Goal: Information Seeking & Learning: Learn about a topic

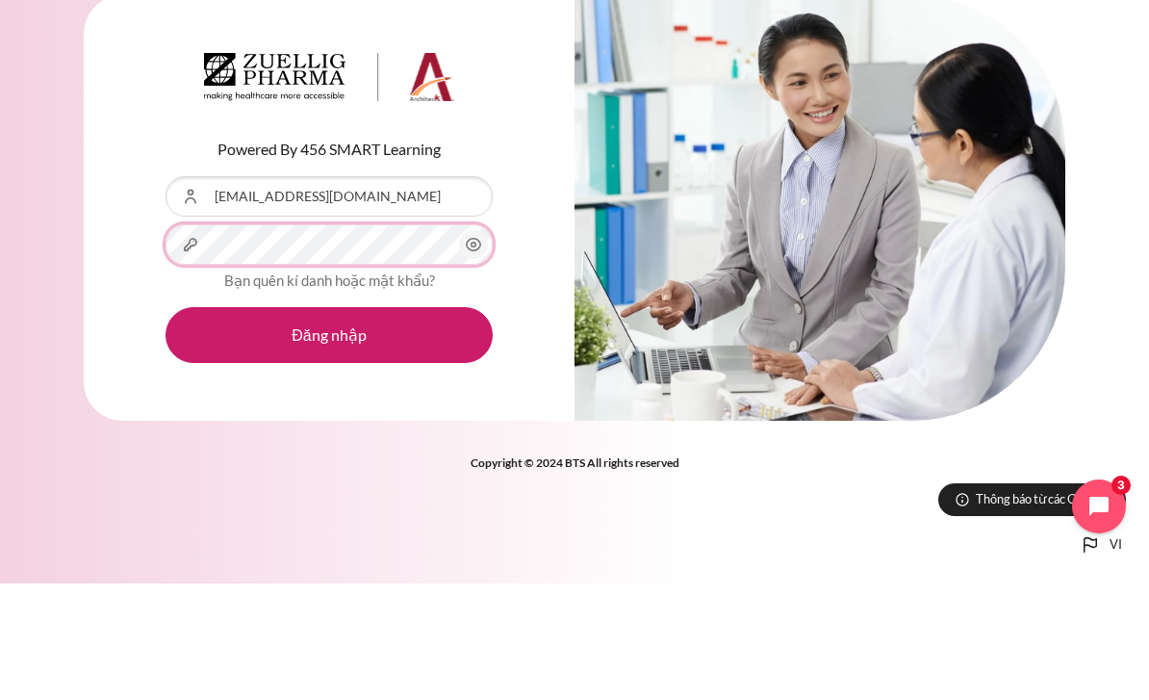
click at [329, 423] on button "Đăng nhập" at bounding box center [328, 451] width 327 height 56
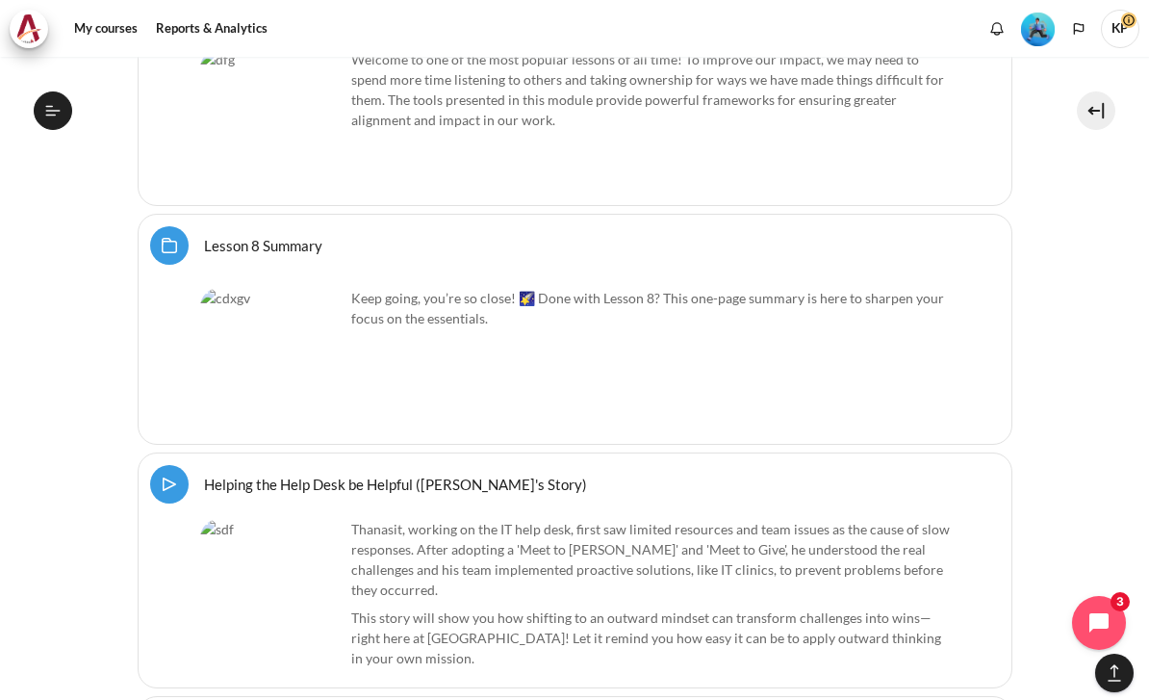
scroll to position [15153, 0]
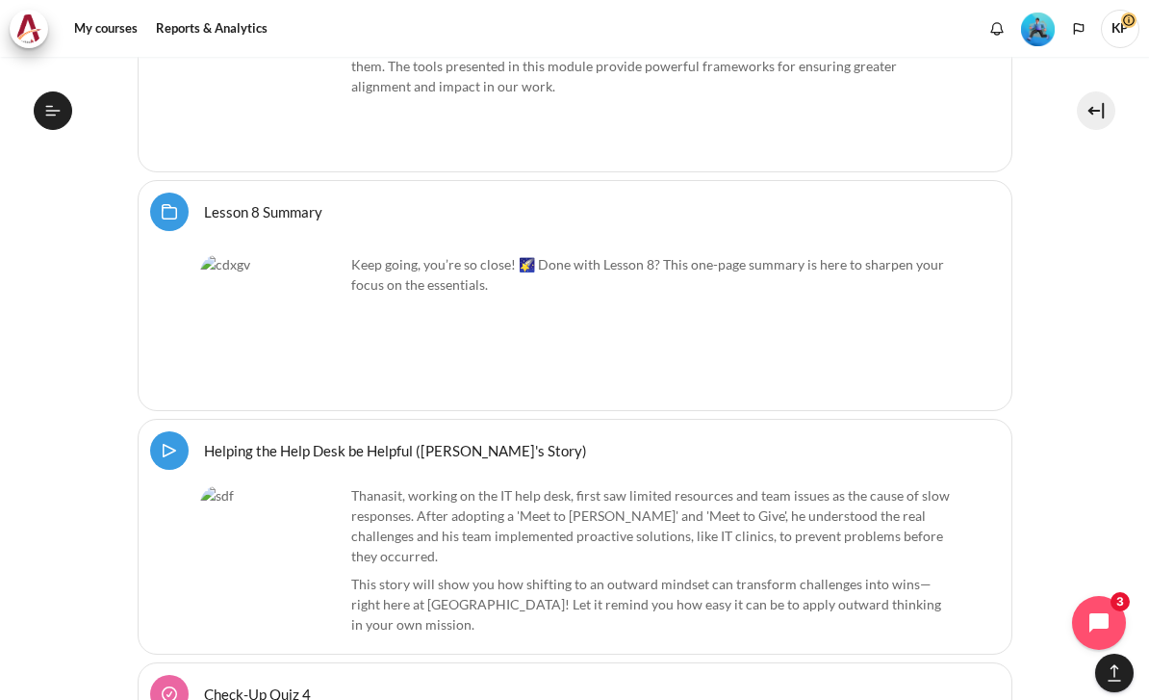
click at [204, 684] on link "Check-Up Quiz 4" at bounding box center [257, 693] width 107 height 18
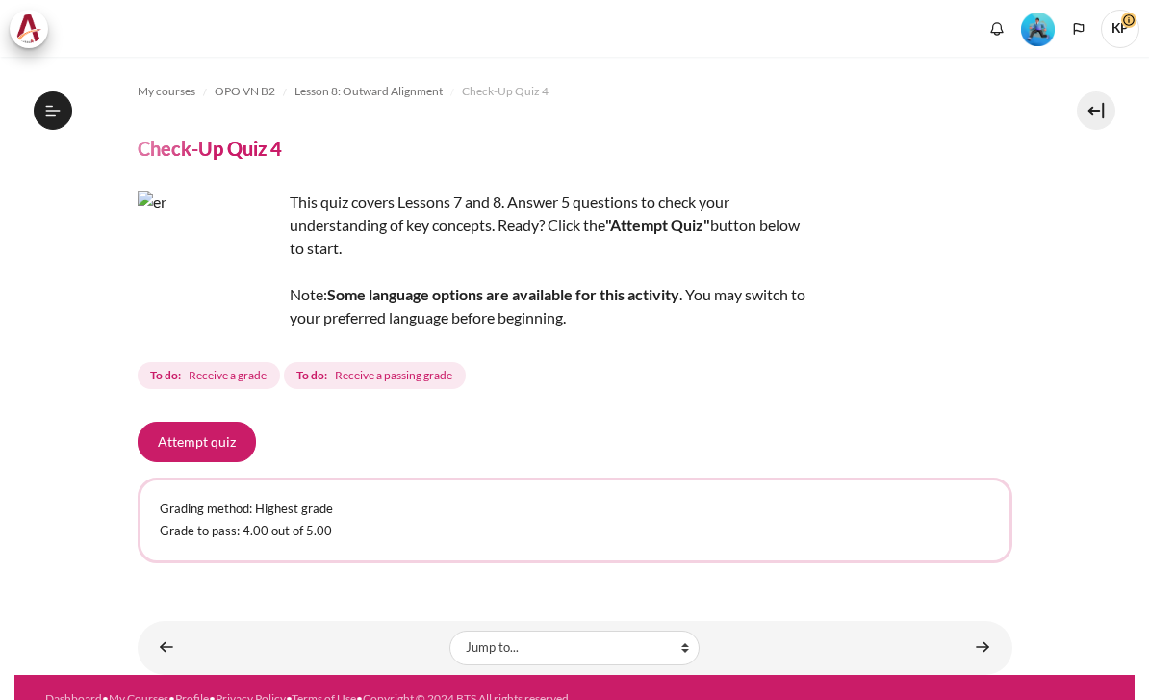
scroll to position [1319, 0]
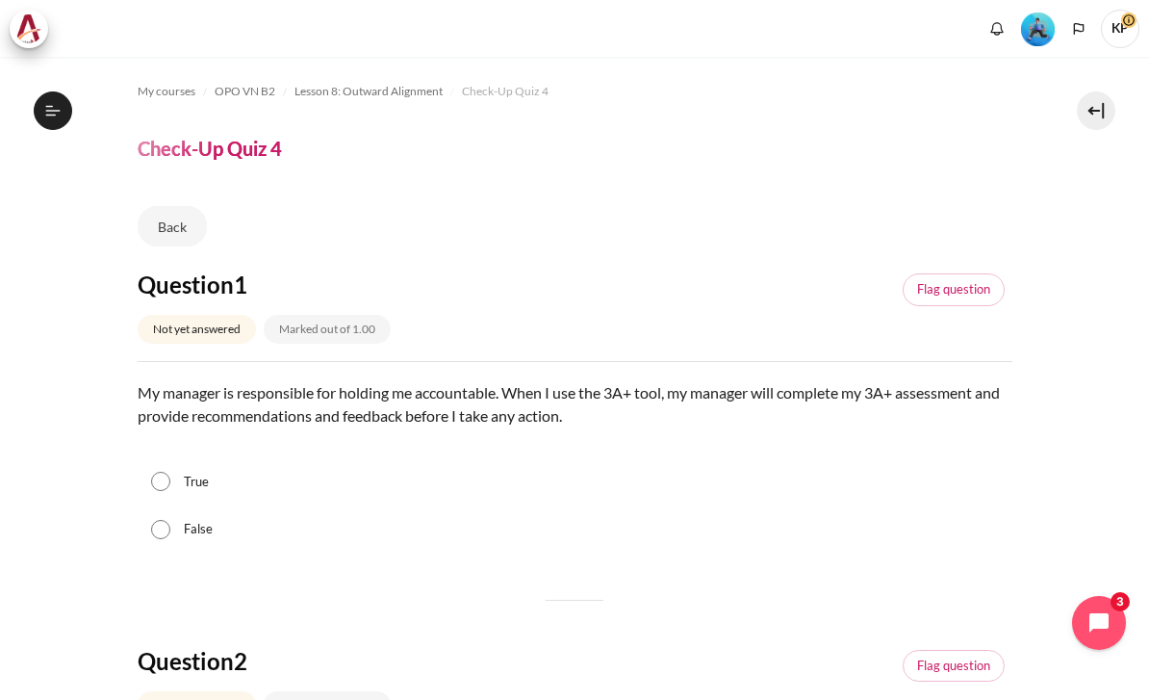
click at [177, 480] on div "True" at bounding box center [575, 482] width 875 height 48
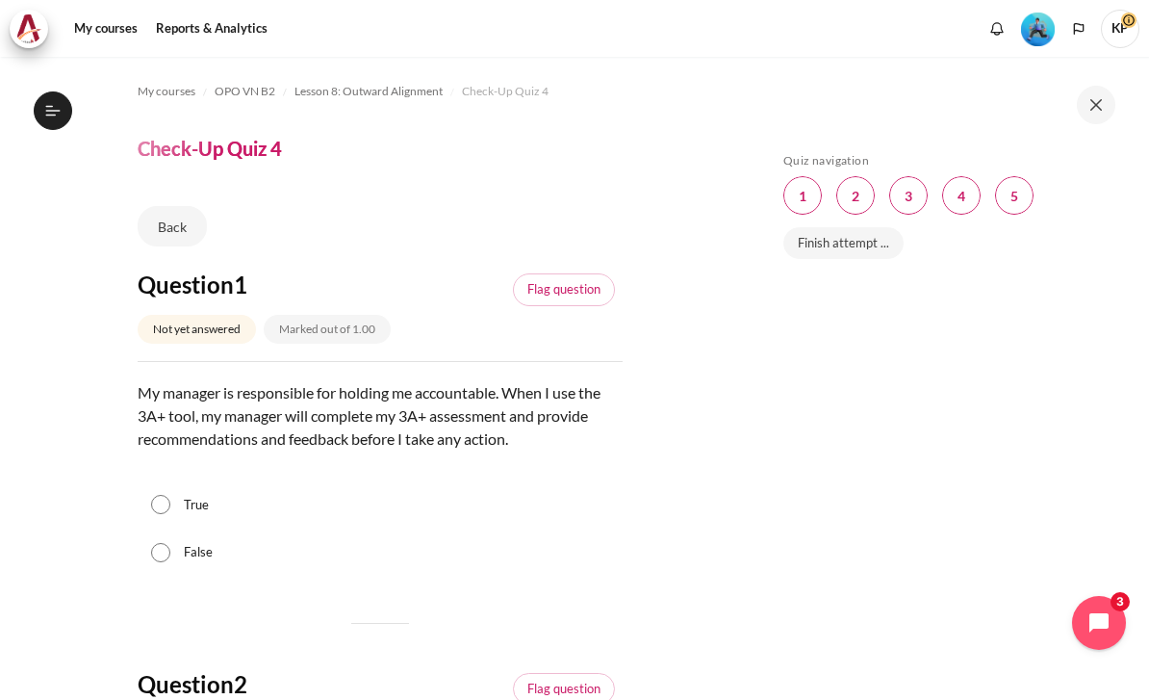
scroll to position [1319, 0]
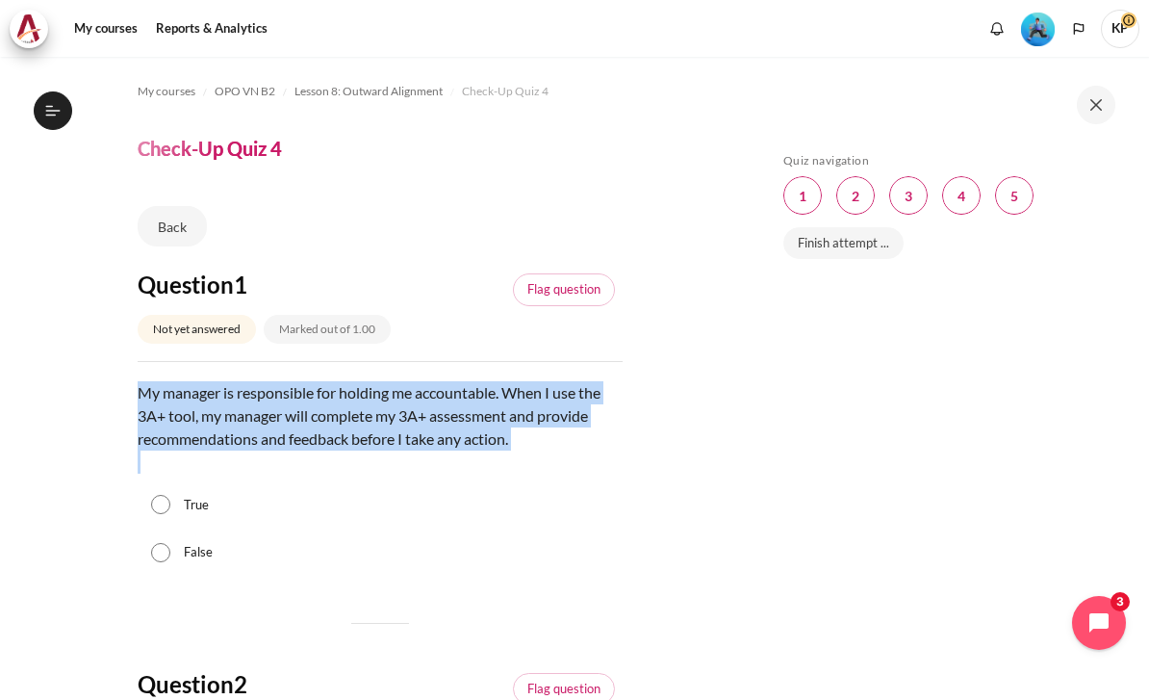
click at [193, 504] on div "True" at bounding box center [380, 505] width 485 height 48
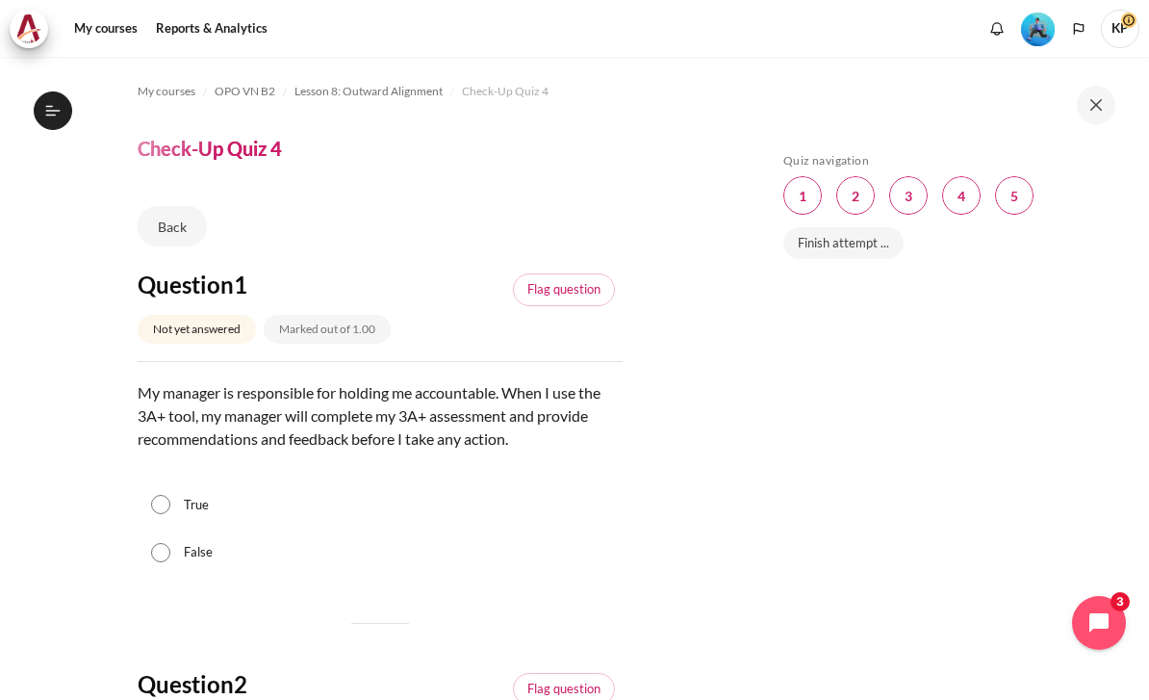
click at [146, 529] on div "True" at bounding box center [380, 505] width 485 height 48
click at [169, 514] on input "True" at bounding box center [160, 504] width 19 height 19
radio input "true"
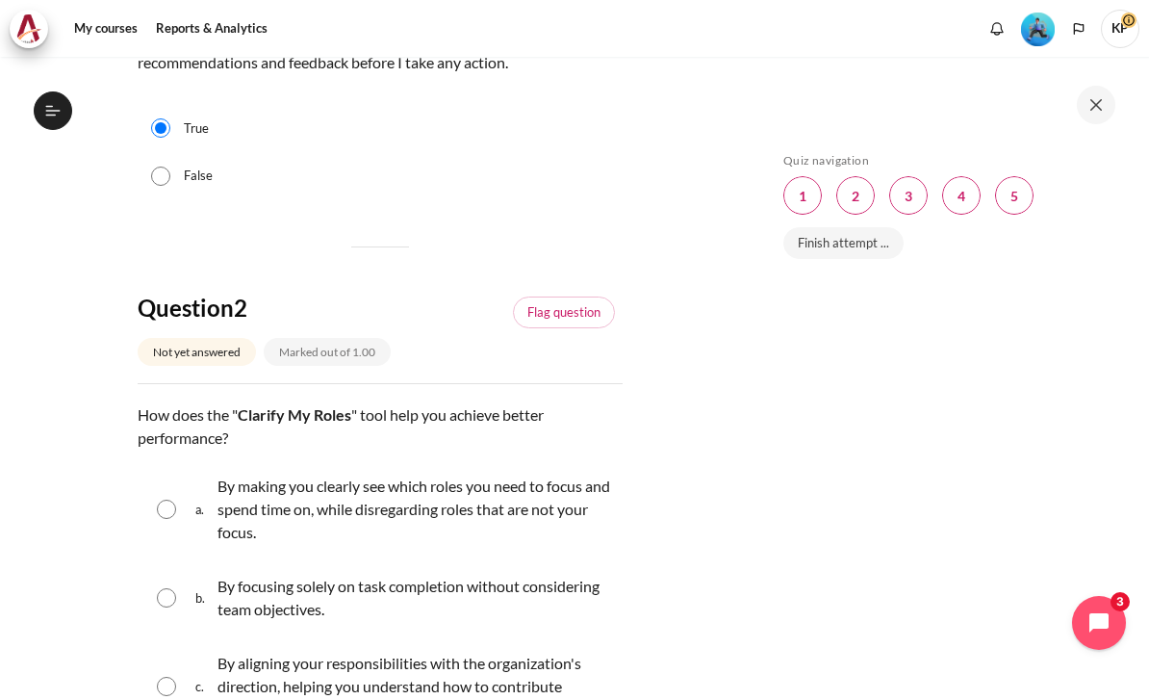
scroll to position [378, 0]
click at [143, 447] on p "How does the " Clarify My Roles " tool help you achieve better performance?" at bounding box center [380, 424] width 485 height 46
click at [142, 447] on p "How does the " Clarify My Roles " tool help you achieve better performance?" at bounding box center [380, 424] width 485 height 46
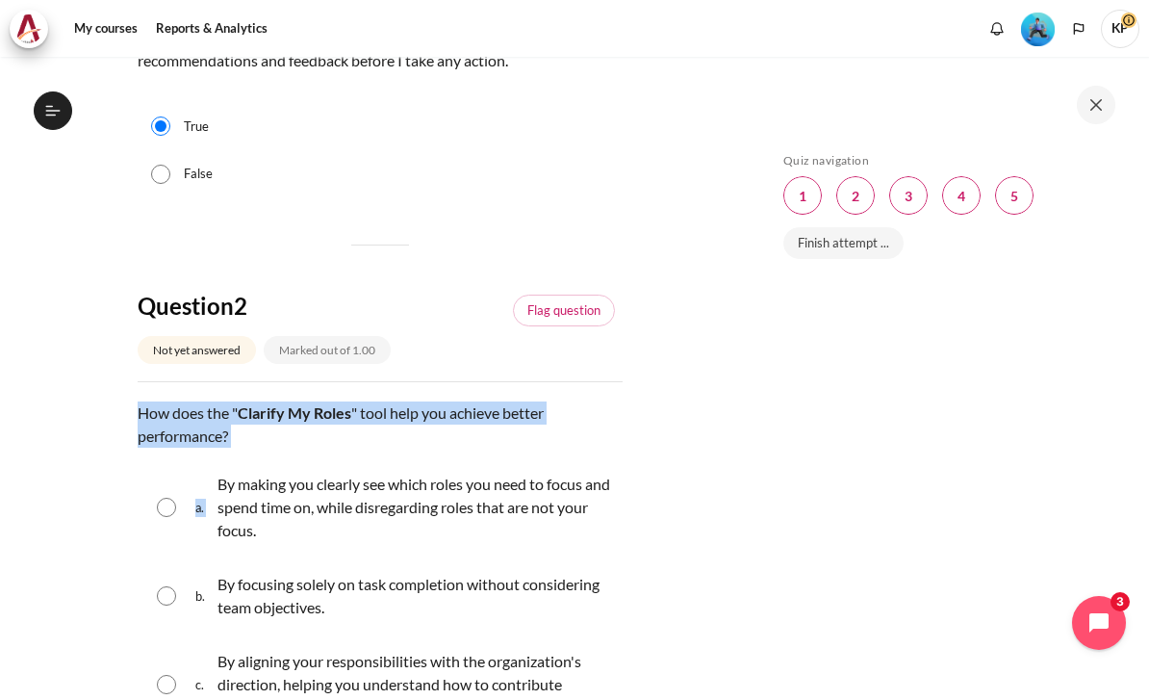
click at [240, 546] on div "By making you clearly see which roles you need to focus and spend time on, whil…" at bounding box center [414, 507] width 395 height 77
radio input "true"
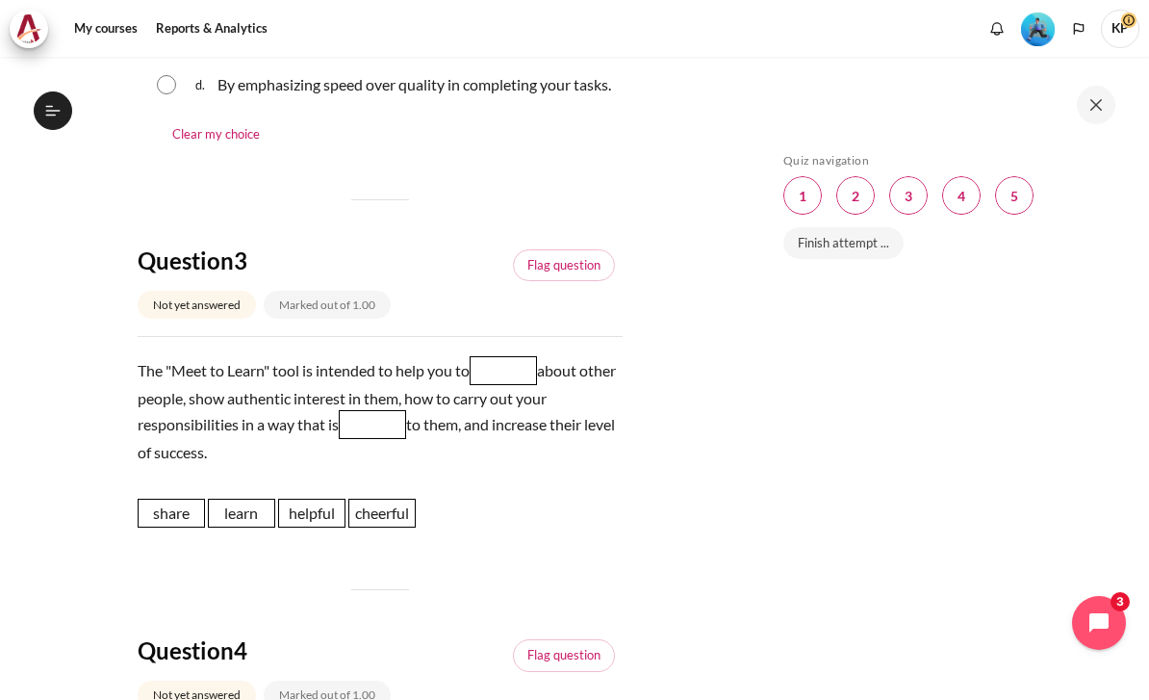
scroll to position [1085, 0]
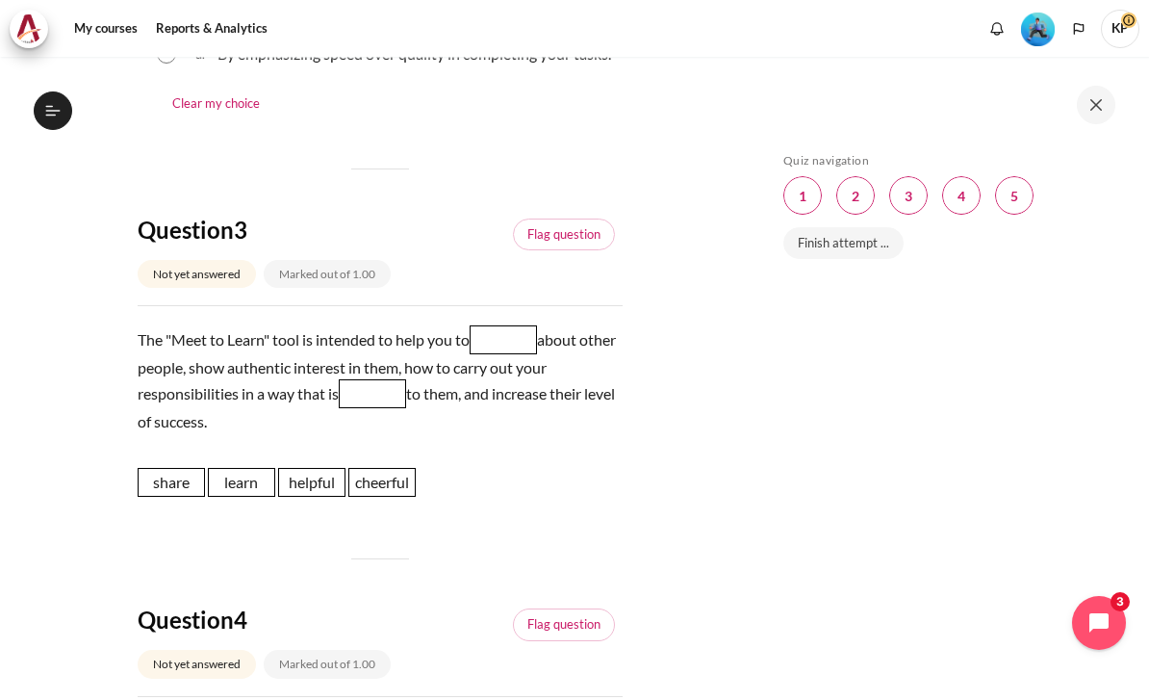
click at [356, 625] on div "Question 1 Not yet answered Marked out of 1.00 Flag question Question text My m…" at bounding box center [380, 488] width 485 height 2609
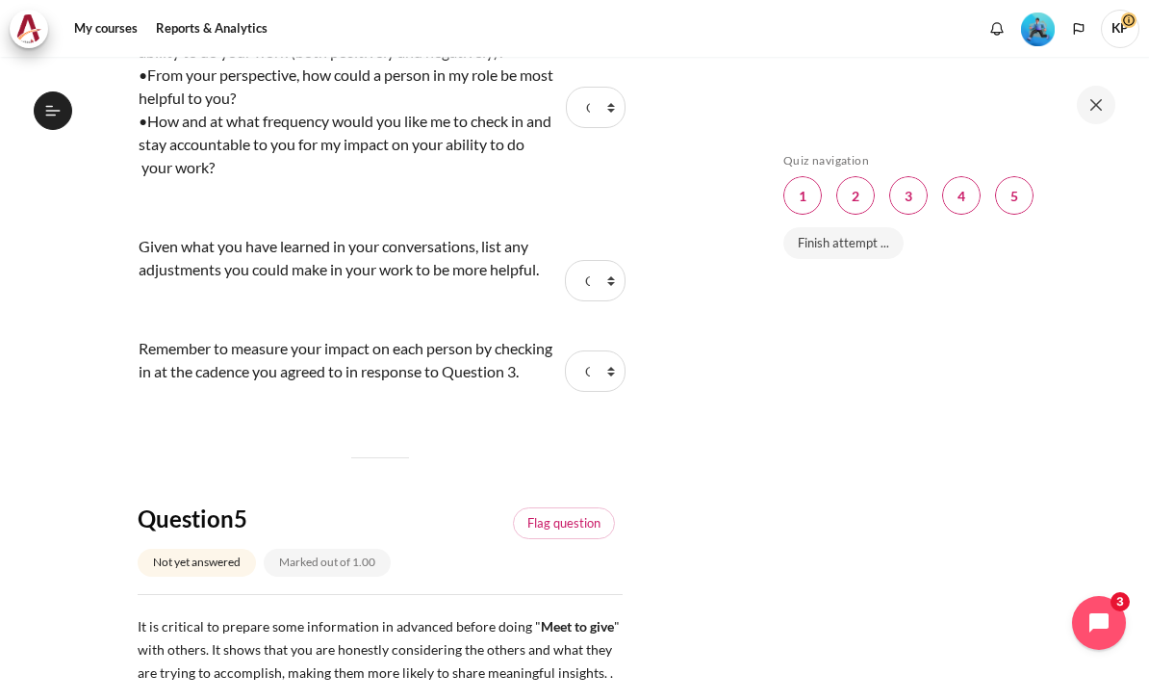
scroll to position [2003, 0]
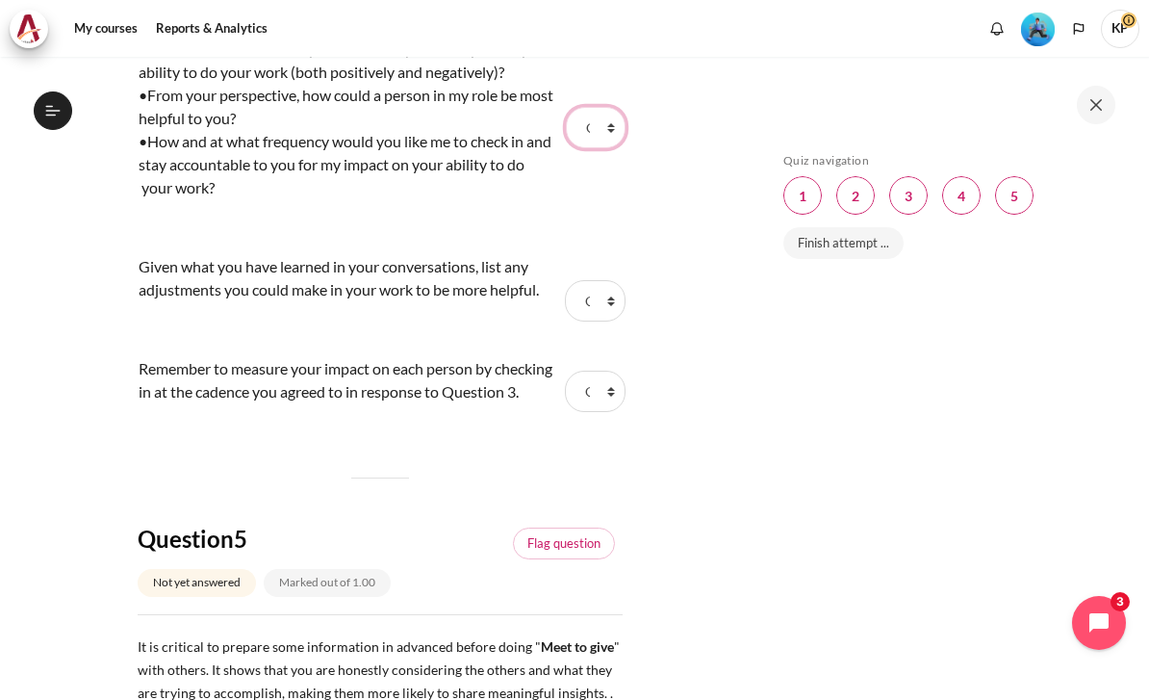
click at [618, 147] on select "Choose... Step 1 Step 2 Step 3" at bounding box center [596, 127] width 60 height 40
select select "1"
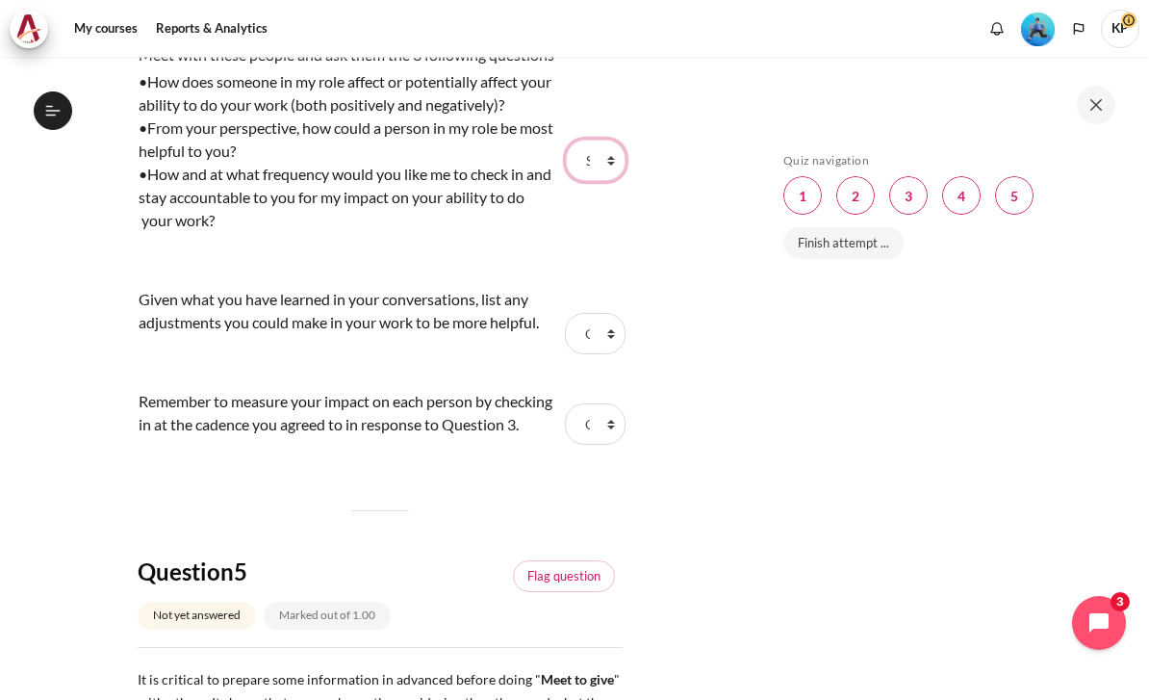
scroll to position [1973, 0]
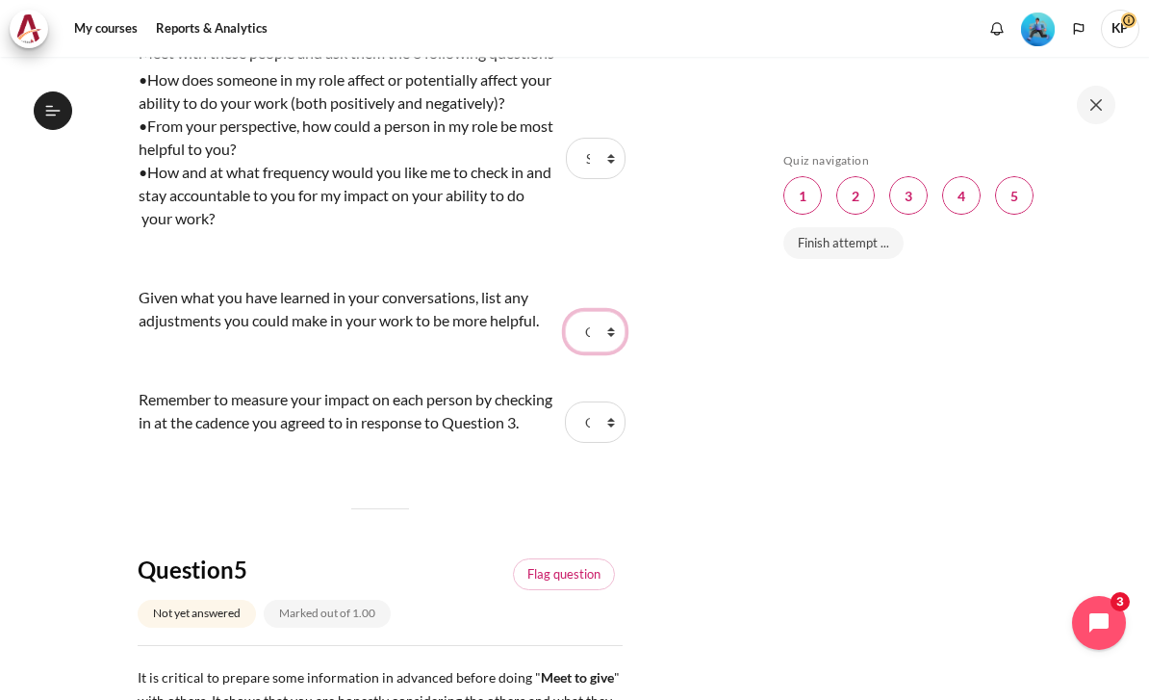
click at [599, 351] on select "Choose... Step 1 Step 2 Step 3" at bounding box center [595, 331] width 60 height 40
select select "2"
click at [601, 442] on select "Choose... Step 1 Step 2 Step 3" at bounding box center [595, 421] width 60 height 40
select select "3"
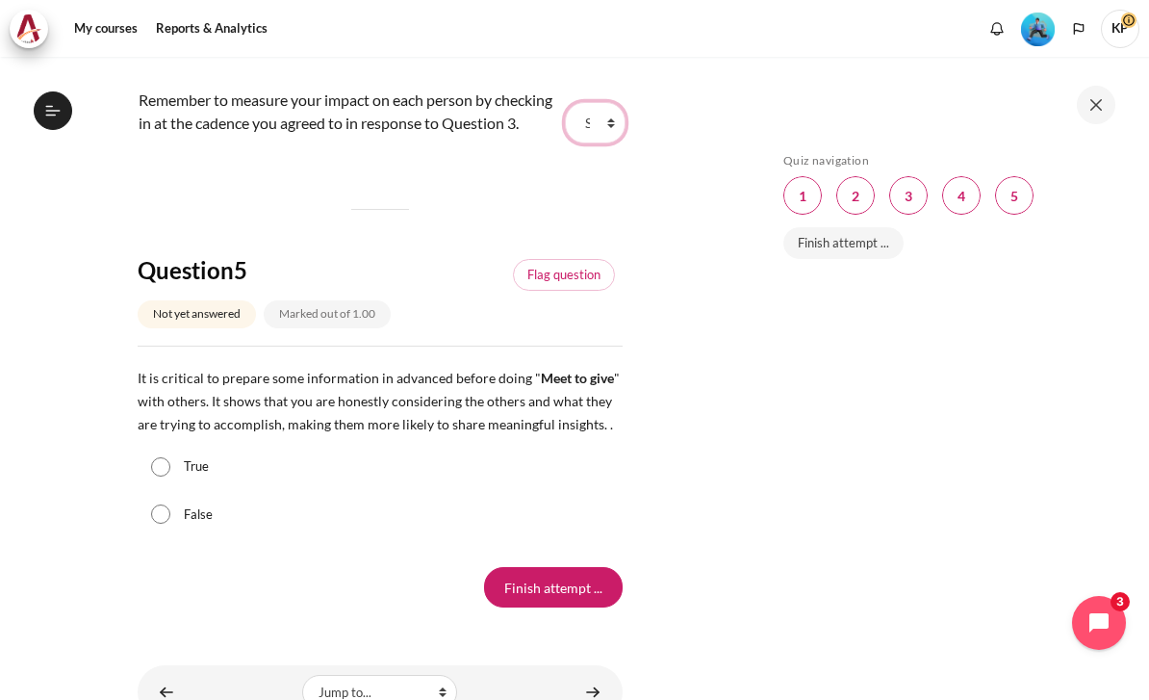
scroll to position [2363, 0]
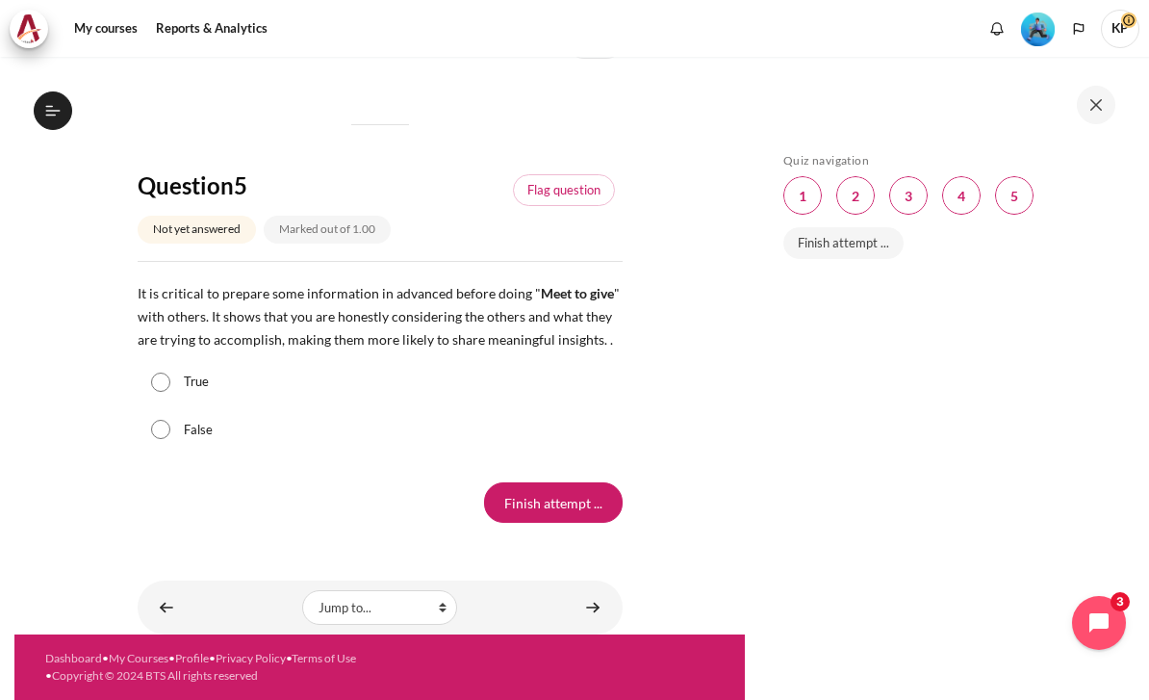
click at [193, 392] on label "True" at bounding box center [196, 381] width 25 height 19
click at [170, 392] on input "True" at bounding box center [160, 381] width 19 height 19
radio input "true"
click at [569, 522] on input "Finish attempt ..." at bounding box center [553, 502] width 139 height 40
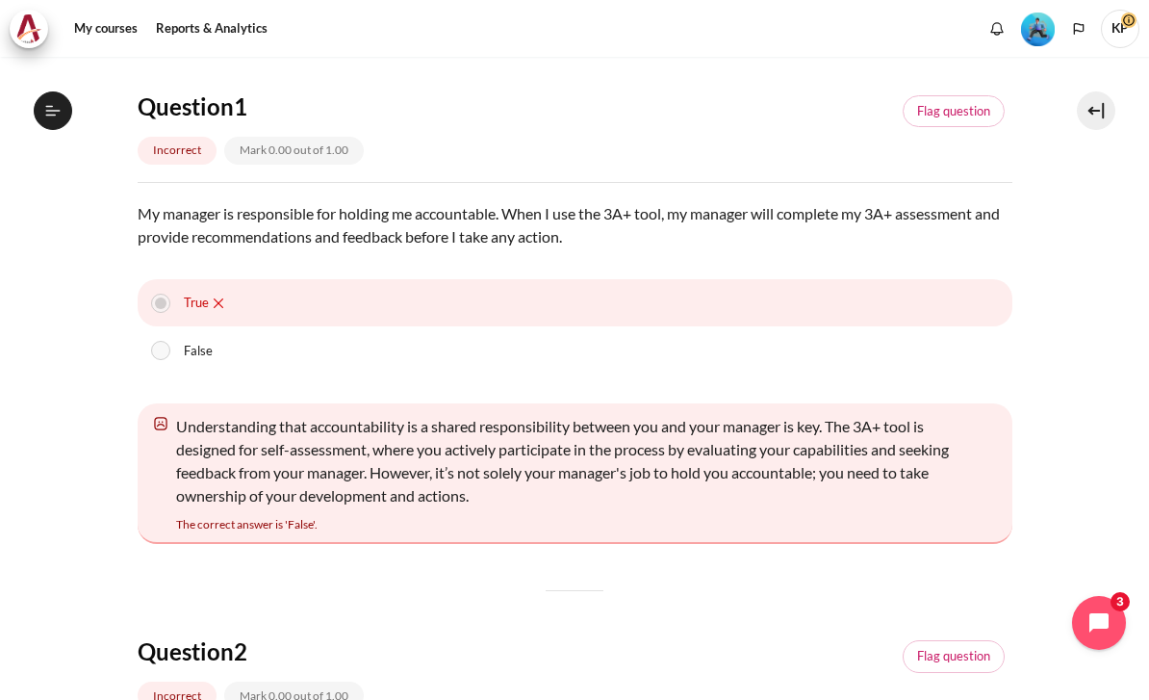
scroll to position [202, 0]
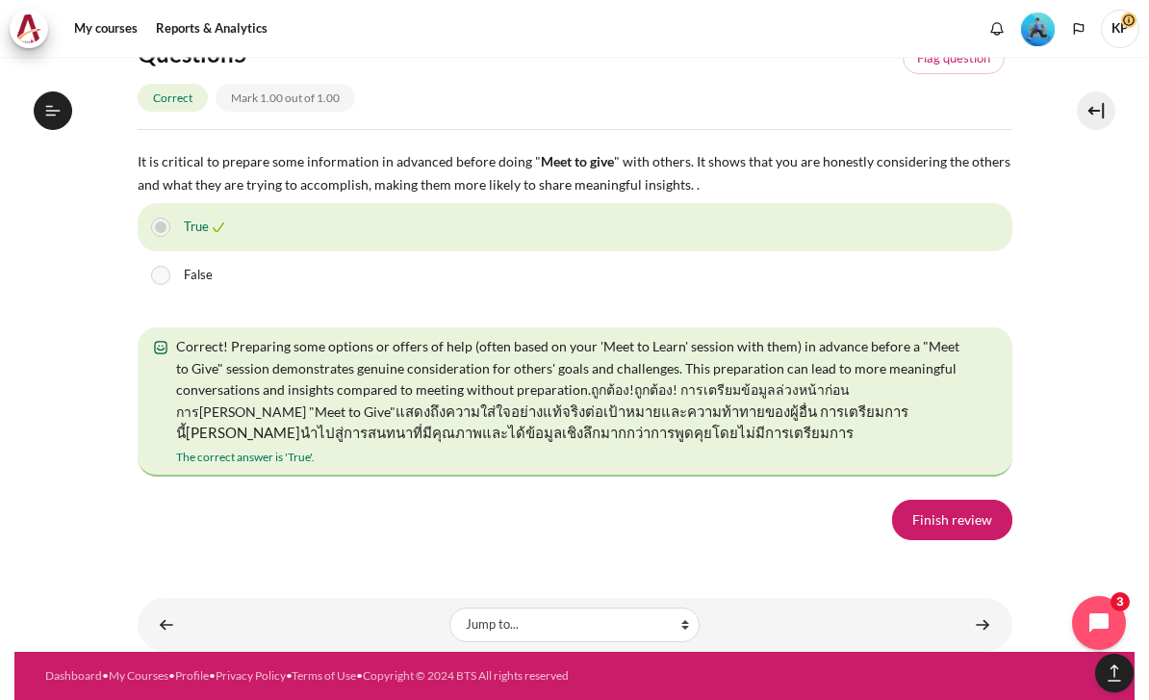
scroll to position [3567, 0]
click at [945, 540] on link "Finish review" at bounding box center [952, 519] width 120 height 40
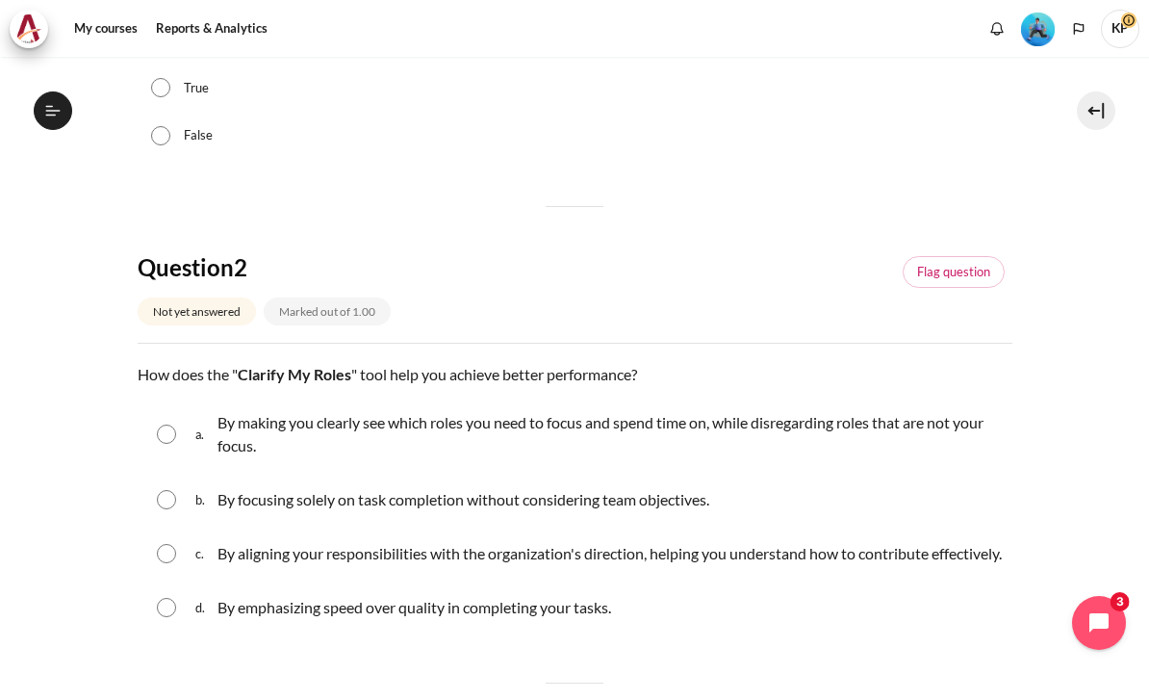
scroll to position [1319, 0]
click at [283, 542] on p "By aligning your responsibilities with the organization's direction, helping yo…" at bounding box center [609, 553] width 784 height 23
radio input "true"
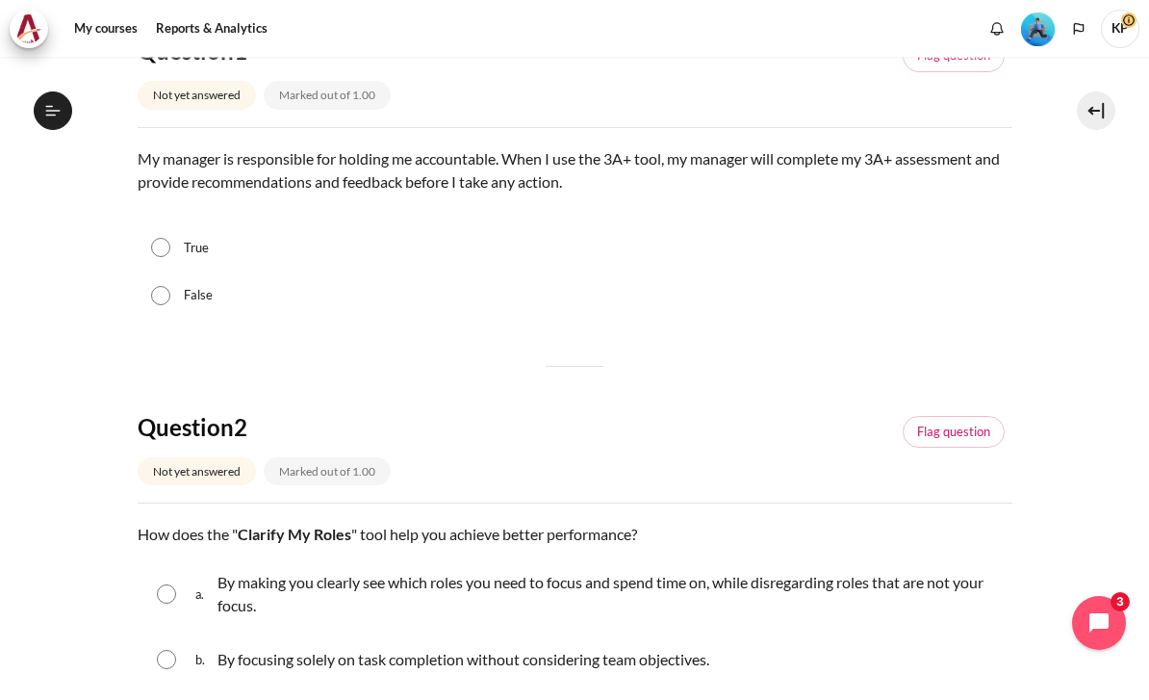
scroll to position [226, 0]
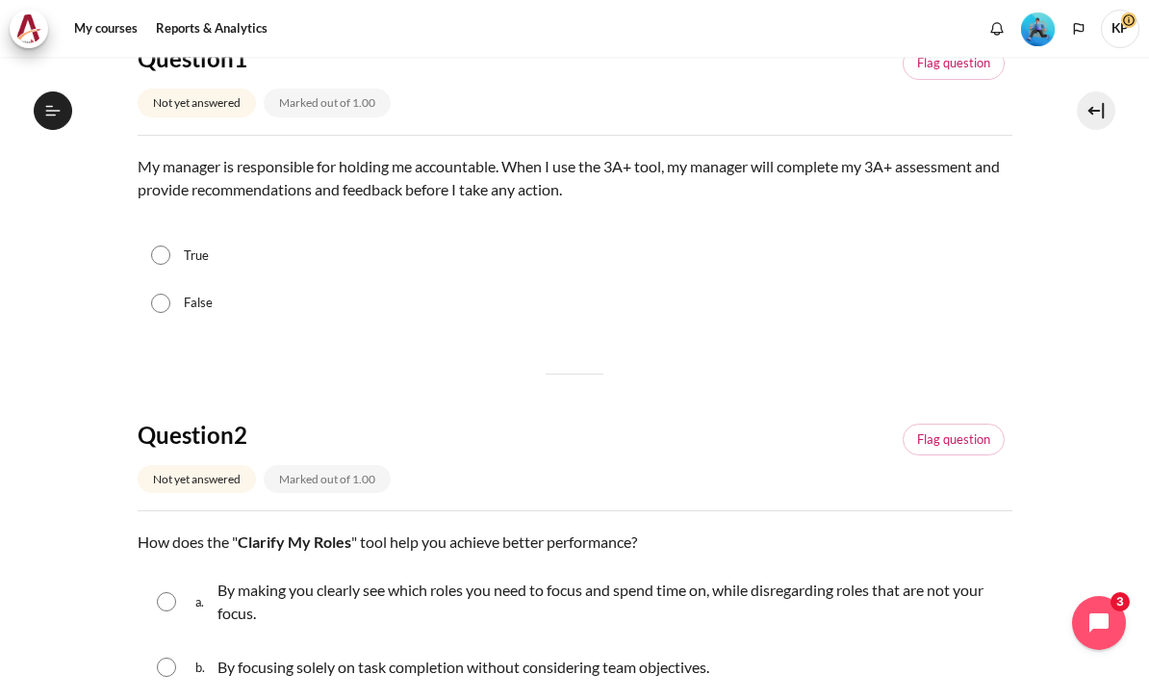
click at [208, 279] on div "False" at bounding box center [575, 303] width 875 height 48
click at [170, 279] on div "False" at bounding box center [575, 303] width 875 height 48
click at [189, 279] on div "False" at bounding box center [575, 303] width 875 height 48
click at [167, 293] on input "False" at bounding box center [160, 302] width 19 height 19
radio input "true"
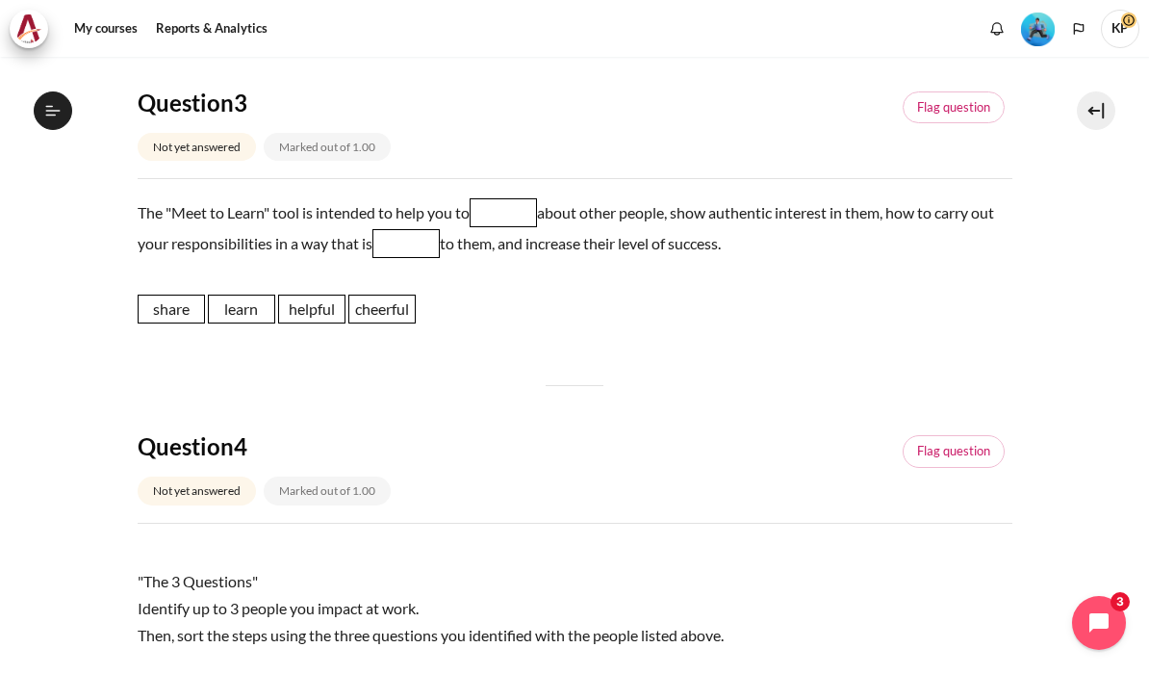
scroll to position [1067, 0]
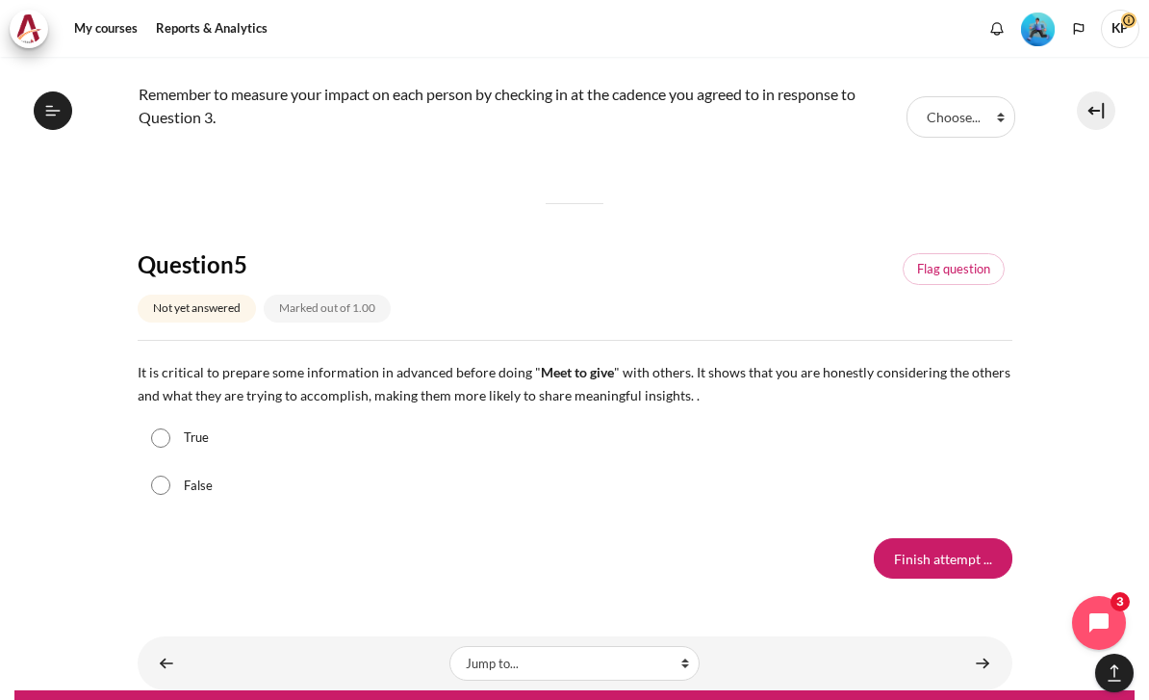
click at [168, 439] on input "True" at bounding box center [160, 437] width 19 height 19
radio input "true"
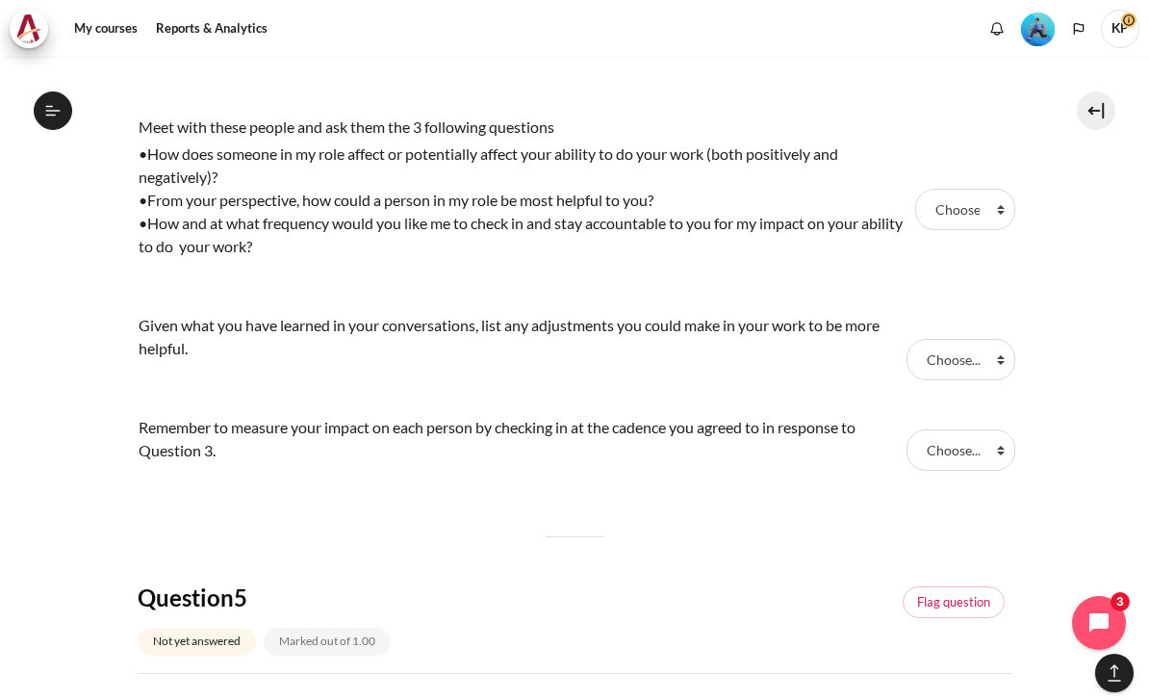
scroll to position [1601, 0]
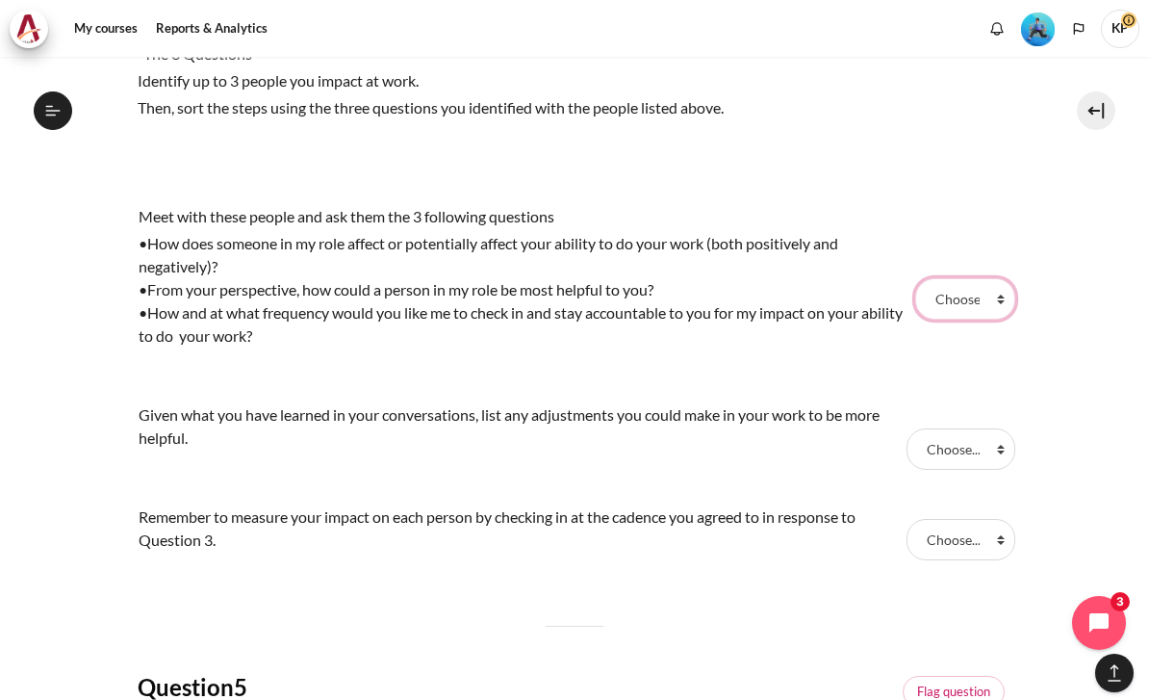
click at [965, 310] on select "Choose... Step 1 Step 2 Step 3" at bounding box center [964, 298] width 99 height 40
select select "1"
click at [971, 438] on select "Choose... Step 1 Step 2 Step 3" at bounding box center [960, 448] width 109 height 40
click at [967, 452] on select "Choose... Step 1 Step 2 Step 3" at bounding box center [960, 448] width 109 height 40
select select "2"
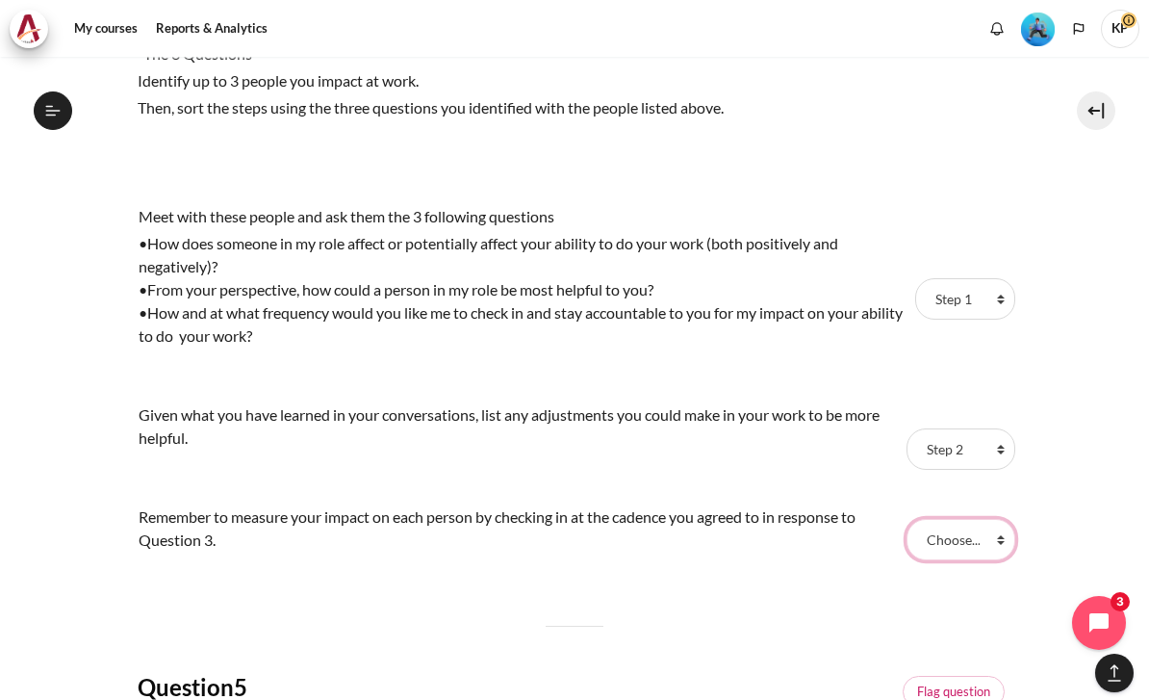
click at [957, 547] on select "Choose... Step 1 Step 2 Step 3" at bounding box center [960, 539] width 109 height 40
select select "3"
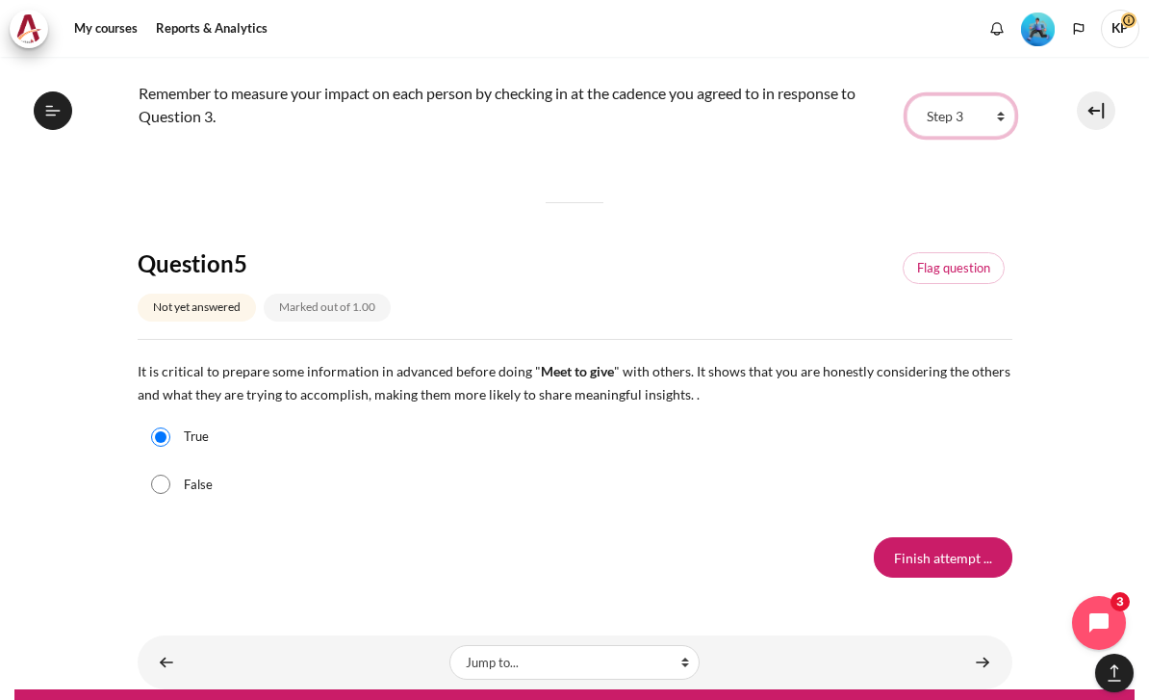
scroll to position [2024, 0]
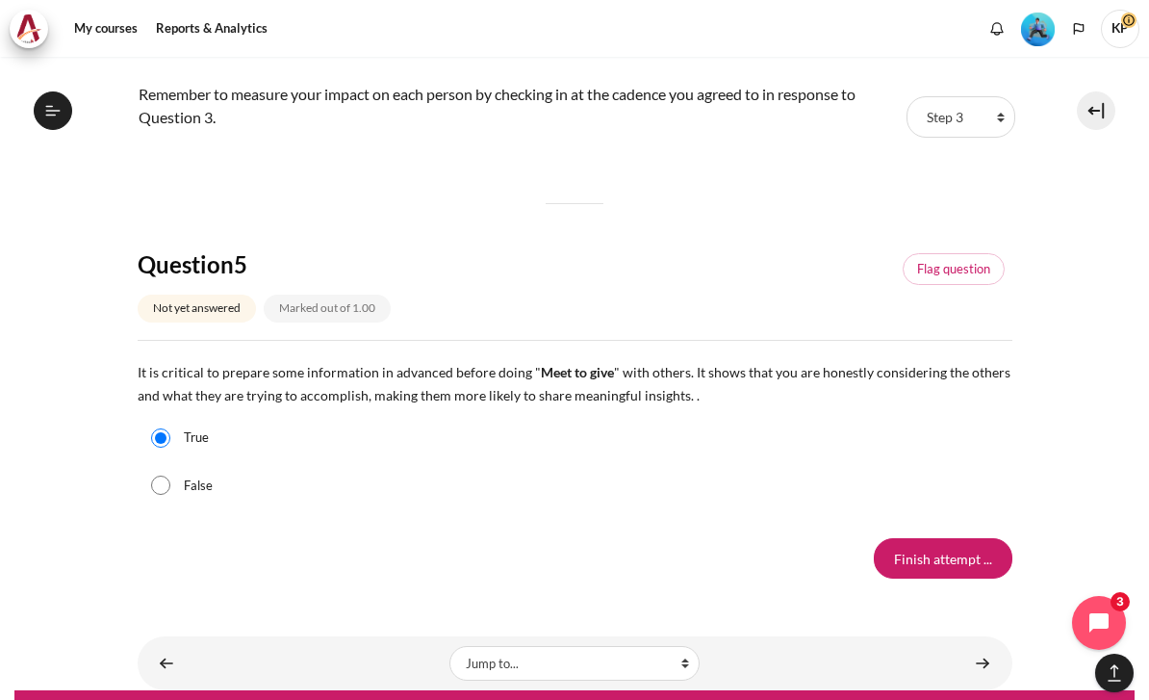
click at [952, 578] on input "Finish attempt ..." at bounding box center [943, 558] width 139 height 40
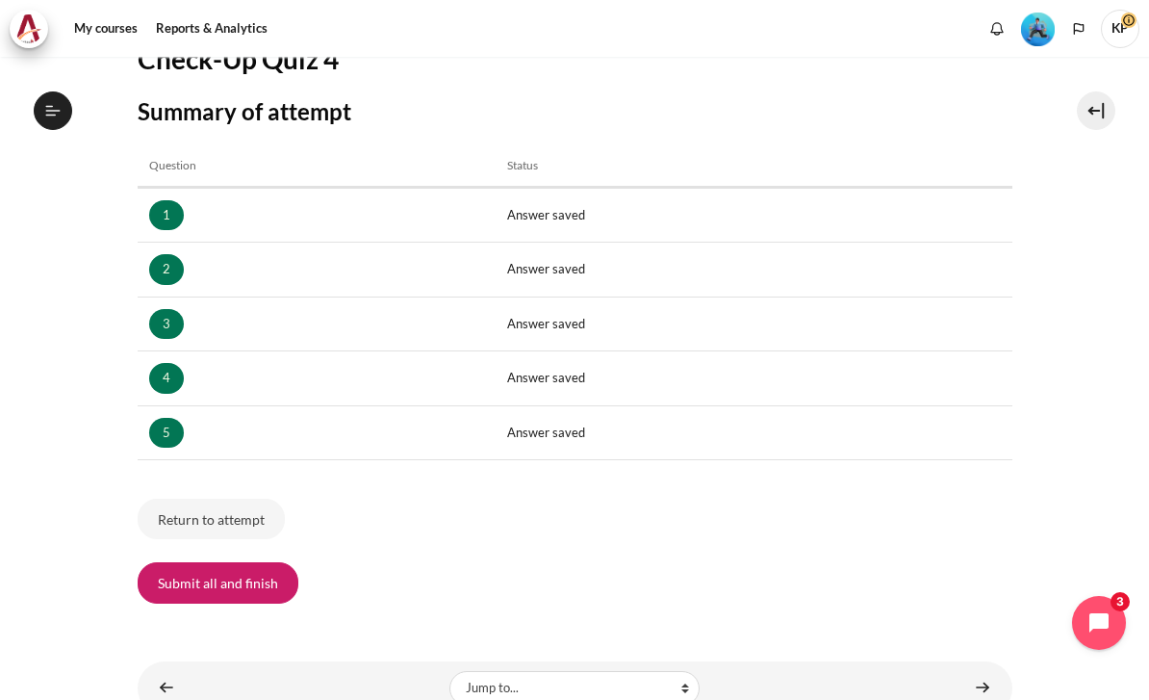
scroll to position [1319, 0]
click at [215, 563] on button "Submit all and finish" at bounding box center [218, 582] width 161 height 40
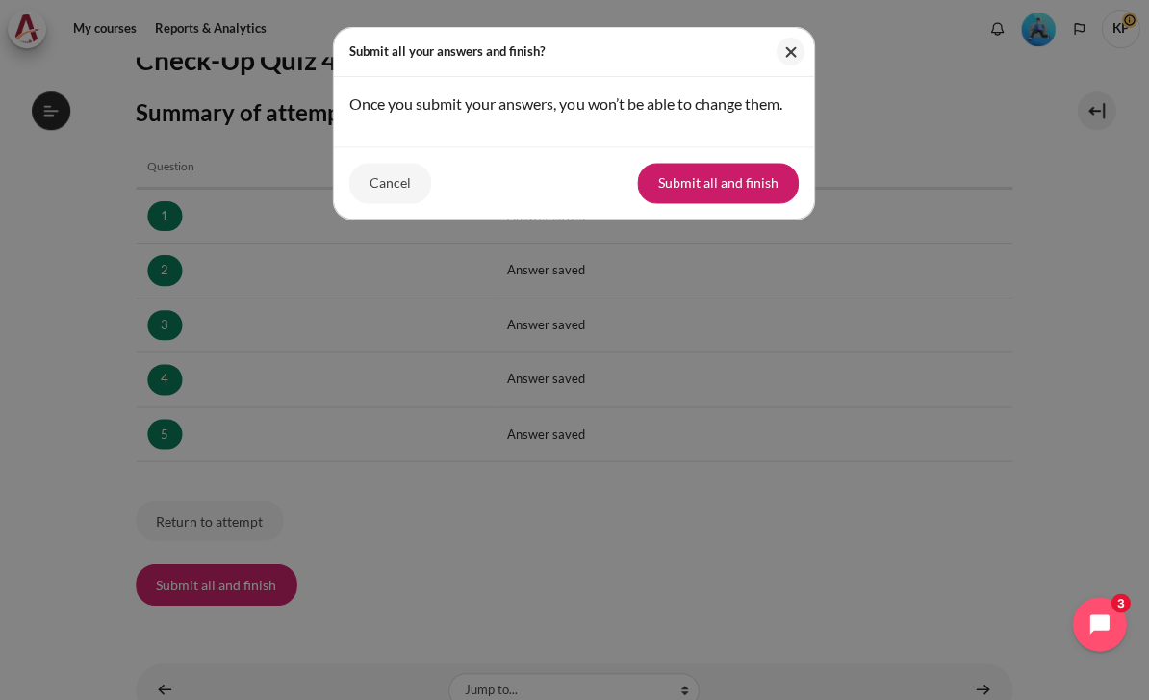
click at [748, 188] on button "Submit all and finish" at bounding box center [718, 183] width 161 height 40
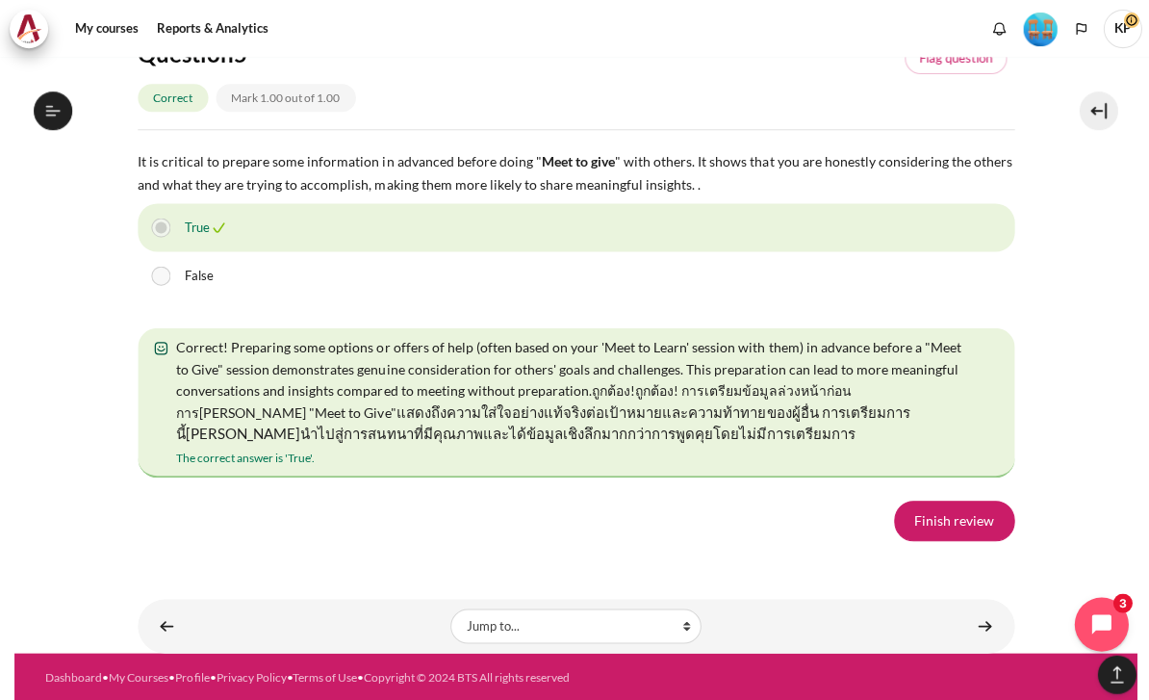
scroll to position [3590, 0]
click at [945, 540] on link "Finish review" at bounding box center [952, 519] width 120 height 40
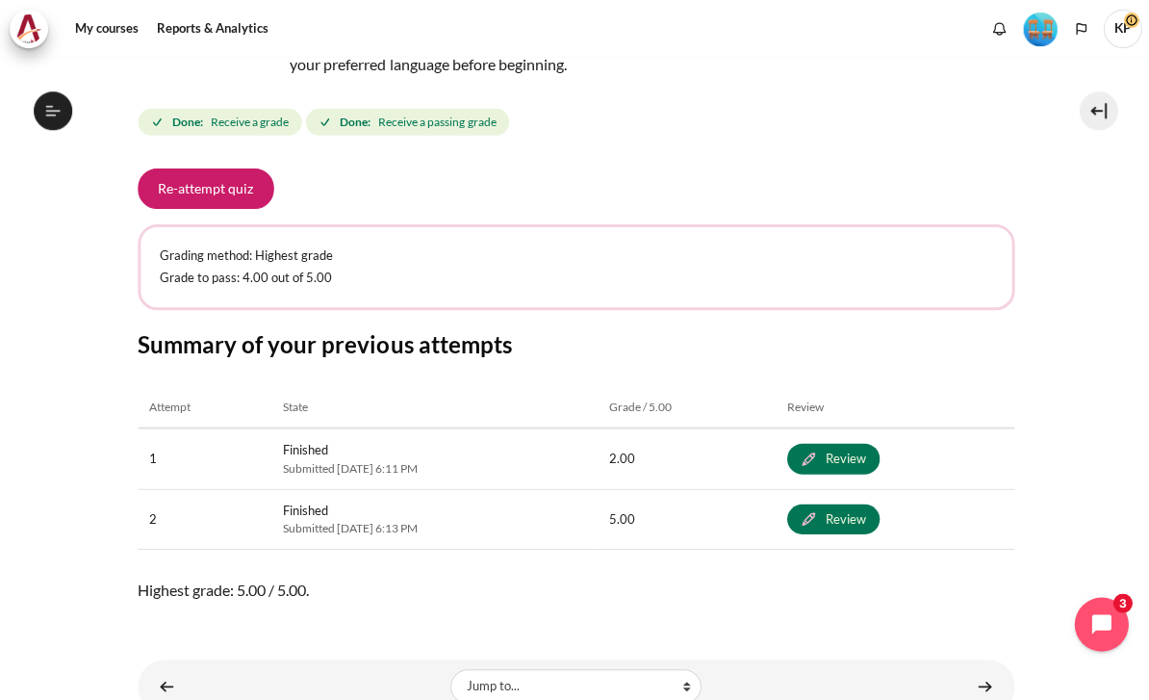
scroll to position [251, 0]
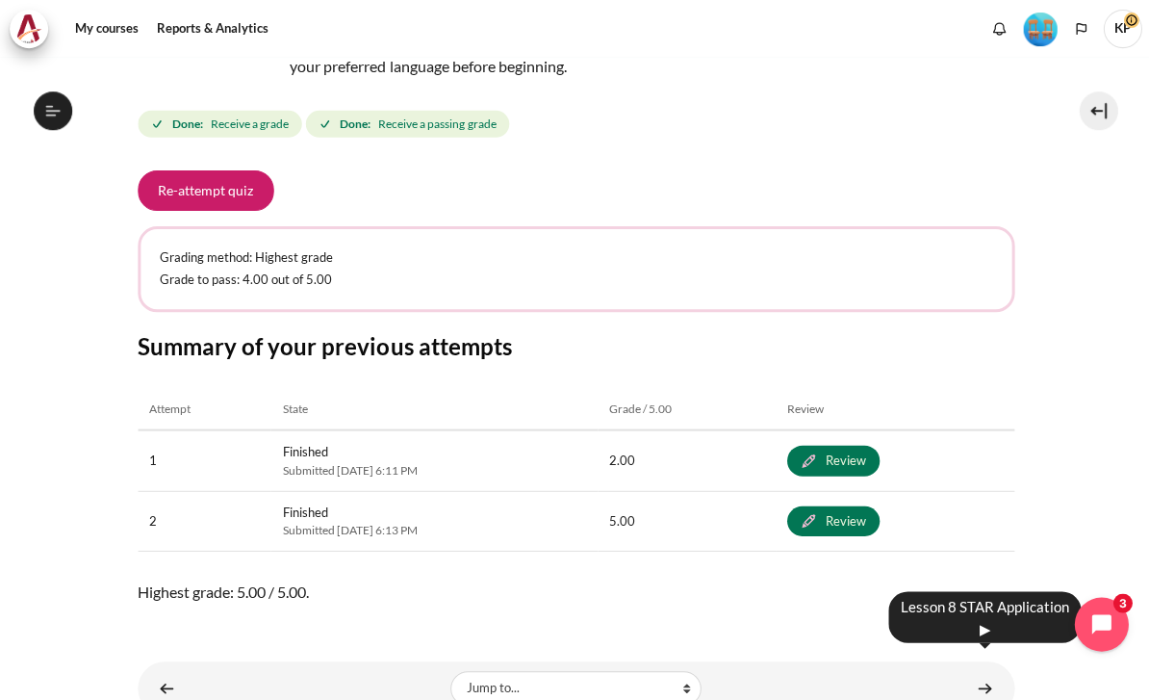
click at [973, 668] on link "Content" at bounding box center [982, 687] width 38 height 38
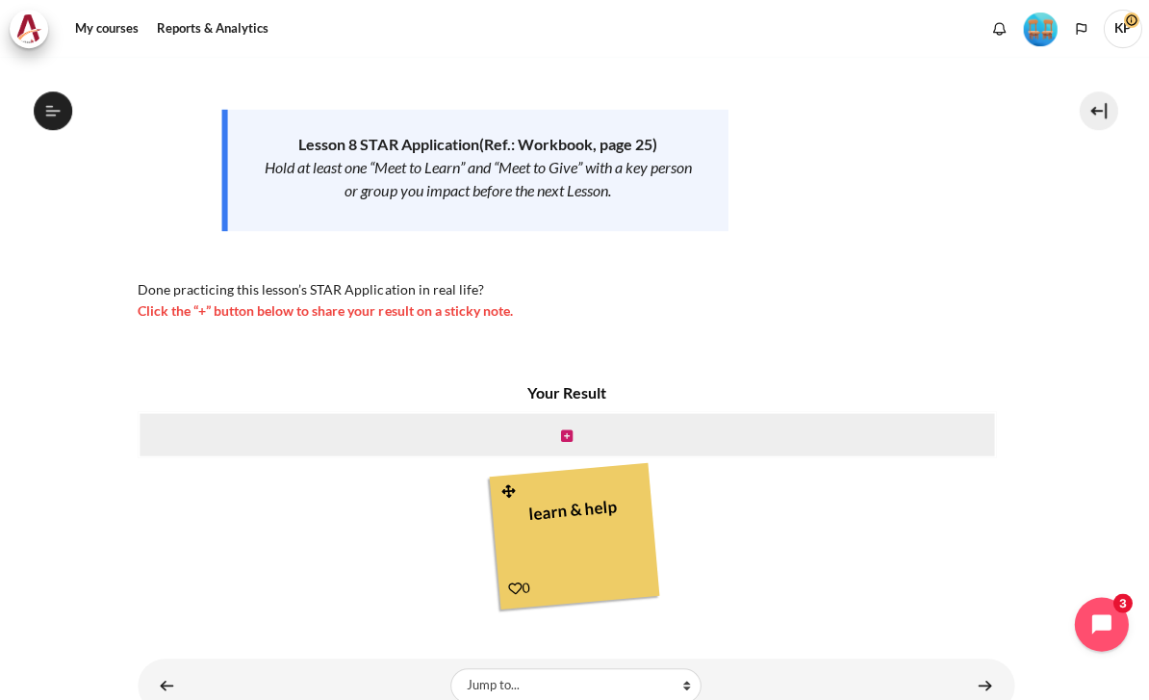
scroll to position [265, 0]
click at [991, 670] on link "Content" at bounding box center [982, 685] width 38 height 38
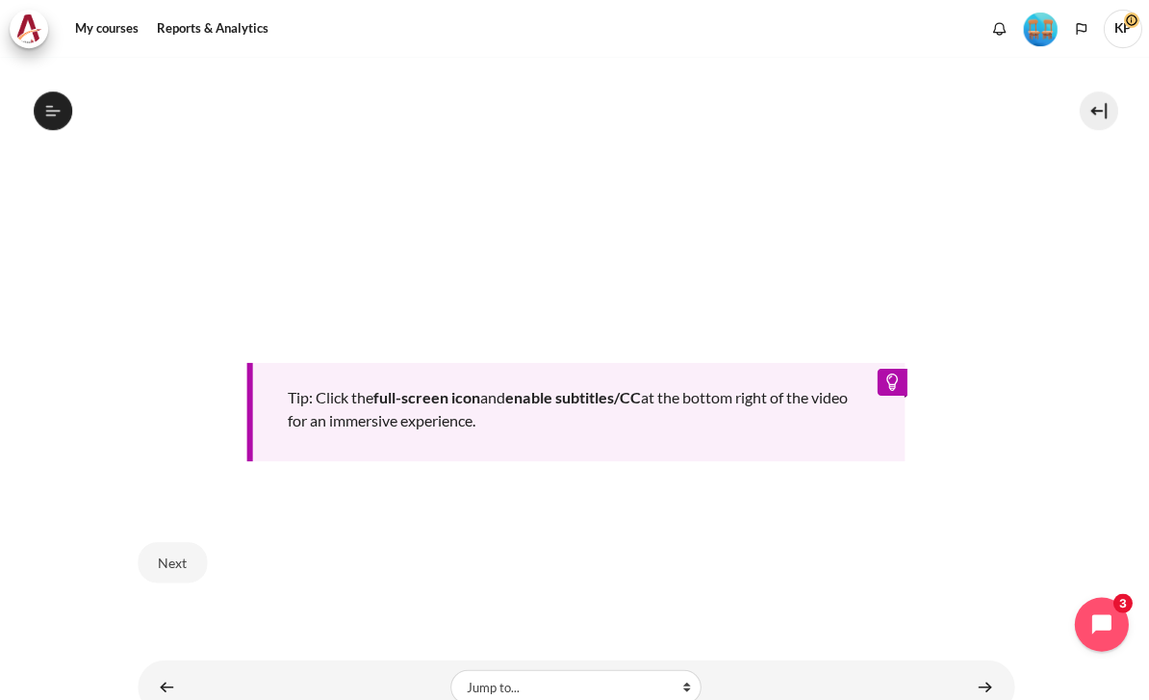
scroll to position [803, 0]
click at [983, 667] on link "Content" at bounding box center [982, 686] width 38 height 38
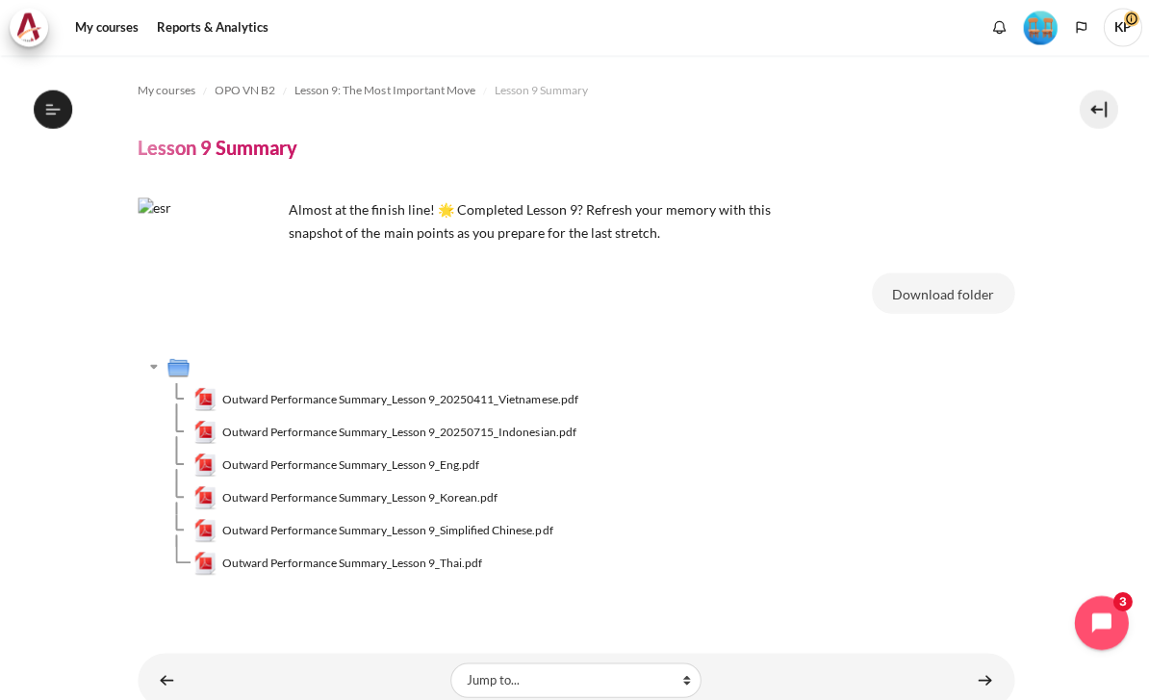
scroll to position [42, 0]
click at [987, 660] on link "Content" at bounding box center [982, 679] width 38 height 38
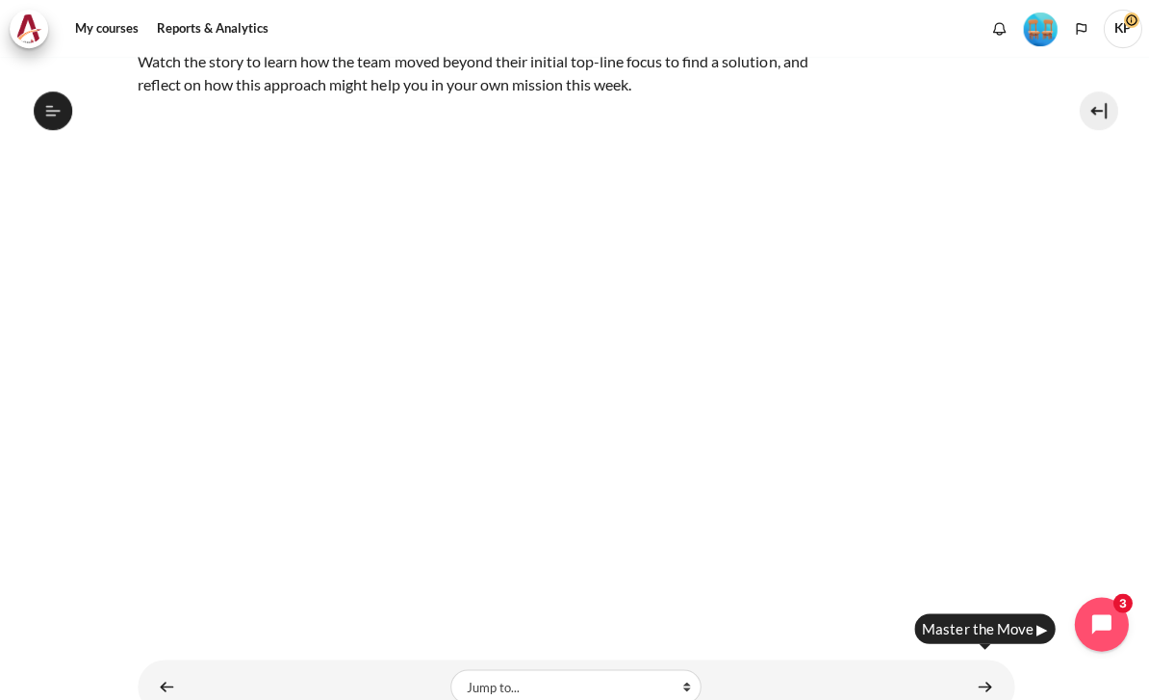
scroll to position [42, 0]
click at [995, 666] on link "Content" at bounding box center [982, 685] width 38 height 38
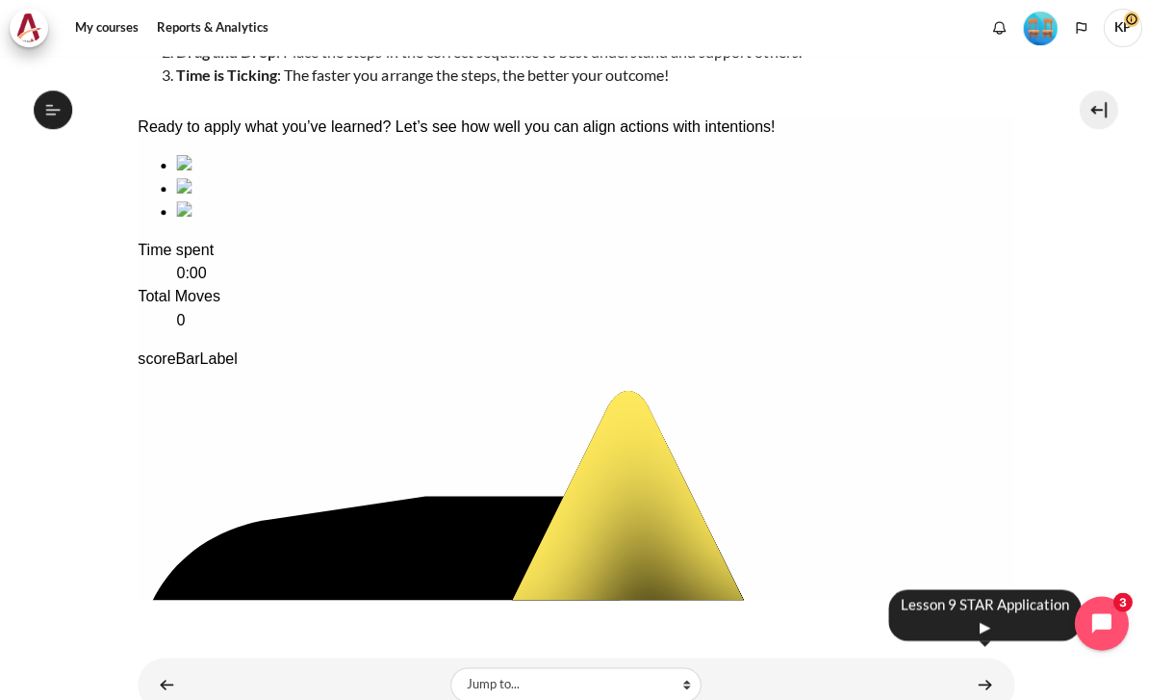
scroll to position [310, 0]
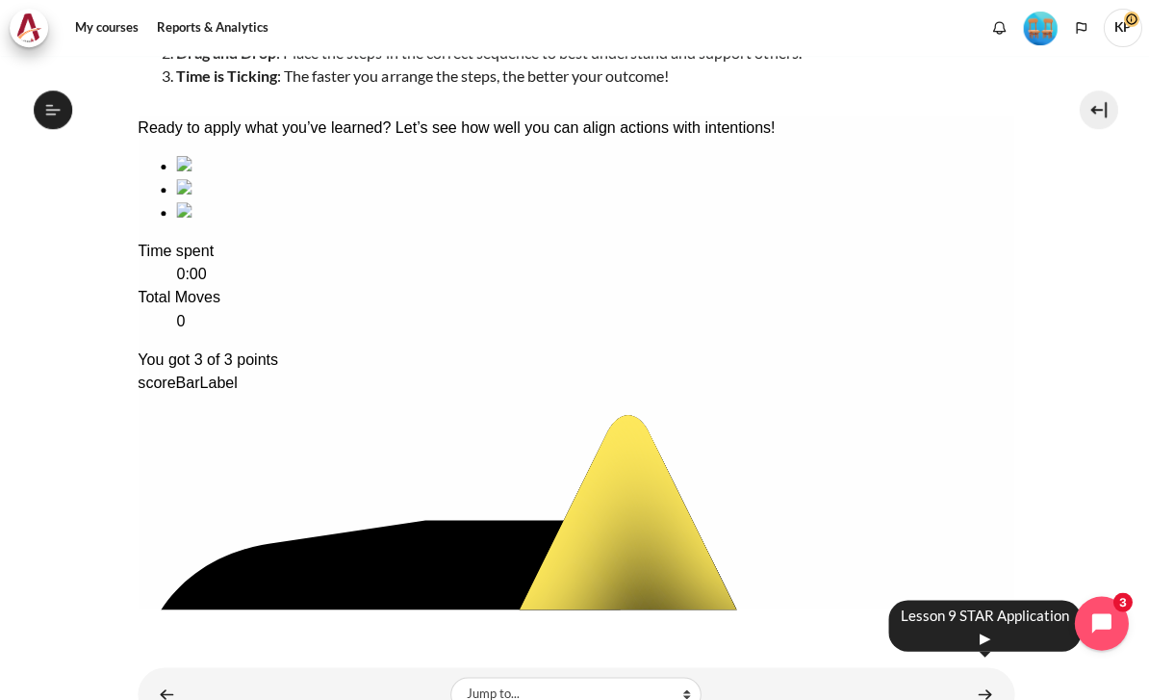
click at [983, 675] on link "Content" at bounding box center [982, 694] width 38 height 38
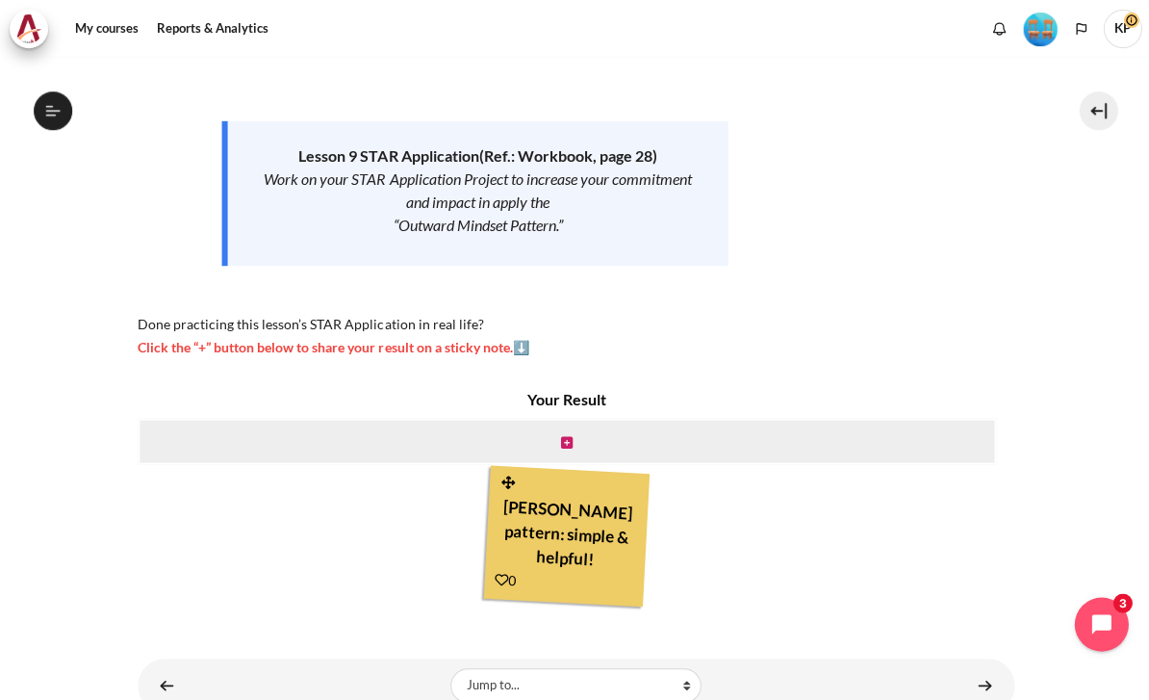
scroll to position [253, 0]
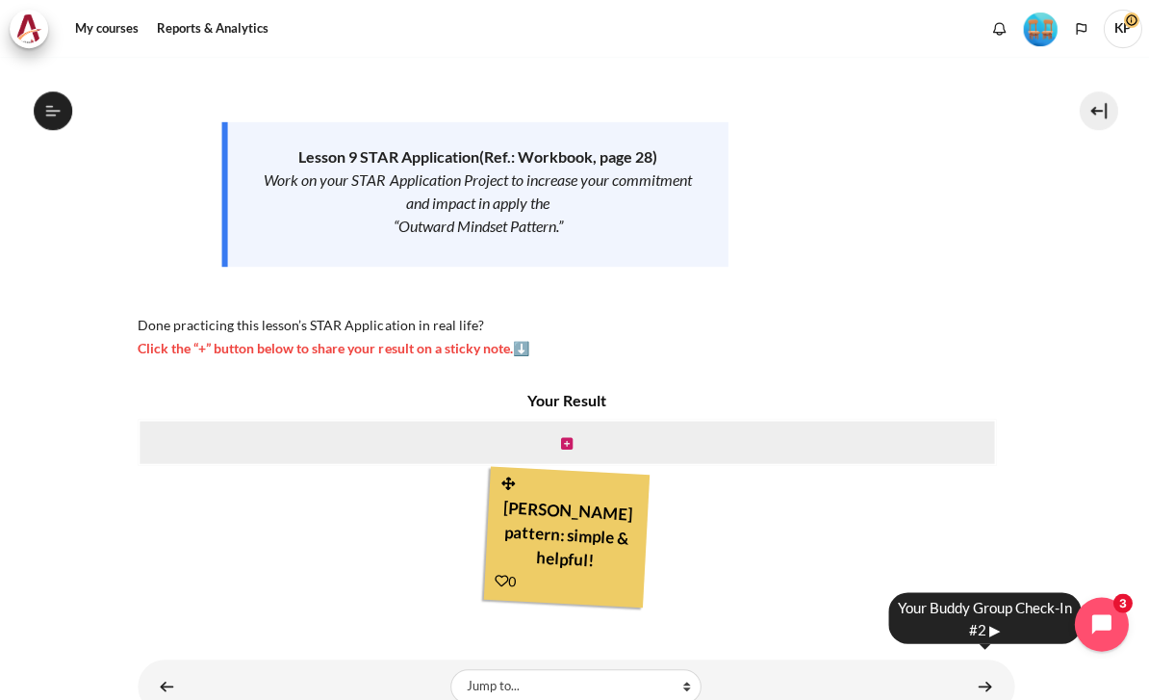
click at [968, 666] on link "Content" at bounding box center [982, 685] width 38 height 38
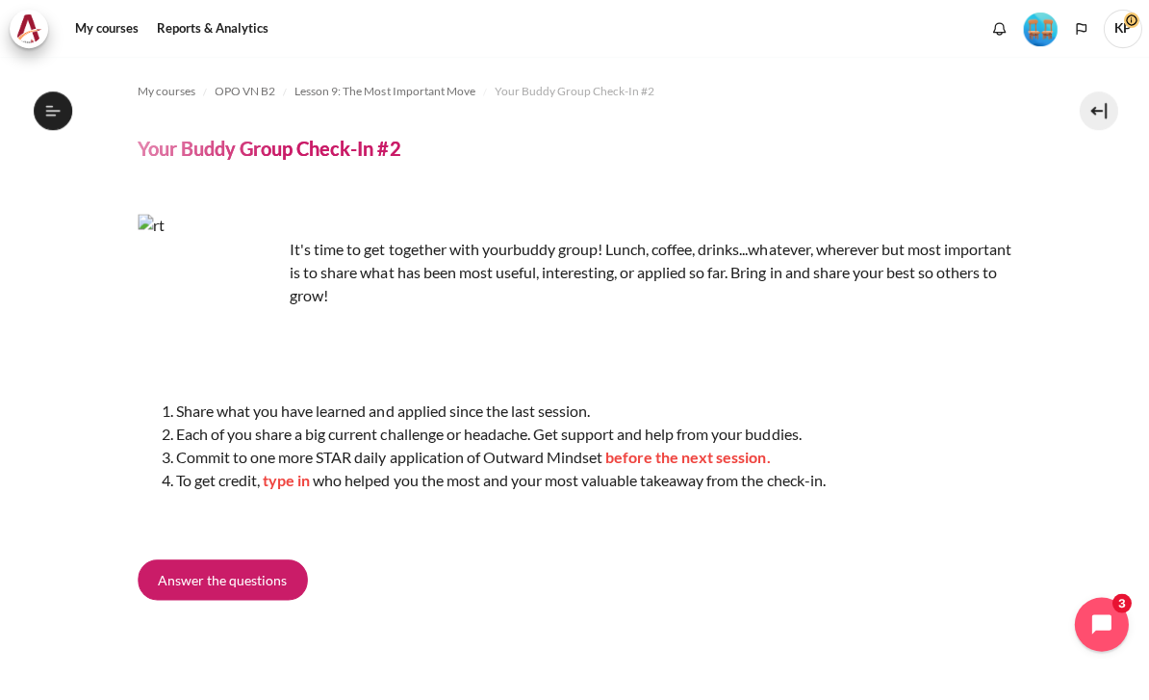
scroll to position [1542, 0]
click at [213, 569] on span "Answer the questions" at bounding box center [222, 579] width 129 height 20
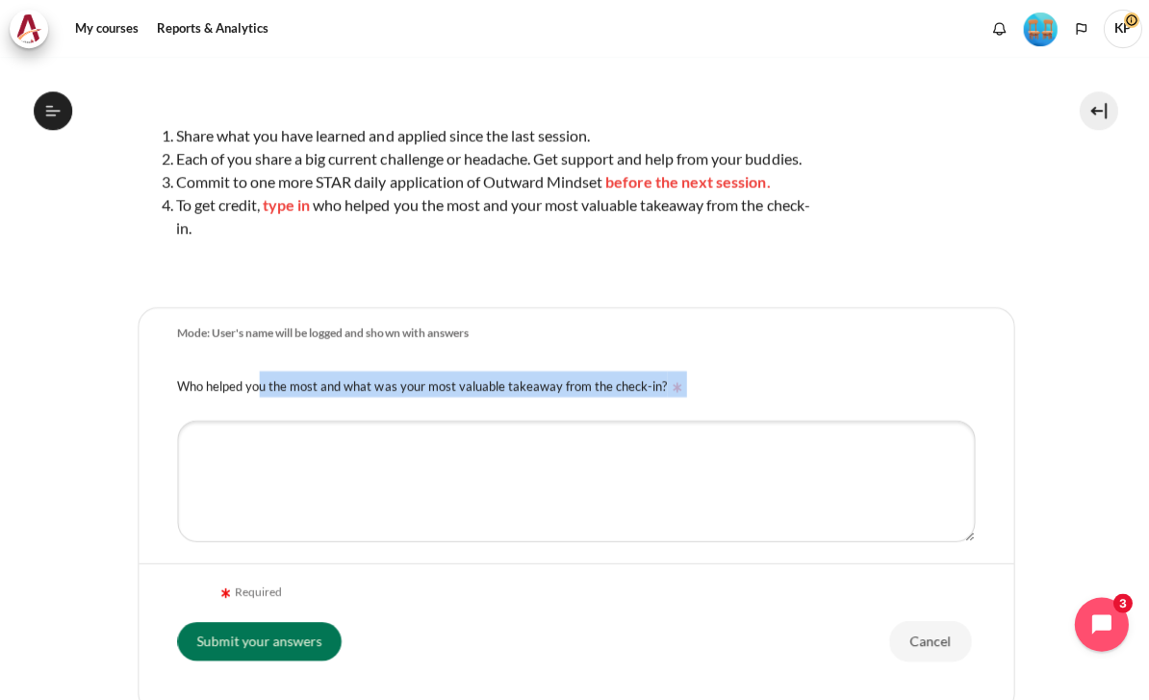
scroll to position [253, 0]
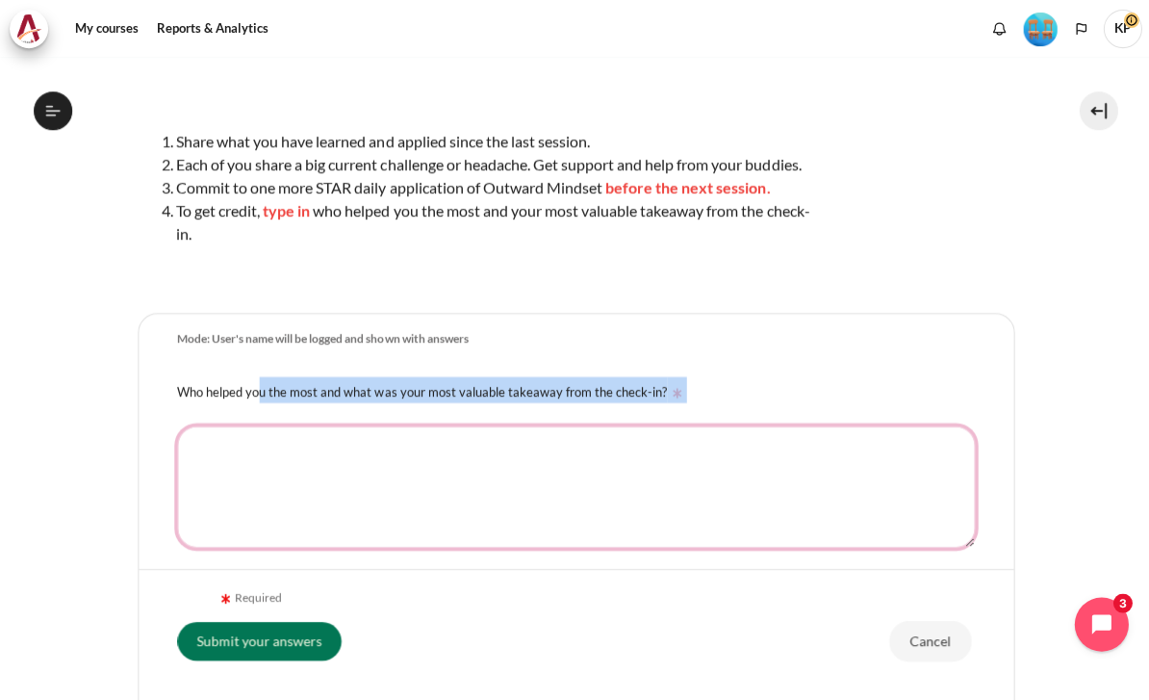
click at [323, 458] on textarea "Who helped you the most and what was your most valuable takeaway from the check…" at bounding box center [575, 485] width 796 height 121
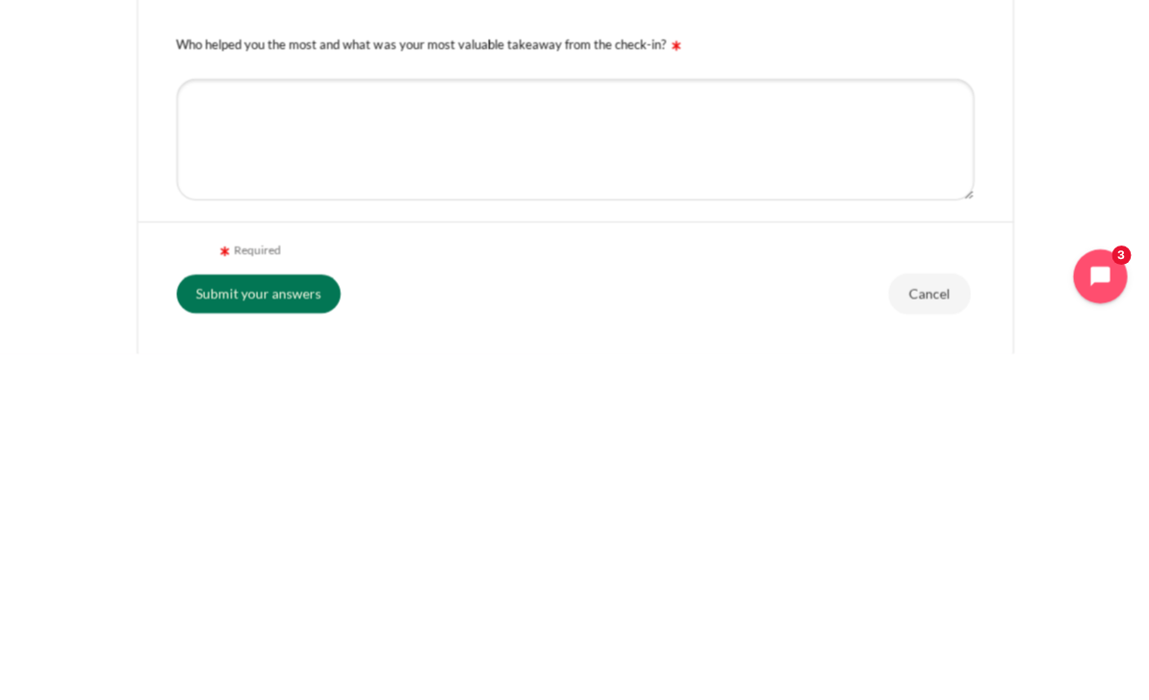
scroll to position [41, 0]
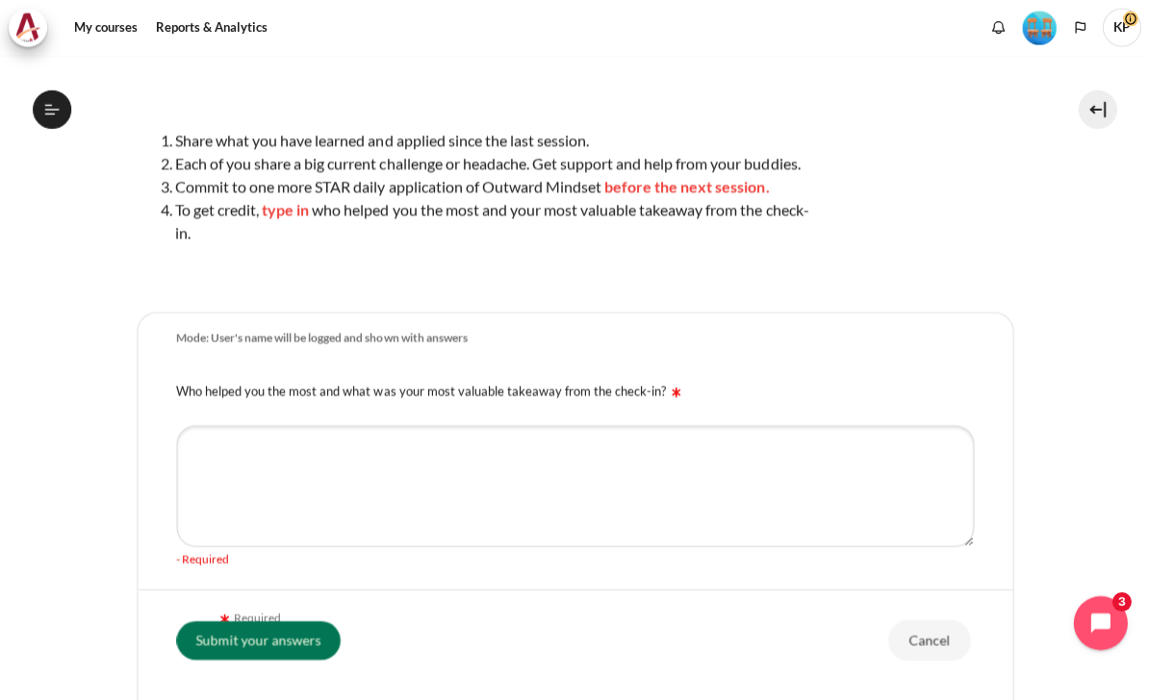
click at [178, 130] on li "Share what you have learned and applied since the last session." at bounding box center [493, 141] width 635 height 23
click at [238, 331] on div "Mode: User's name will be logged and shown with answers" at bounding box center [322, 339] width 291 height 16
click at [229, 331] on div "Mode: User's name will be logged and shown with answers" at bounding box center [322, 339] width 291 height 16
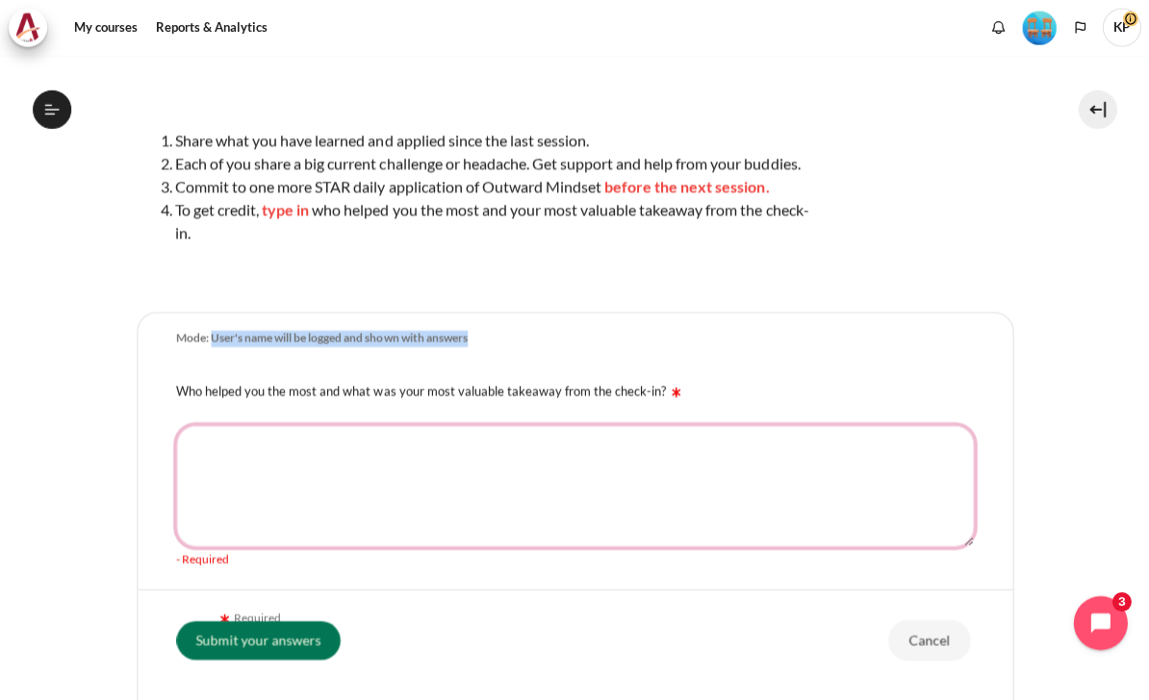
click at [321, 439] on textarea "Who helped you the most and what was your most valuable takeaway from the check…" at bounding box center [575, 485] width 796 height 121
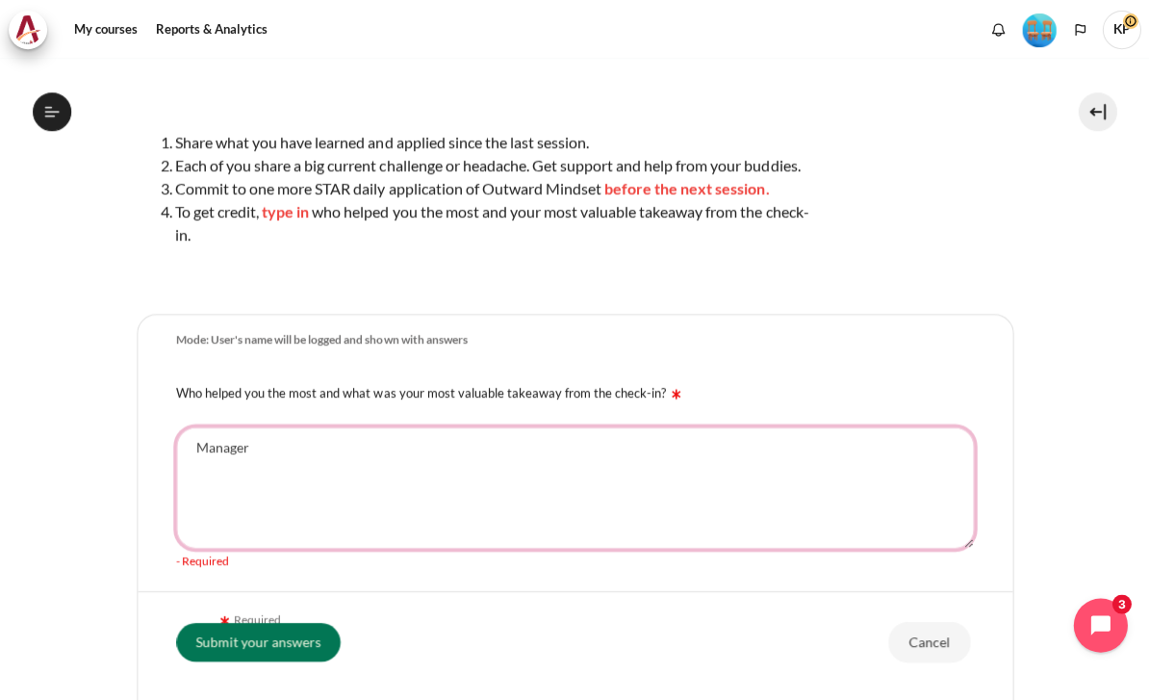
type textarea "Manager"
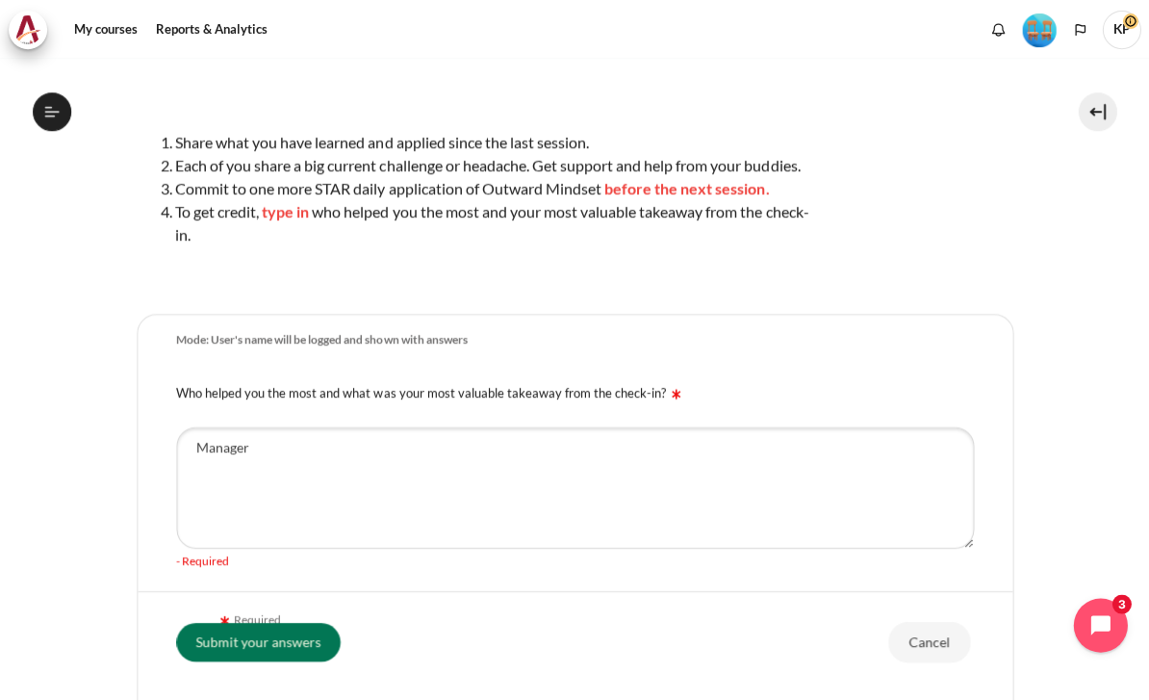
click at [283, 648] on input "Submit your answers" at bounding box center [259, 639] width 164 height 38
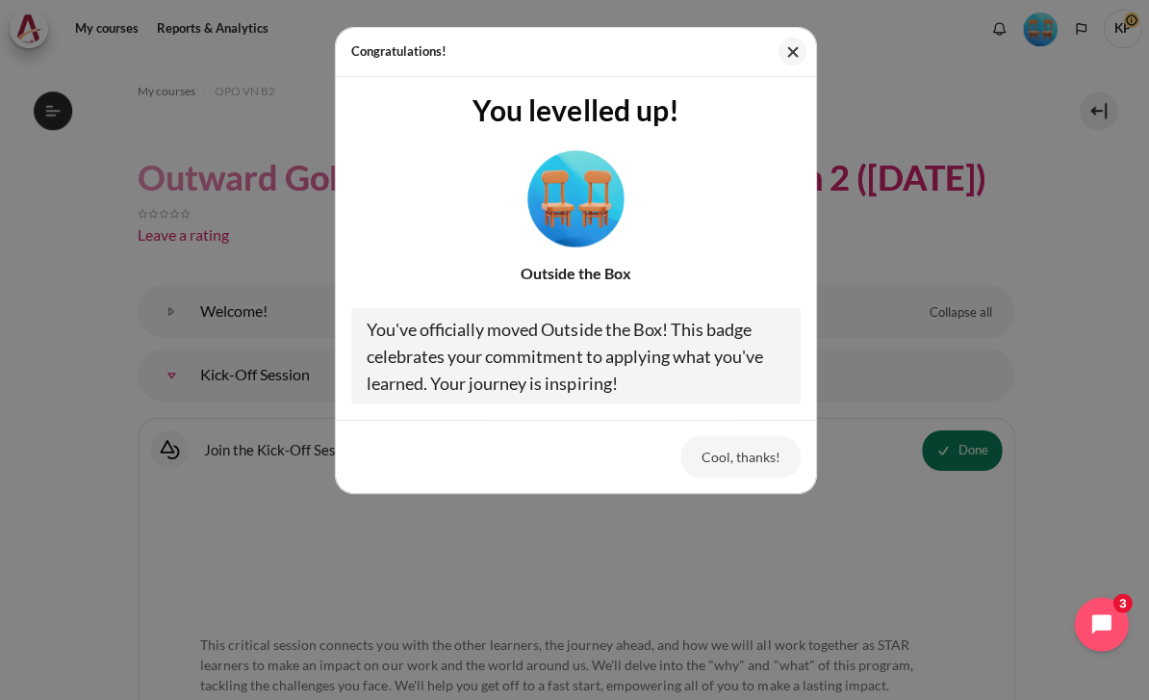
click at [748, 452] on button "Cool, thanks!" at bounding box center [738, 455] width 119 height 40
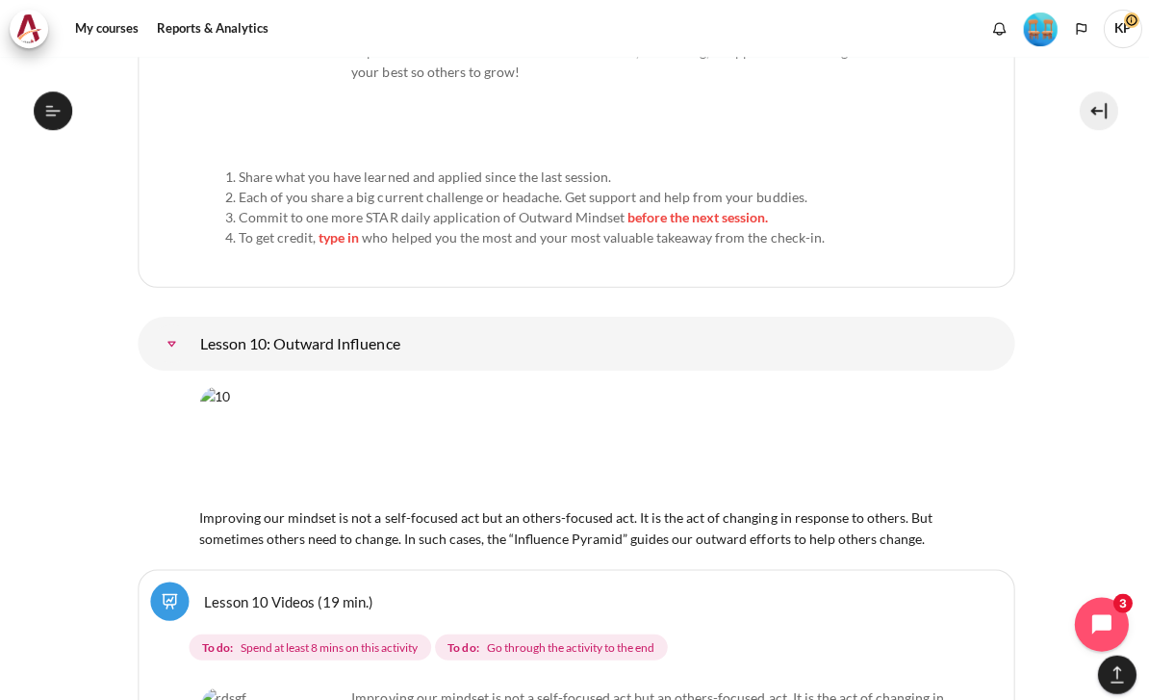
click at [234, 590] on link "Lesson 10 Videos (19 min.)" at bounding box center [288, 599] width 169 height 18
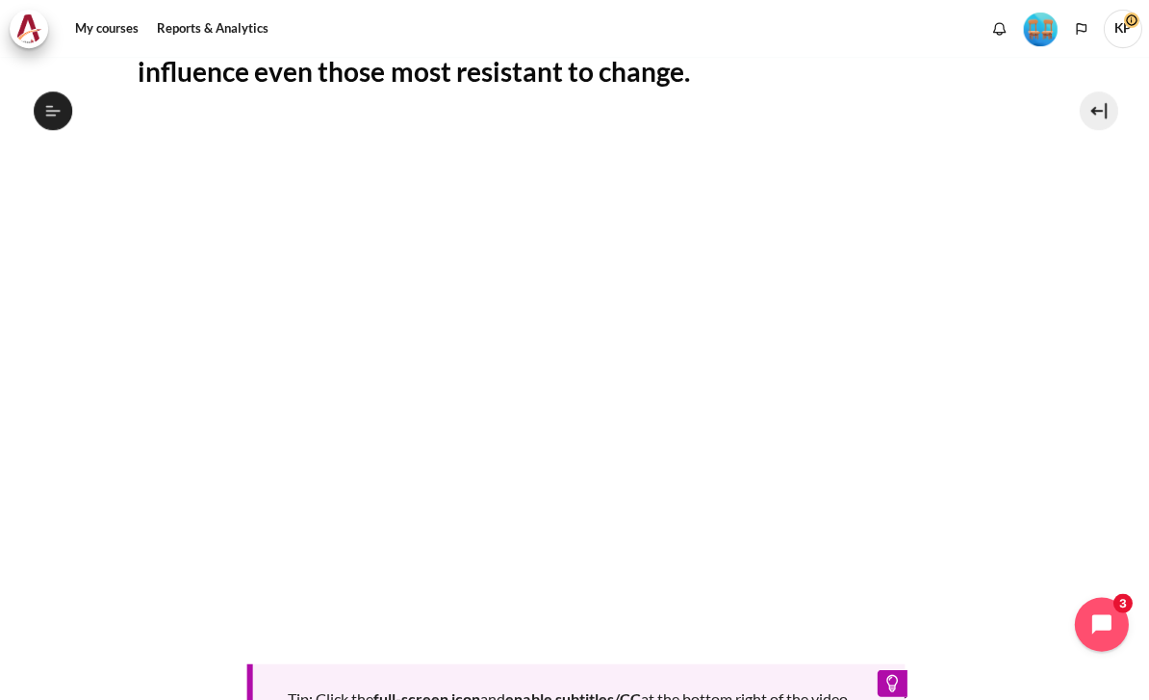
scroll to position [447, 0]
click at [149, 618] on div "Tip: Click the full-screen icon and enable subtitles/CC at the bottom right of …" at bounding box center [575, 440] width 875 height 636
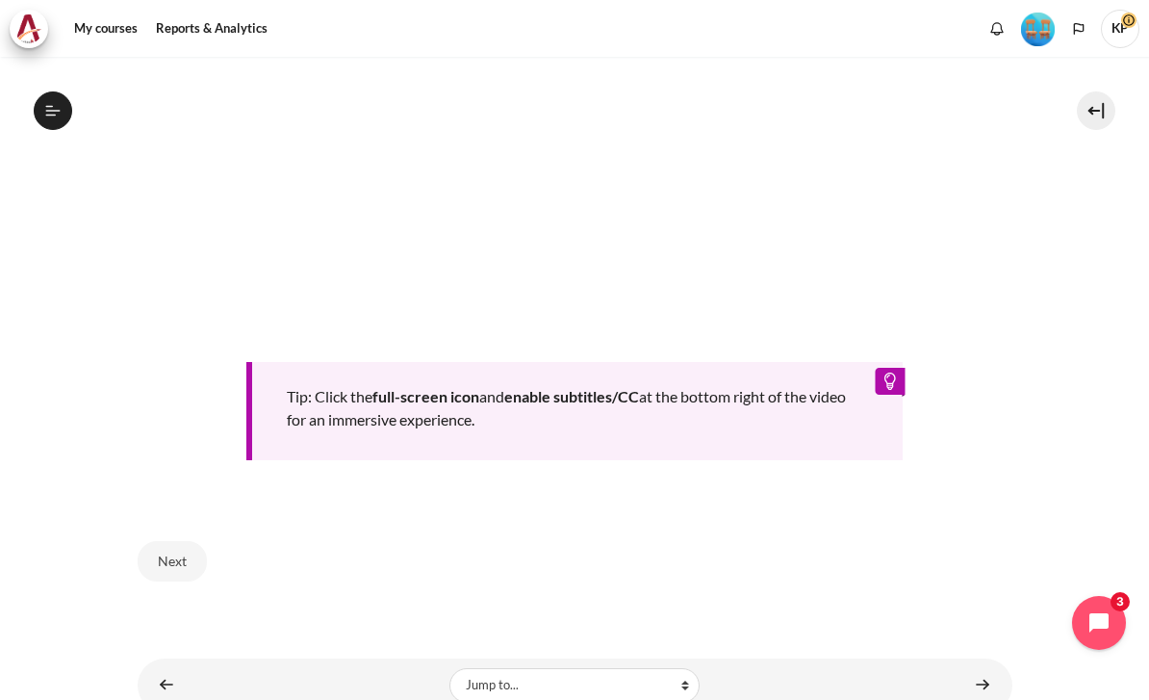
scroll to position [746, 0]
click at [969, 667] on link "Content" at bounding box center [982, 686] width 38 height 38
click at [978, 667] on link "Content" at bounding box center [982, 686] width 38 height 38
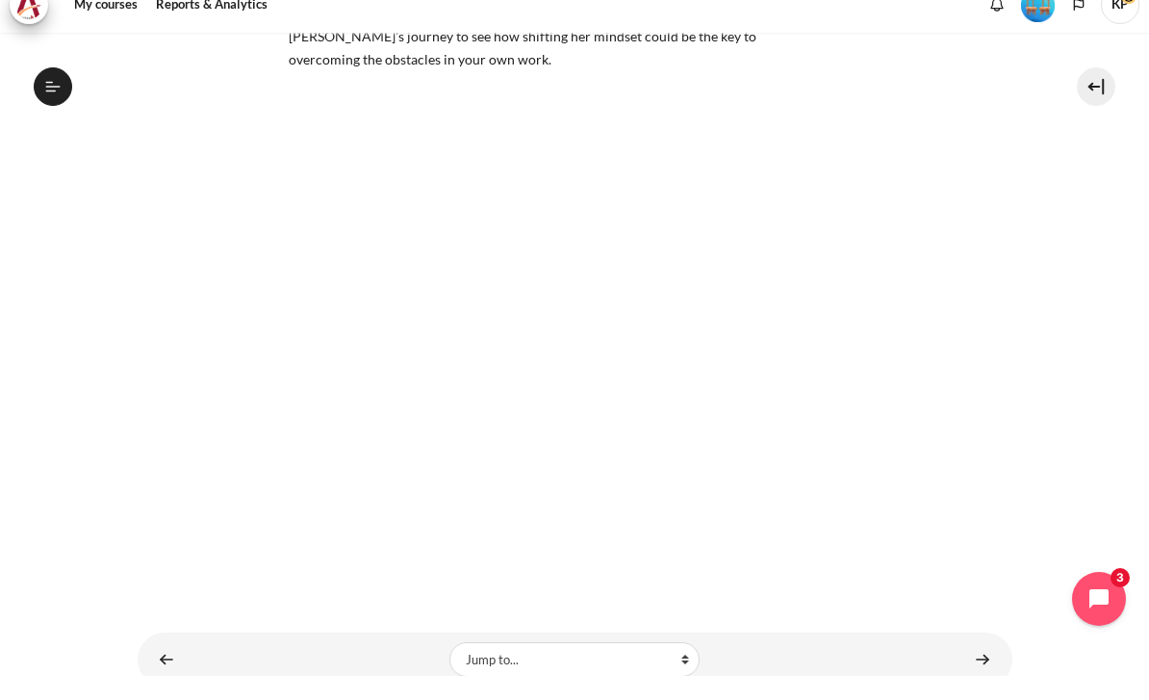
scroll to position [233, 0]
click at [970, 666] on link "Content" at bounding box center [982, 685] width 38 height 38
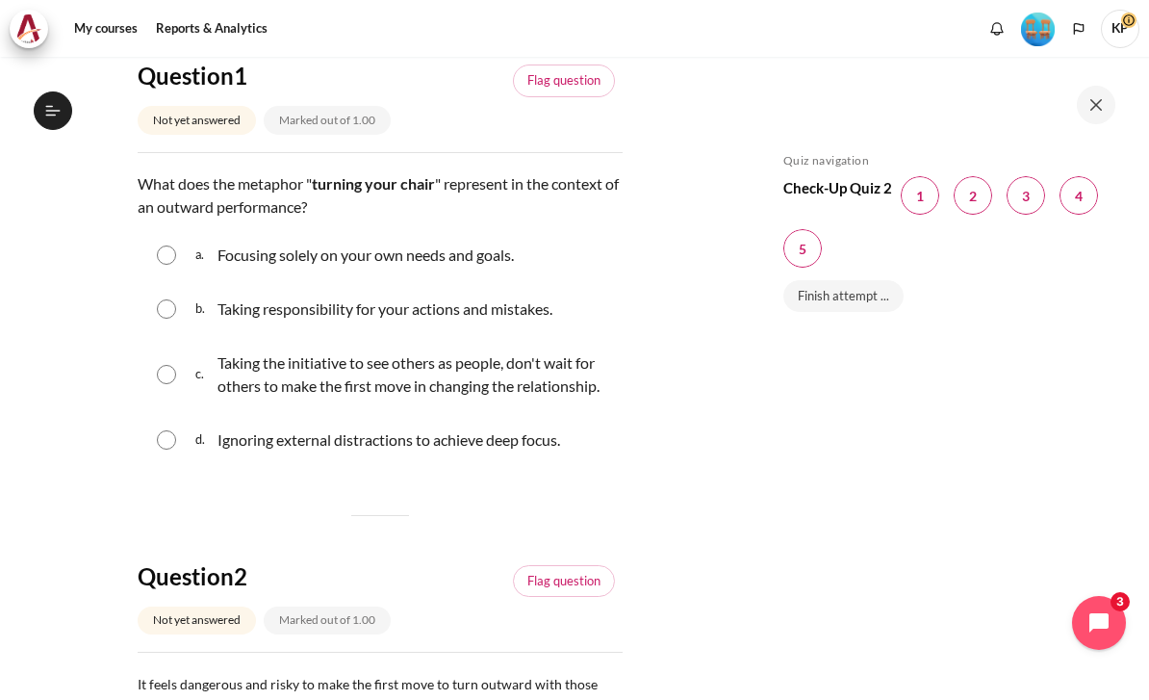
scroll to position [219, 0]
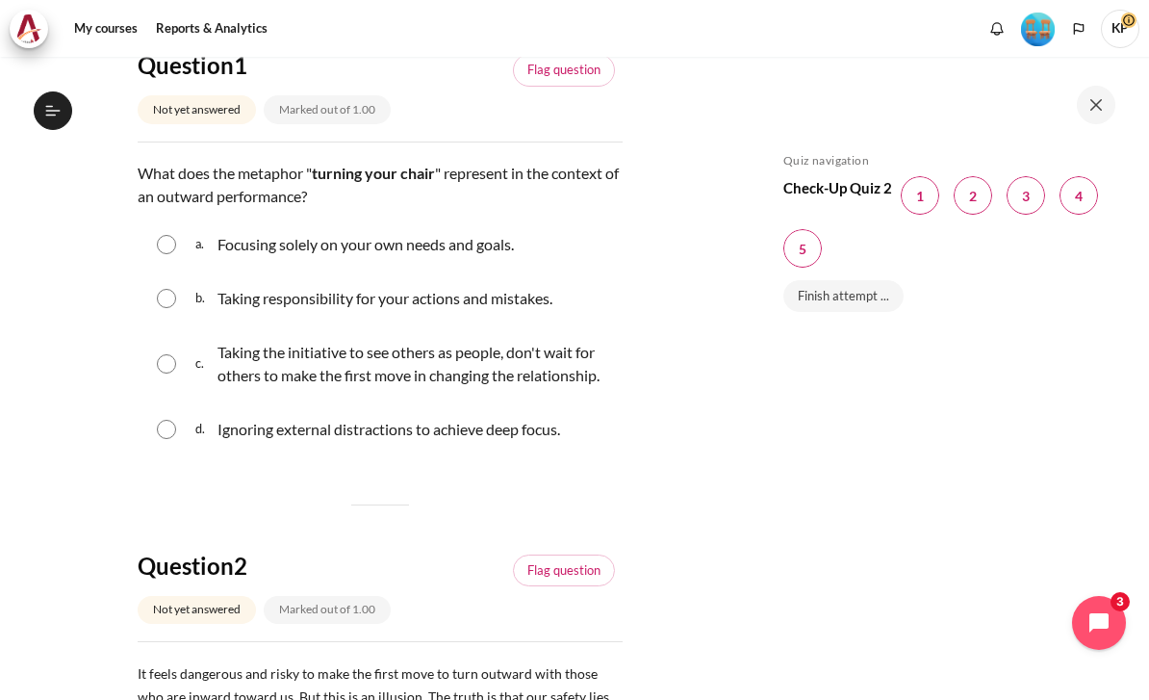
click at [174, 373] on input "Content" at bounding box center [166, 363] width 19 height 19
radio input "true"
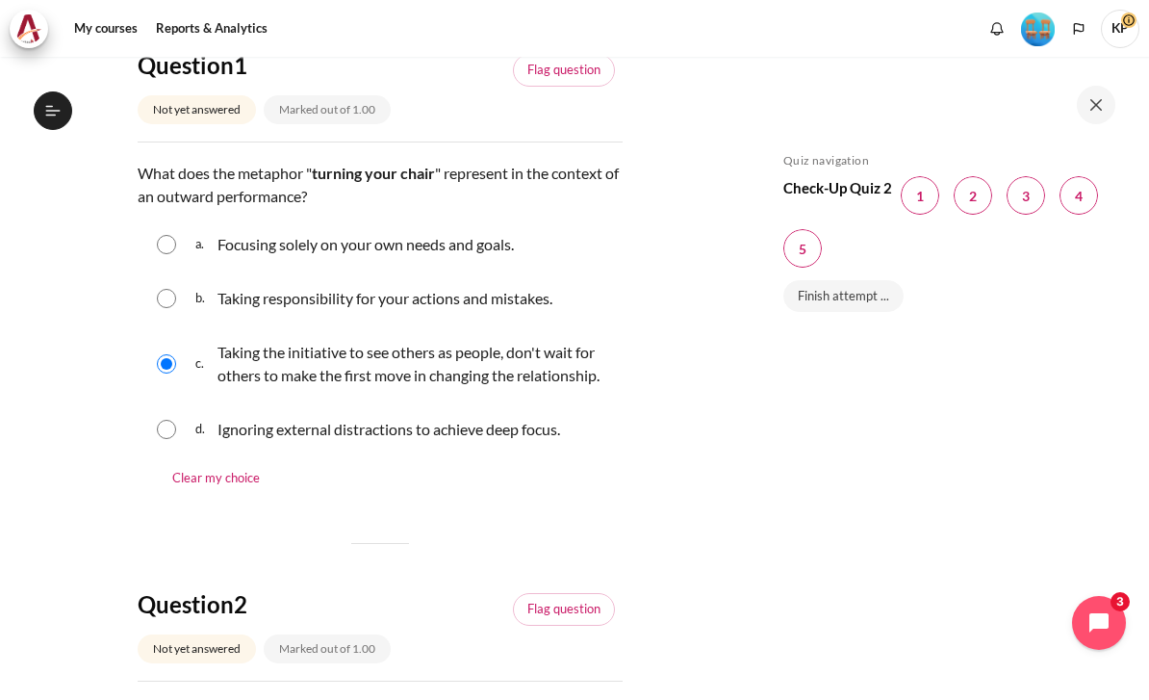
click at [139, 188] on span "What does the metaphor " turning your chair " represent in the context of an ou…" at bounding box center [378, 184] width 481 height 41
click at [146, 178] on span "What does the metaphor " turning your chair " represent in the context of an ou…" at bounding box center [378, 184] width 481 height 41
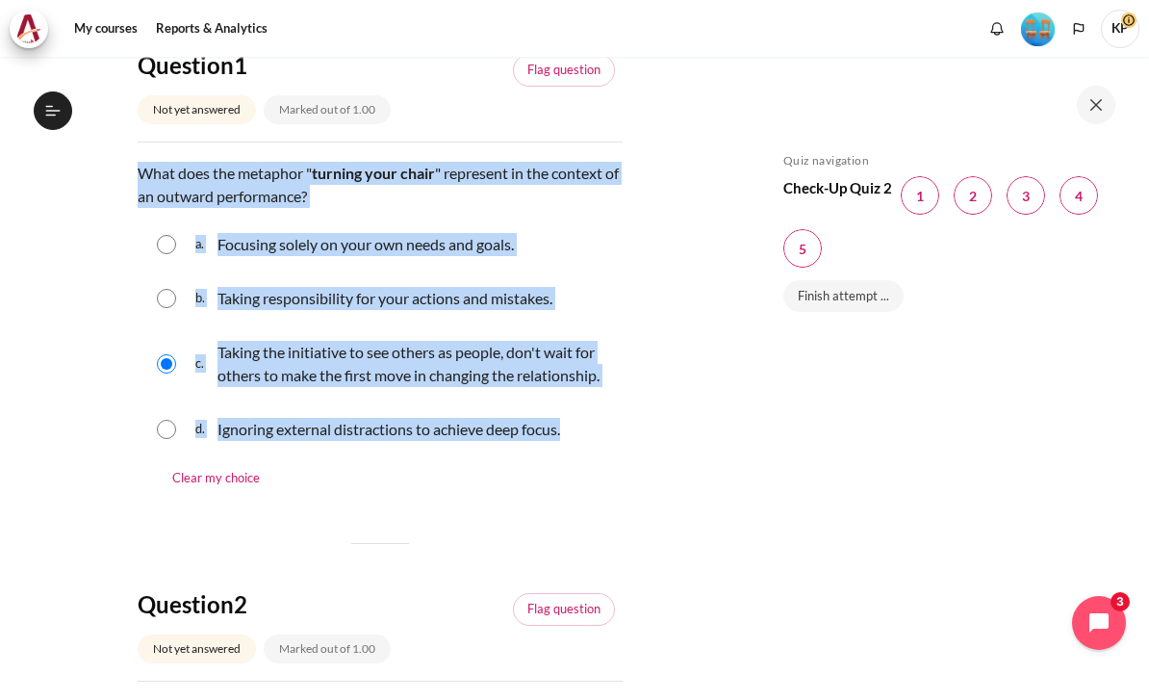
click at [163, 454] on div "d. Ignoring external distractions to achieve deep focus." at bounding box center [380, 429] width 485 height 50
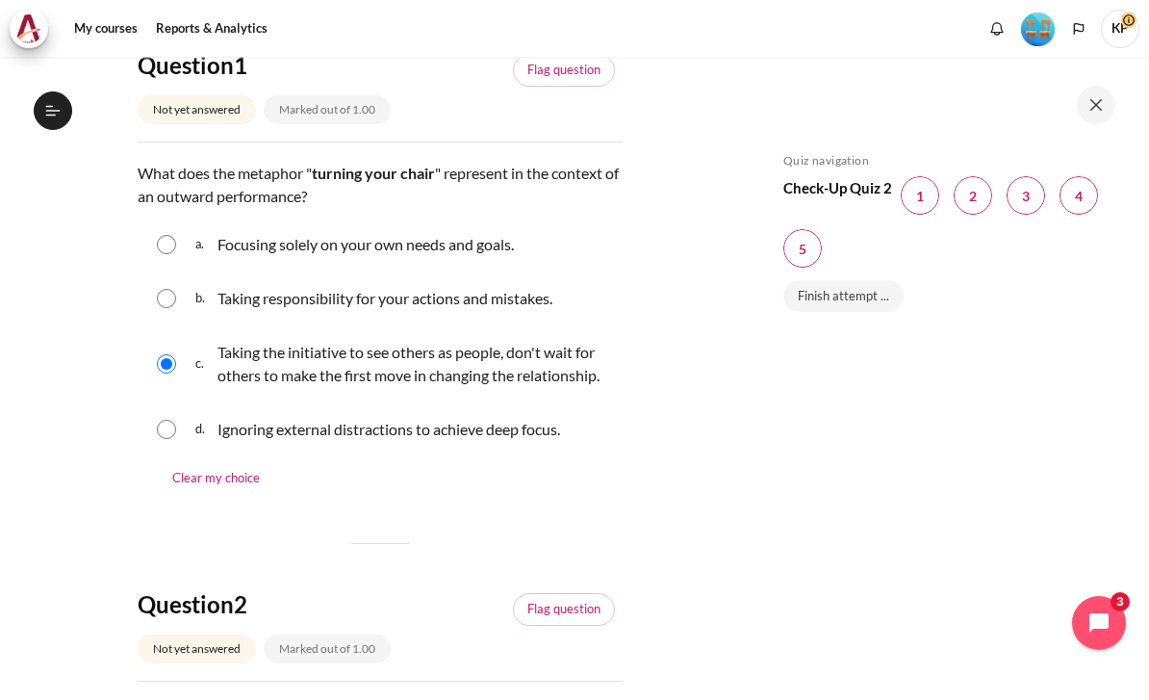
click at [171, 438] on input "Content" at bounding box center [166, 429] width 19 height 19
radio input "true"
click at [164, 439] on input "Content" at bounding box center [166, 429] width 19 height 19
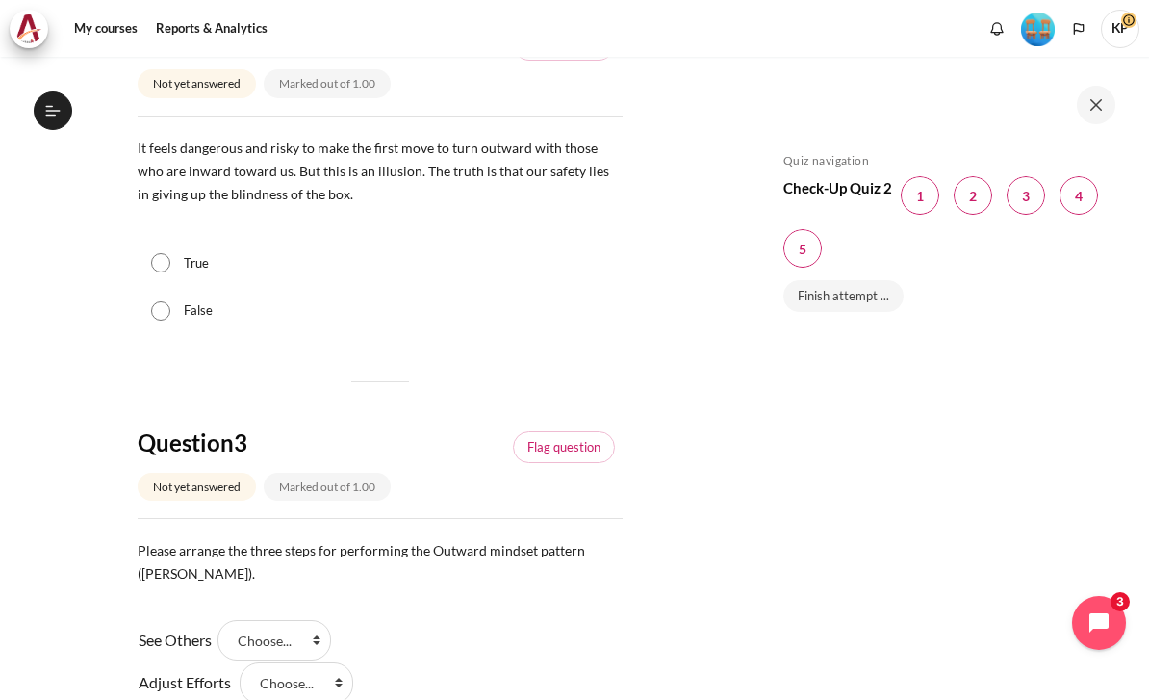
scroll to position [838, 0]
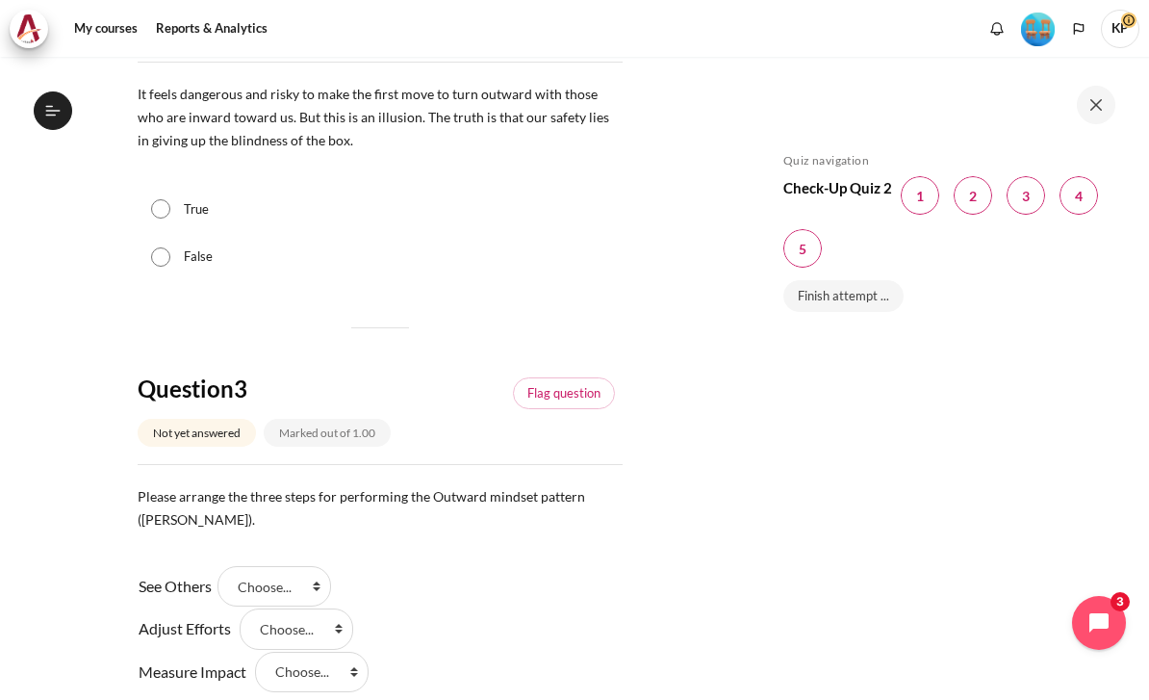
click at [152, 139] on span "It feels dangerous and risky to make the first move to turn outward with those …" at bounding box center [373, 117] width 471 height 63
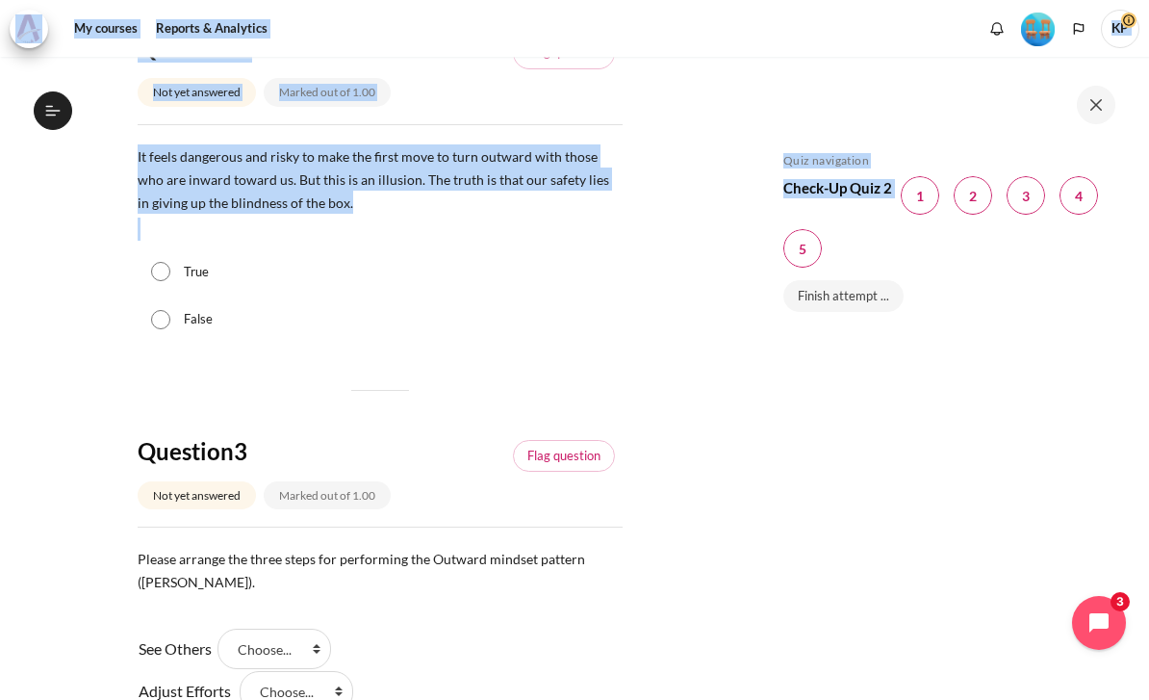
scroll to position [791, 0]
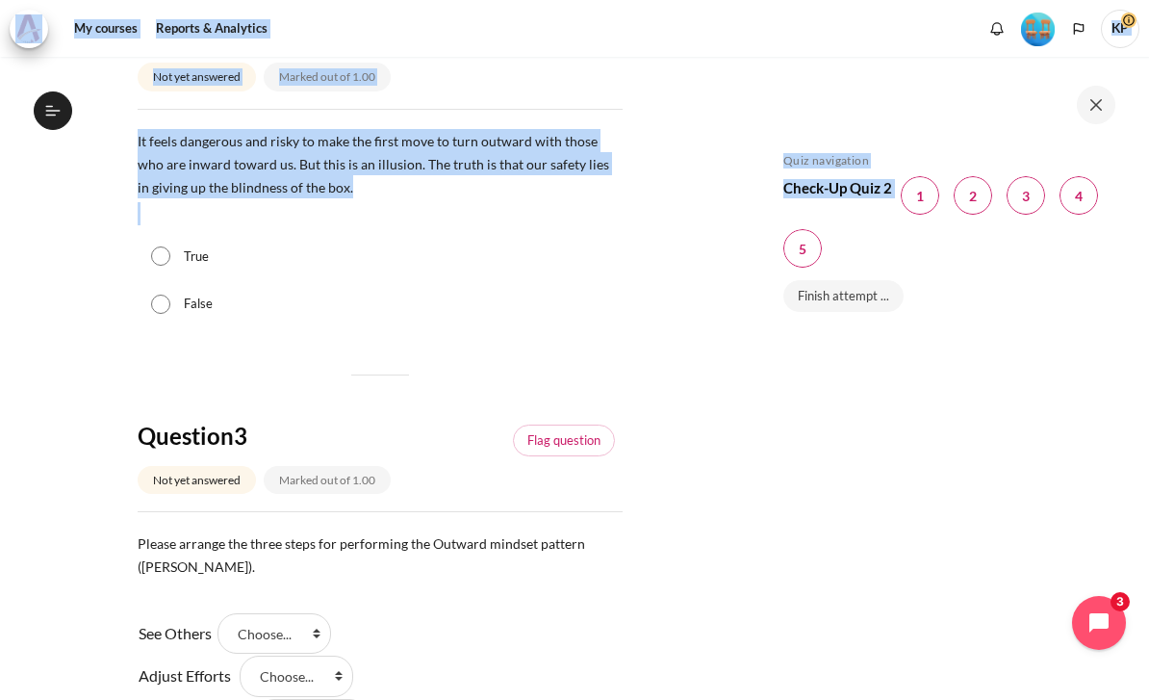
click at [157, 190] on span "It feels dangerous and risky to make the first move to turn outward with those …" at bounding box center [373, 164] width 471 height 63
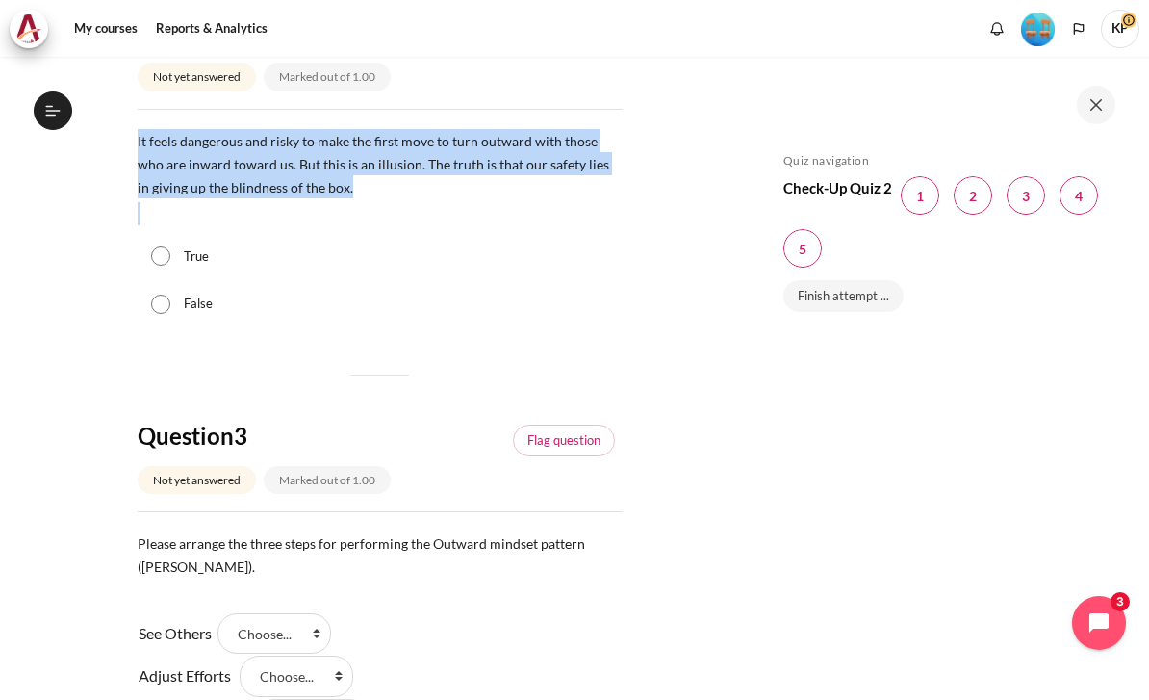
click at [163, 266] on input "True" at bounding box center [160, 255] width 19 height 19
radio input "true"
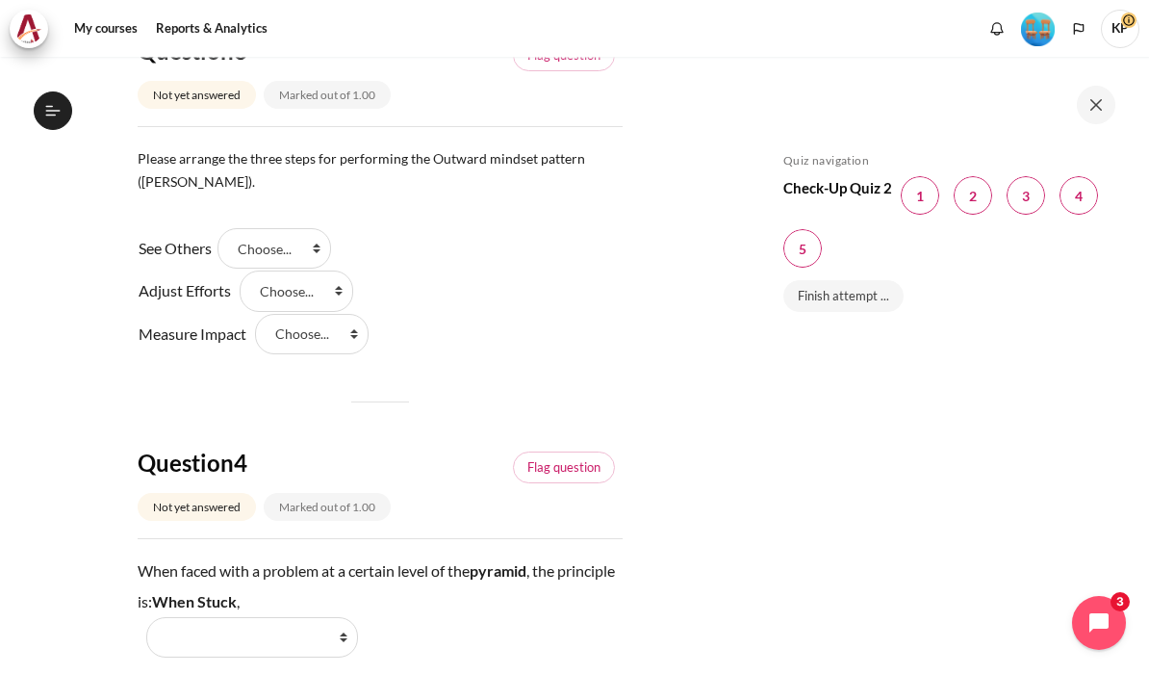
scroll to position [1281, 0]
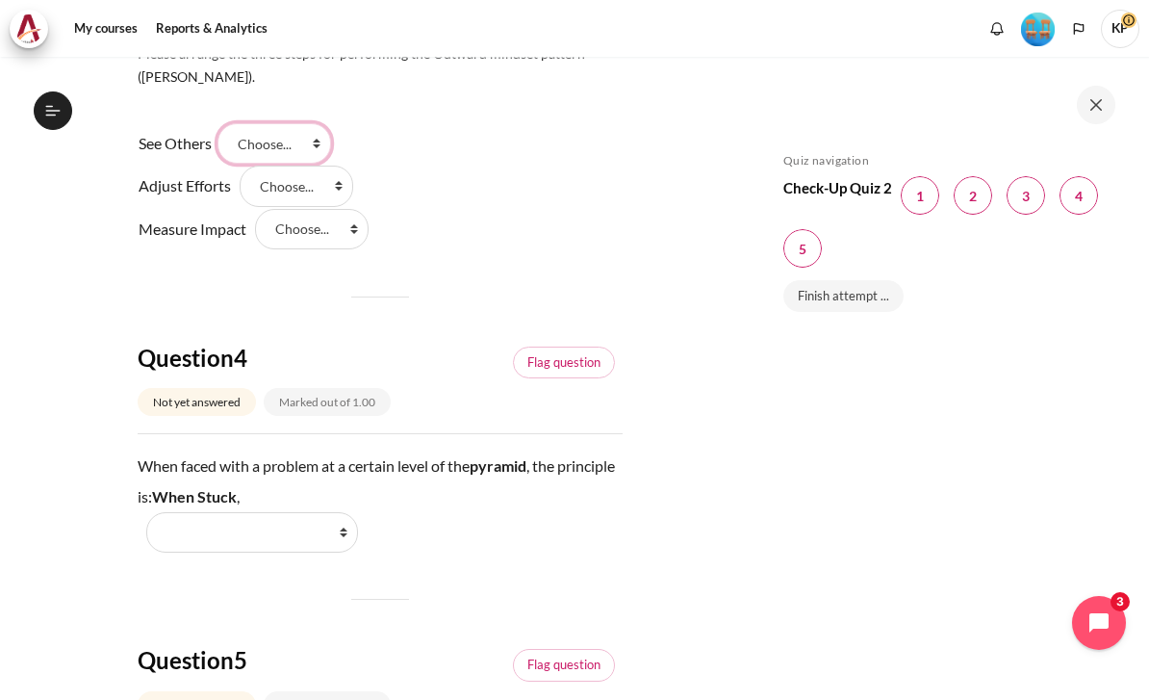
click at [267, 164] on select "Choose... Step 3 Step 2 Step 1" at bounding box center [274, 143] width 114 height 40
select select "1"
click at [323, 206] on select "Choose... Step 3 Step 2 Step 1" at bounding box center [297, 185] width 114 height 40
click at [344, 206] on select "Choose... Step 3 Step 2 Step 1" at bounding box center [297, 185] width 114 height 40
select select "3"
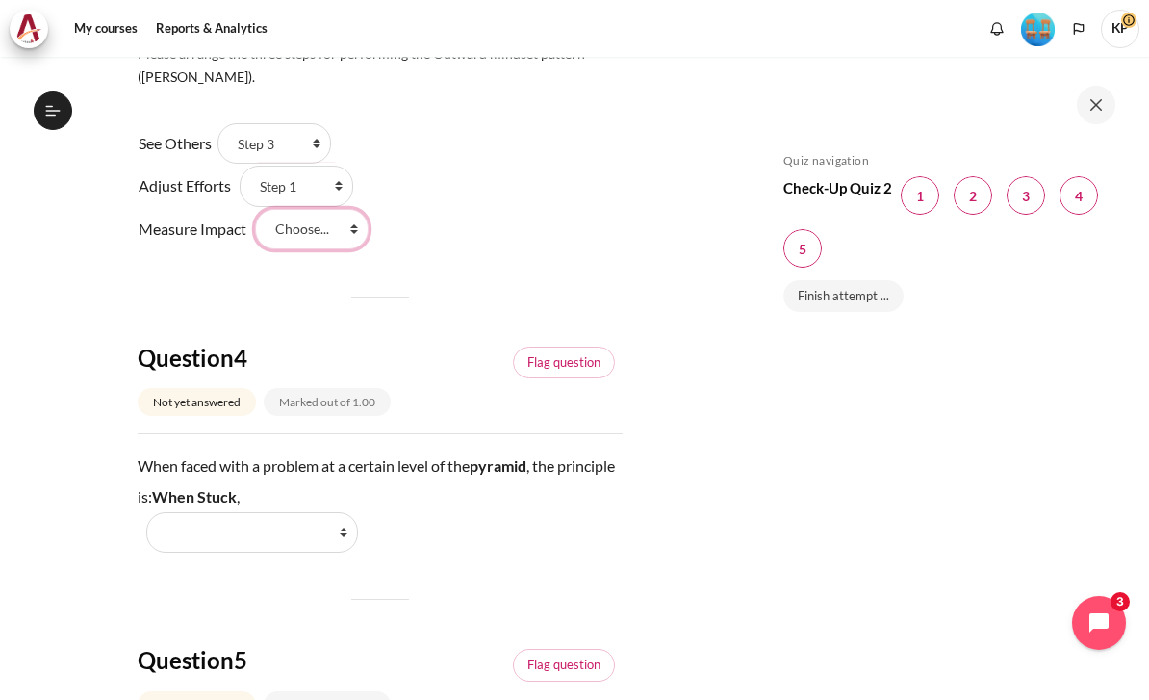
click at [339, 249] on select "Choose... Step 3 Step 2 Step 1" at bounding box center [312, 229] width 114 height 40
click at [352, 249] on select "Choose... Step 3 Step 2 Step 1" at bounding box center [312, 229] width 114 height 40
click at [357, 249] on select "Choose... Step 3 Step 2 Step 1" at bounding box center [312, 229] width 114 height 40
select select "2"
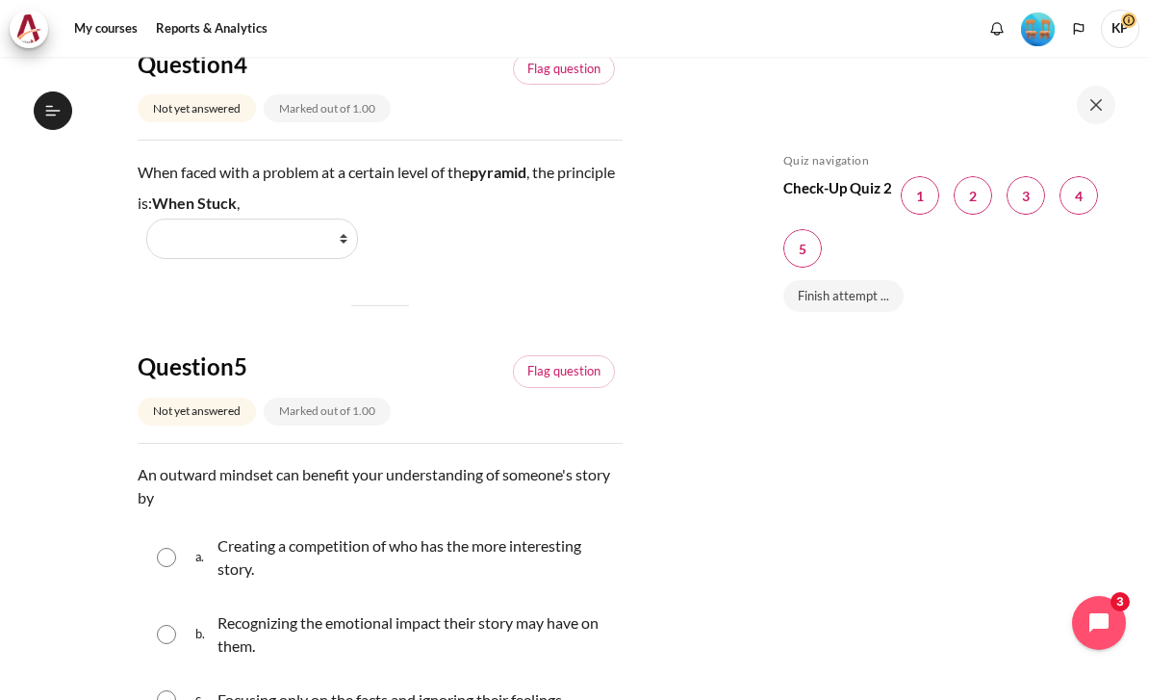
scroll to position [1575, 0]
click at [322, 258] on select "Work Harder Go Higher Go Lower Stay Put" at bounding box center [252, 237] width 212 height 40
click at [152, 258] on div "When faced with a problem at a certain level of the pyramid , the principle is:…" at bounding box center [380, 207] width 485 height 102
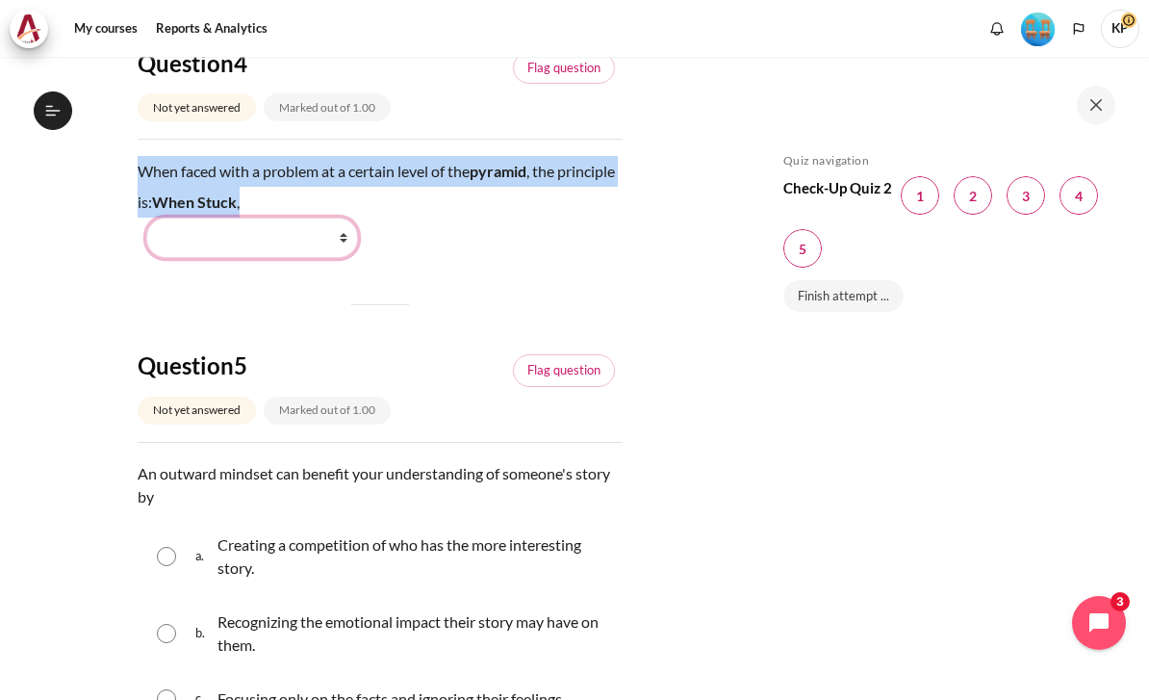
click at [206, 258] on select "Work Harder Go Higher Go Lower Stay Put" at bounding box center [252, 237] width 212 height 40
select select "1"
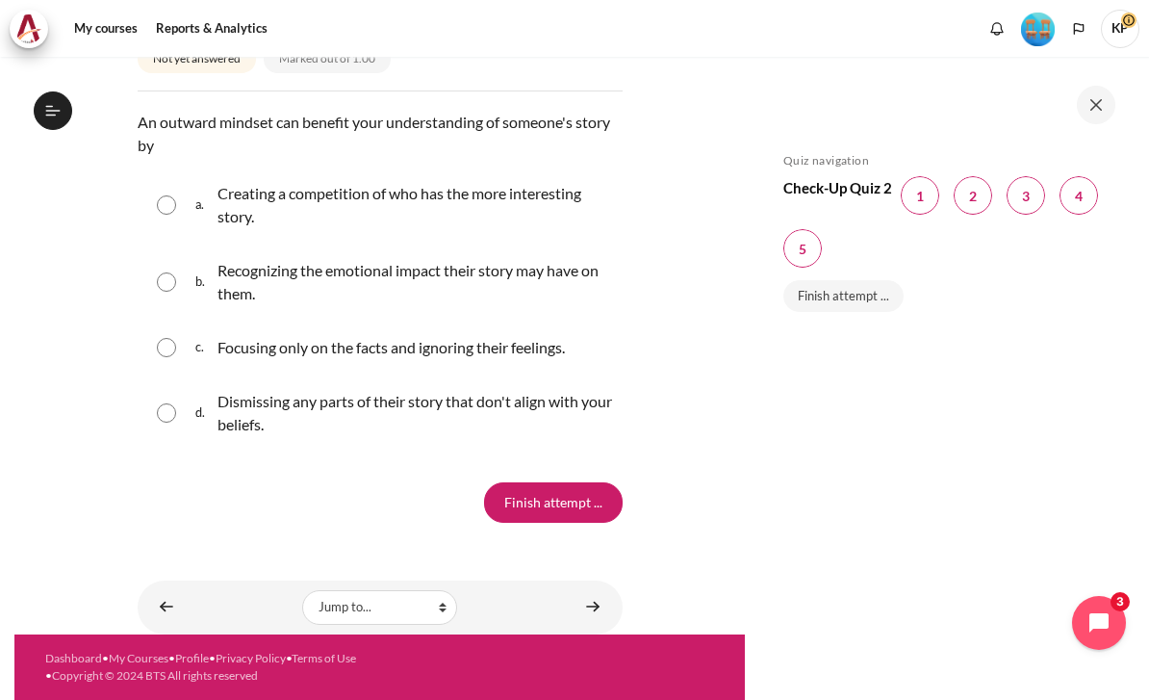
scroll to position [2023, 0]
click at [165, 292] on input "Content" at bounding box center [166, 281] width 19 height 19
radio input "true"
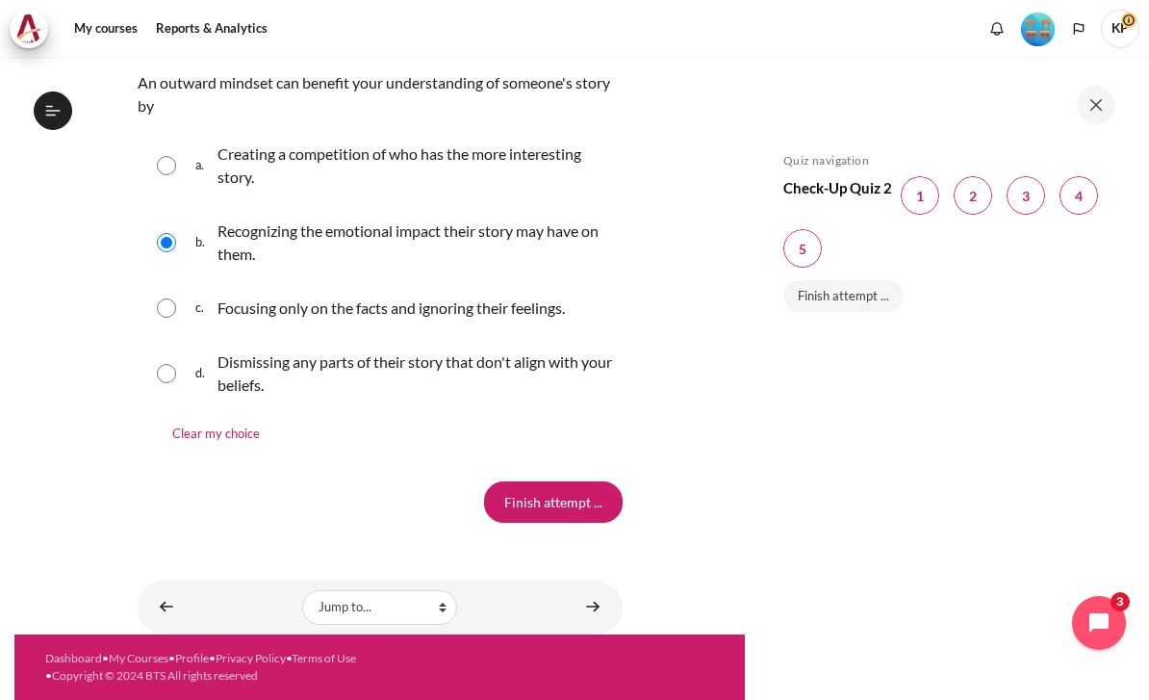
click at [151, 410] on div "d. Dismissing any parts of their story that don't align with your beliefs." at bounding box center [380, 373] width 485 height 73
click at [172, 383] on input "Content" at bounding box center [166, 373] width 19 height 19
radio input "true"
click at [547, 522] on input "Finish attempt ..." at bounding box center [553, 501] width 139 height 40
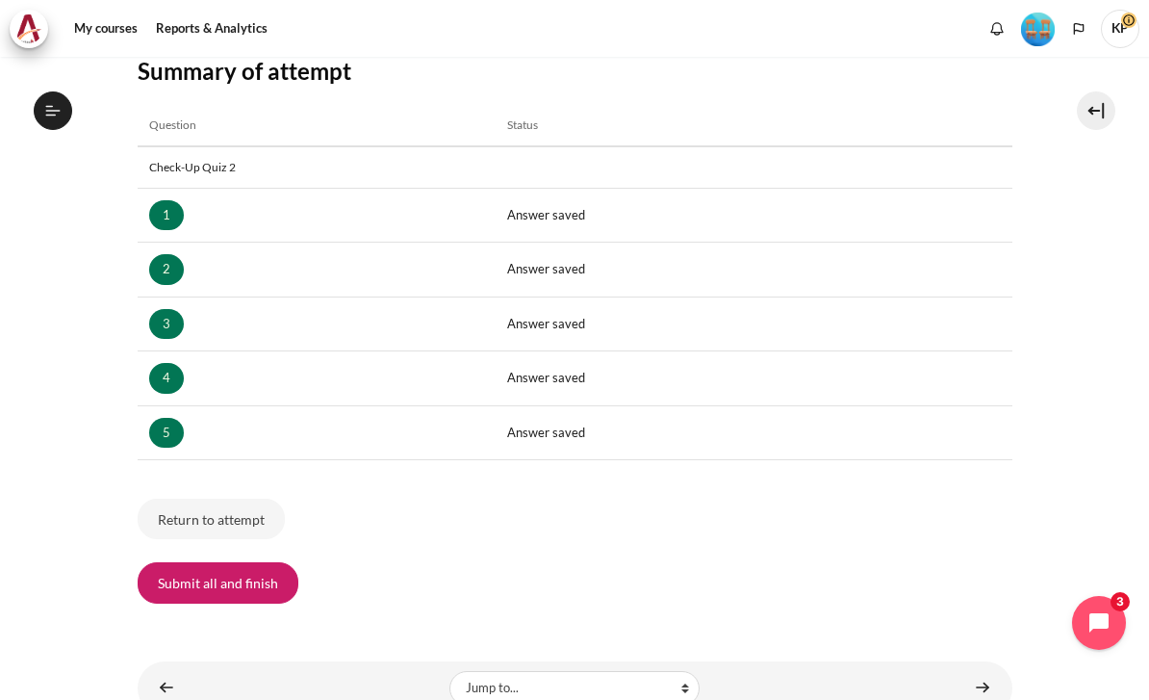
scroll to position [1671, 0]
click at [213, 562] on button "Submit all and finish" at bounding box center [218, 582] width 161 height 40
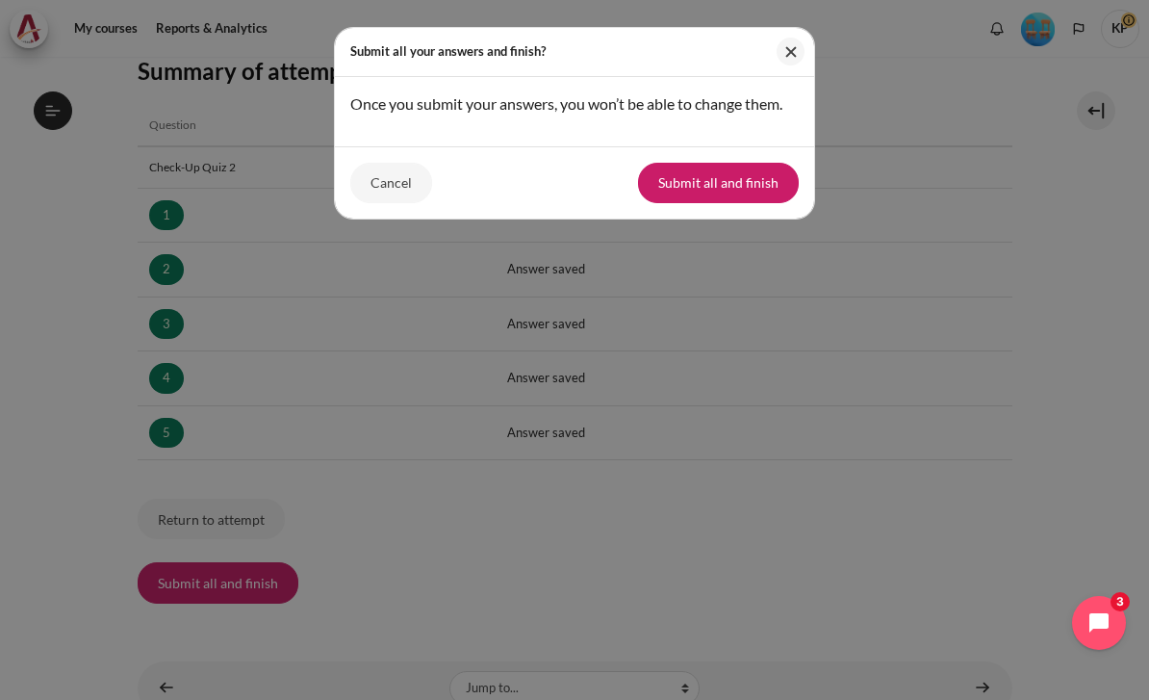
click at [748, 190] on button "Submit all and finish" at bounding box center [718, 183] width 161 height 40
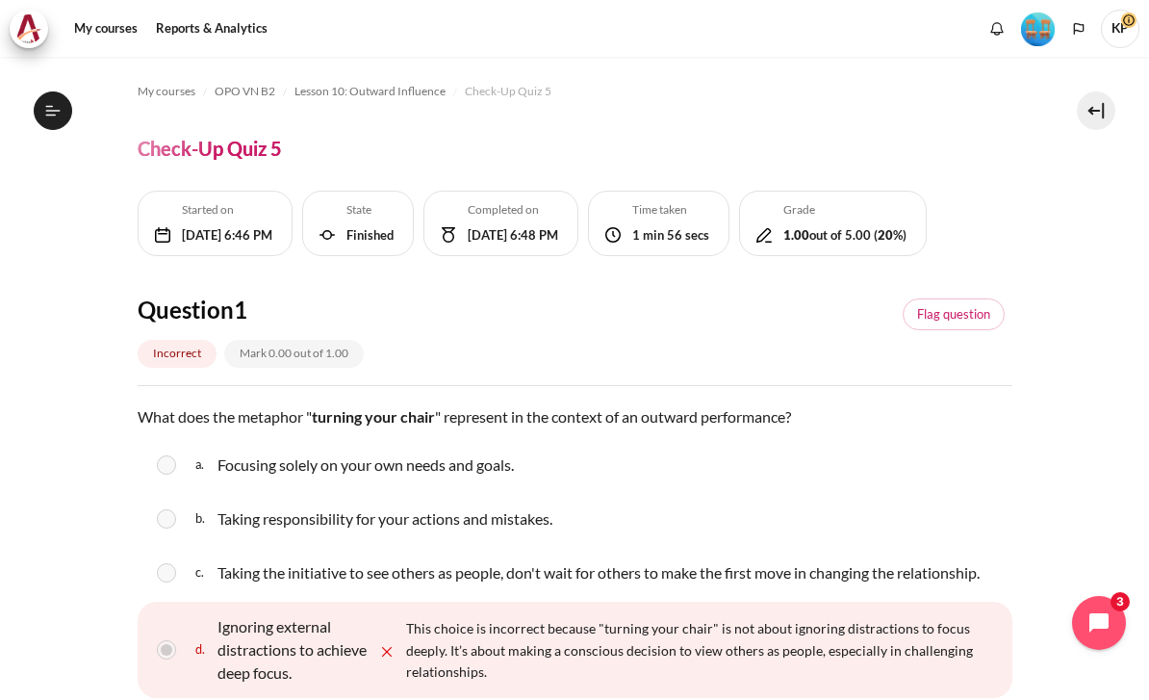
click at [912, 266] on div "Started [DATE][DATE] 6:46 PM State Finished Completed [DATE][DATE] 6:48 PM Time…" at bounding box center [532, 228] width 789 height 75
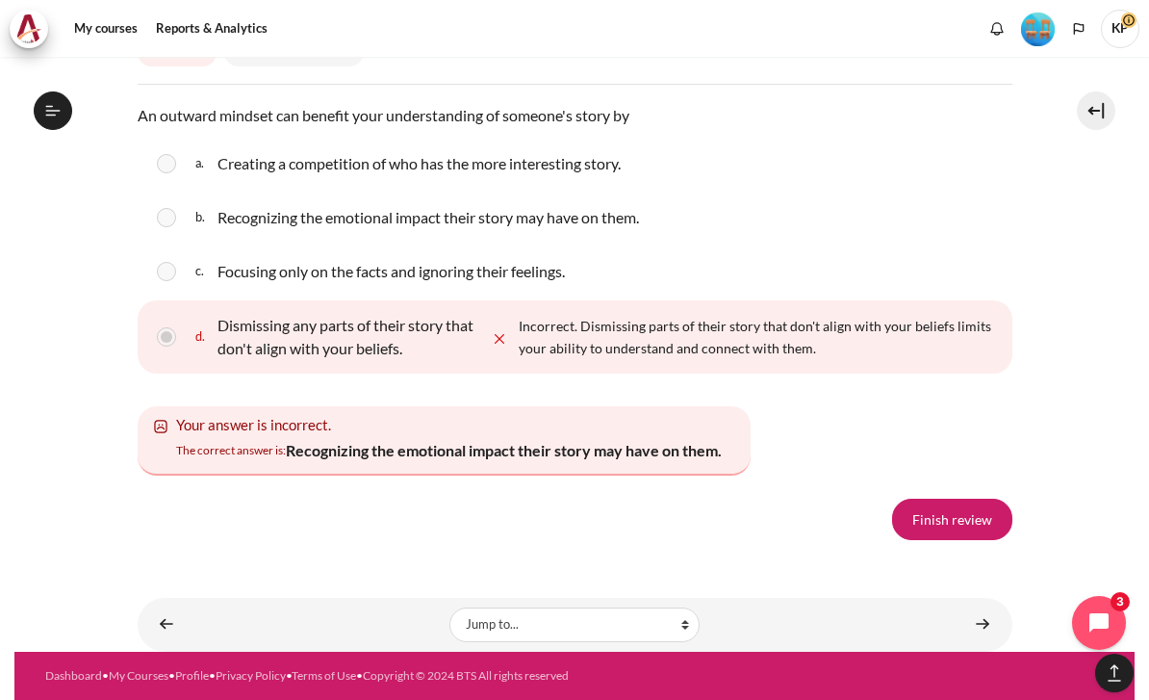
scroll to position [3295, 0]
click at [962, 539] on link "Finish review" at bounding box center [952, 518] width 120 height 40
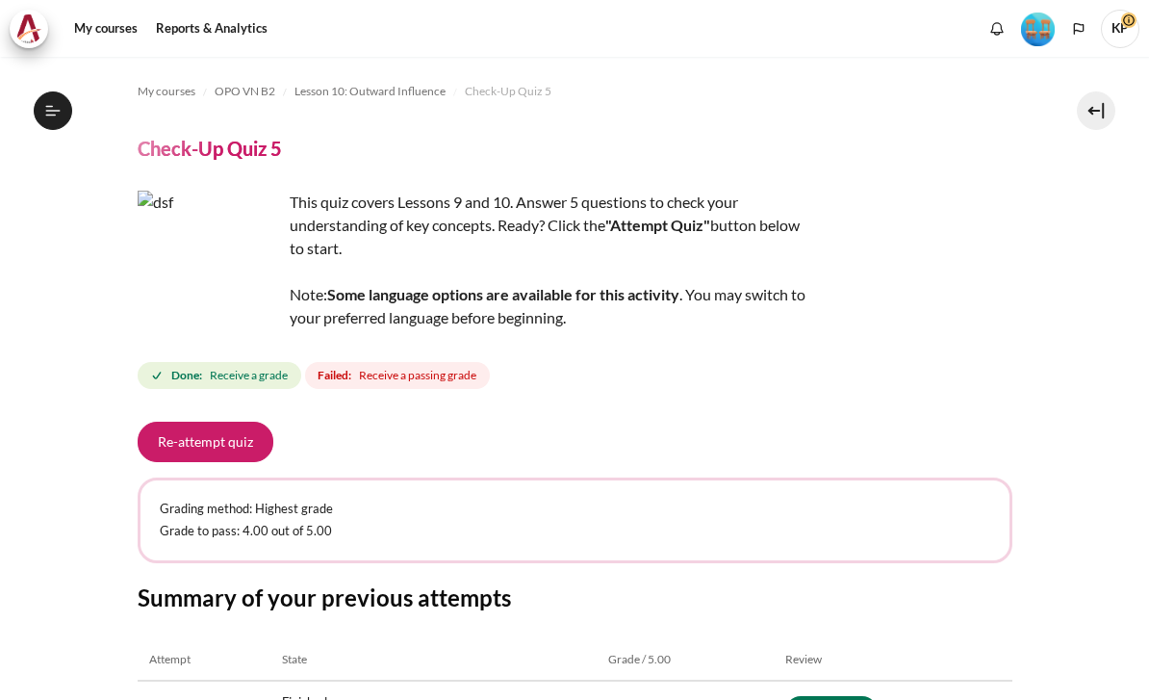
scroll to position [1671, 0]
click at [234, 432] on button "Re-attempt quiz" at bounding box center [206, 441] width 136 height 40
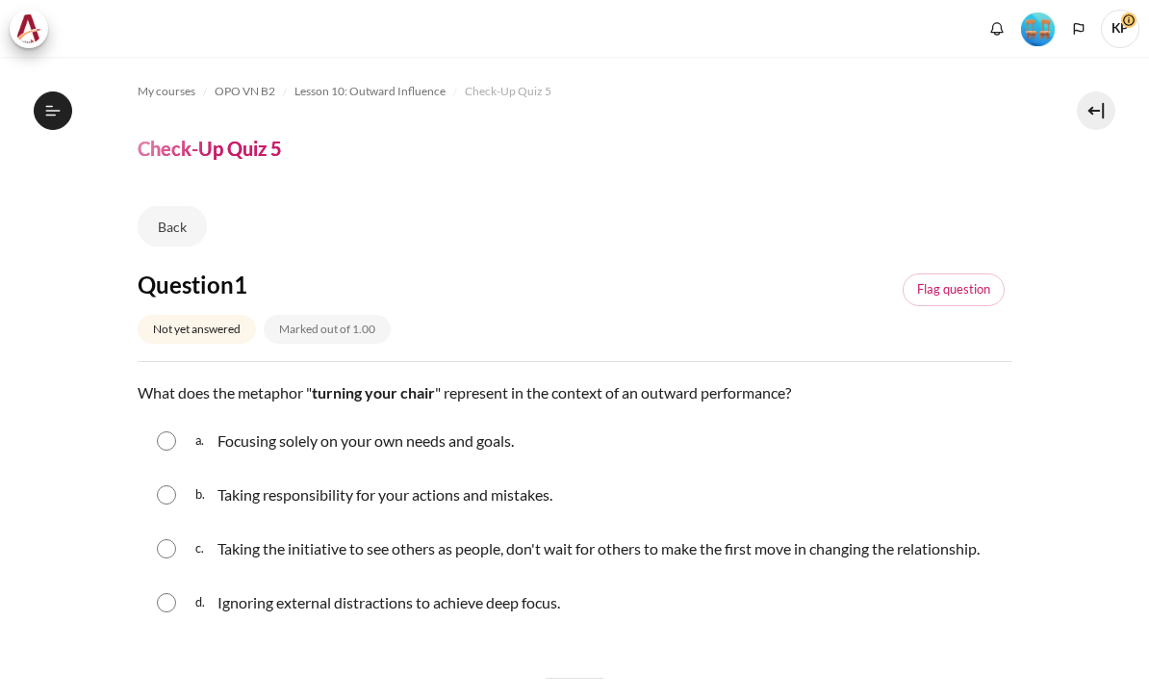
scroll to position [68, 0]
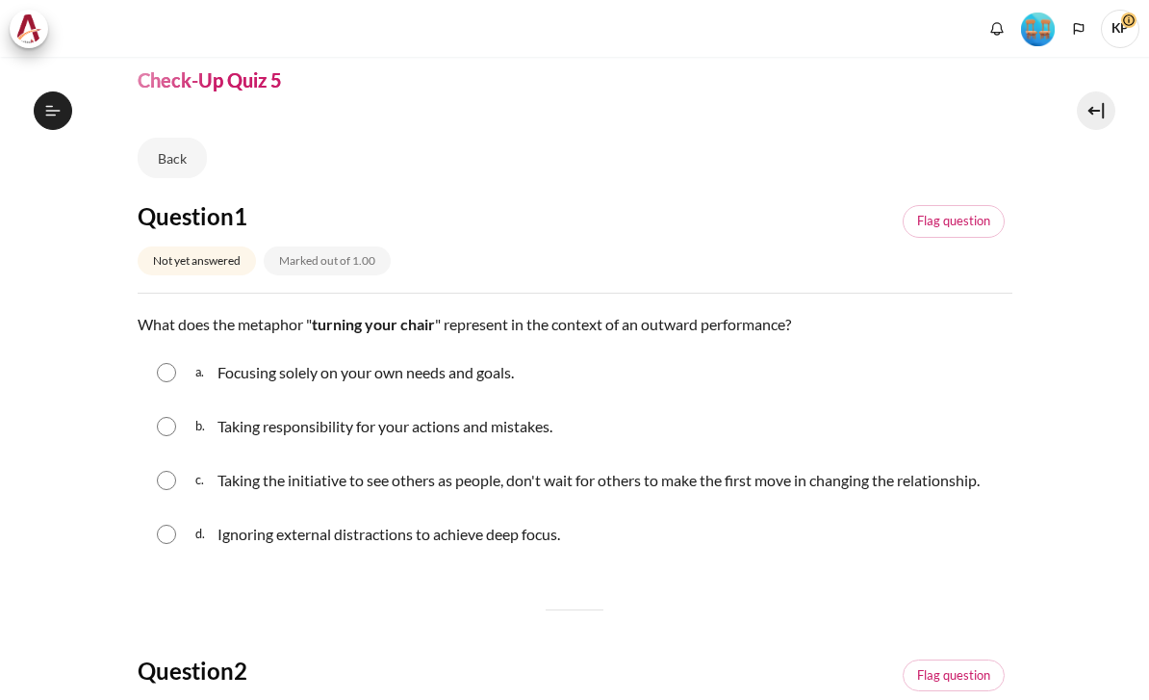
click at [389, 469] on p "Taking the initiative to see others as people, don't wait for others to make th…" at bounding box center [598, 480] width 762 height 23
click at [389, 415] on p "Taking responsibility for your actions and mistakes." at bounding box center [384, 426] width 335 height 23
radio input "true"
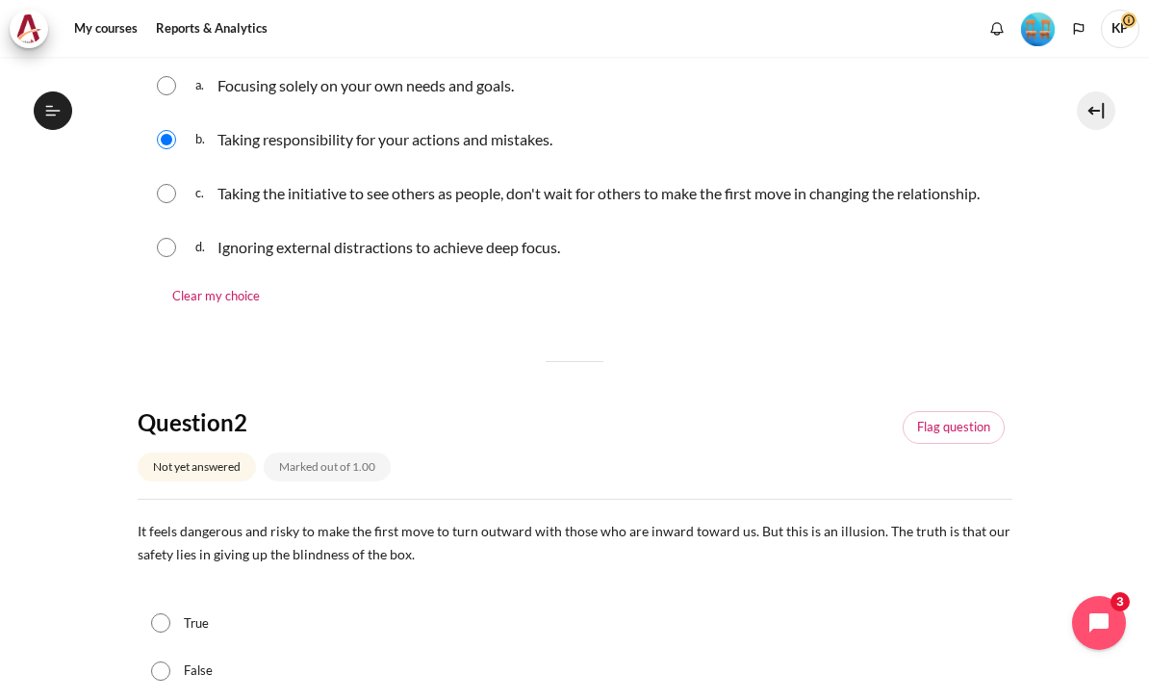
scroll to position [352, 0]
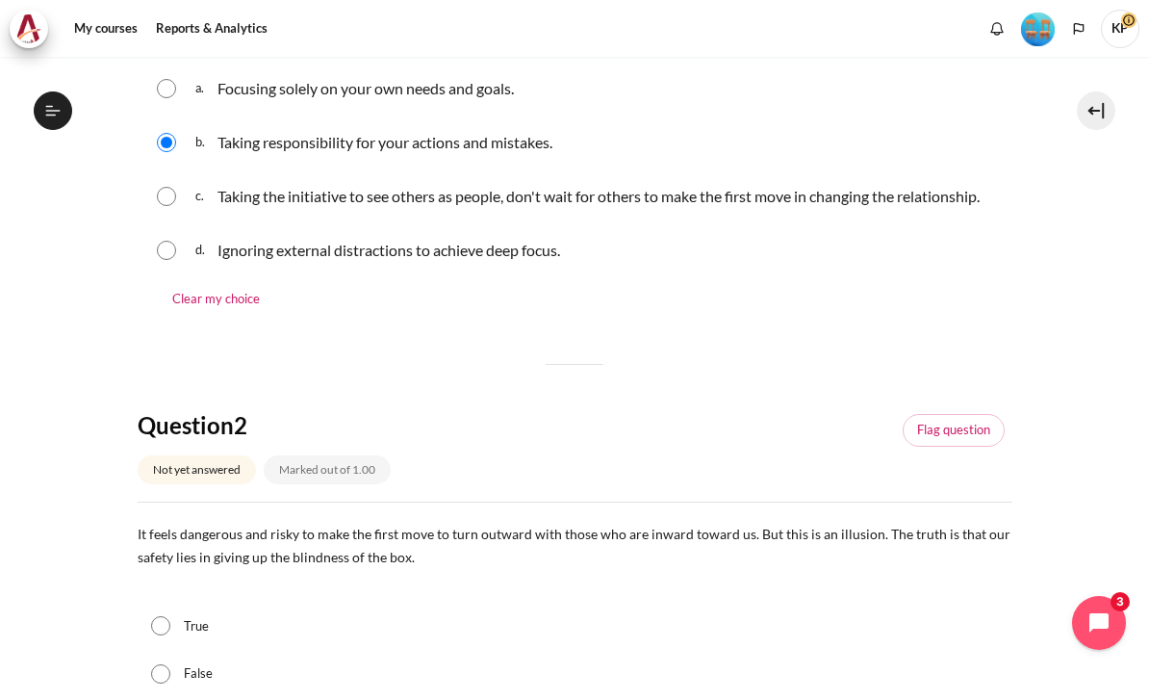
click at [547, 192] on div "Taking the initiative to see others as people, don't wait for others to make th…" at bounding box center [598, 196] width 762 height 31
radio input "true"
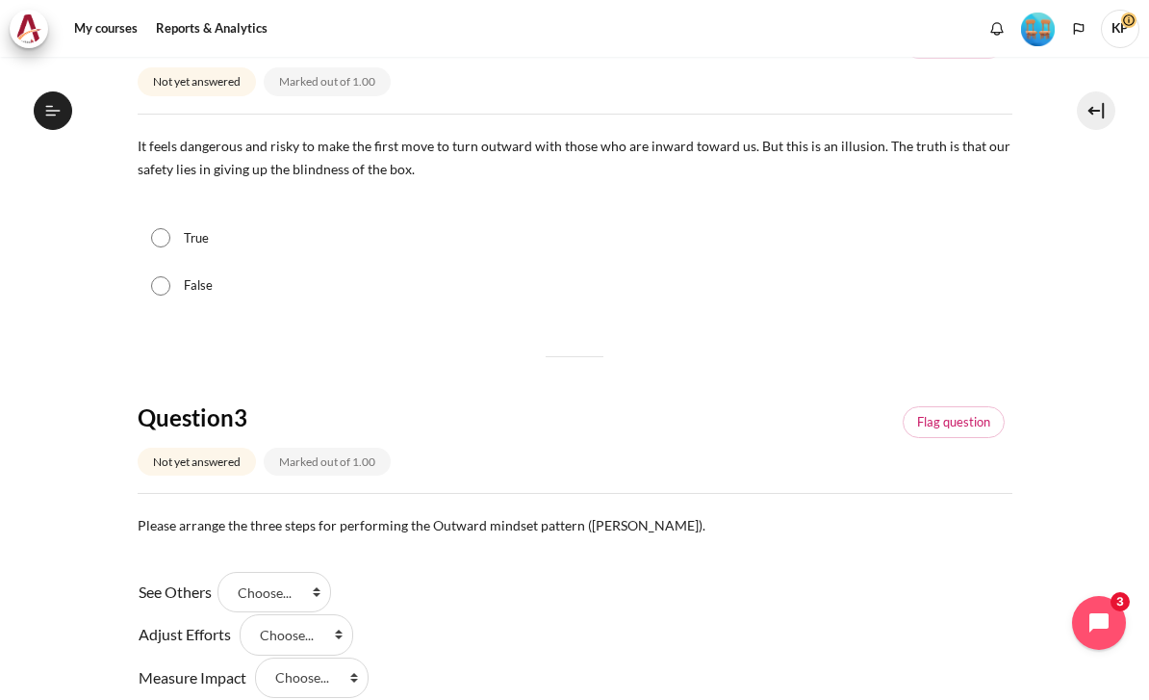
scroll to position [741, 0]
click at [190, 228] on label "True" at bounding box center [196, 237] width 25 height 19
click at [170, 227] on input "True" at bounding box center [160, 236] width 19 height 19
radio input "true"
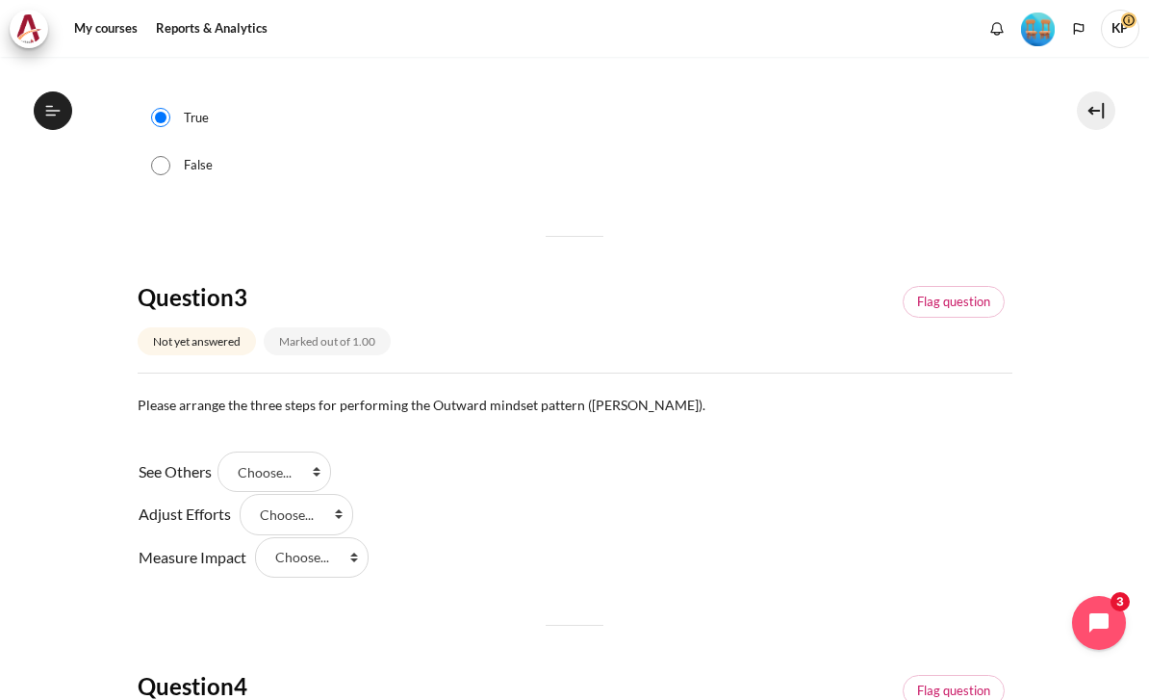
scroll to position [1069, 0]
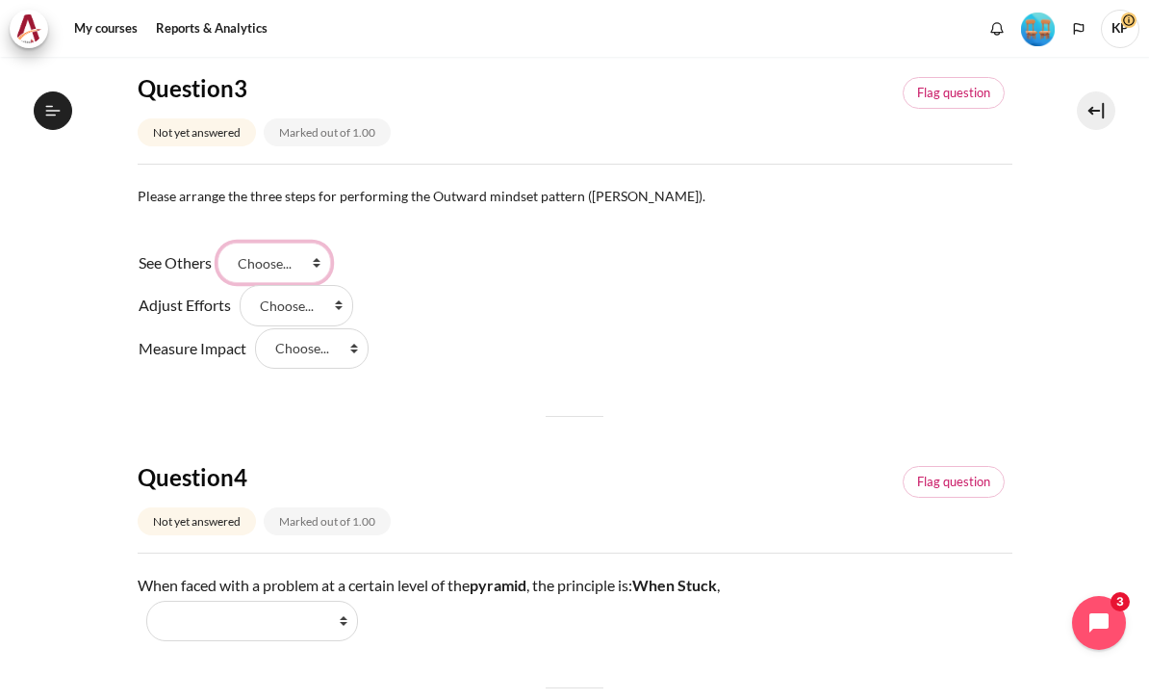
click at [301, 244] on select "Choose... Step 3 Step 2 Step 1" at bounding box center [274, 262] width 114 height 40
select select "3"
click at [310, 290] on select "Choose... Step 3 Step 2 Step 1" at bounding box center [297, 305] width 114 height 40
select select "2"
click at [331, 330] on select "Choose... Step 3 Step 2 Step 1" at bounding box center [312, 348] width 114 height 40
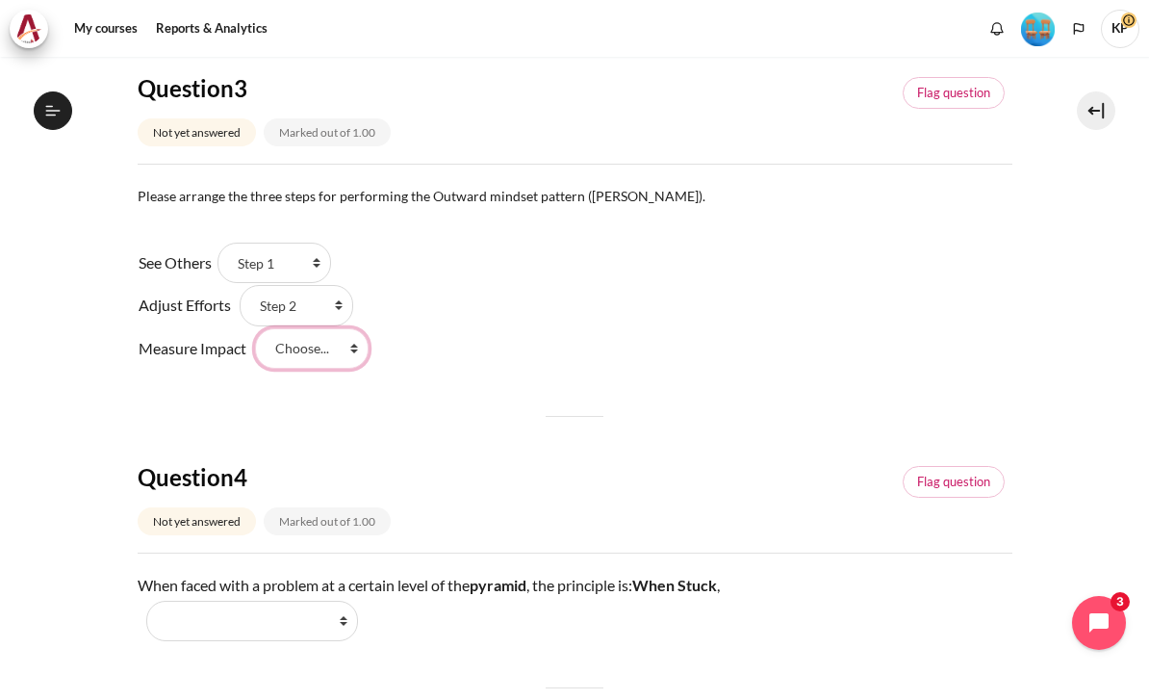
select select "1"
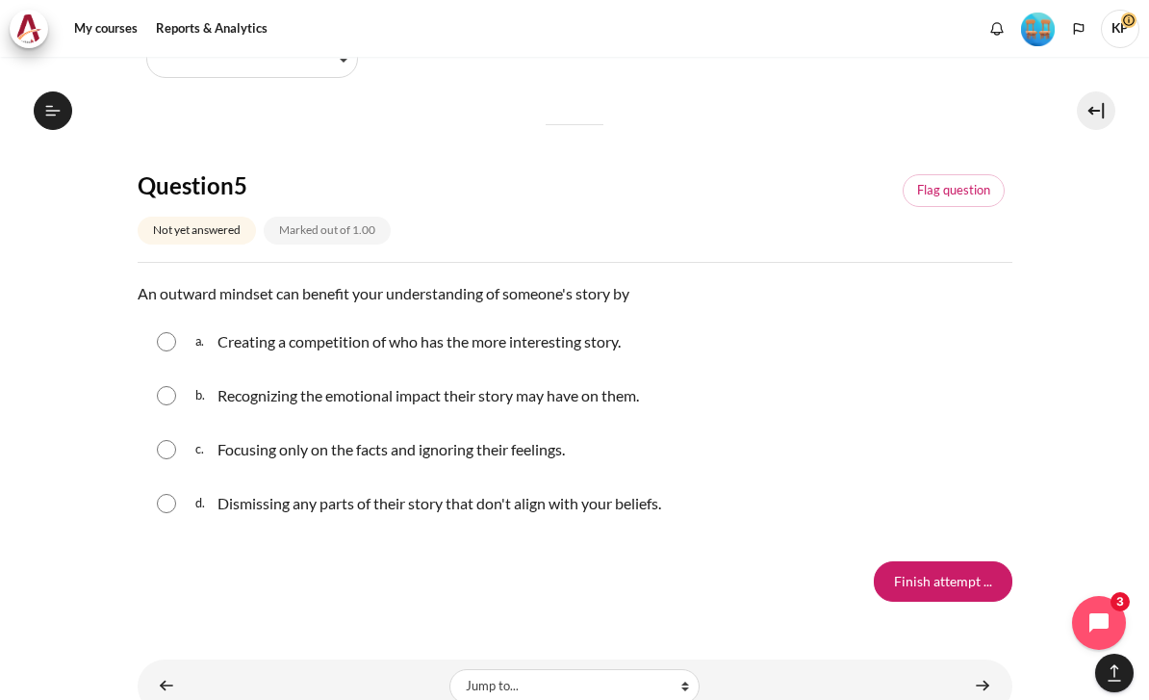
scroll to position [1631, 0]
click at [376, 385] on p "Recognizing the emotional impact their story may have on them." at bounding box center [427, 396] width 421 height 23
radio input "true"
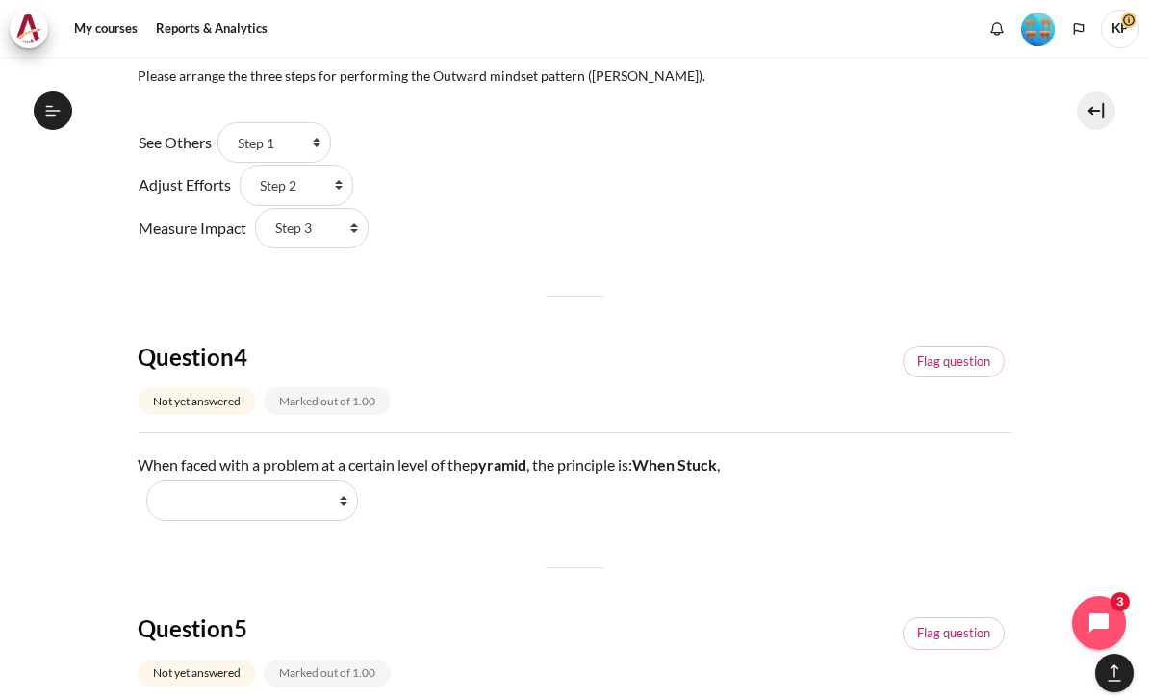
scroll to position [1187, 0]
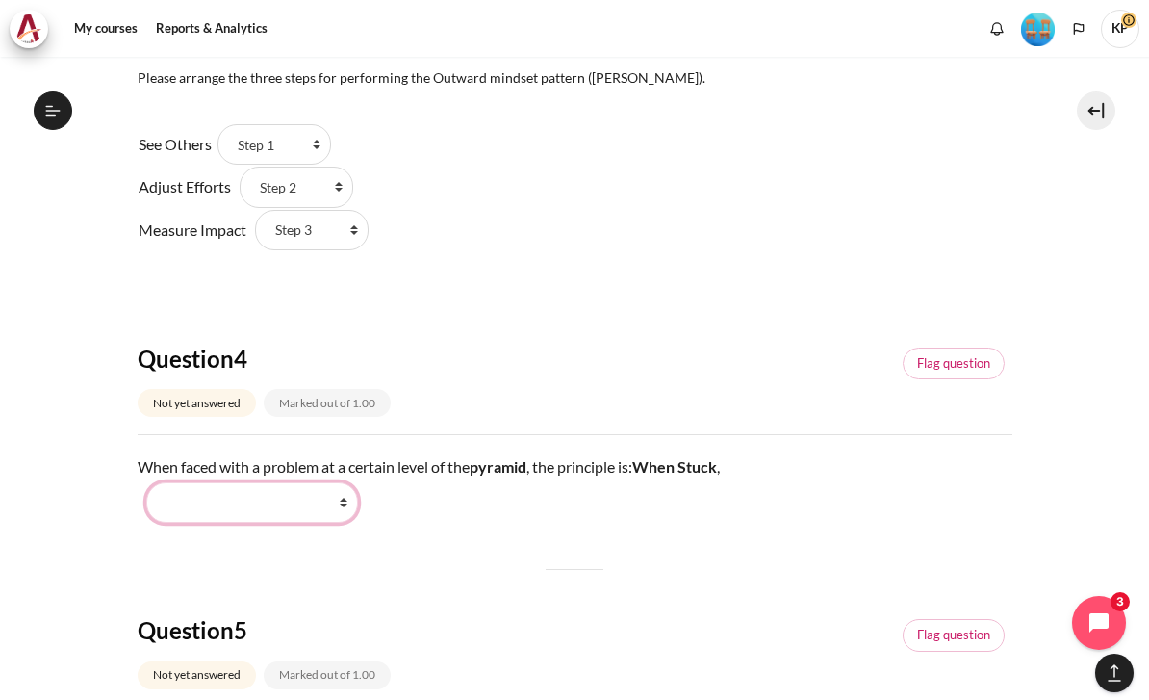
click at [324, 482] on select "Work Harder Go Higher Go Lower Stay Put" at bounding box center [252, 502] width 212 height 40
select select "3"
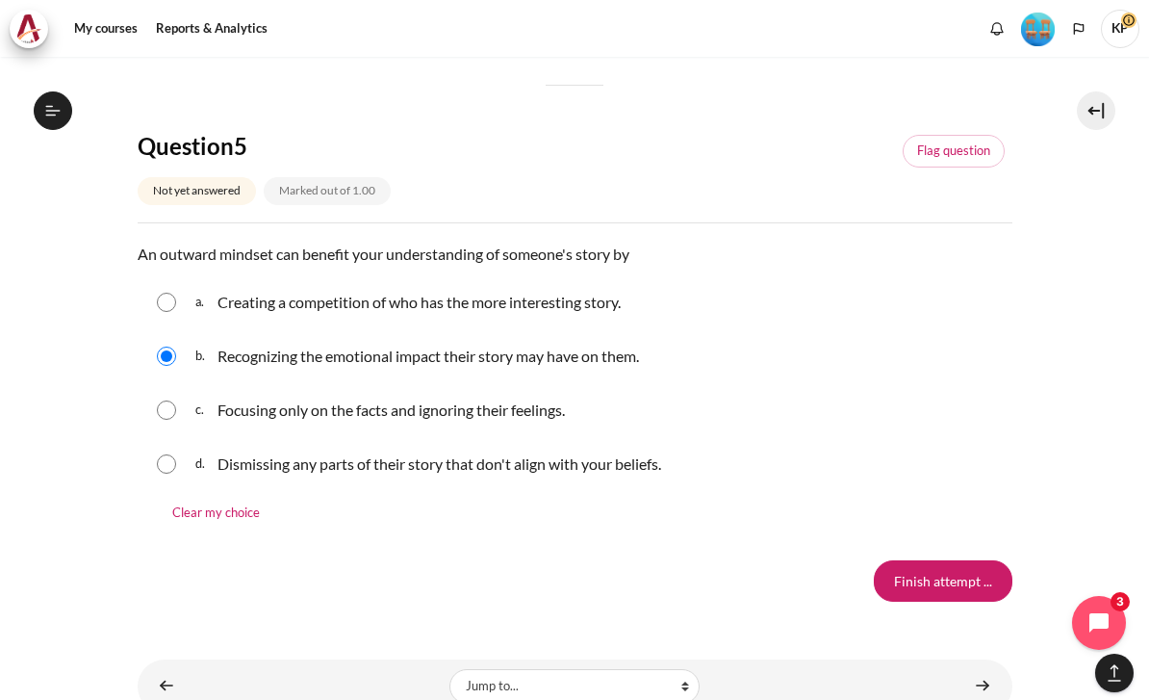
scroll to position [1670, 0]
click at [935, 561] on input "Finish attempt ..." at bounding box center [943, 581] width 139 height 40
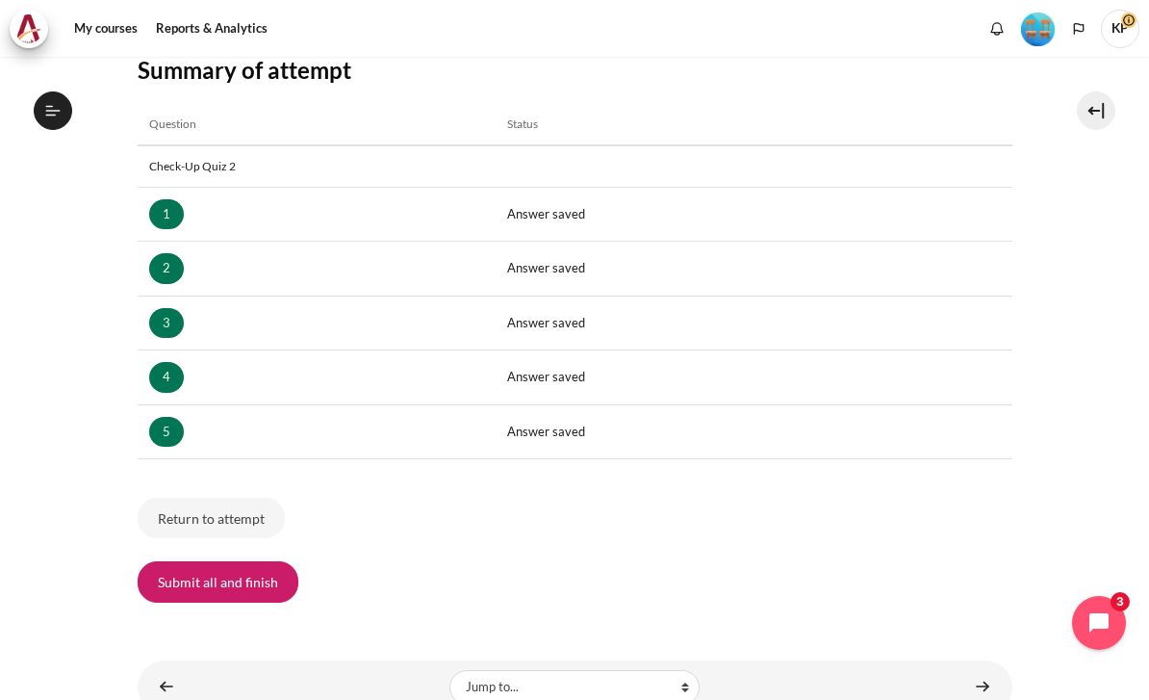
scroll to position [268, 0]
click at [258, 566] on button "Submit all and finish" at bounding box center [218, 582] width 161 height 40
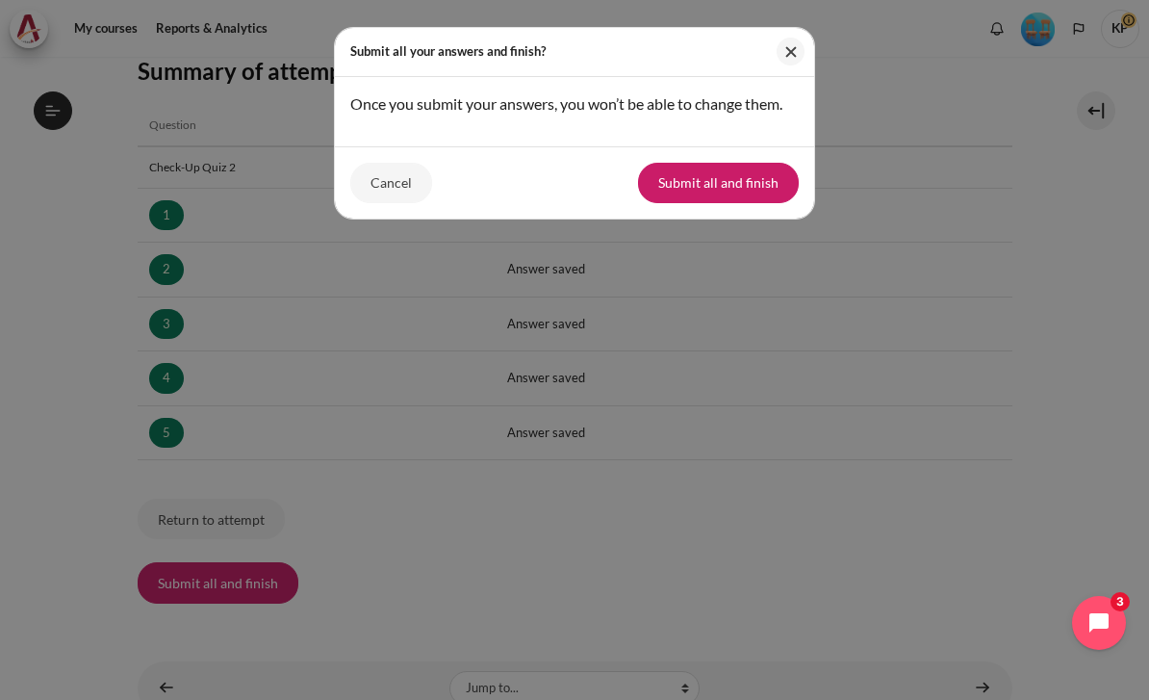
click at [761, 173] on button "Submit all and finish" at bounding box center [718, 183] width 161 height 40
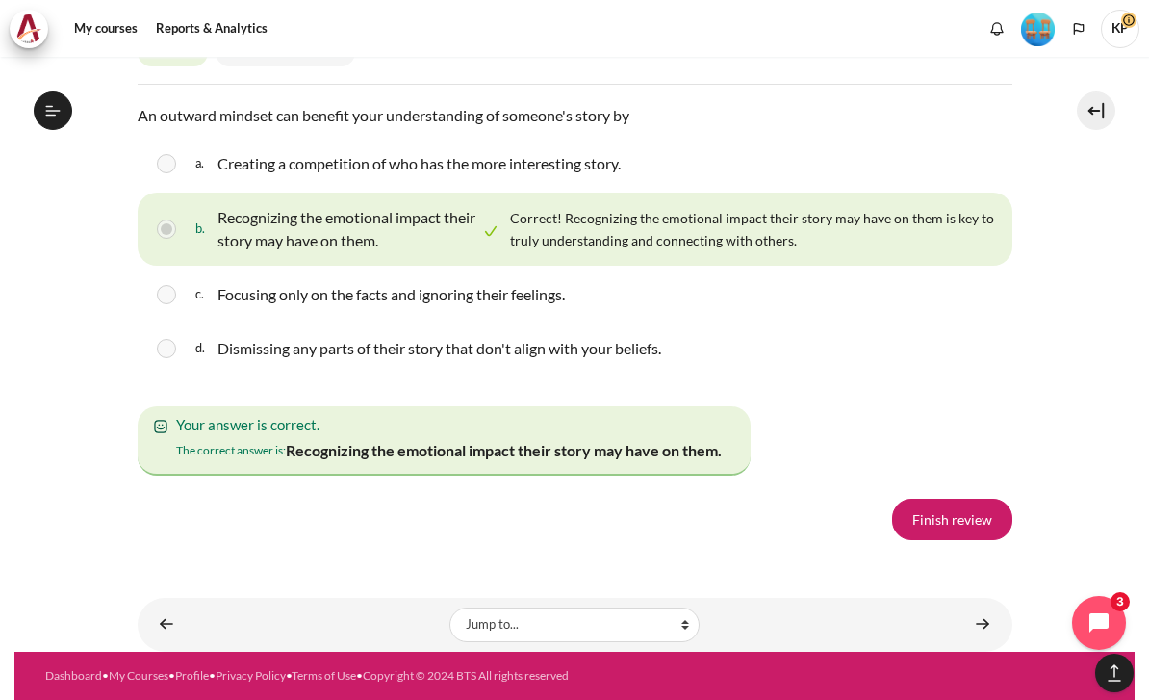
scroll to position [3318, 0]
click at [970, 539] on link "Finish review" at bounding box center [952, 518] width 120 height 40
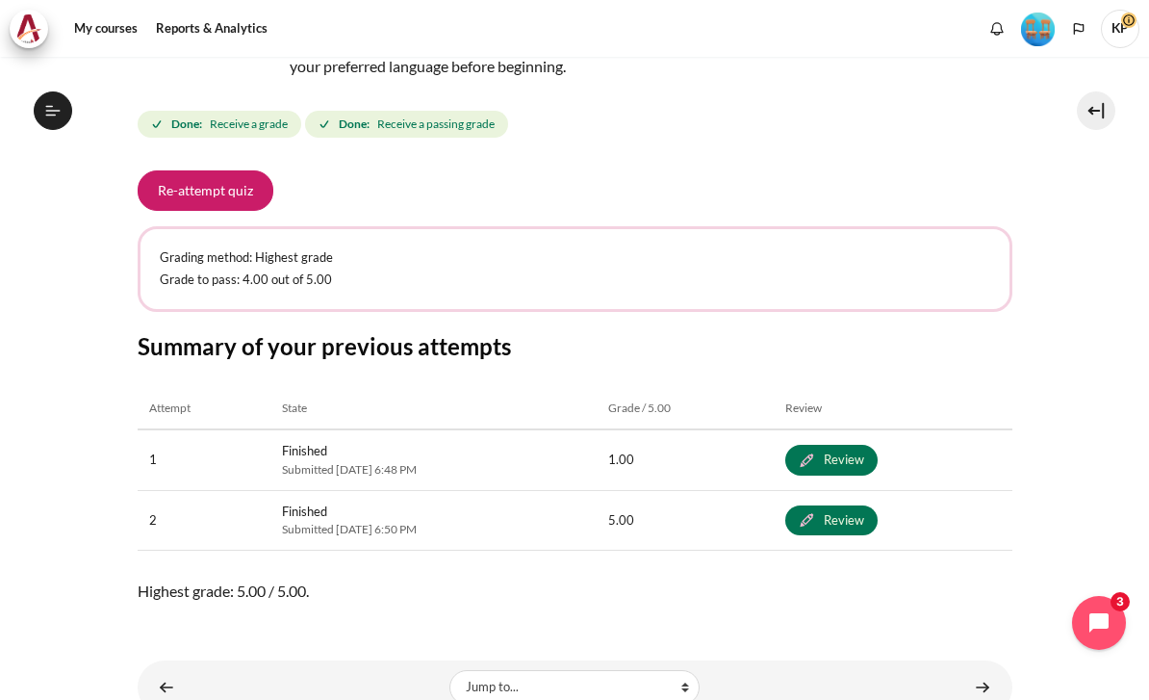
scroll to position [42, 0]
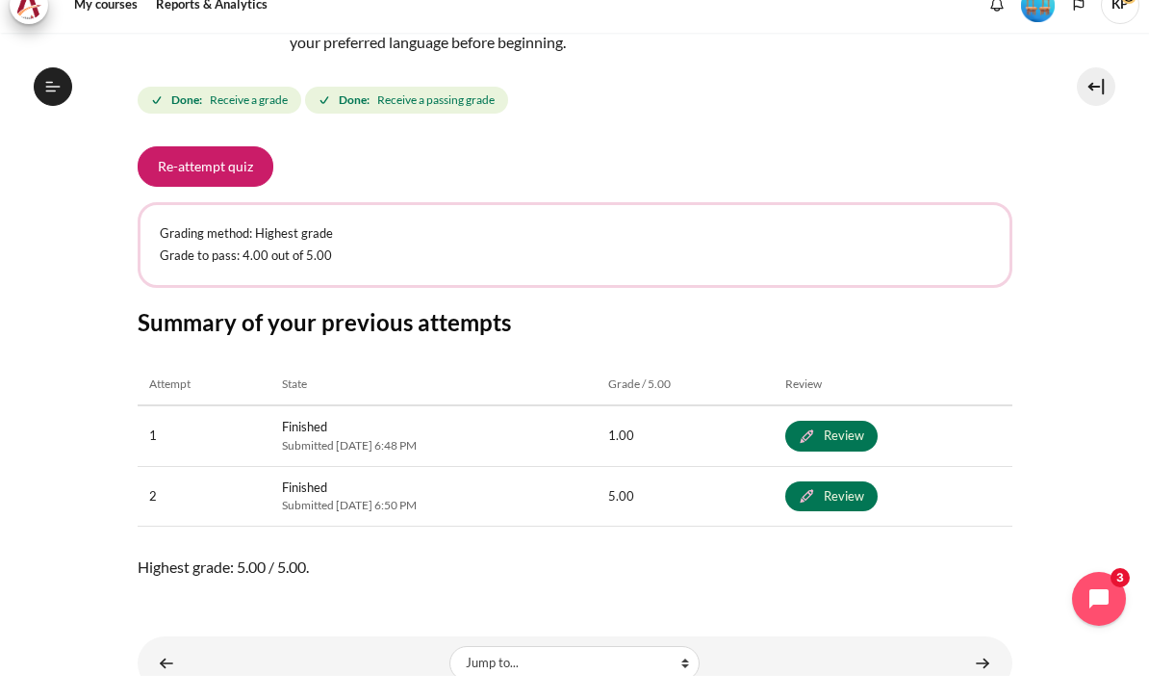
click at [991, 668] on link "Content" at bounding box center [982, 687] width 38 height 38
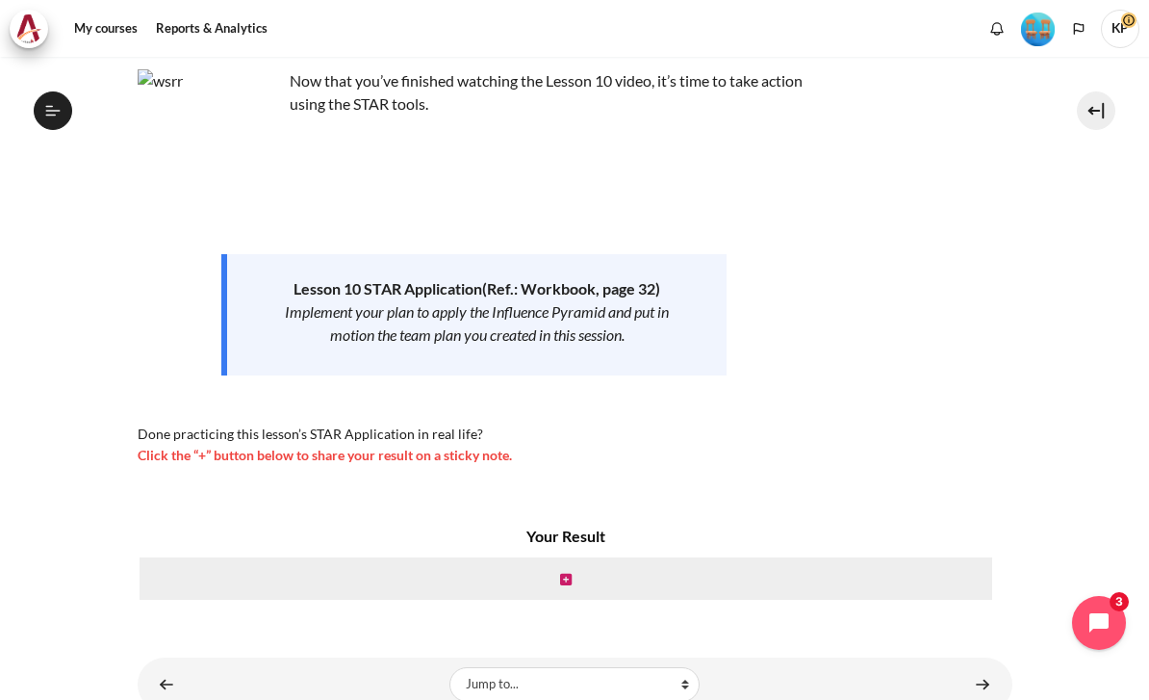
scroll to position [120, 0]
click at [992, 666] on link "Content" at bounding box center [982, 685] width 38 height 38
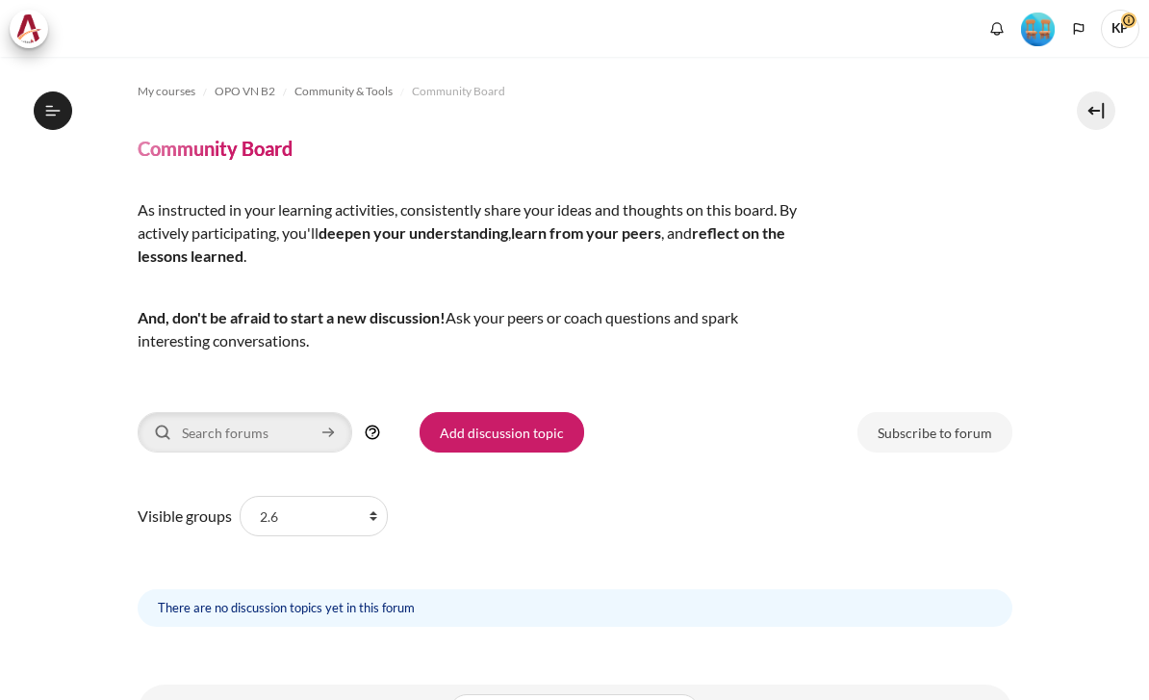
click at [960, 624] on div "My courses OPO VN B2 Community & Tools Community Board Community Board By activ…" at bounding box center [575, 356] width 875 height 598
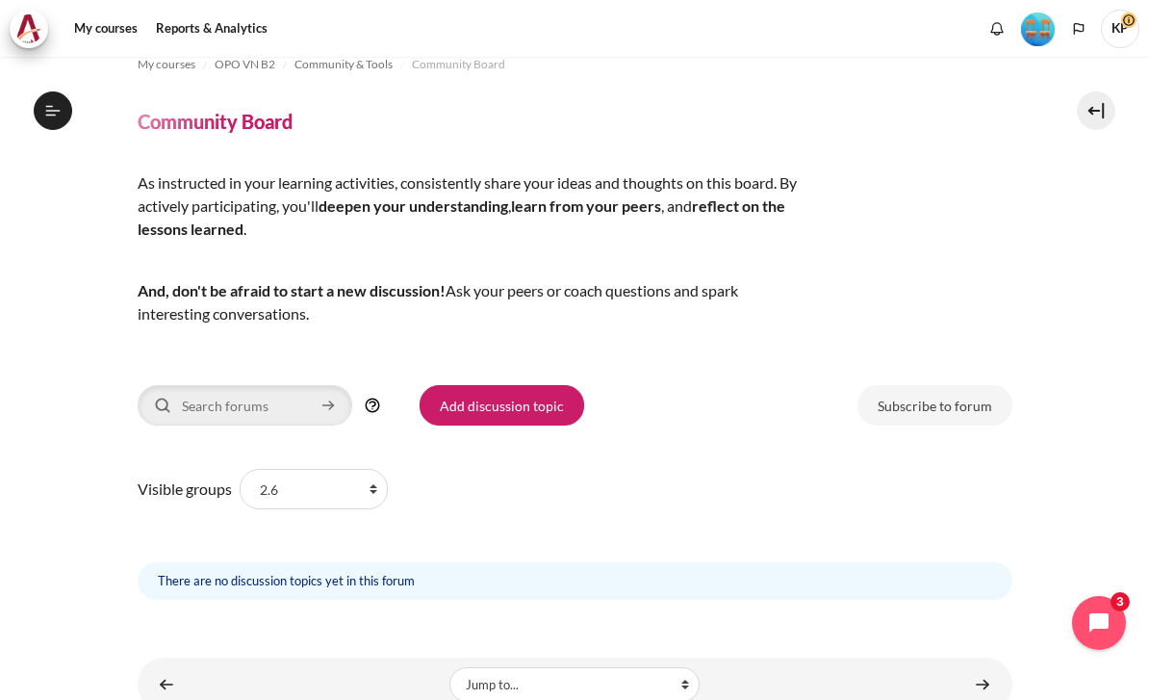
scroll to position [26, 0]
click at [323, 470] on select "All participants 2.6 2.1 2.2 2.3 2.4 2.5 2.7 2.8" at bounding box center [314, 490] width 148 height 40
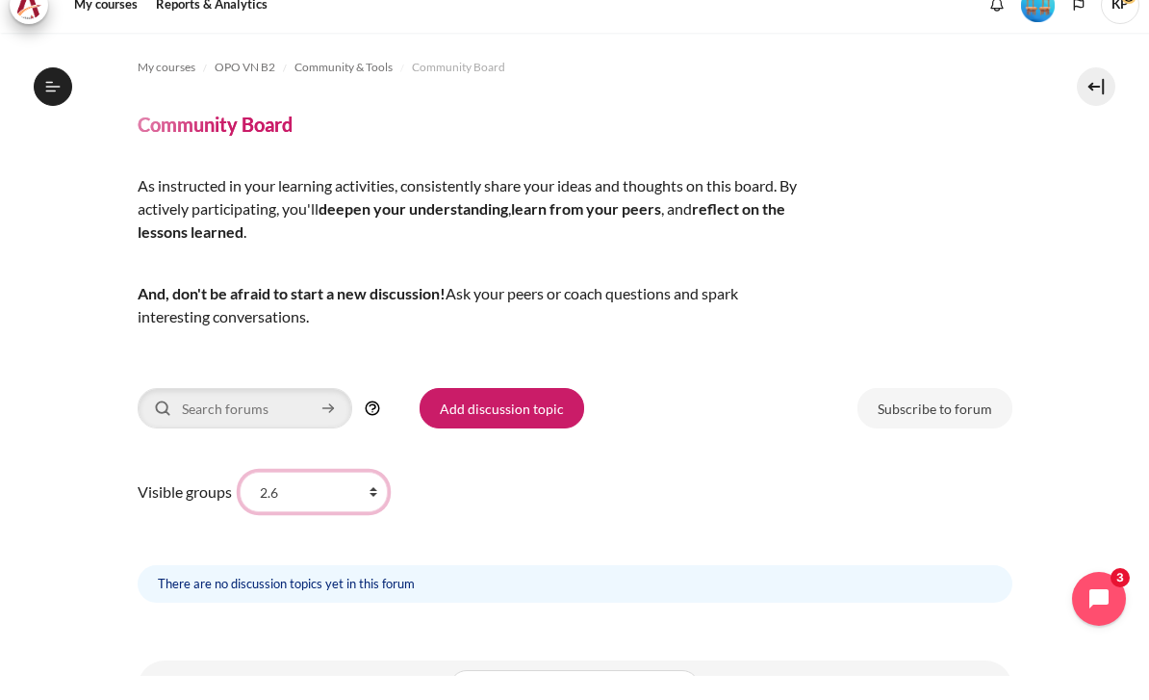
scroll to position [0, 0]
click at [482, 412] on link "Add discussion topic" at bounding box center [502, 432] width 165 height 40
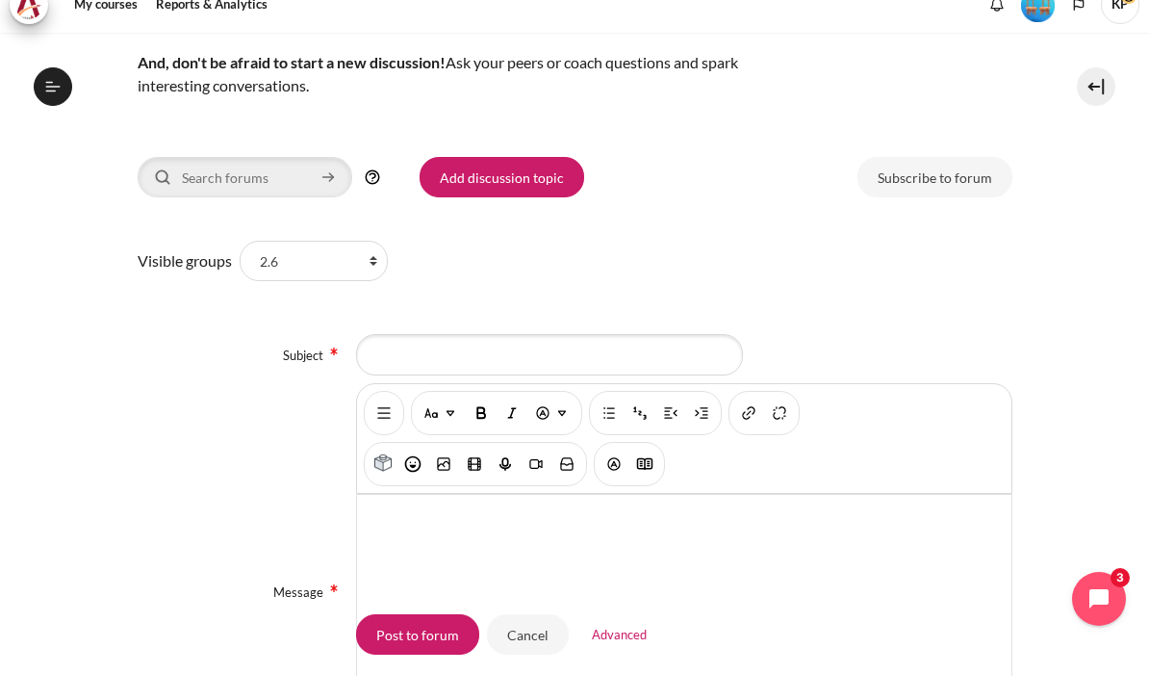
scroll to position [223, 0]
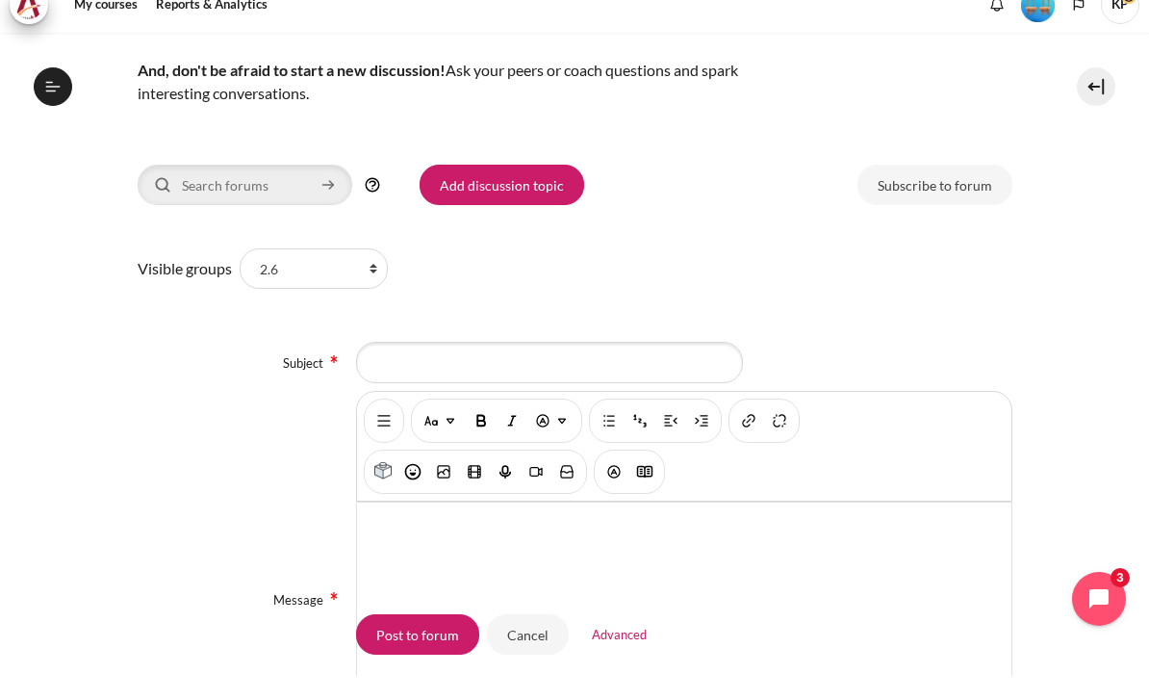
click at [487, 189] on link "Add discussion topic" at bounding box center [502, 209] width 165 height 40
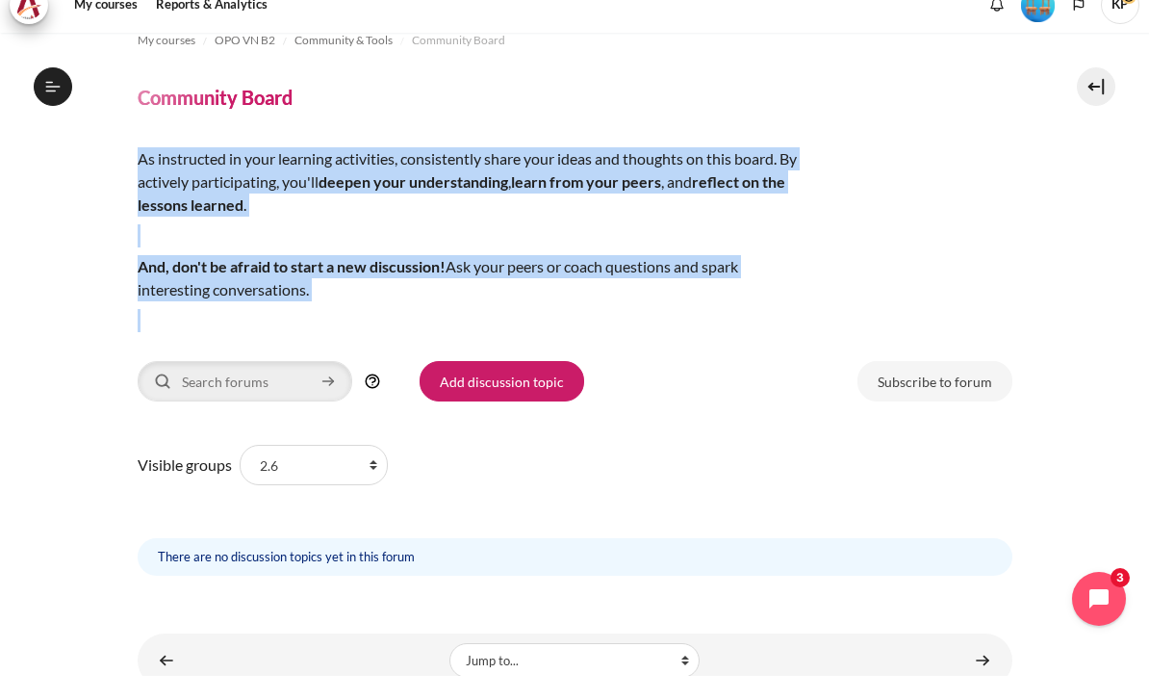
scroll to position [26, 0]
click at [938, 463] on div "Visible groups All participants 2.6 2.1 2.2 2.3 2.4 2.5 2.7 2.8 Subject Message…" at bounding box center [575, 532] width 875 height 138
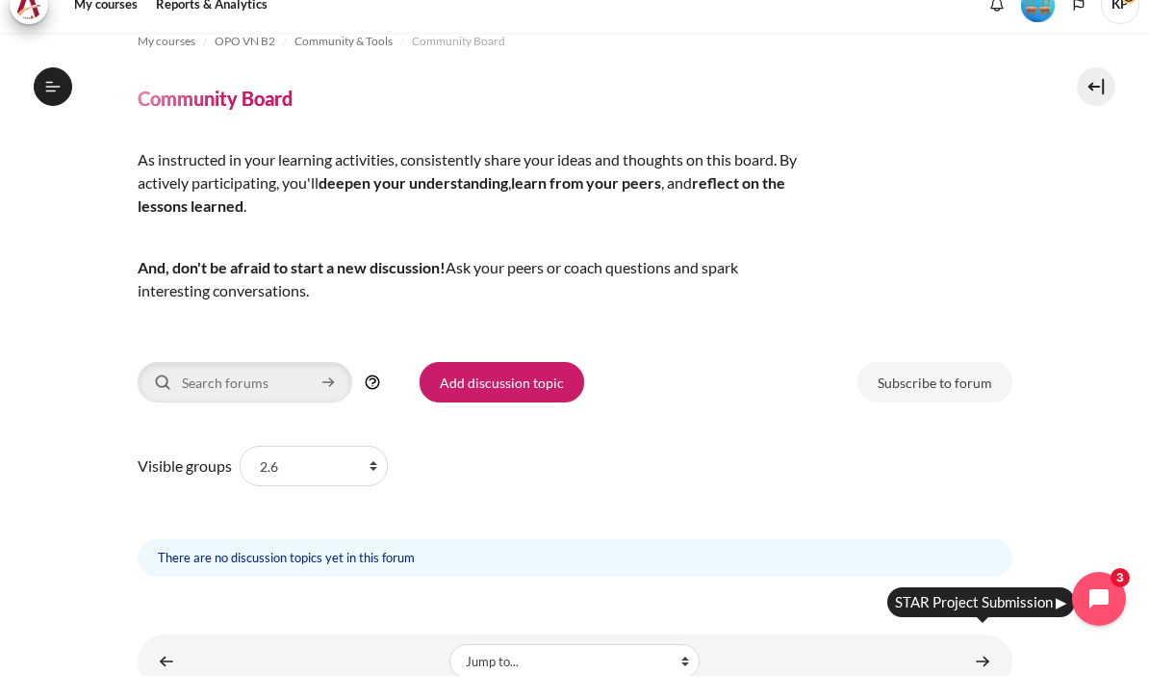
click at [990, 666] on link "Content" at bounding box center [982, 685] width 38 height 38
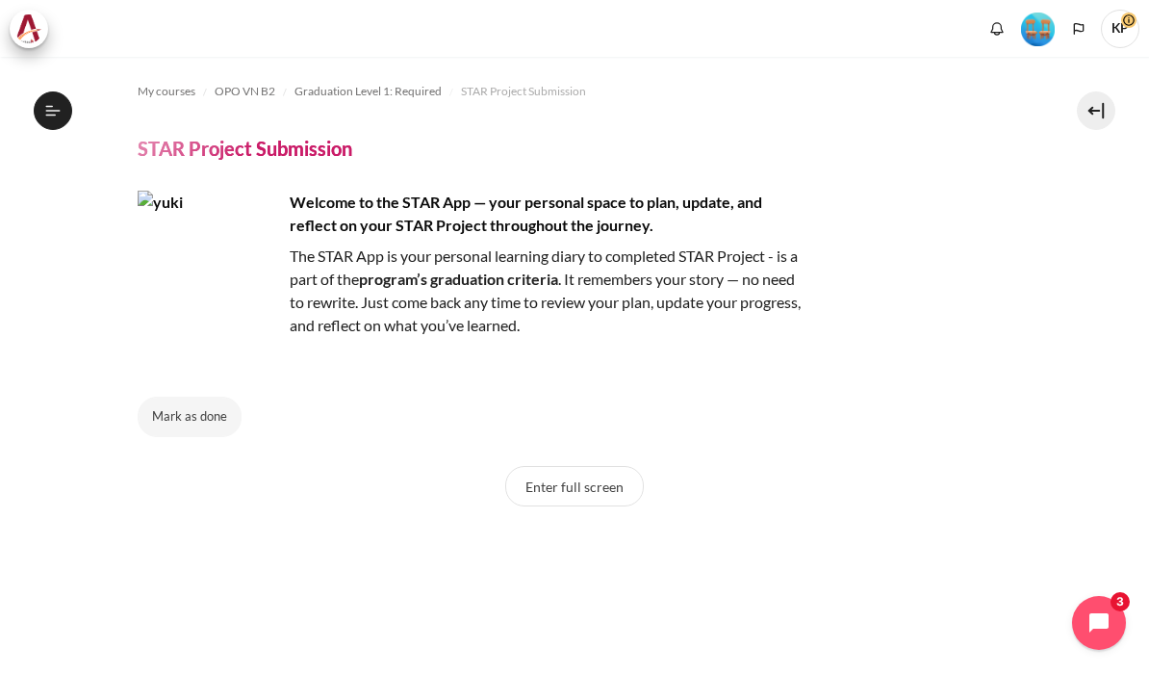
click at [597, 466] on button "Enter full screen" at bounding box center [574, 486] width 139 height 40
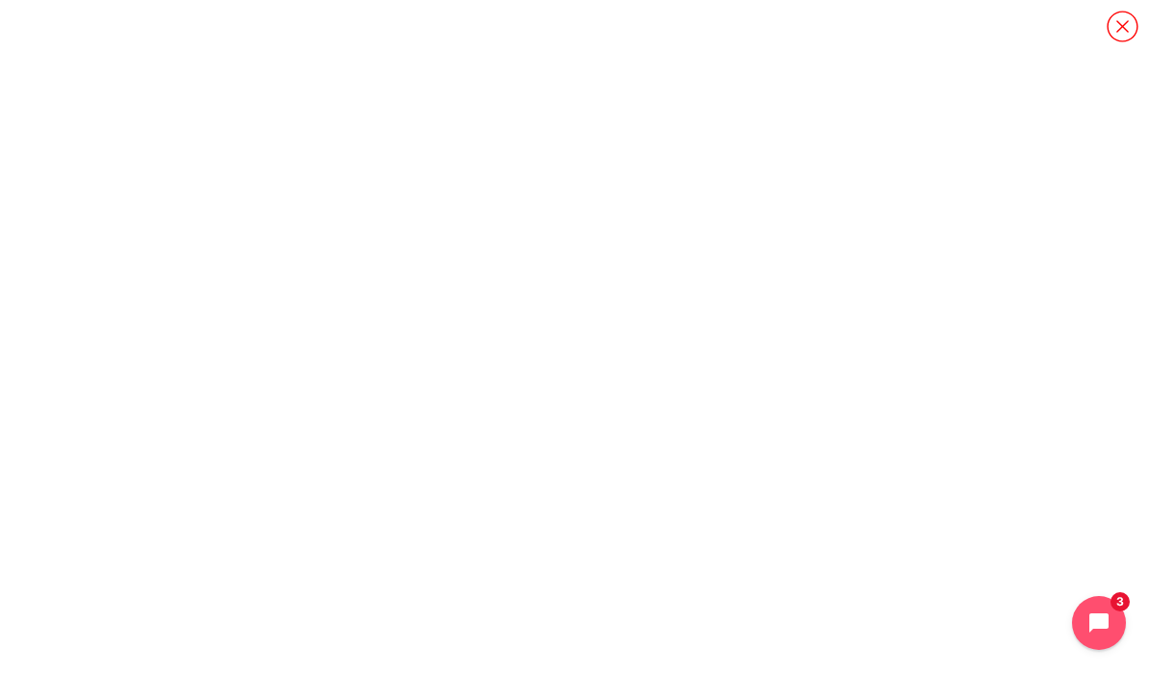
scroll to position [42, 0]
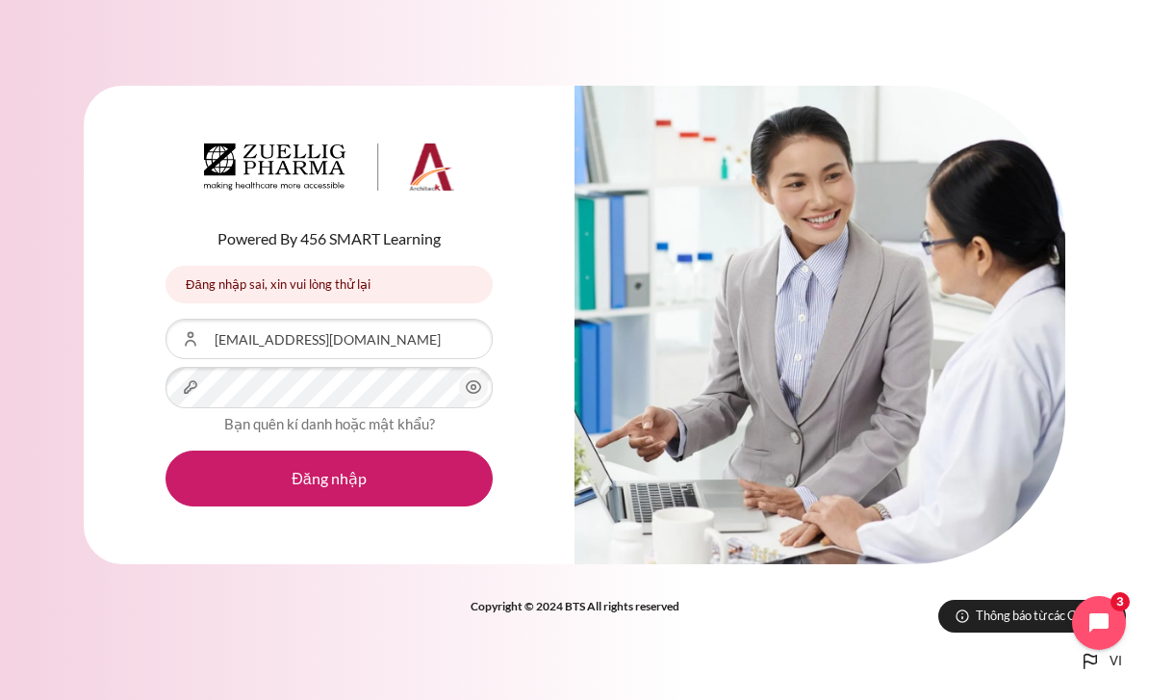
scroll to position [274, 0]
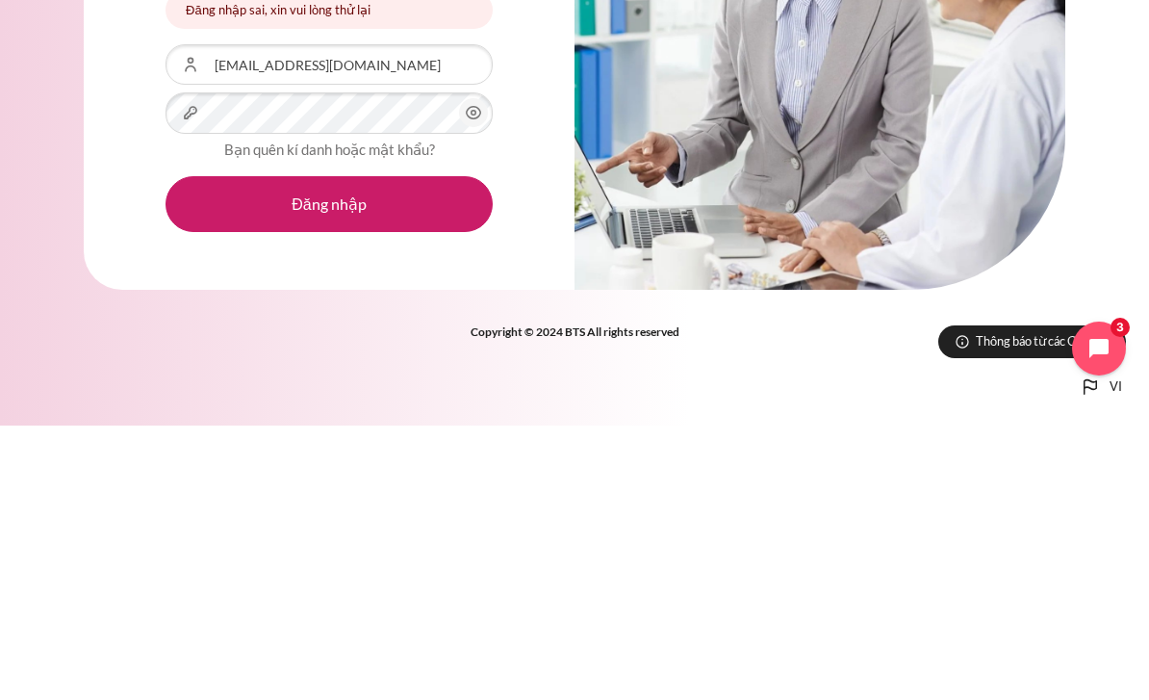
click at [426, 450] on button "Đăng nhập" at bounding box center [328, 478] width 327 height 56
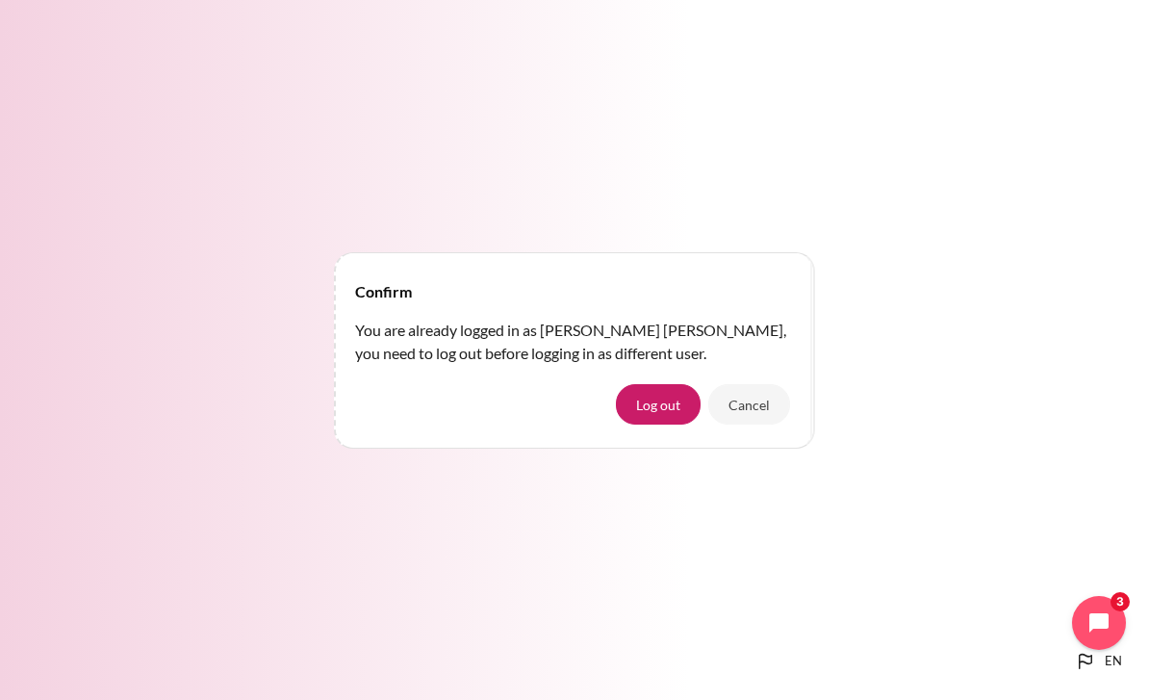
click at [667, 424] on button "Log out" at bounding box center [658, 404] width 85 height 40
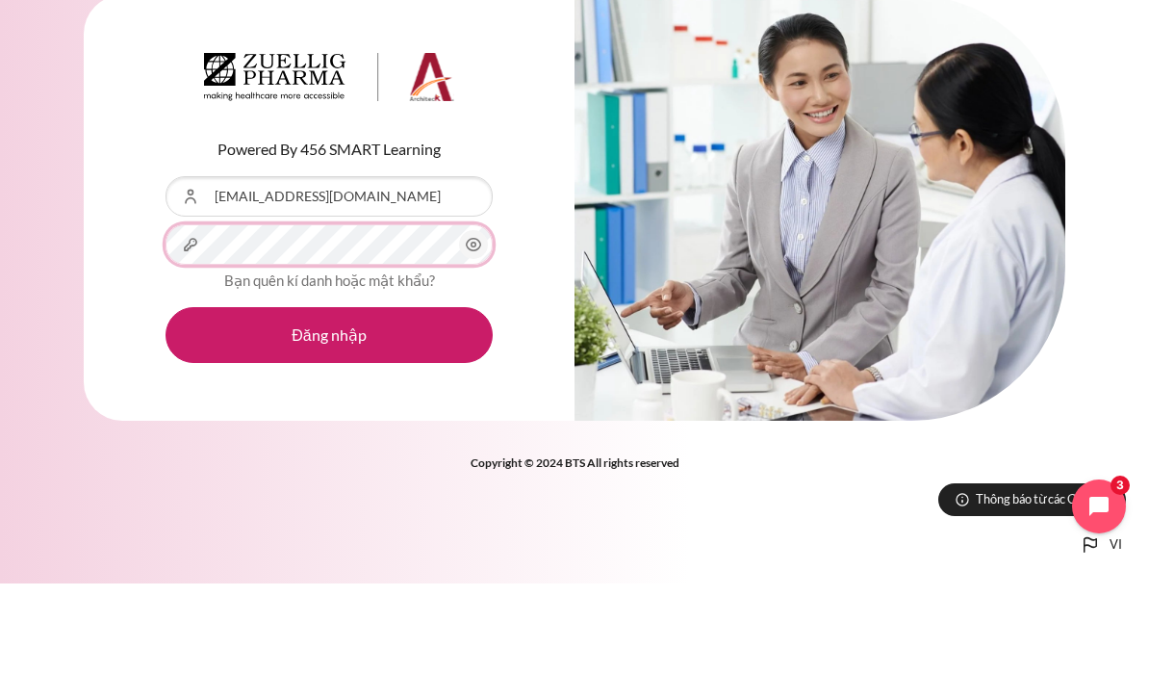
click at [329, 423] on button "Đăng nhập" at bounding box center [328, 451] width 327 height 56
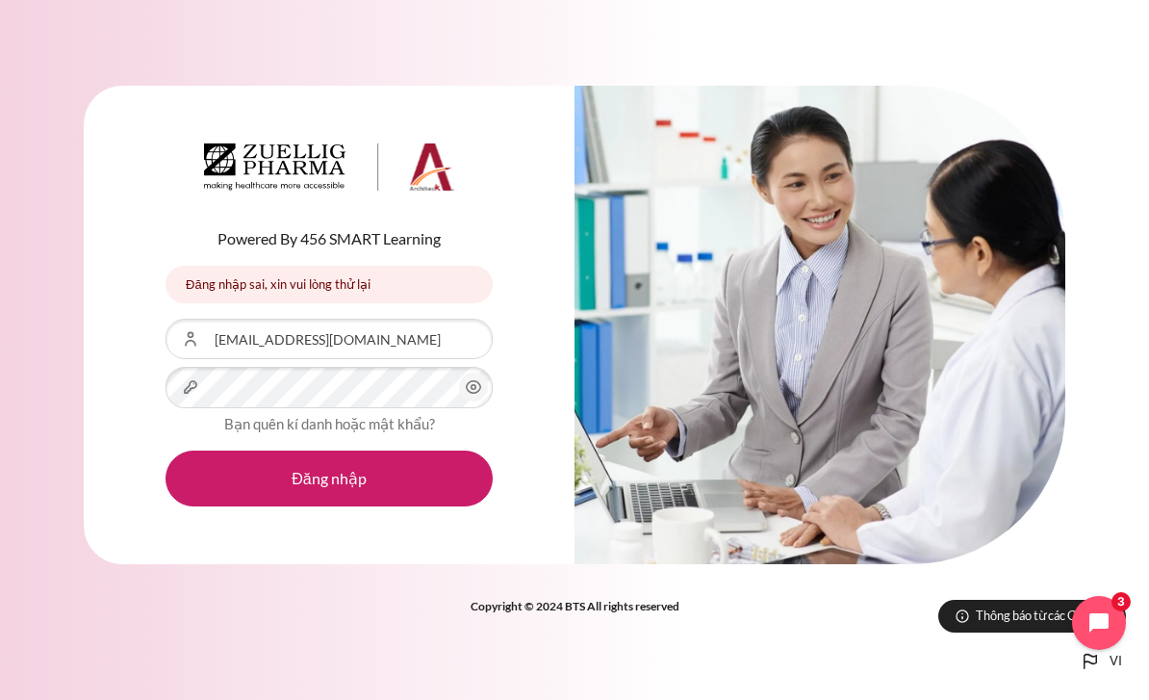
click at [482, 398] on icon "Nội dung" at bounding box center [473, 386] width 23 height 23
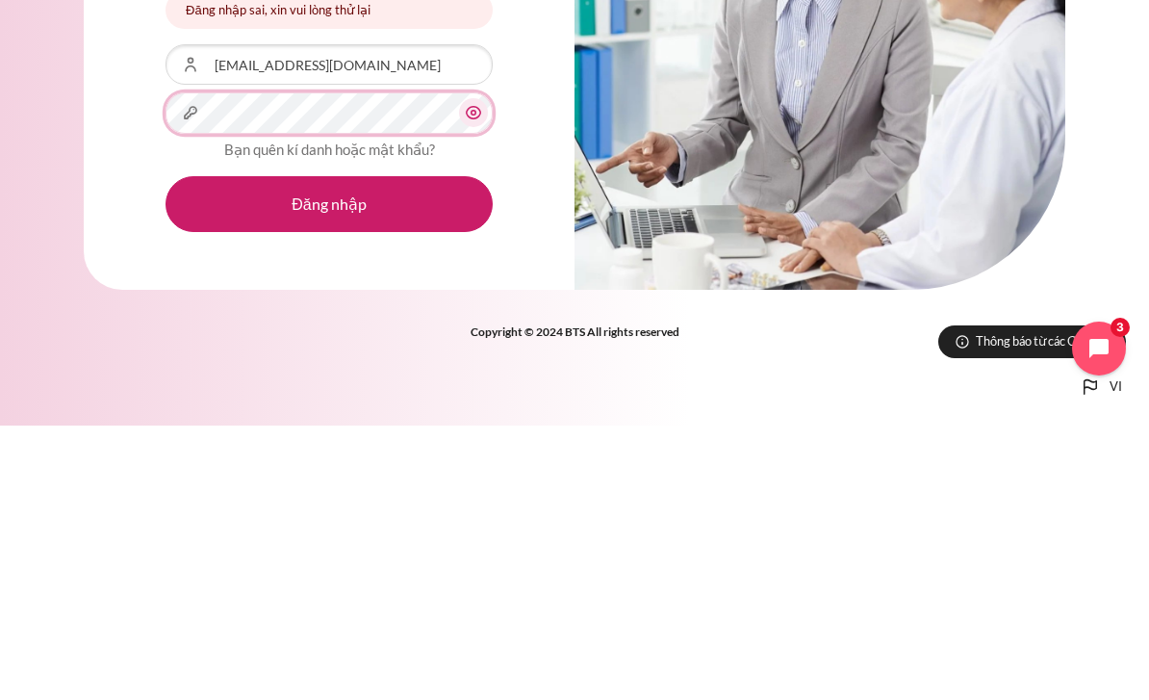
click at [329, 450] on button "Đăng nhập" at bounding box center [328, 478] width 327 height 56
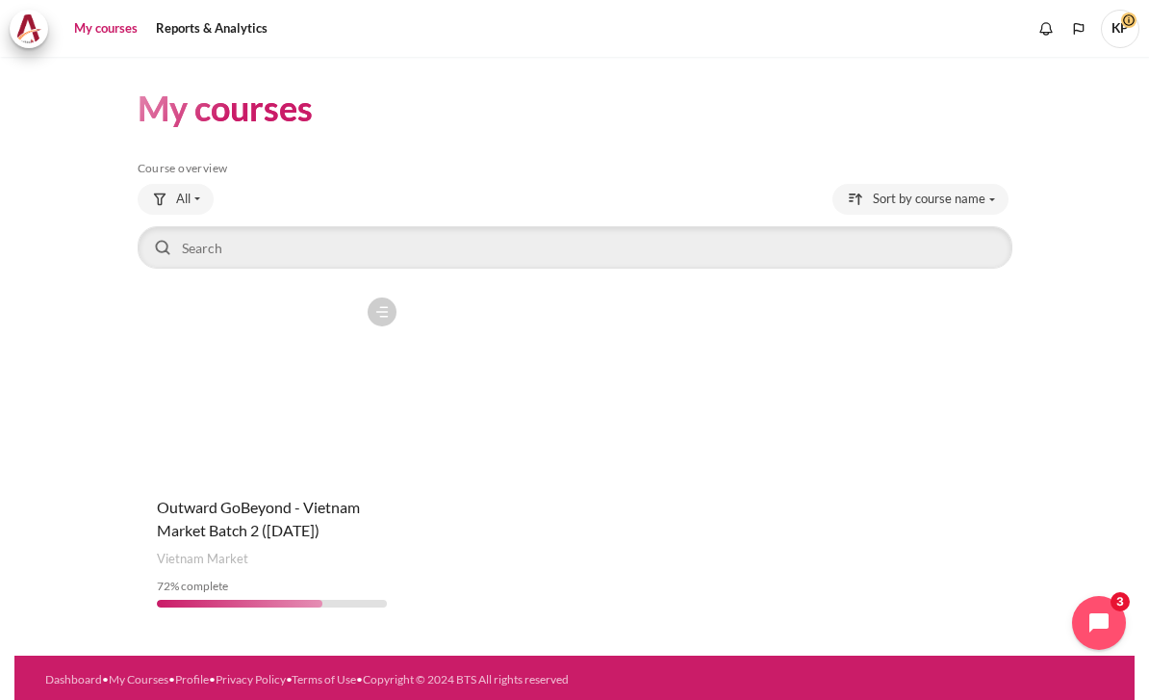
click at [1117, 28] on span "KP" at bounding box center [1120, 29] width 38 height 38
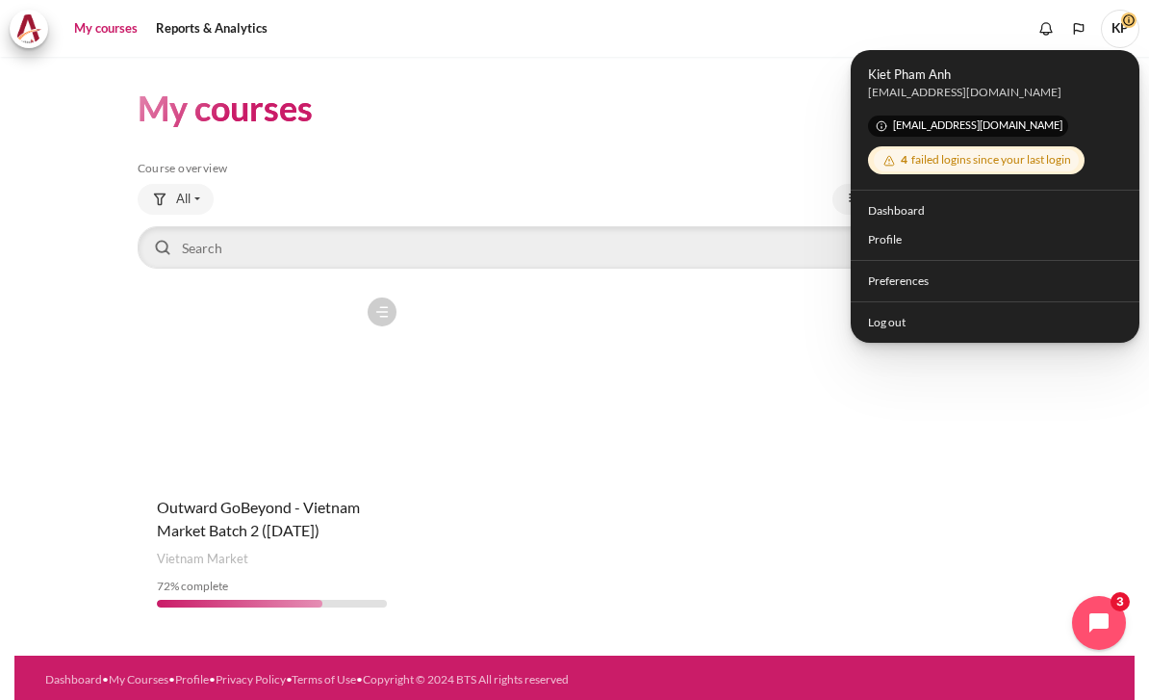
click at [1048, 159] on div "4 failed logins since your last login" at bounding box center [976, 160] width 205 height 22
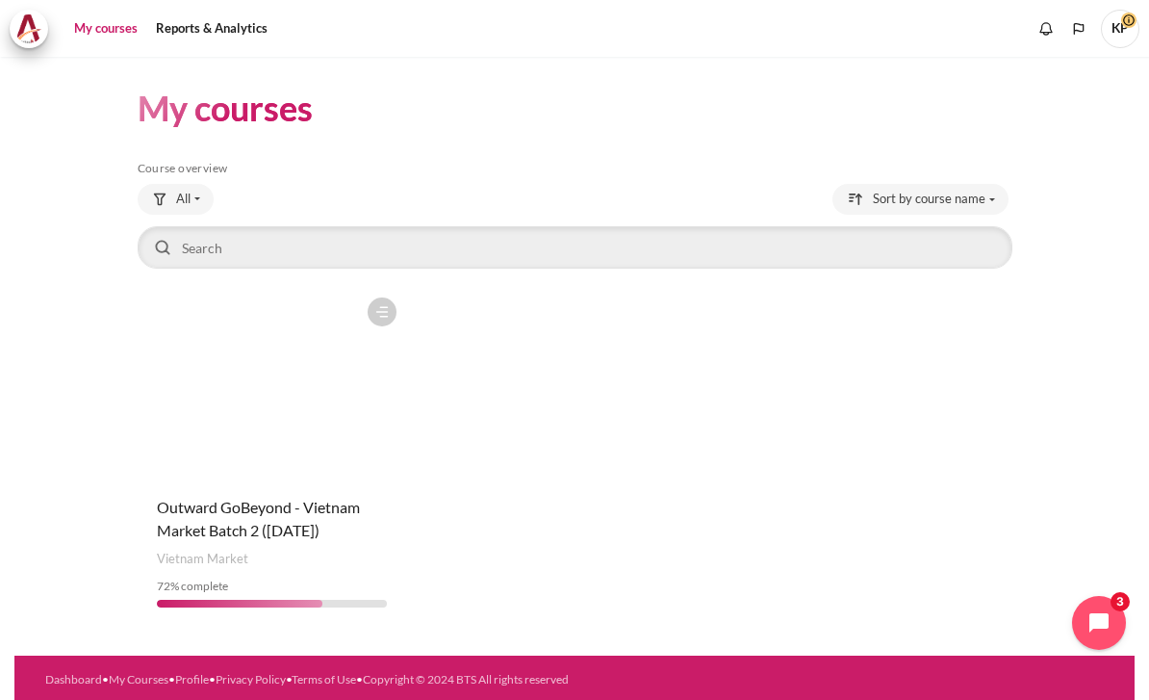
click at [1090, 15] on button "Languages" at bounding box center [1078, 28] width 29 height 29
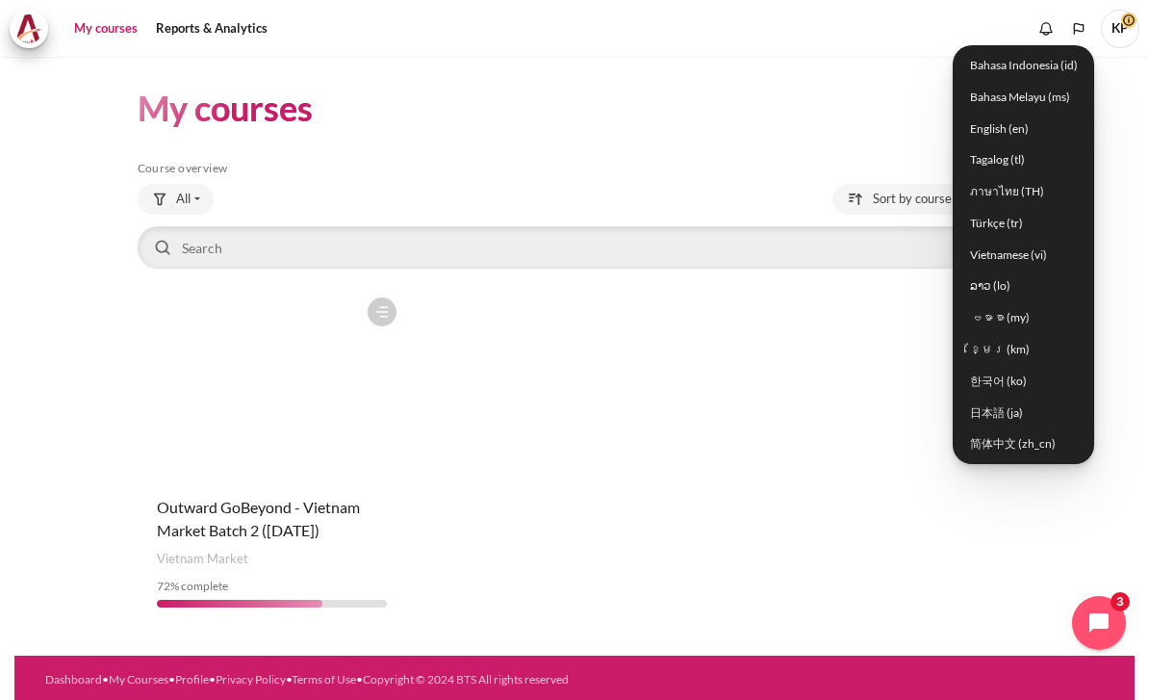
click at [1103, 36] on span "KP" at bounding box center [1120, 29] width 38 height 38
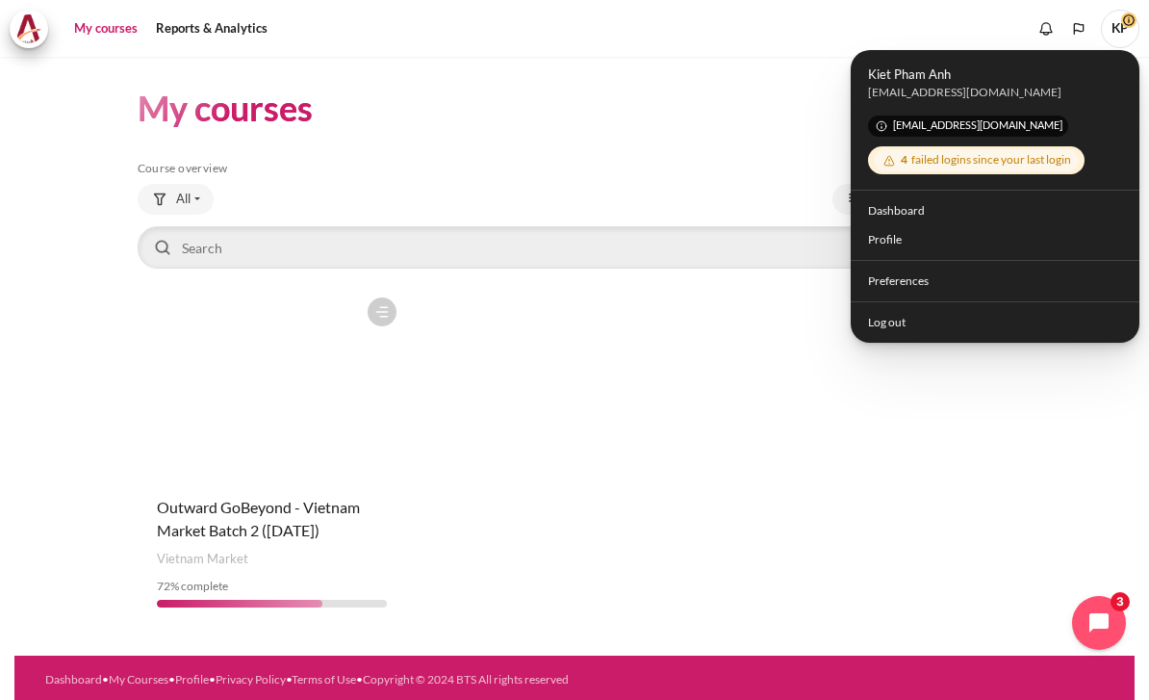
click at [969, 415] on div "Course is starred Actions for course Outward GoBeyond - Vietnam Market Batch 2 …" at bounding box center [575, 455] width 875 height 335
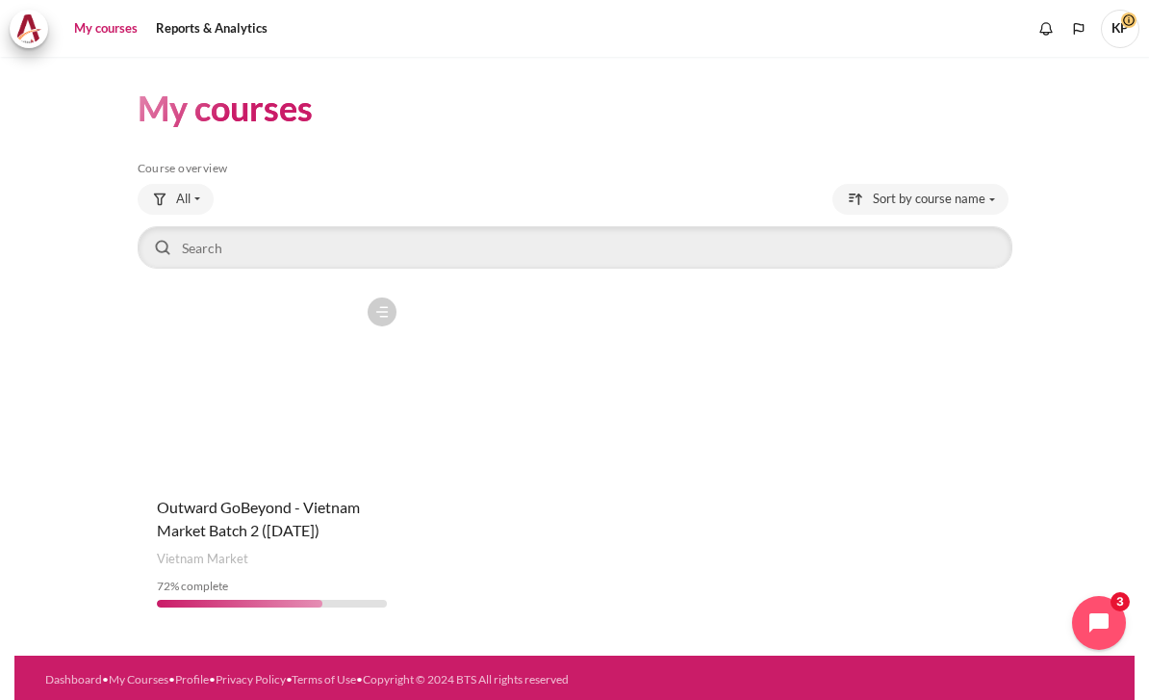
click at [318, 448] on figure "Content" at bounding box center [272, 384] width 268 height 192
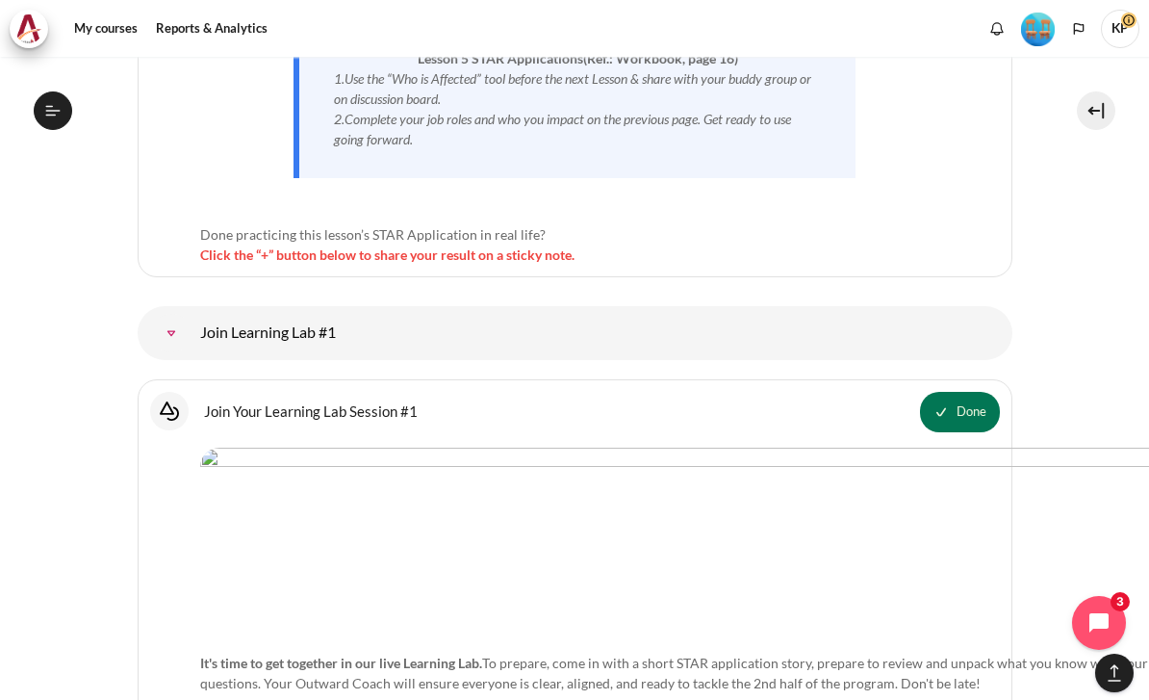
scroll to position [10098, 0]
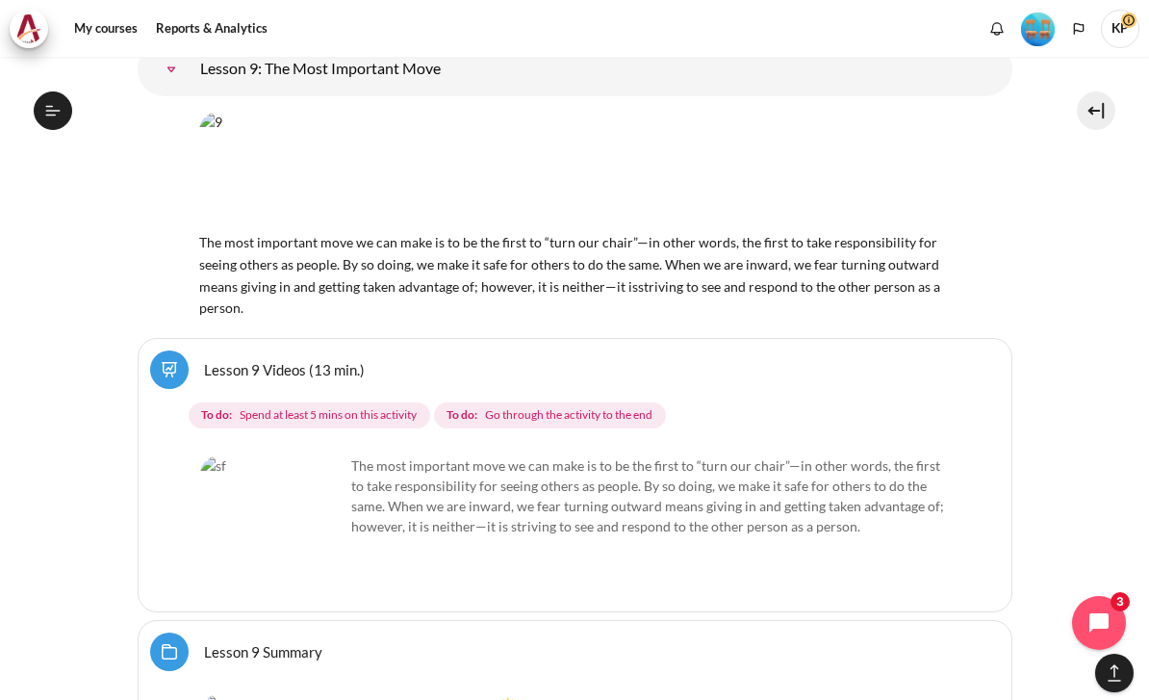
click at [386, 406] on span "Spend at least 5 mins on this activity" at bounding box center [328, 414] width 177 height 17
click at [377, 338] on div "Select activity Lesson 9 Videos (13 min.) Lesson 9 Videos (13 min.) To do: To d…" at bounding box center [575, 475] width 875 height 275
click at [399, 406] on span "Spend at least 5 mins on this activity" at bounding box center [328, 414] width 177 height 17
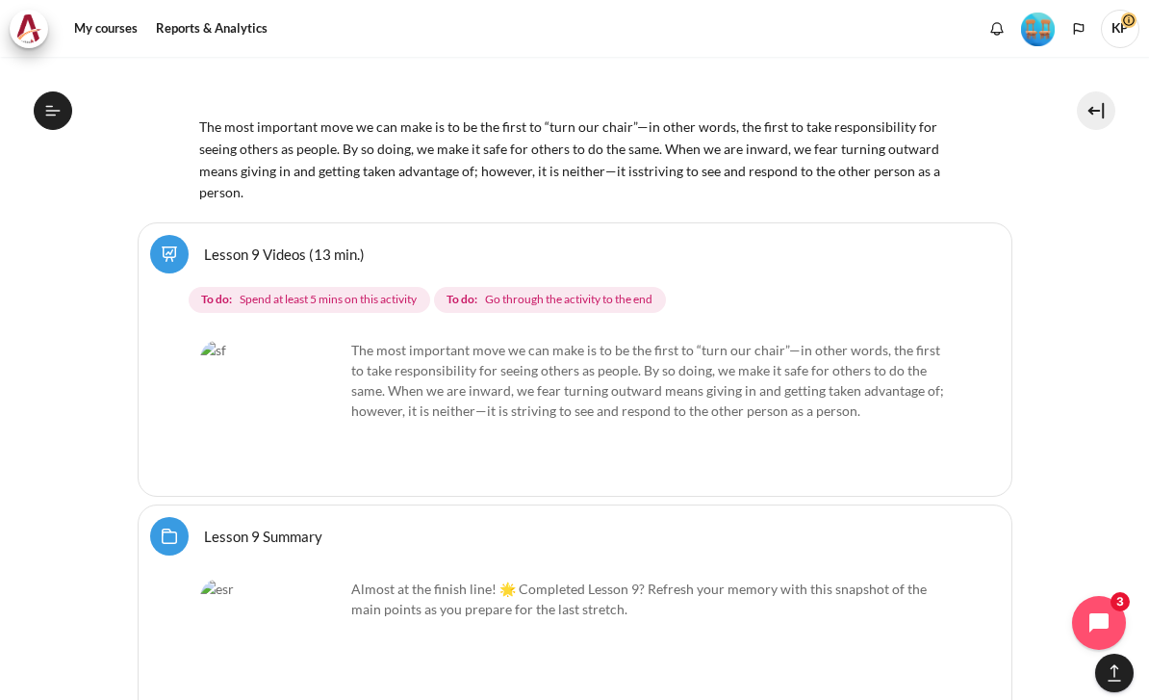
click at [311, 340] on img "Content" at bounding box center [272, 412] width 144 height 144
click at [300, 340] on img "Content" at bounding box center [272, 412] width 144 height 144
click at [573, 291] on span "Go through the activity to the end" at bounding box center [568, 299] width 167 height 17
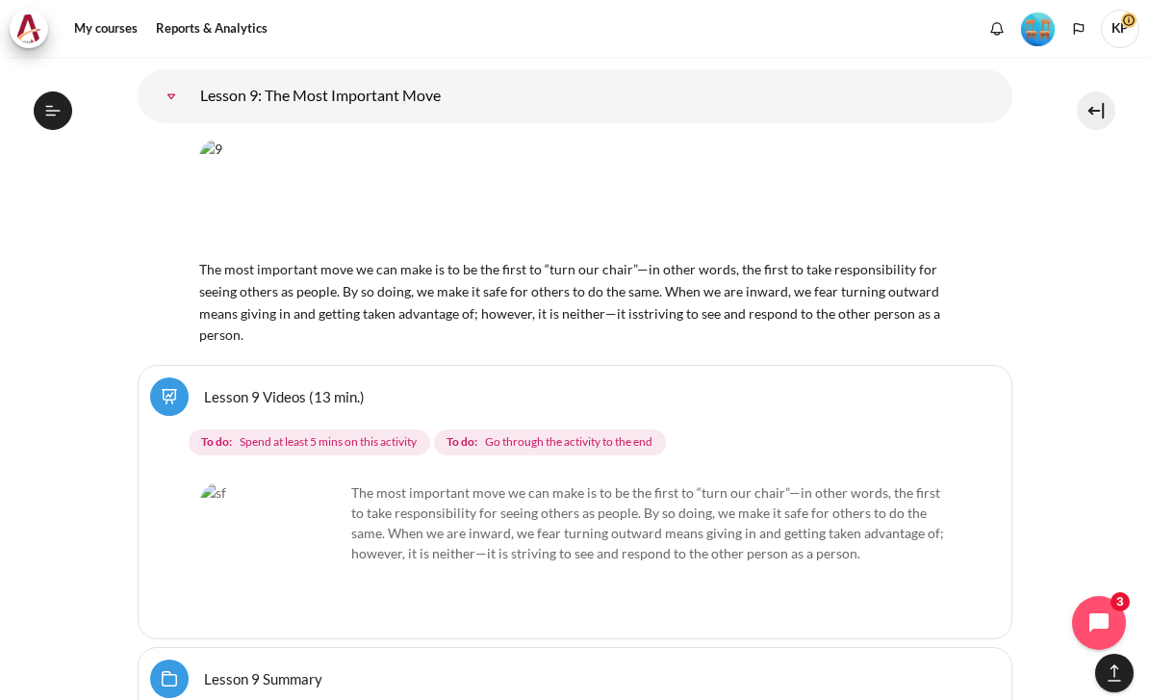
click at [251, 387] on link "Lesson 9 Videos (13 min.)" at bounding box center [284, 396] width 161 height 18
click at [204, 387] on link "Lesson 9 Videos (13 min.)" at bounding box center [284, 396] width 161 height 18
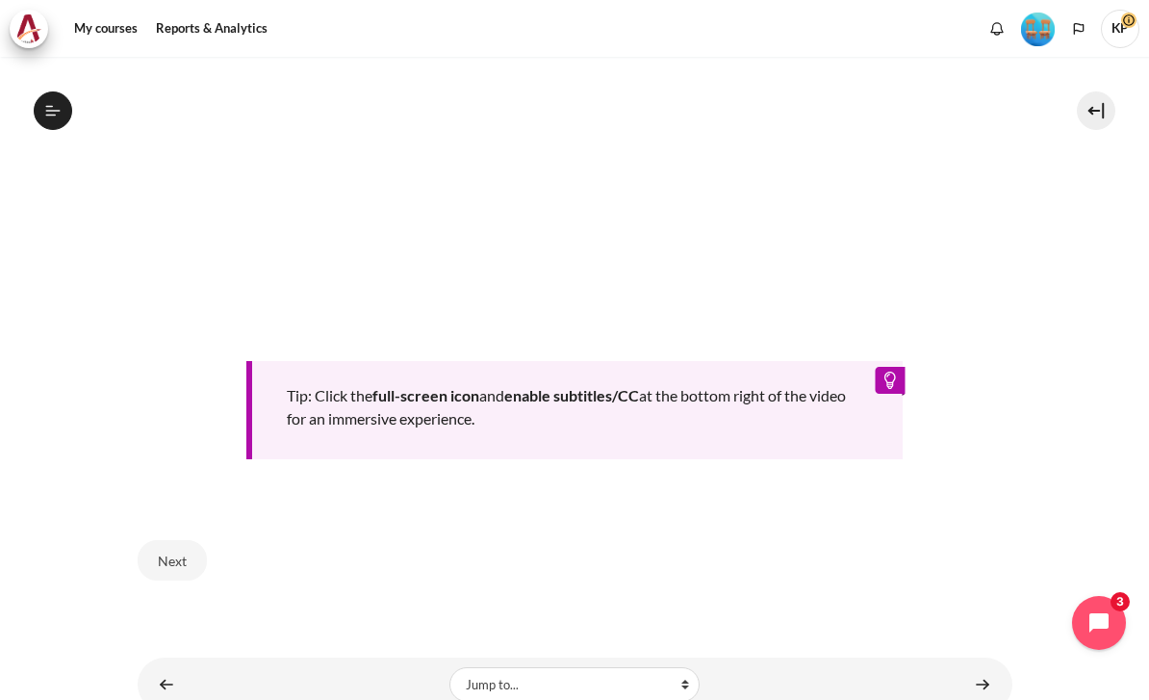
scroll to position [803, 0]
click at [988, 668] on link "Content" at bounding box center [982, 686] width 38 height 38
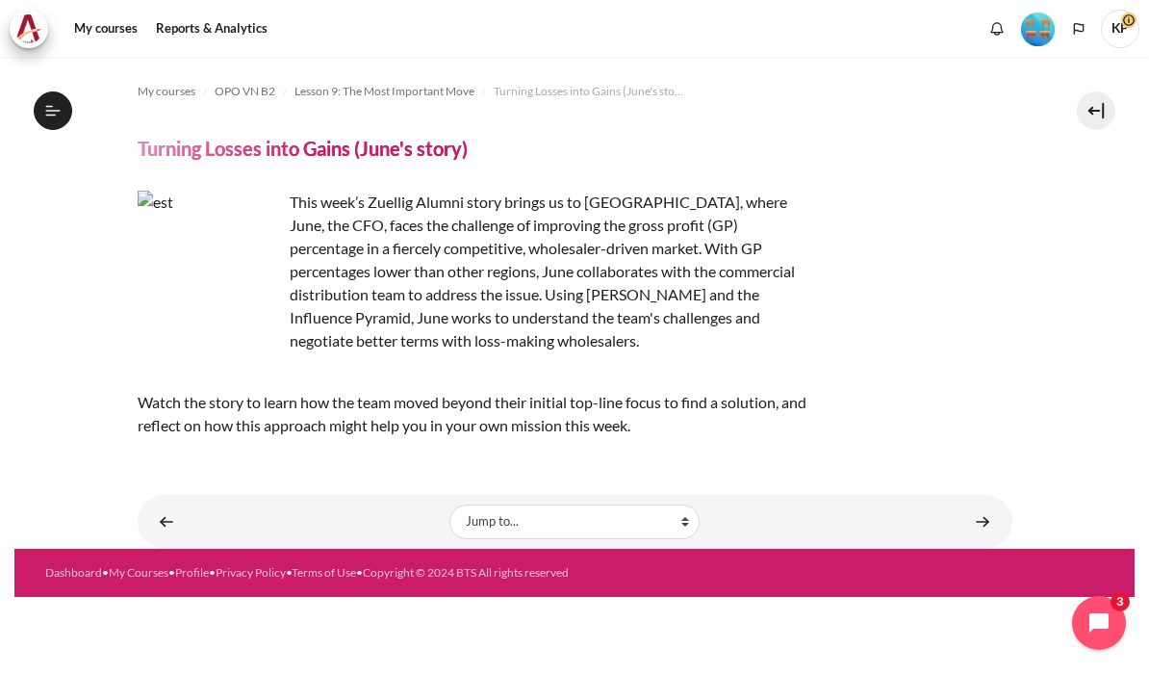
scroll to position [1467, 0]
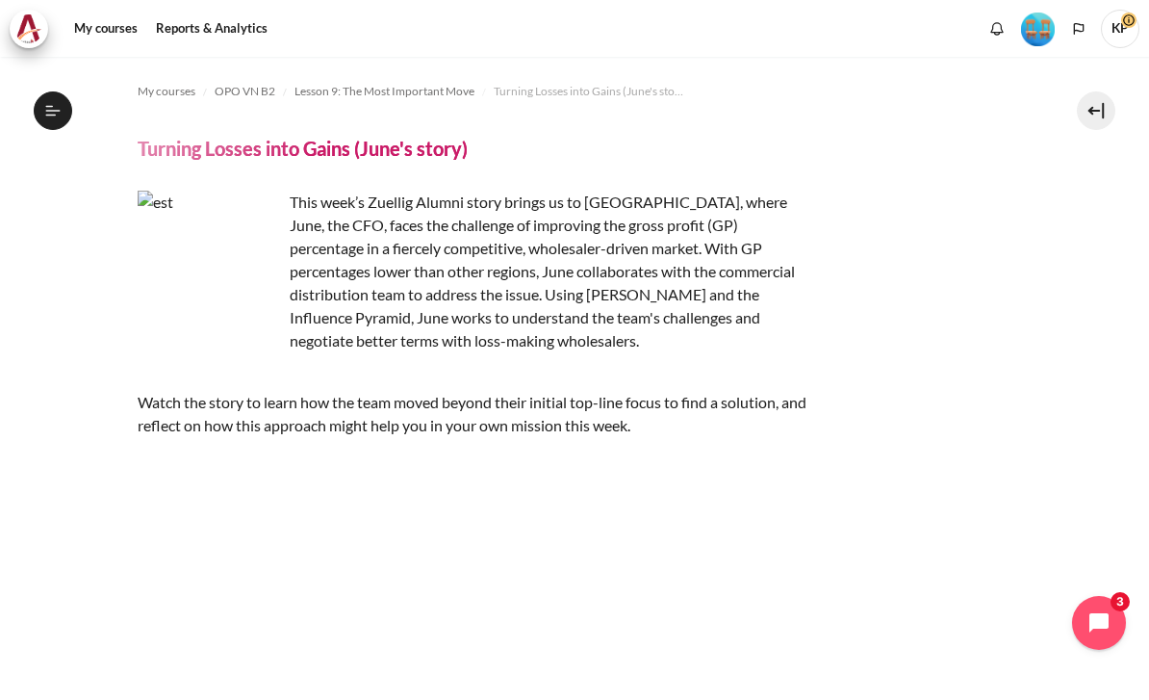
click at [949, 307] on div "This week’s Zuellig Alumni story brings us to [GEOGRAPHIC_DATA], where June, th…" at bounding box center [575, 314] width 875 height 246
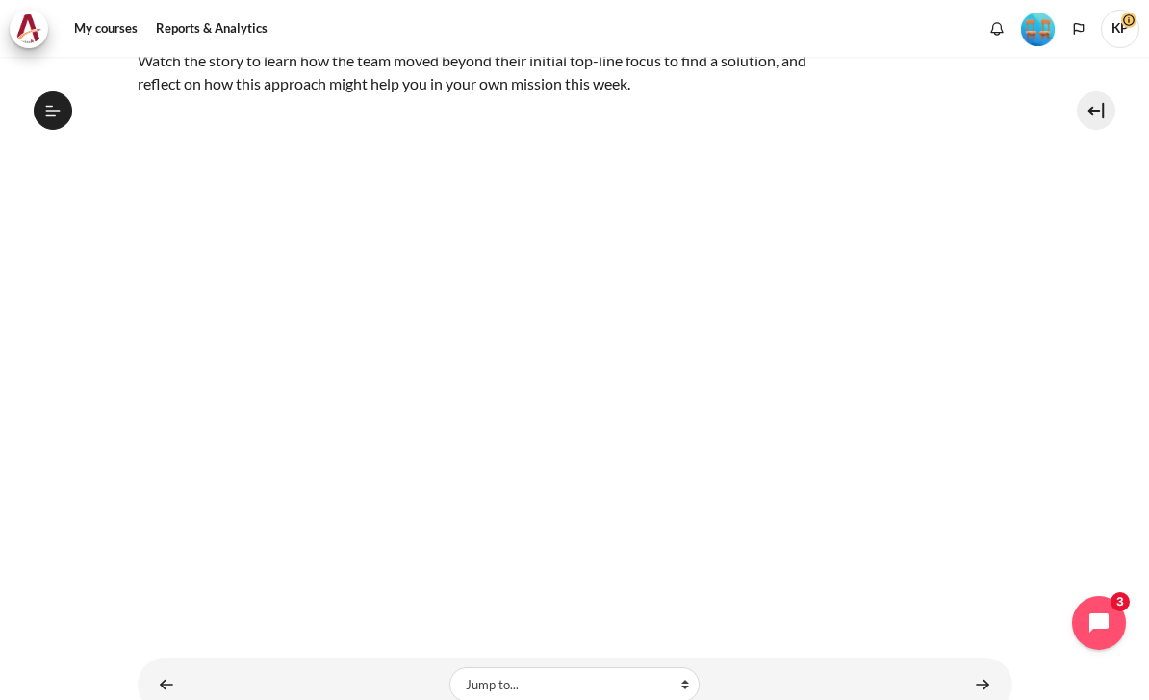
scroll to position [341, 0]
click at [986, 666] on link "Content" at bounding box center [982, 685] width 38 height 38
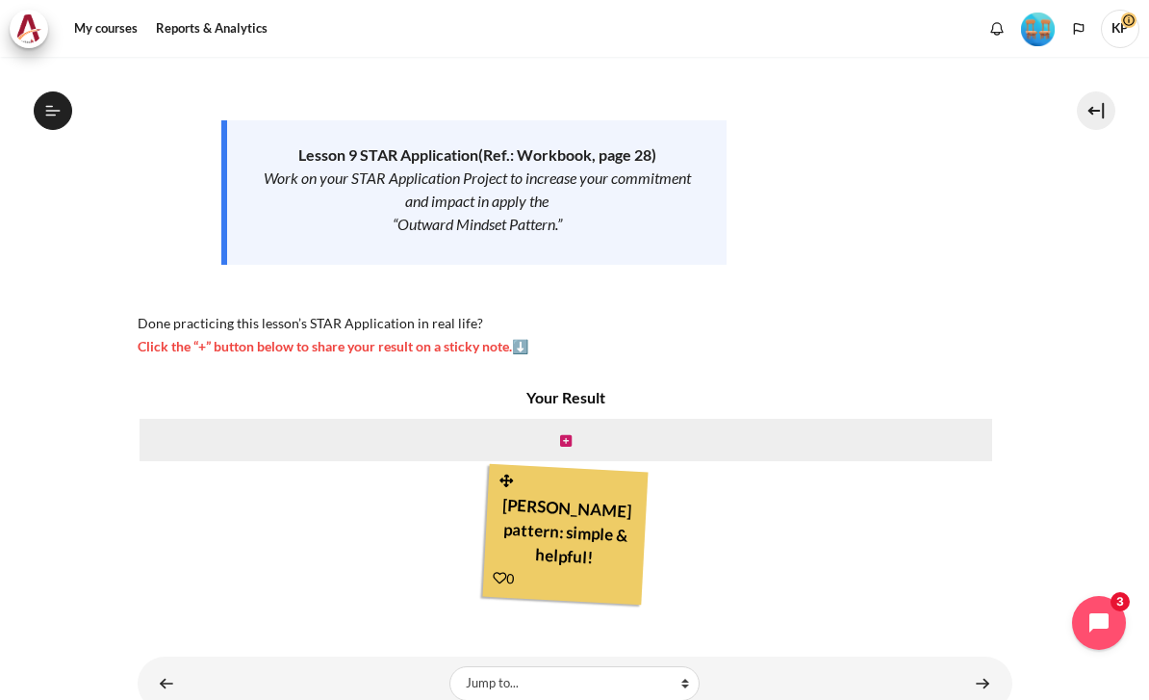
scroll to position [253, 0]
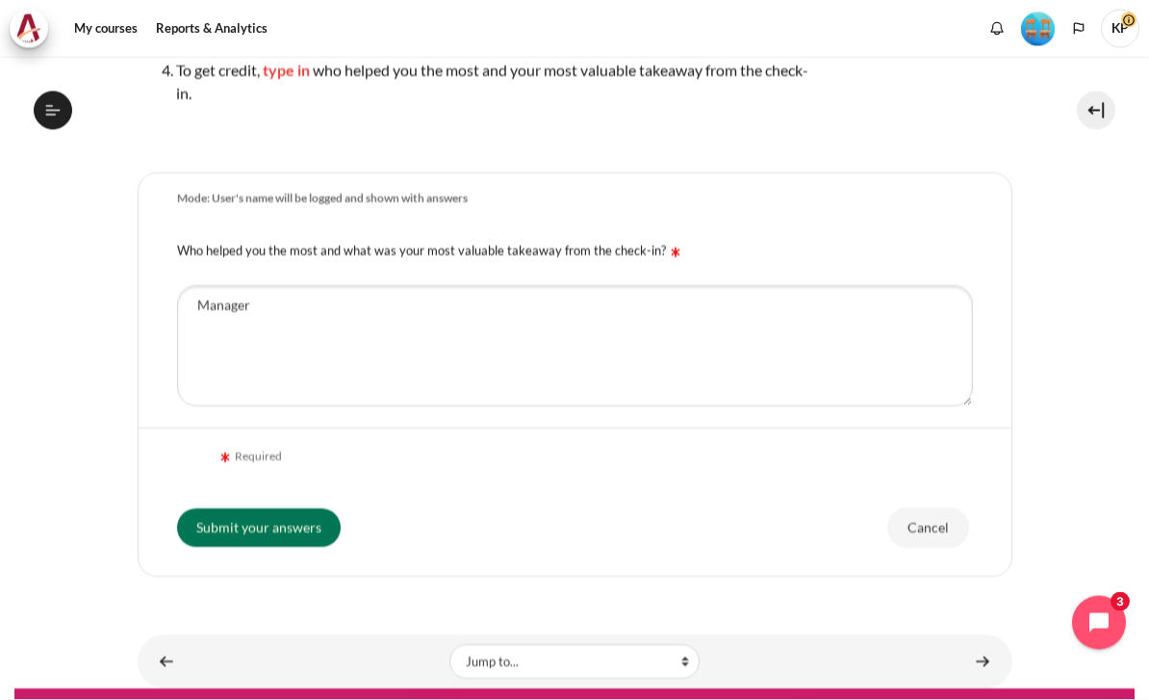
scroll to position [42, 0]
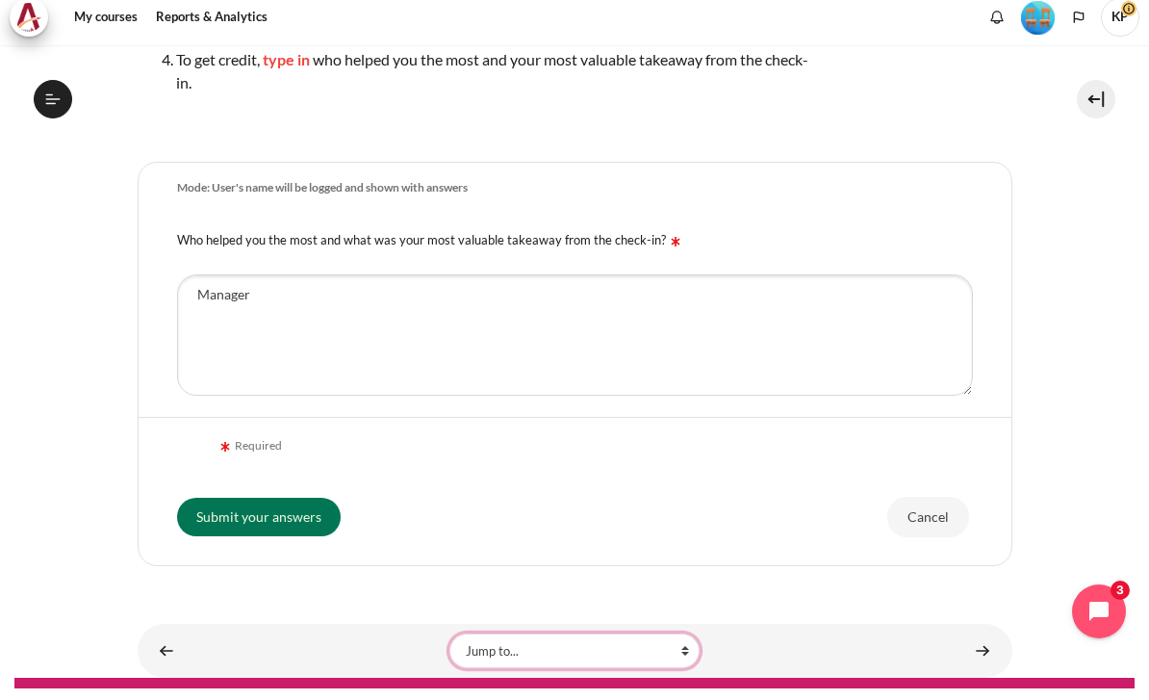
click at [662, 645] on select "Jump to... Getting Started with Our 'Smart-Learning' Platform Why Outward Perfo…" at bounding box center [574, 662] width 250 height 35
select select "/mod/page/view.php?id=18618&forceview=1"
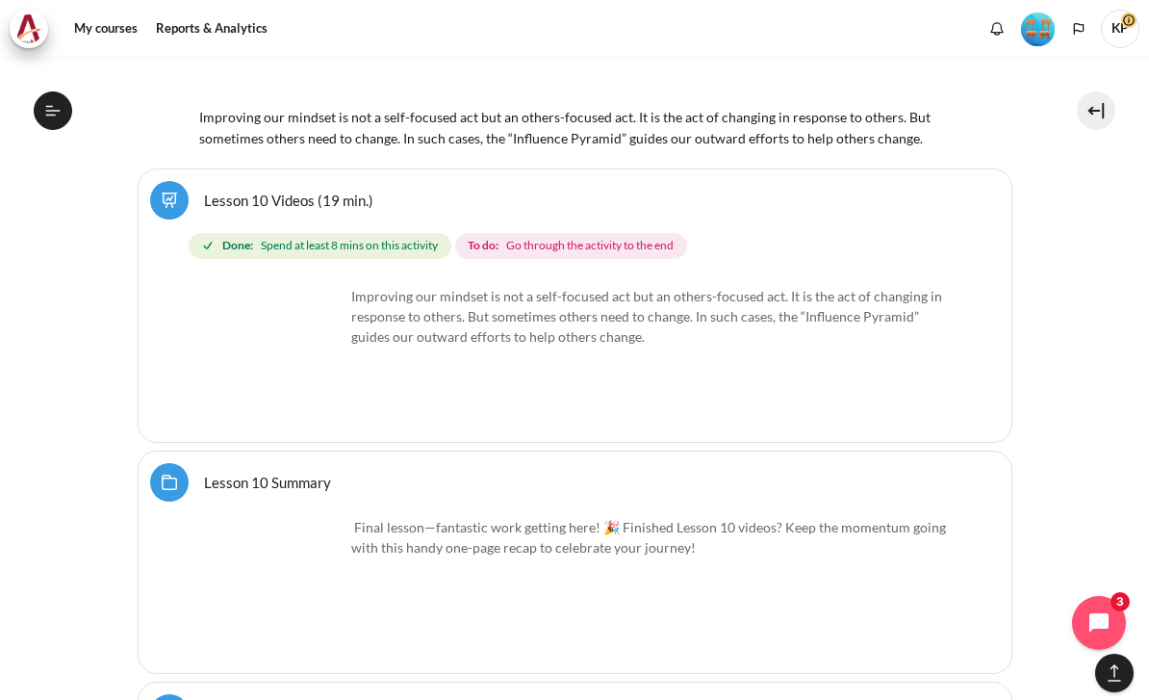
scroll to position [18560, 0]
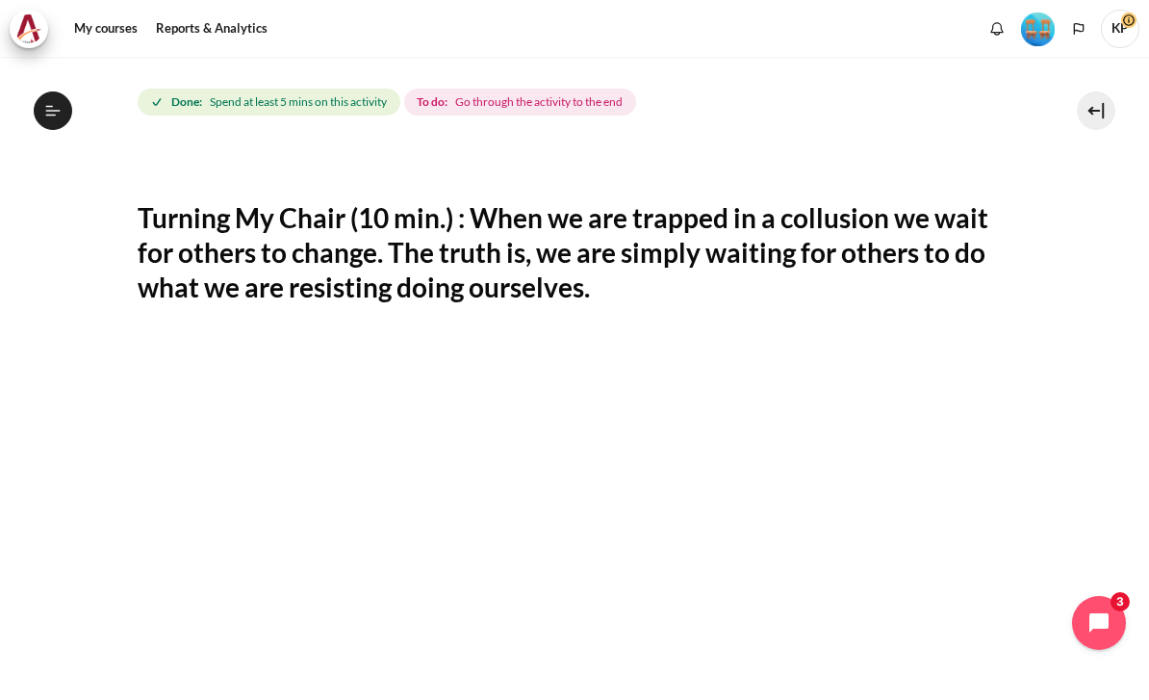
scroll to position [89, 0]
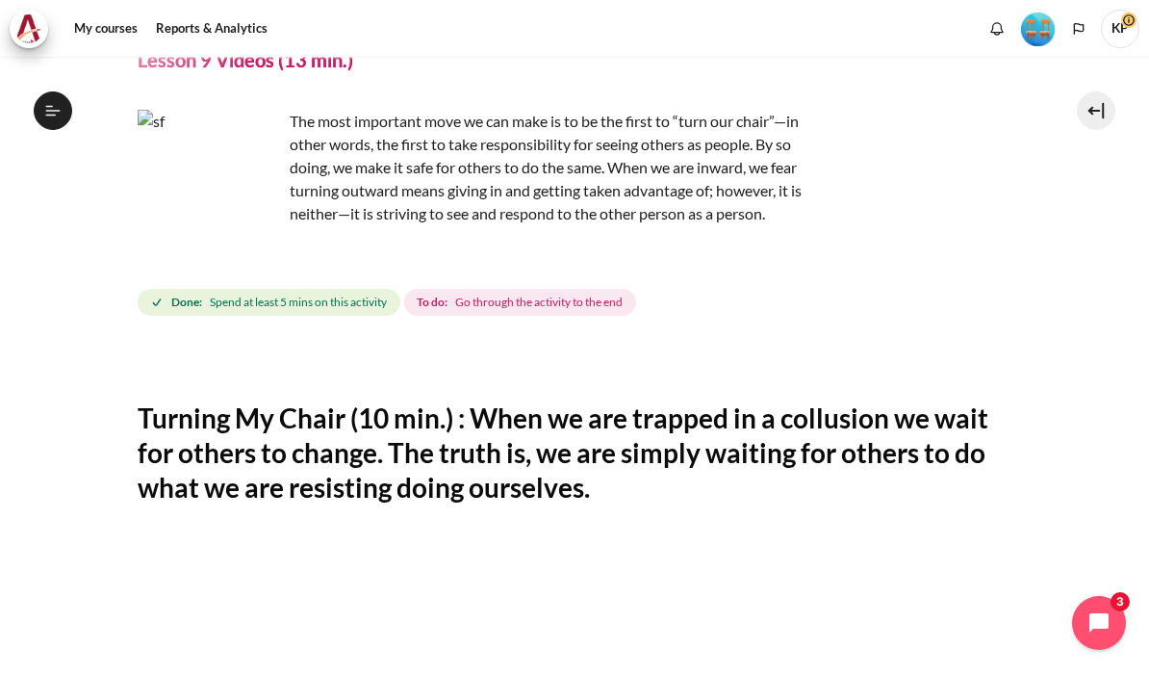
click at [598, 293] on span "Go through the activity to the end" at bounding box center [538, 301] width 167 height 17
click at [545, 293] on span "Go through the activity to the end" at bounding box center [538, 301] width 167 height 17
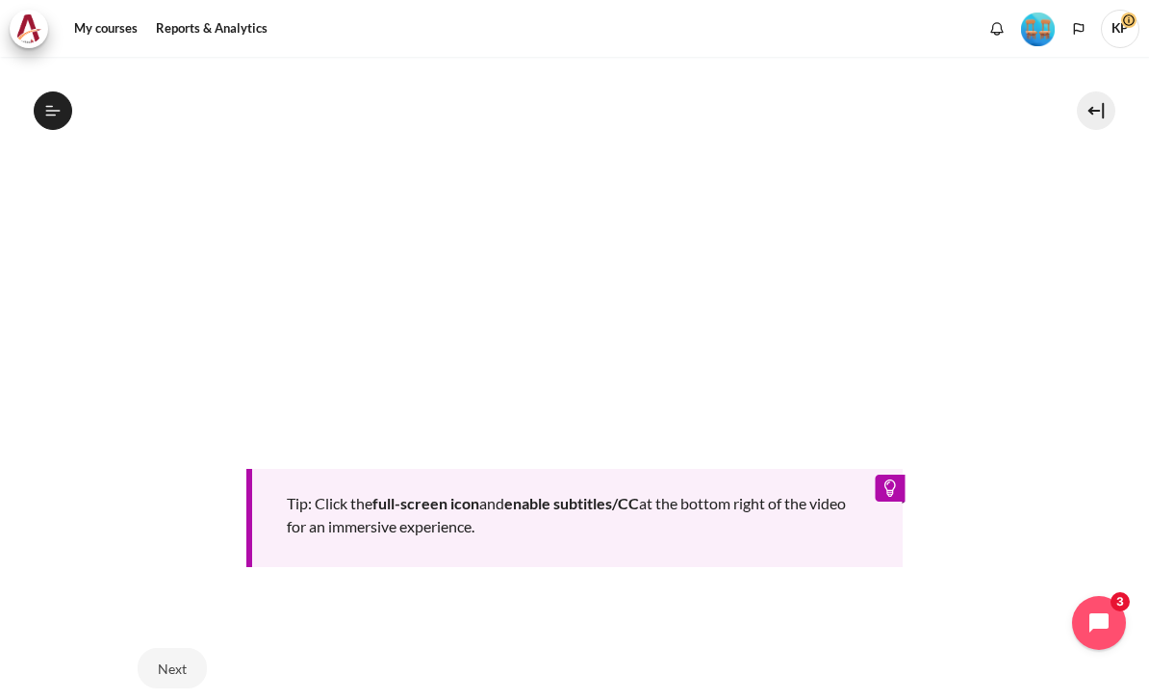
scroll to position [803, 0]
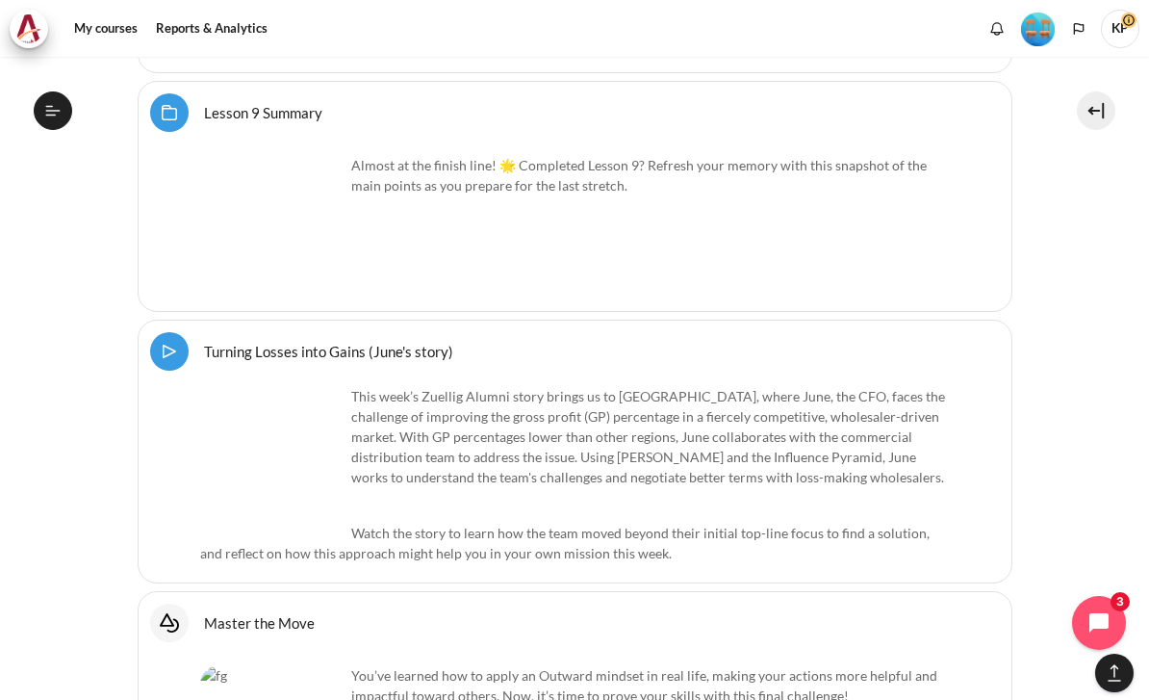
scroll to position [16940, 0]
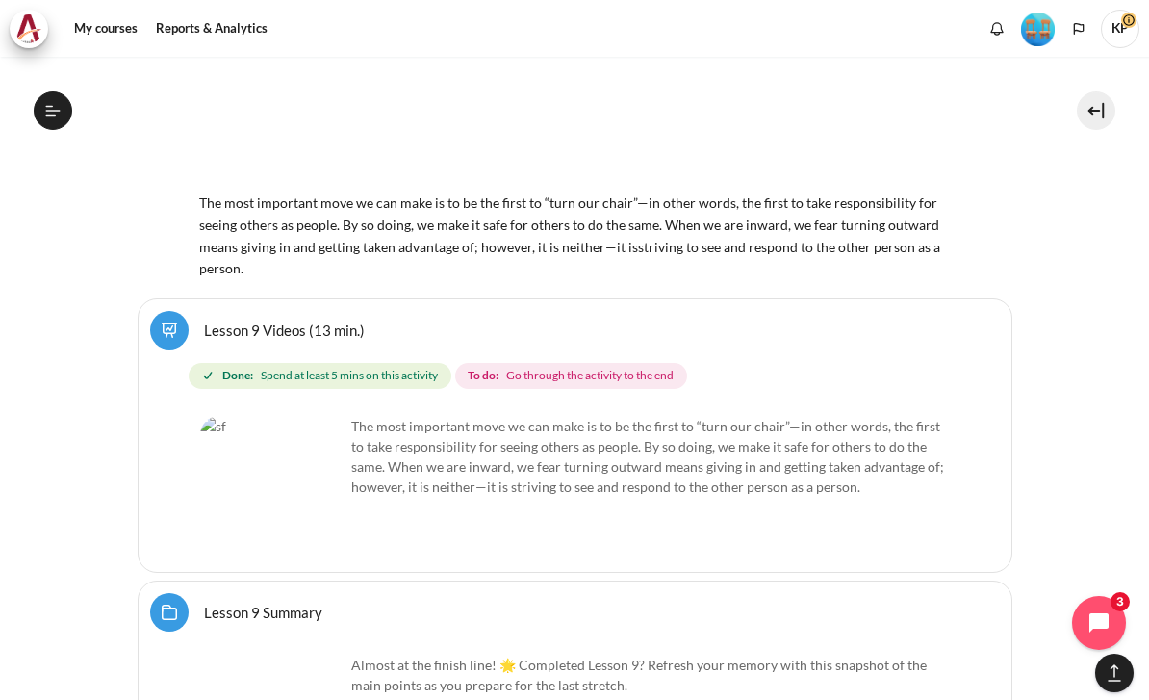
click at [244, 320] on link "Lesson 9 Videos (13 min.)" at bounding box center [284, 329] width 161 height 18
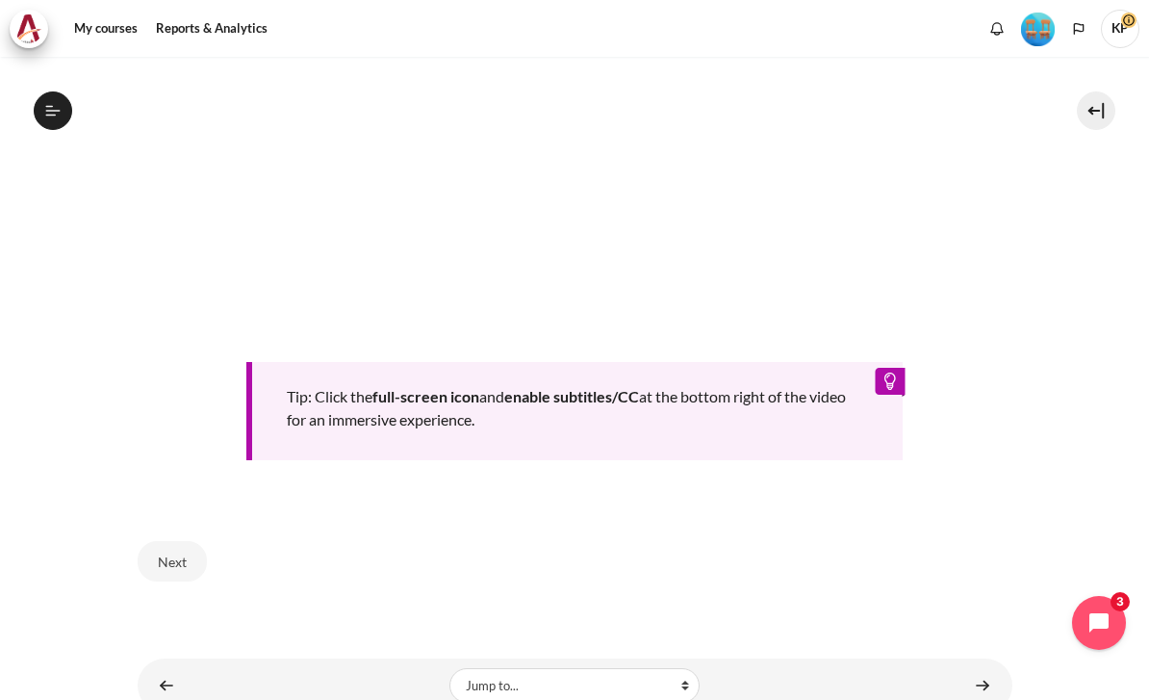
scroll to position [803, 0]
click at [983, 667] on link "Content" at bounding box center [982, 686] width 38 height 38
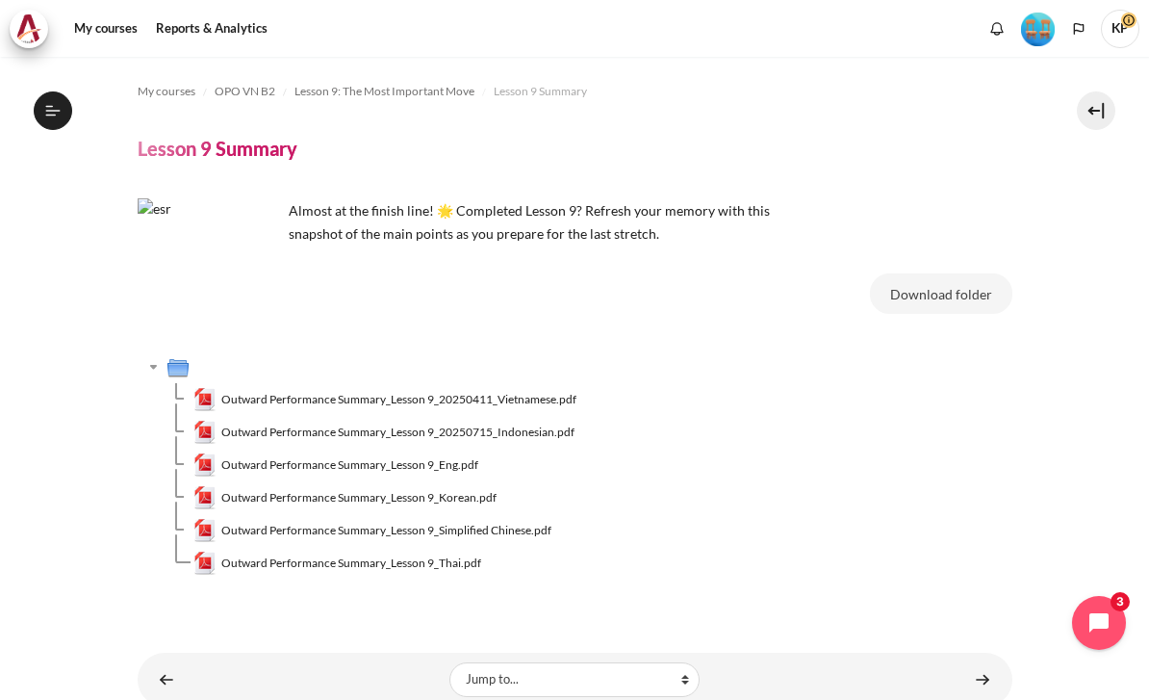
scroll to position [42, 0]
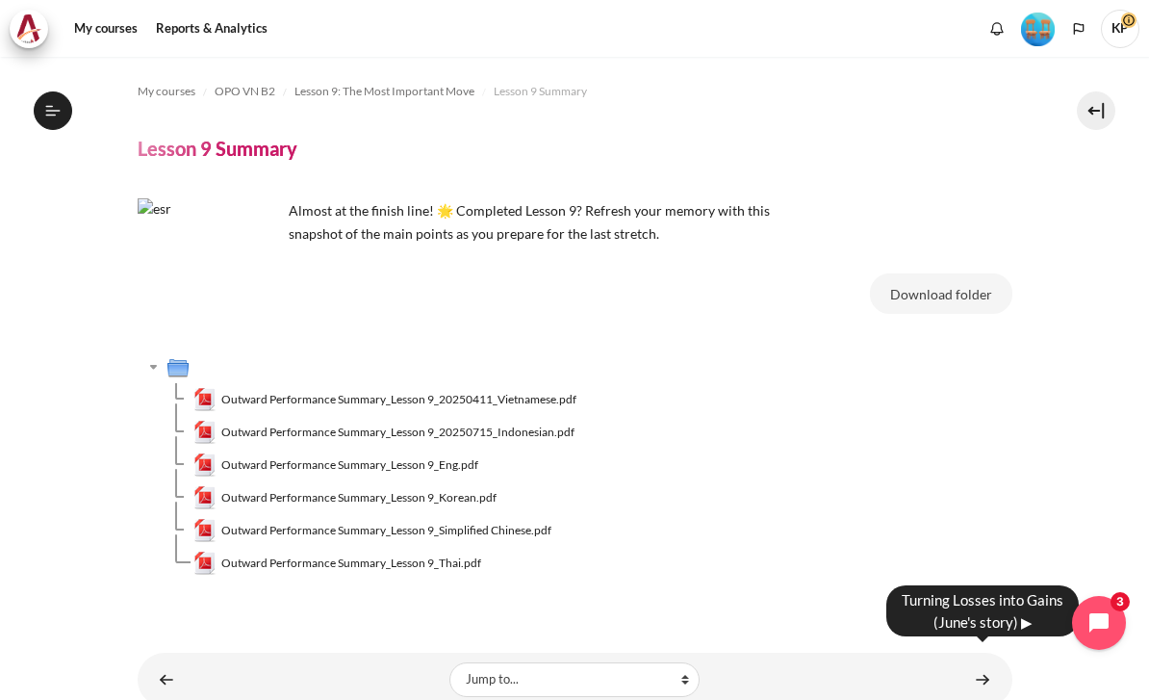
click at [975, 660] on link "Content" at bounding box center [982, 679] width 38 height 38
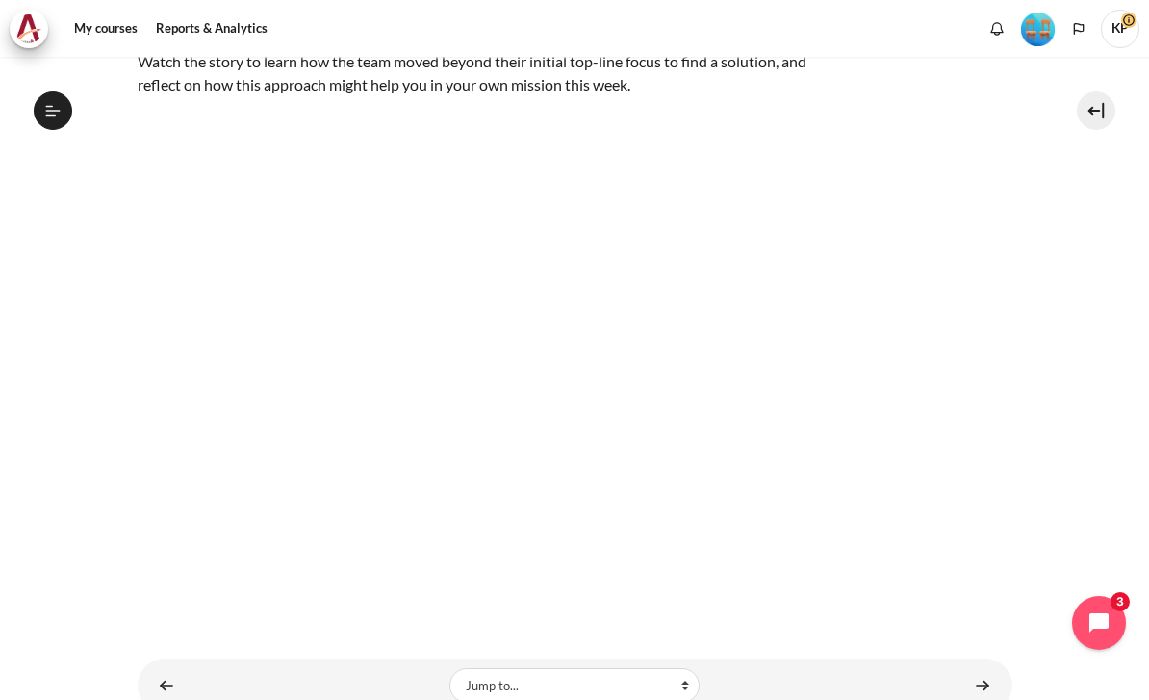
scroll to position [42, 0]
click at [987, 666] on link "Content" at bounding box center [982, 685] width 38 height 38
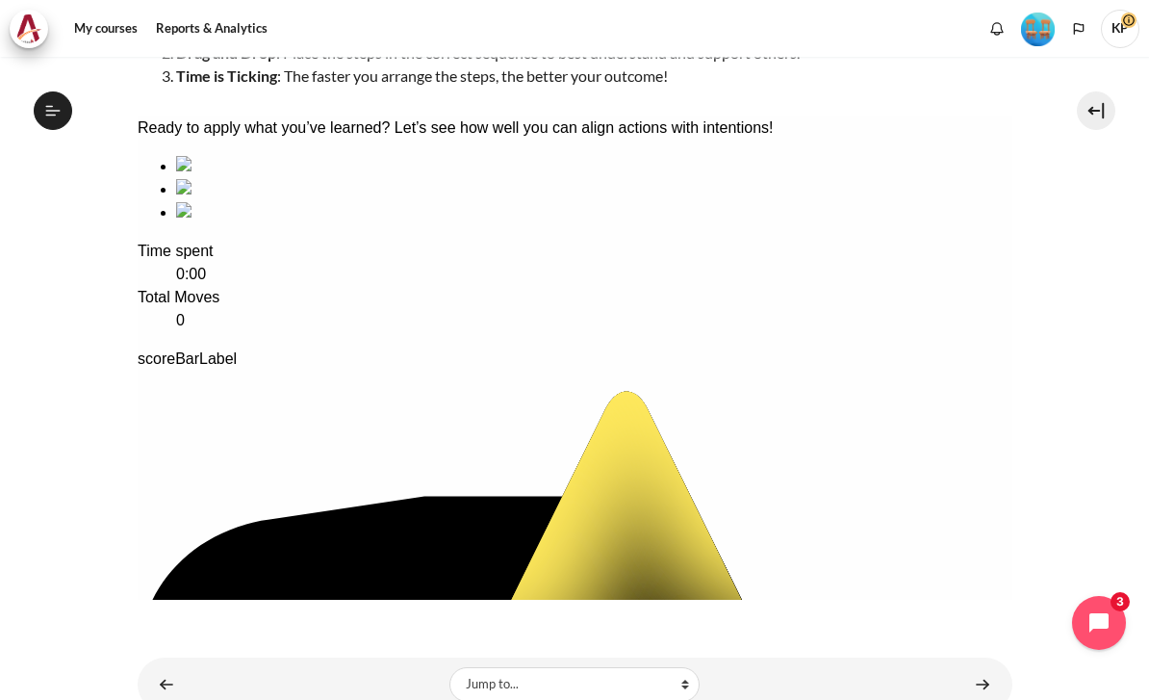
scroll to position [310, 0]
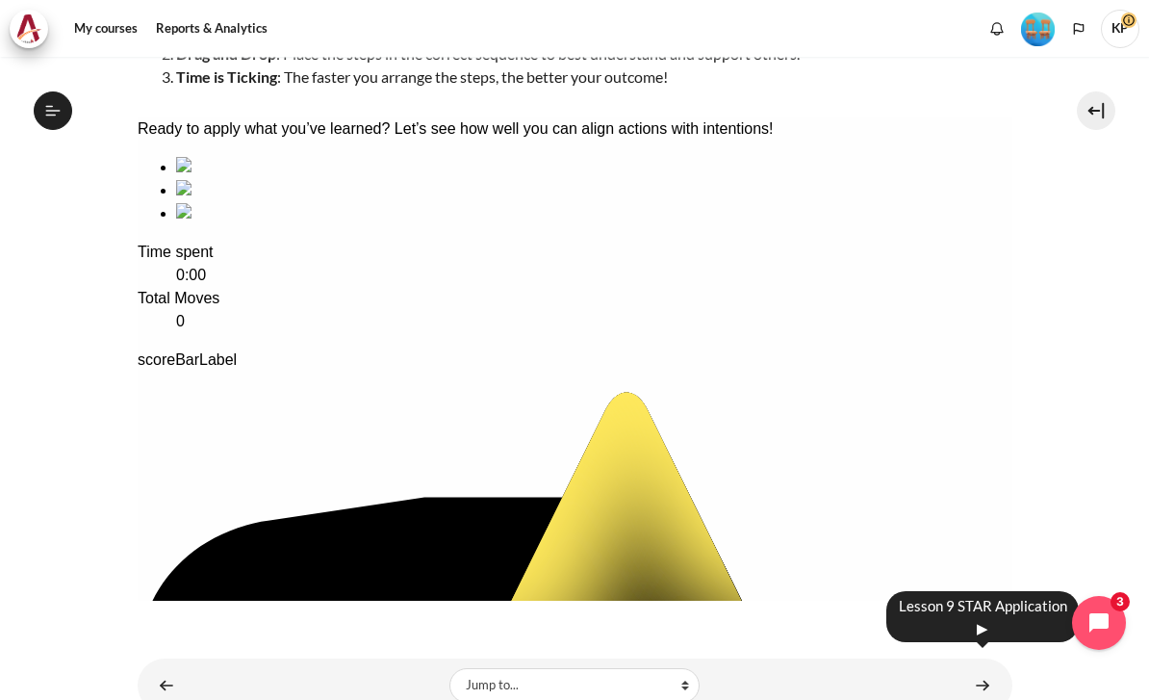
click at [983, 666] on link "Content" at bounding box center [982, 685] width 38 height 38
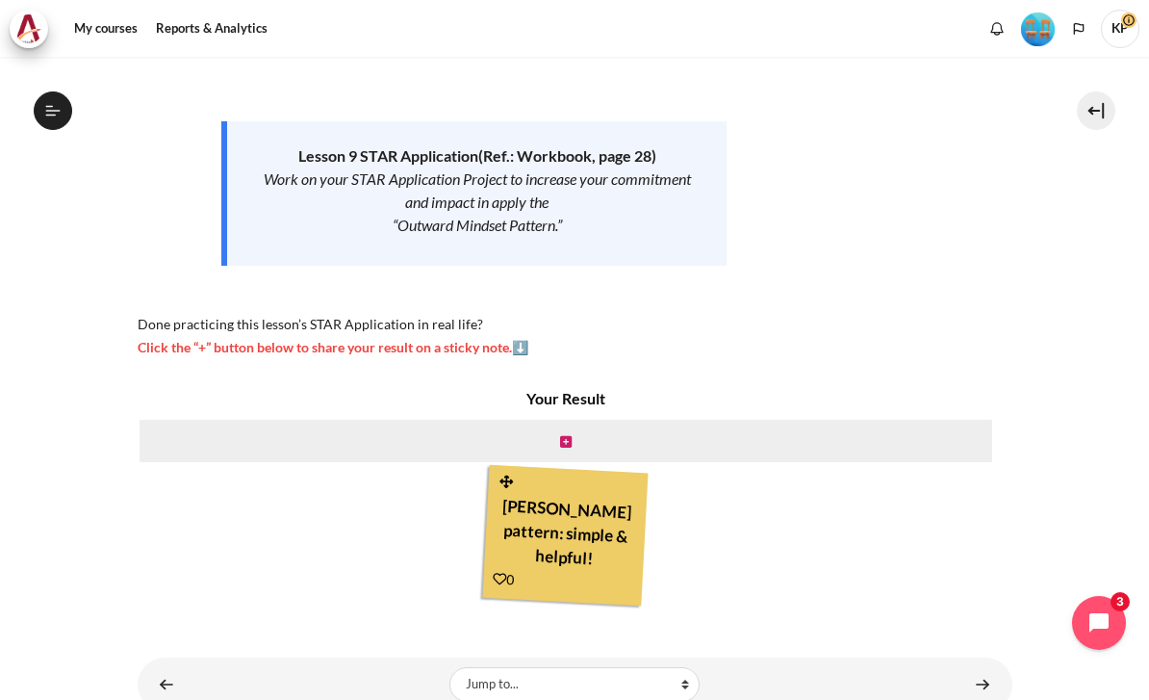
scroll to position [253, 0]
click at [972, 668] on link "Content" at bounding box center [982, 685] width 38 height 38
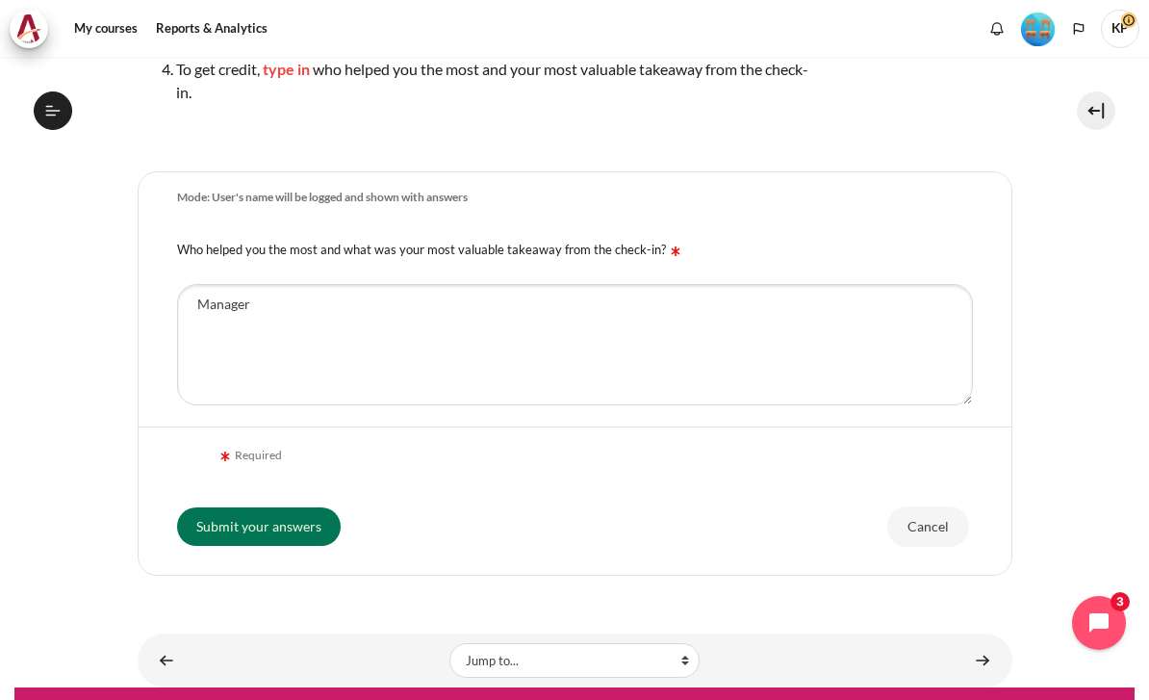
scroll to position [393, 0]
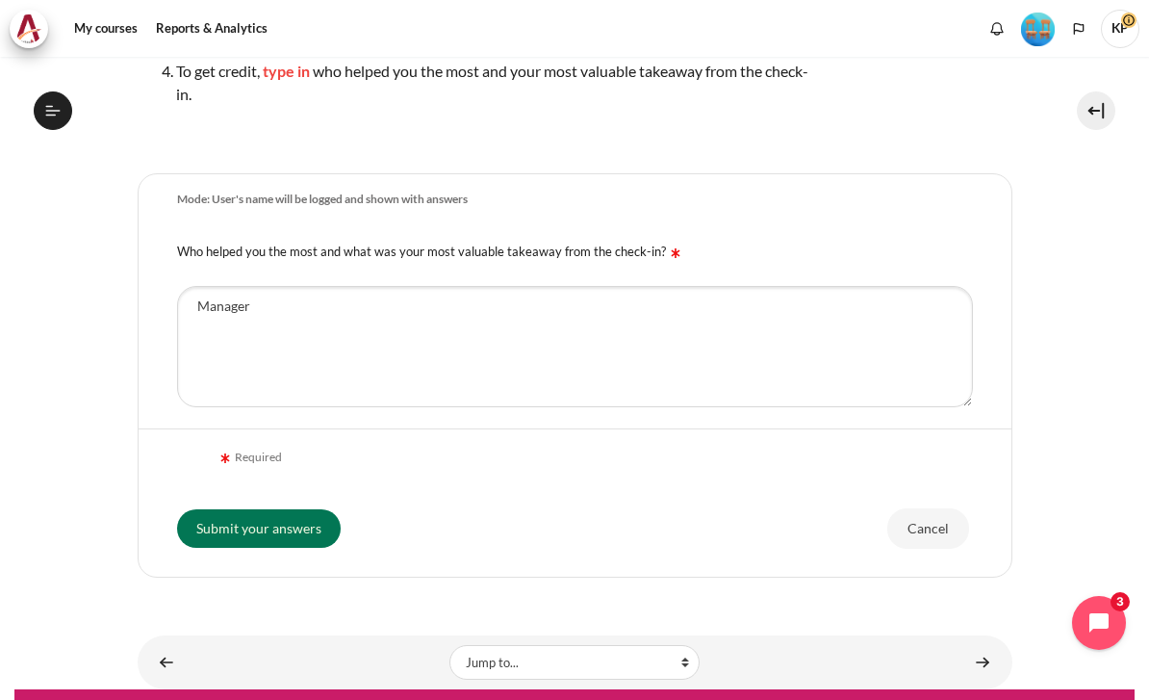
click at [309, 538] on input "Submit your answers" at bounding box center [259, 528] width 164 height 38
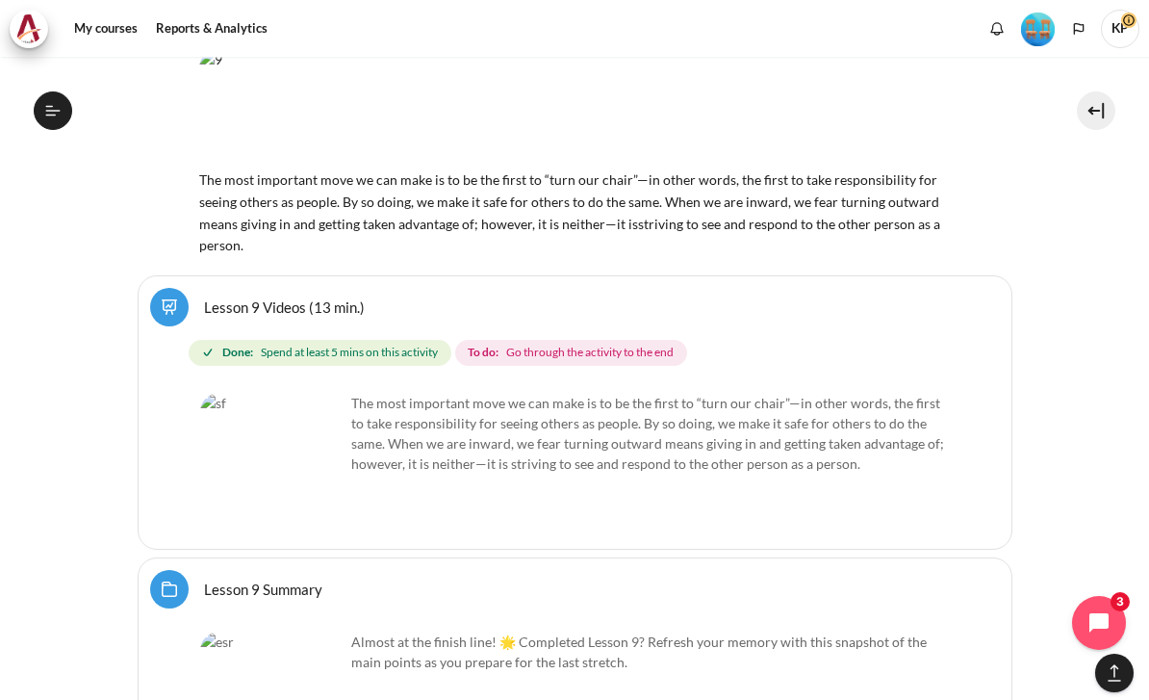
click at [267, 297] on link "Lesson 9 Videos (13 min.)" at bounding box center [284, 306] width 161 height 18
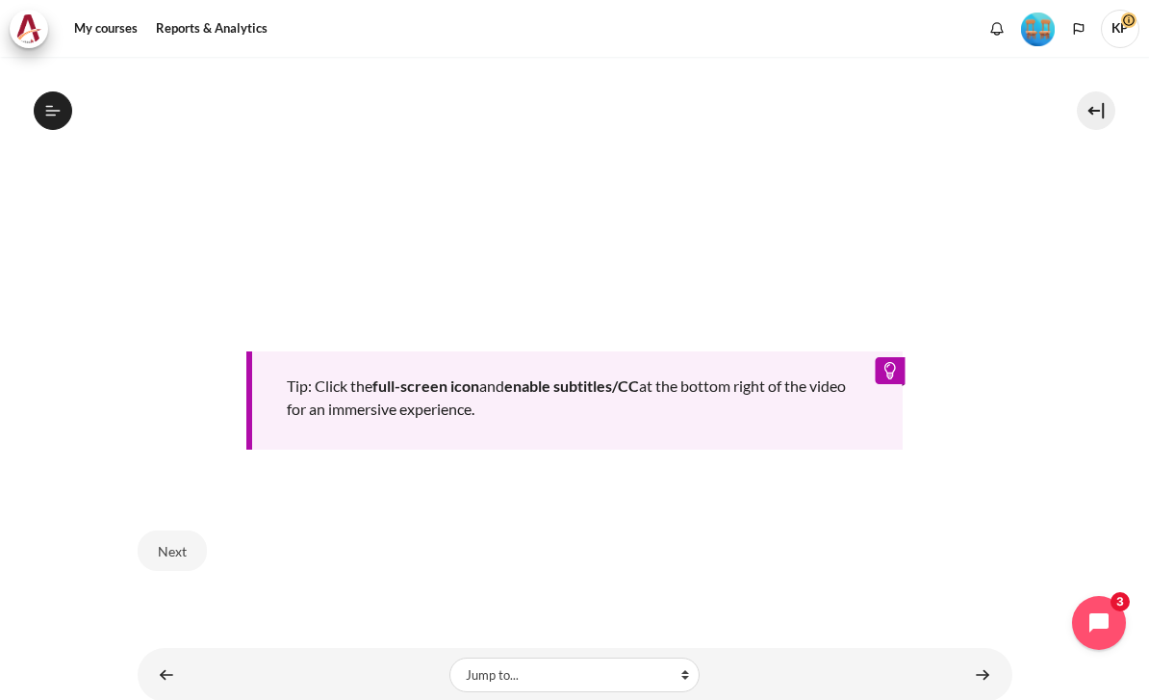
scroll to position [1417, 0]
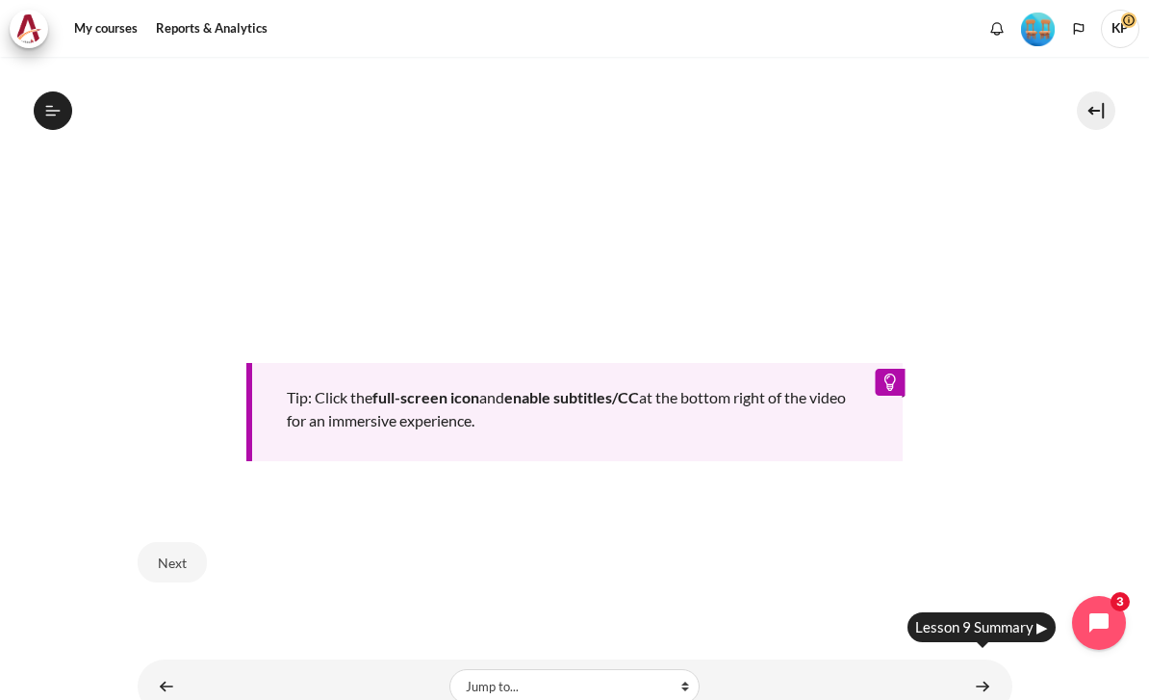
click at [981, 668] on link "Content" at bounding box center [982, 686] width 38 height 38
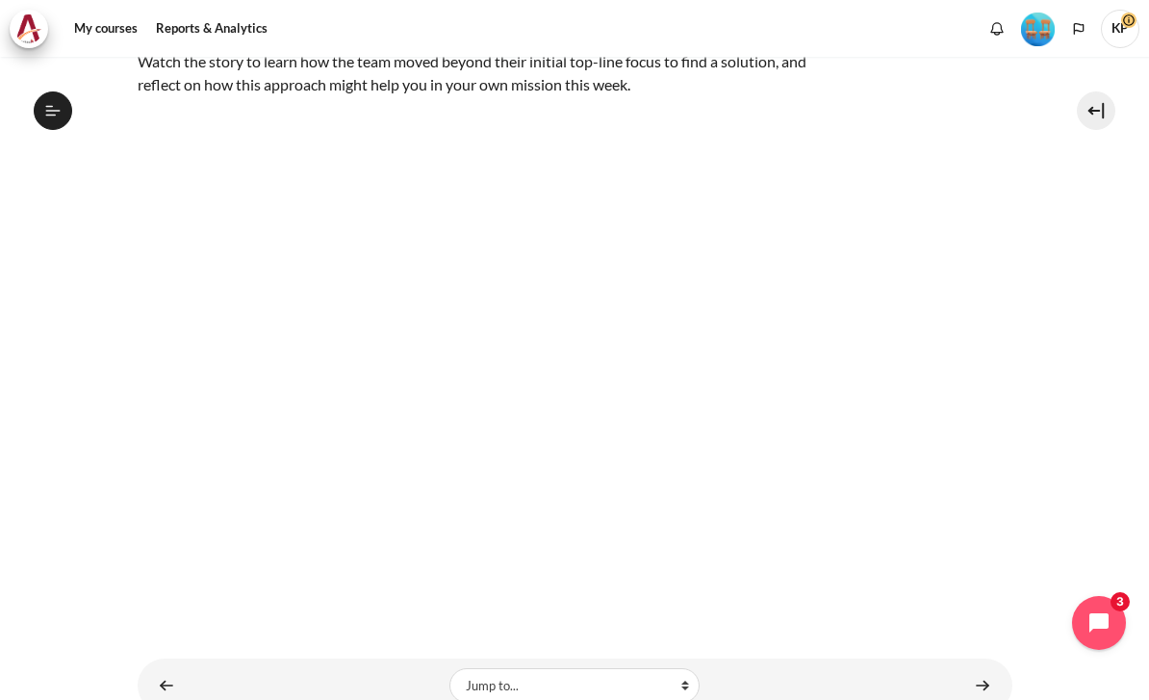
scroll to position [42, 0]
click at [970, 666] on link "Content" at bounding box center [982, 685] width 38 height 38
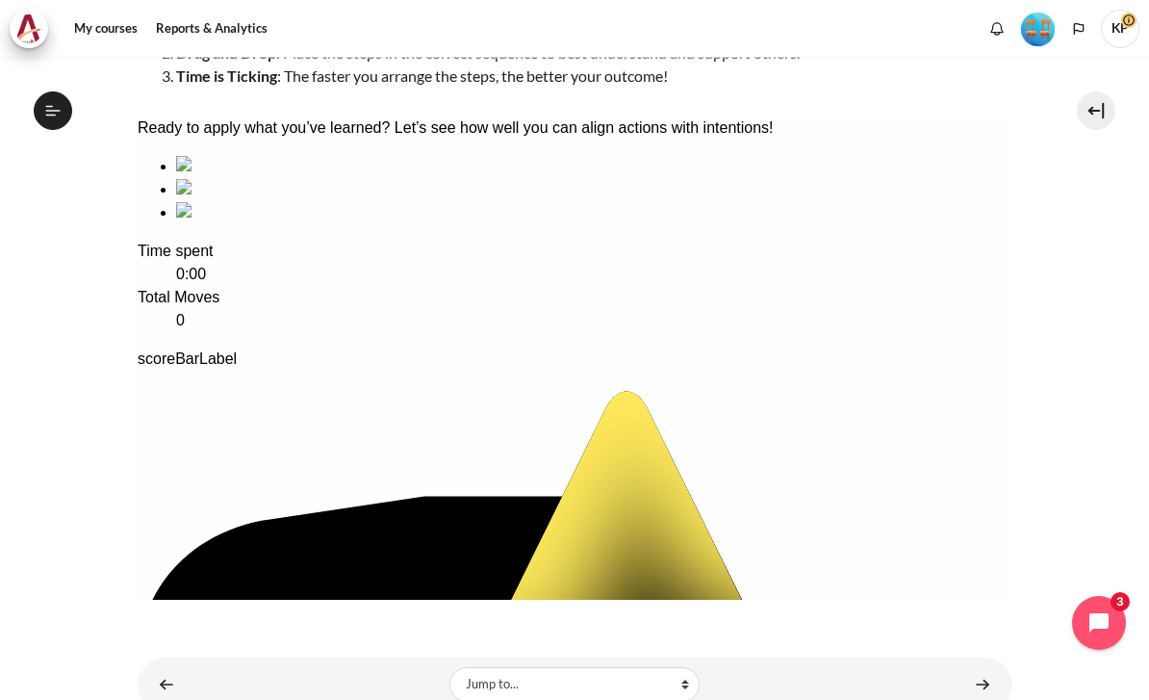
scroll to position [310, 0]
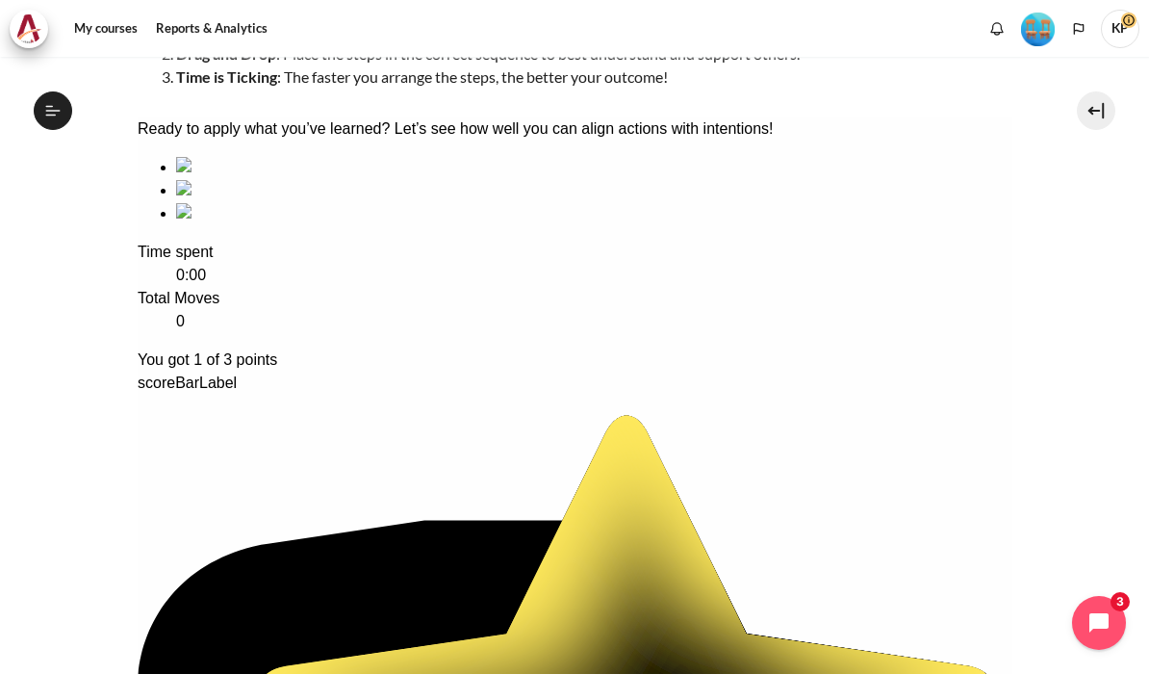
click at [225, 179] on div "sequencing item incorrect" at bounding box center [593, 167] width 836 height 23
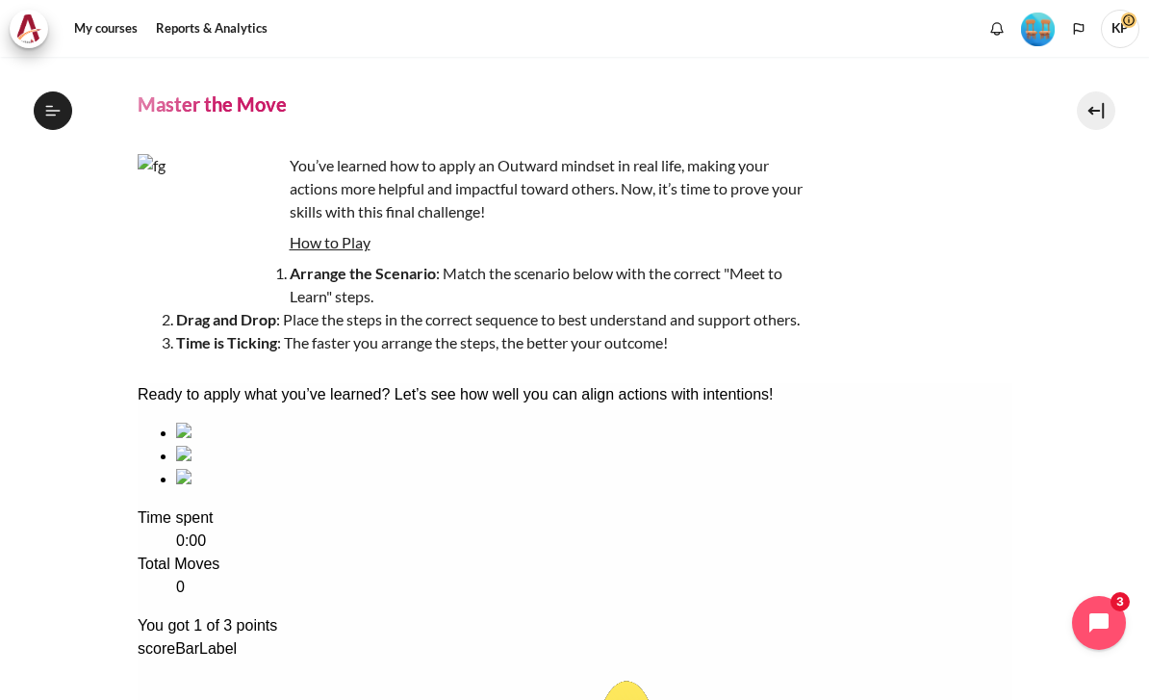
scroll to position [46, 0]
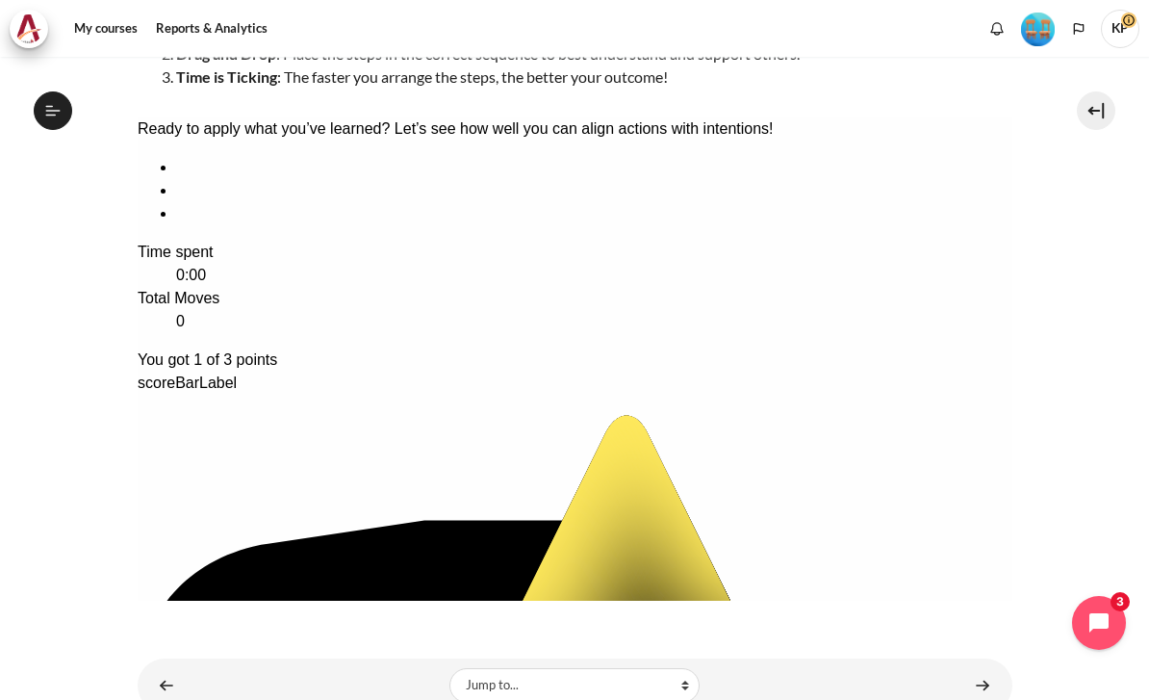
scroll to position [42, 0]
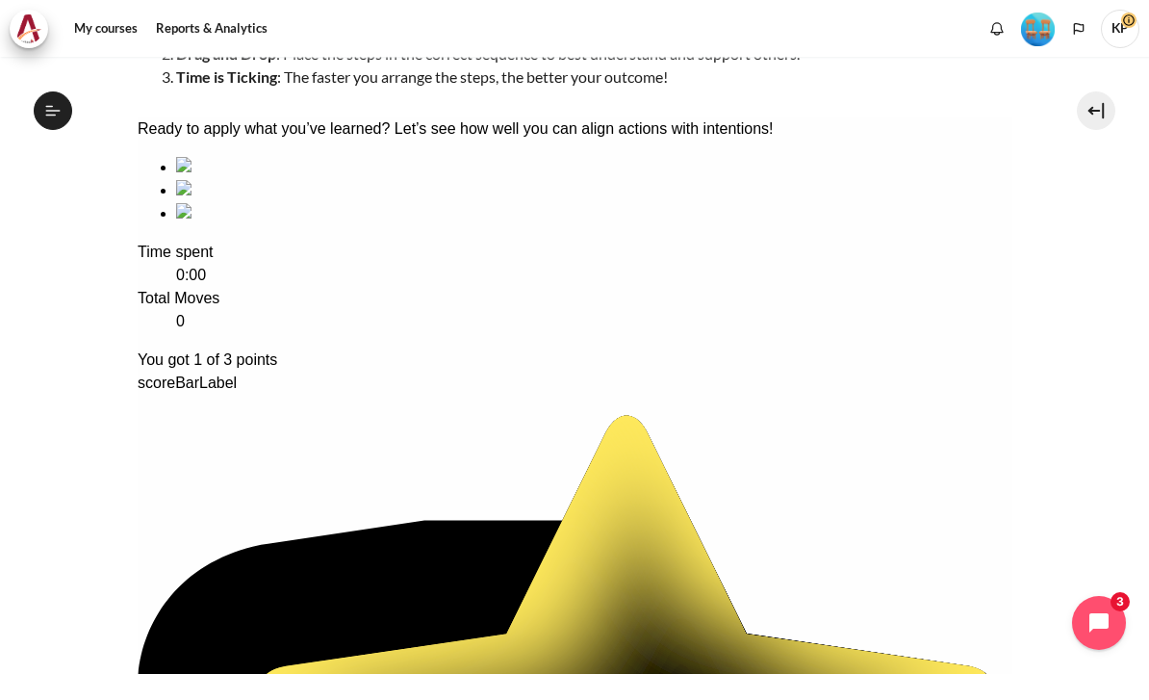
click at [1092, 106] on button at bounding box center [1096, 110] width 38 height 38
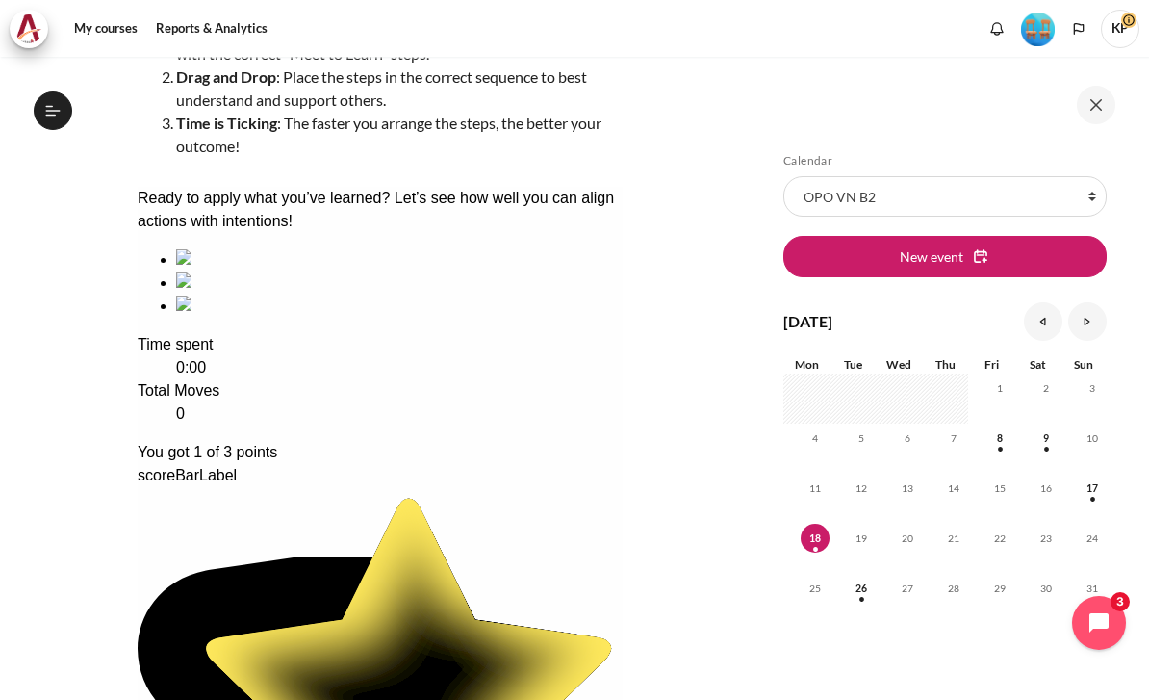
click at [1102, 65] on div "Skip Calendar Calendar List of courses All courses OPO VN B2 New event August 2…" at bounding box center [947, 378] width 404 height 642
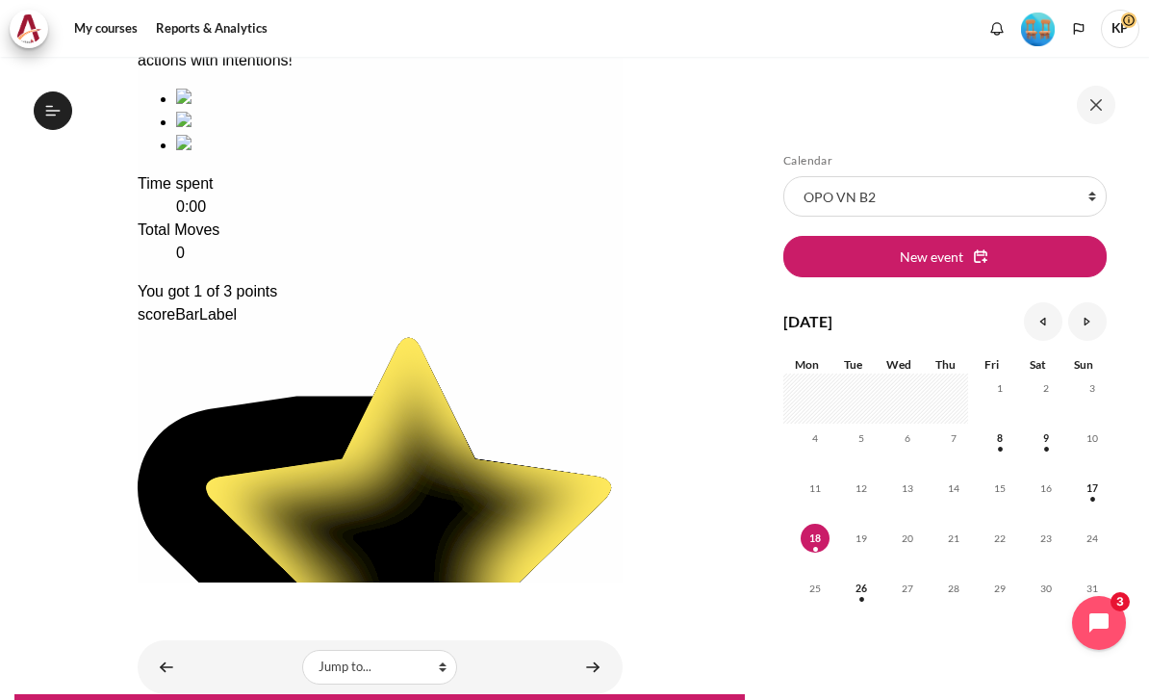
click at [1099, 115] on button at bounding box center [1096, 105] width 38 height 38
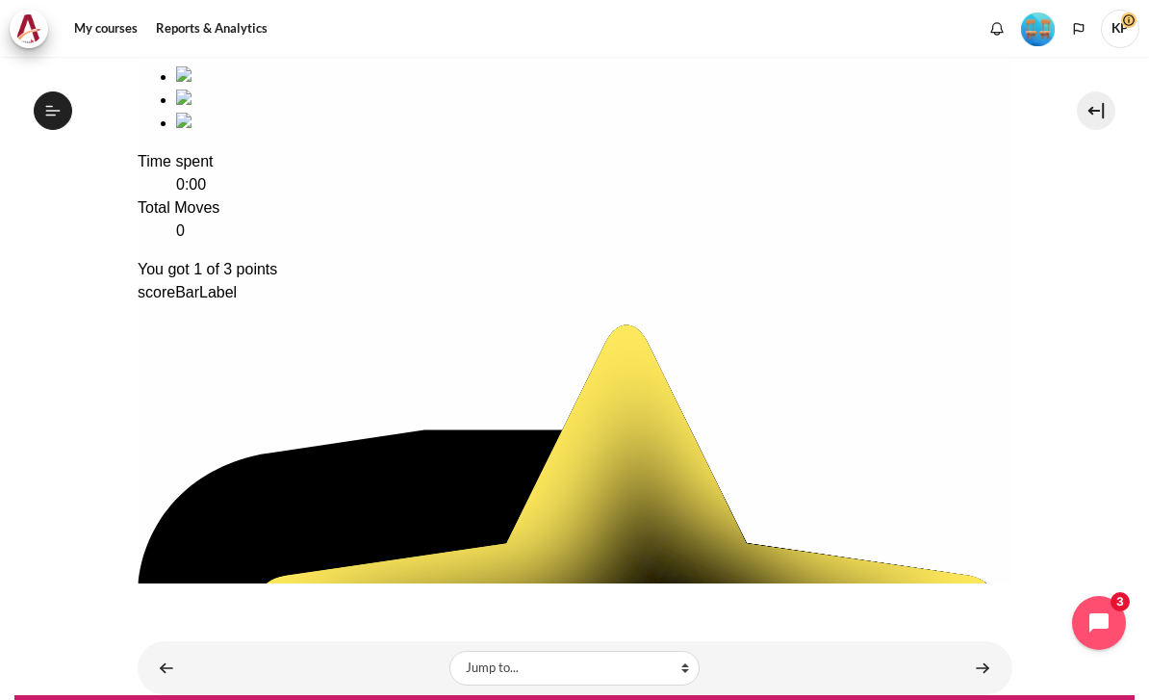
scroll to position [383, 0]
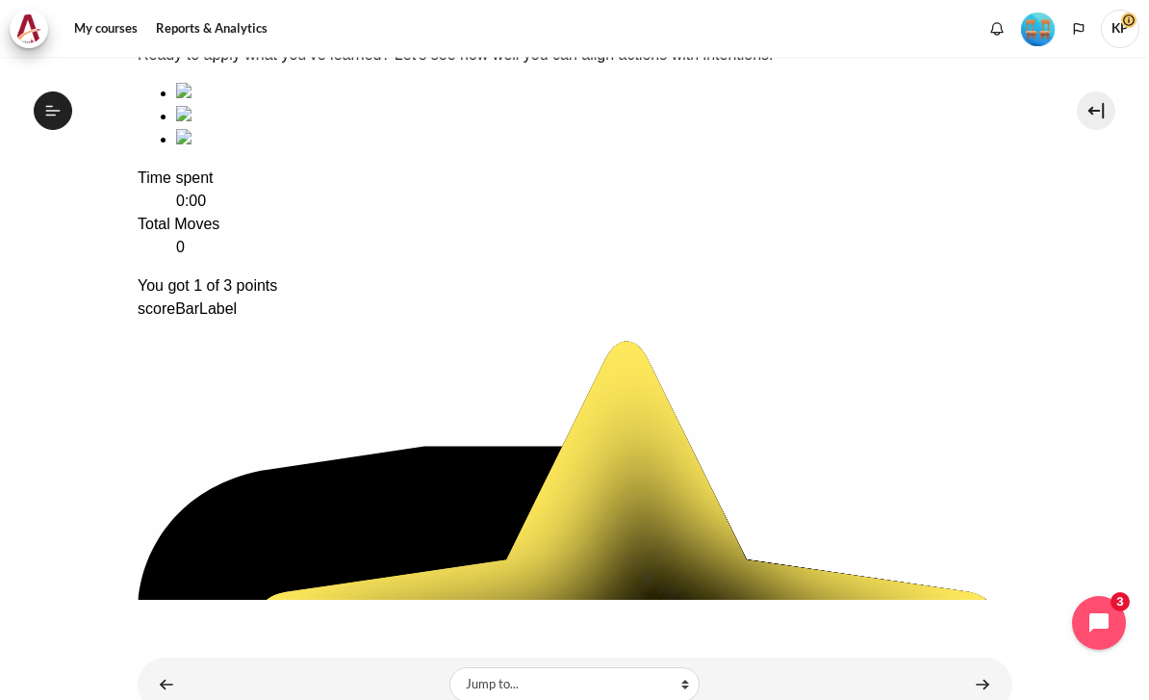
scroll to position [383, 0]
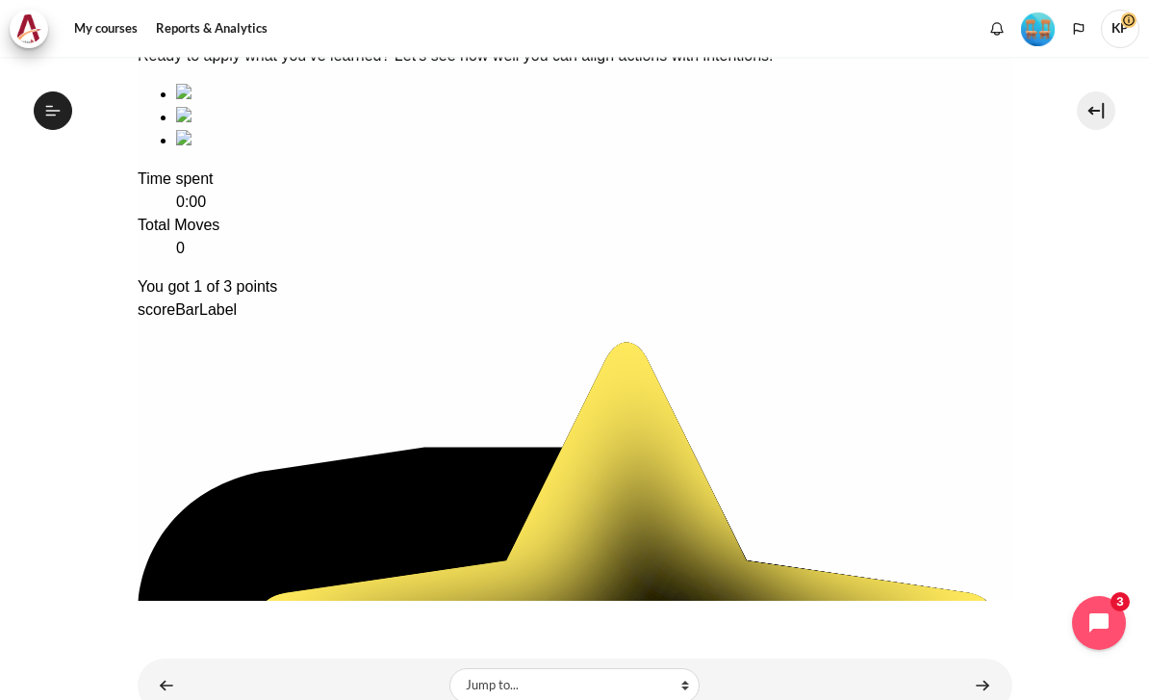
click at [988, 666] on link "Content" at bounding box center [982, 685] width 38 height 38
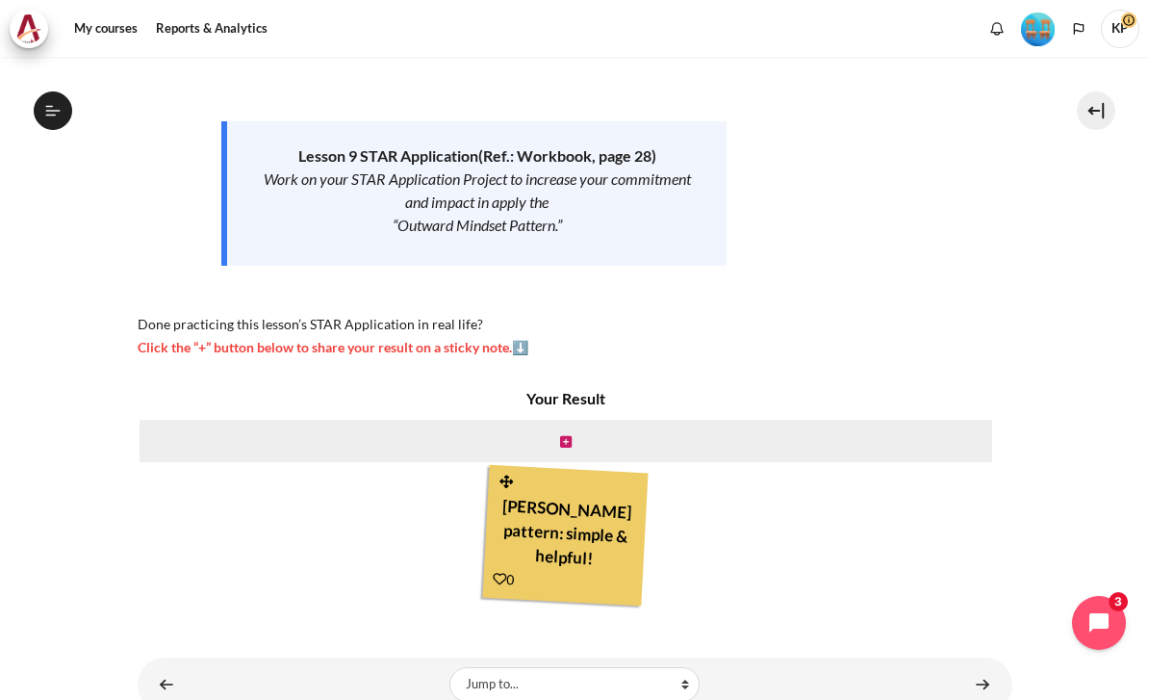
scroll to position [253, 0]
click at [561, 437] on div "Content" at bounding box center [566, 442] width 857 height 46
click at [578, 420] on div "Content" at bounding box center [566, 442] width 857 height 46
click at [567, 436] on icon "Content" at bounding box center [566, 442] width 12 height 13
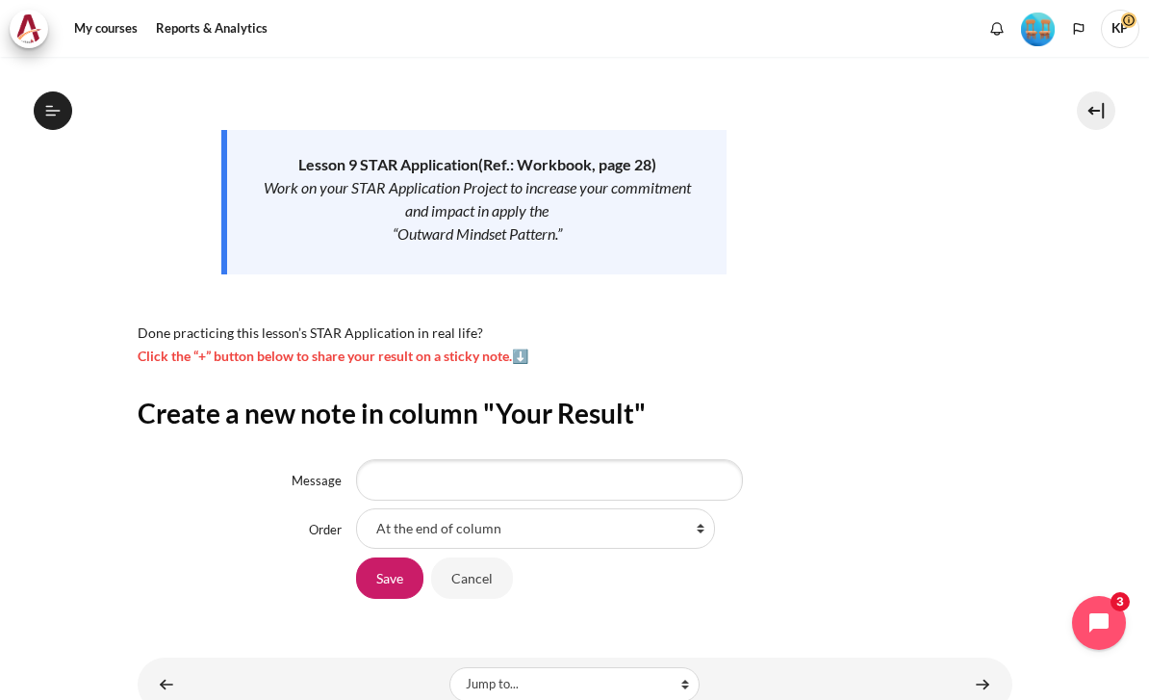
scroll to position [244, 0]
click at [519, 460] on input "Message" at bounding box center [549, 480] width 387 height 40
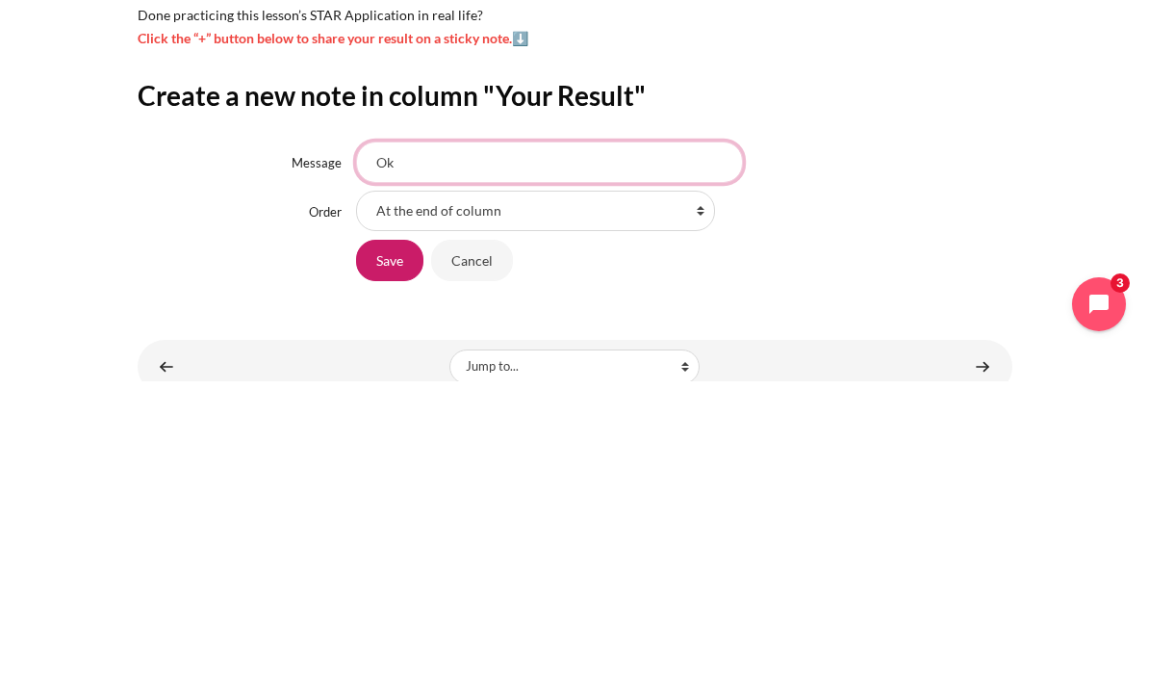
type input "Ok"
click at [390, 558] on input "Save" at bounding box center [389, 578] width 67 height 40
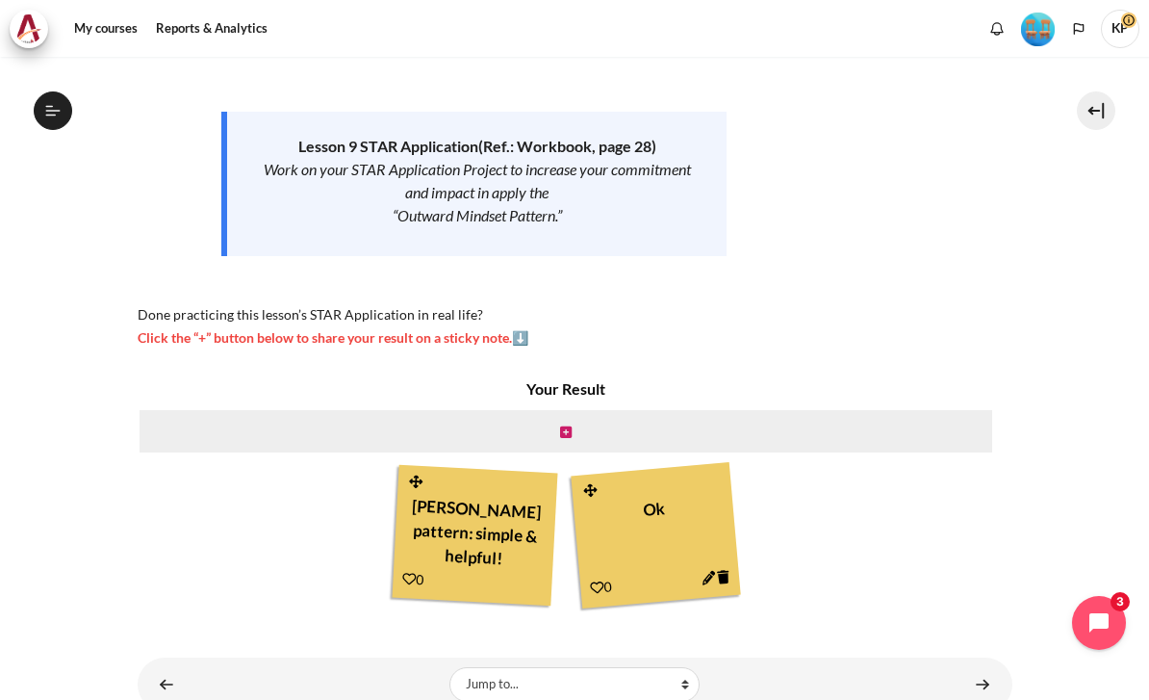
scroll to position [263, 0]
click at [979, 667] on link "Content" at bounding box center [982, 685] width 38 height 38
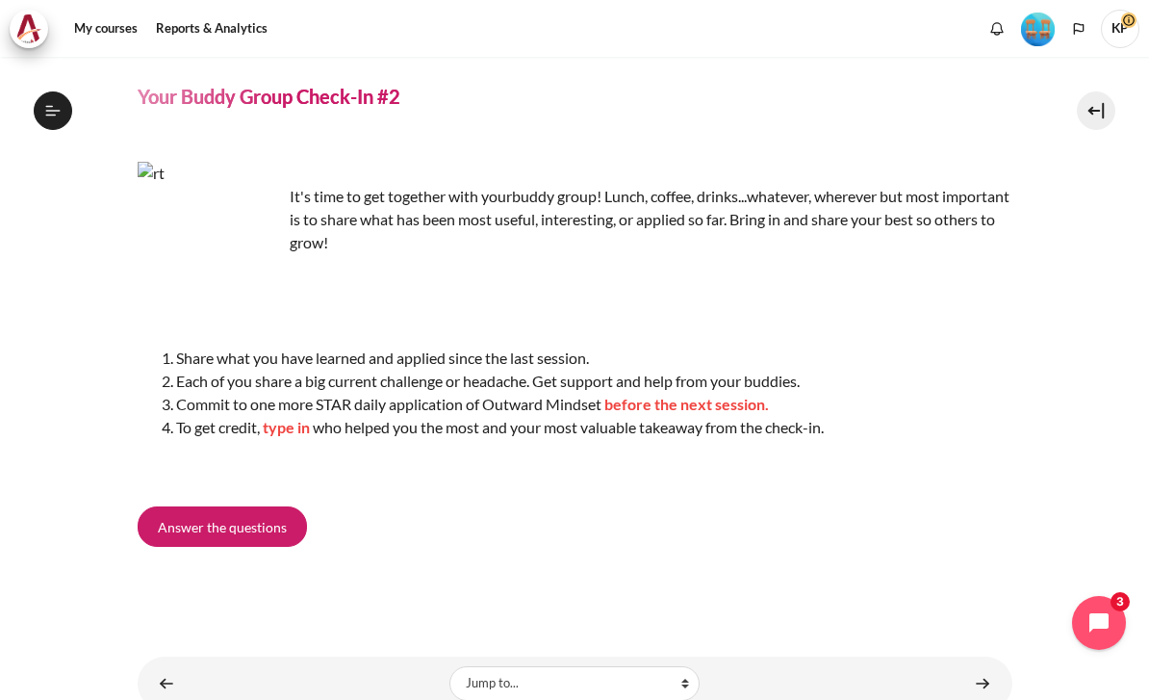
scroll to position [50, 0]
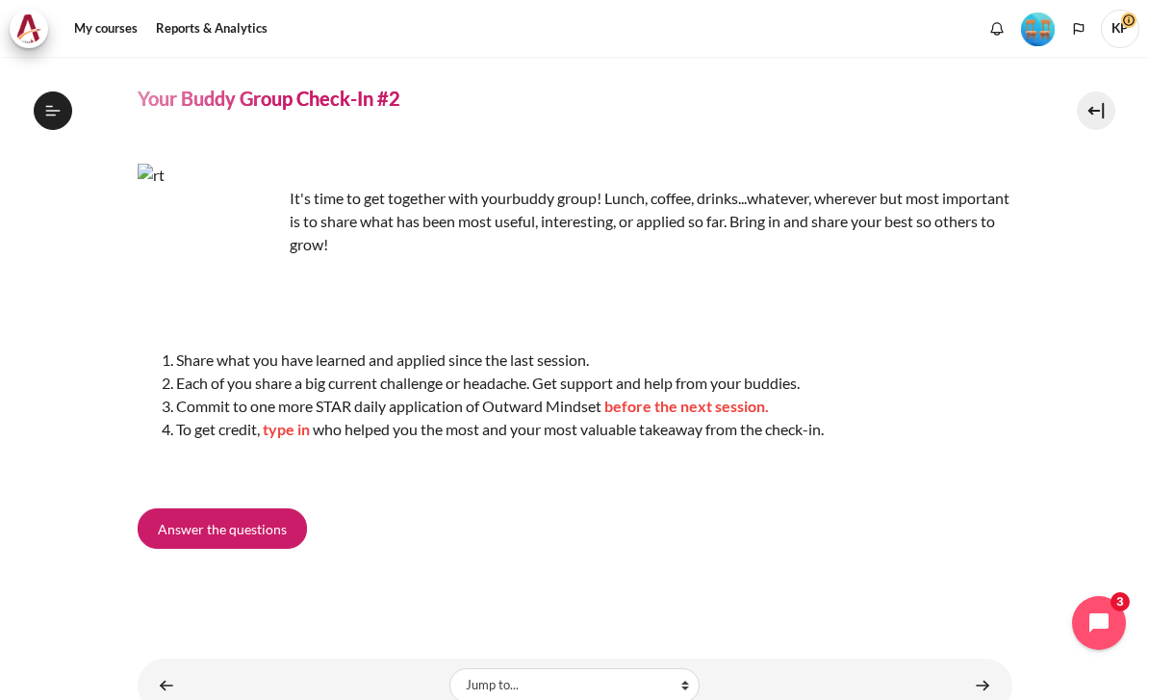
click at [208, 508] on link "Answer the questions" at bounding box center [222, 528] width 169 height 40
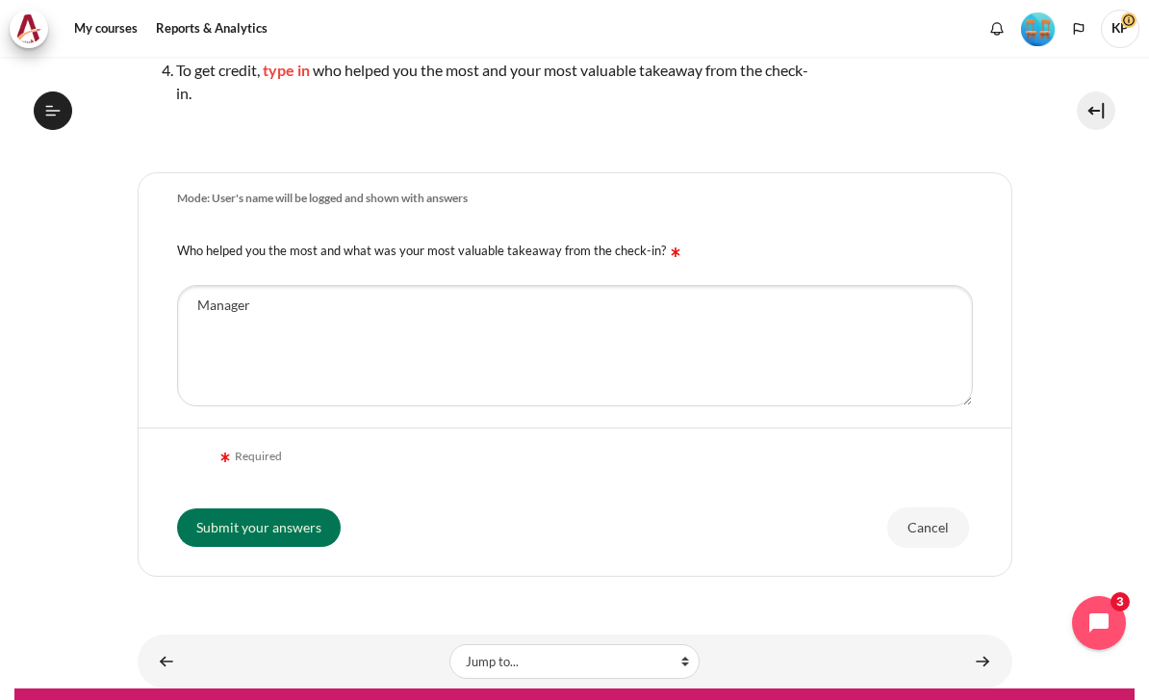
scroll to position [393, 0]
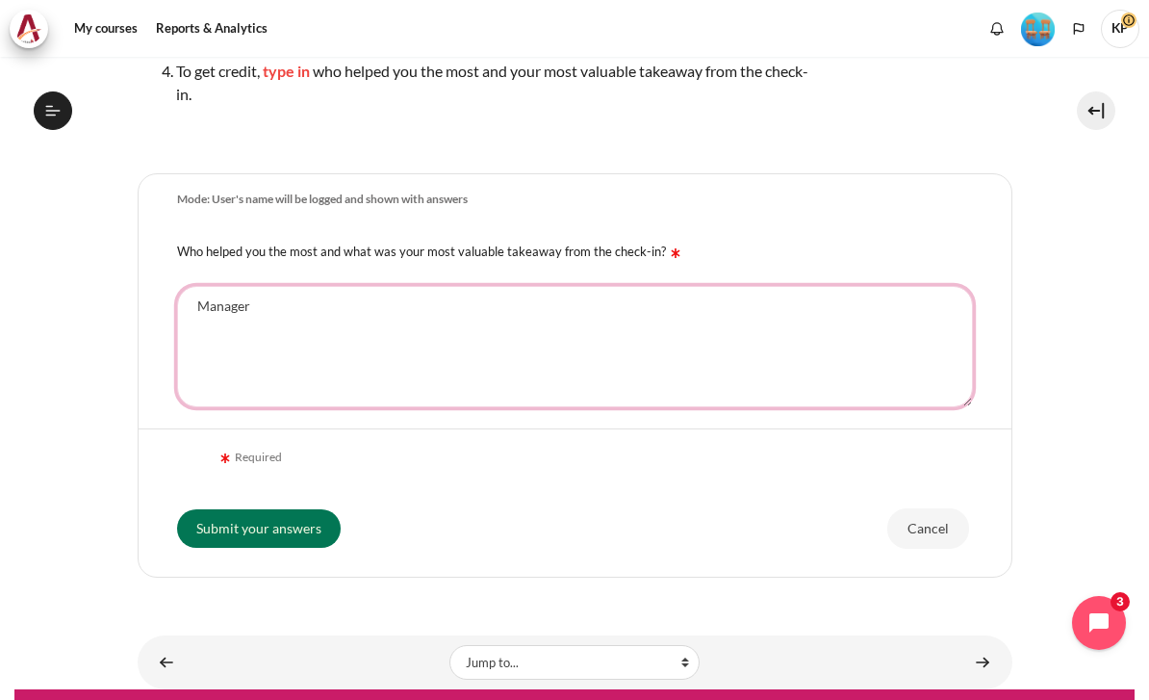
click at [653, 365] on textarea "Manager" at bounding box center [575, 346] width 796 height 121
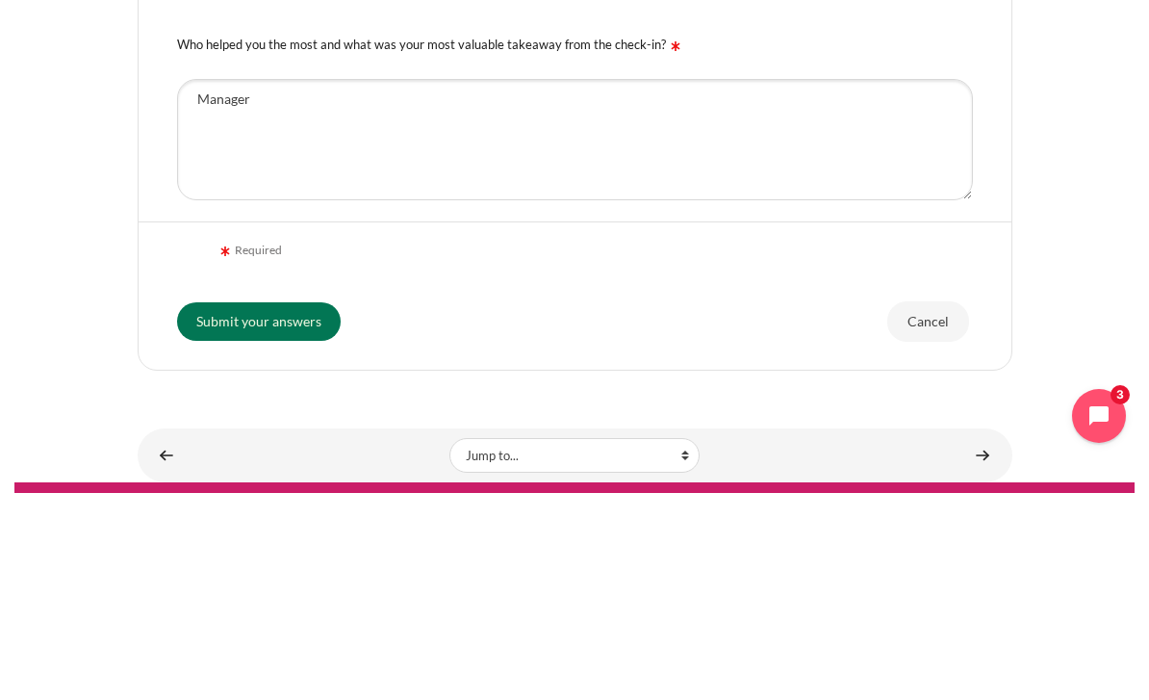
scroll to position [42, 0]
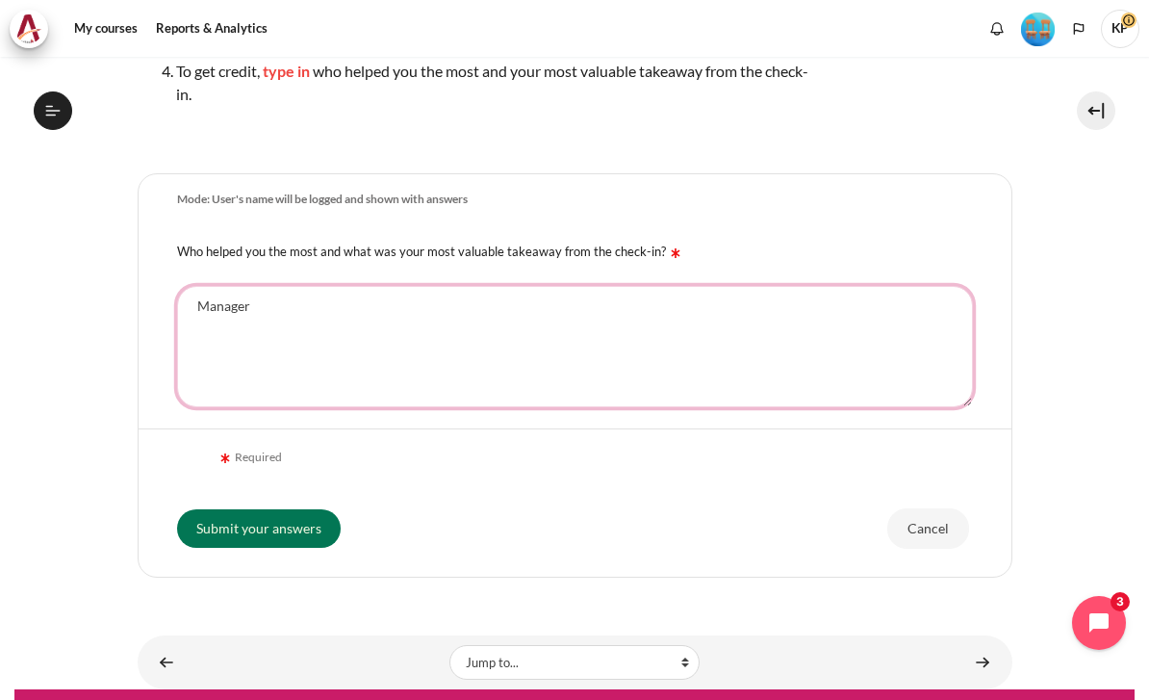
type textarea "Manager"
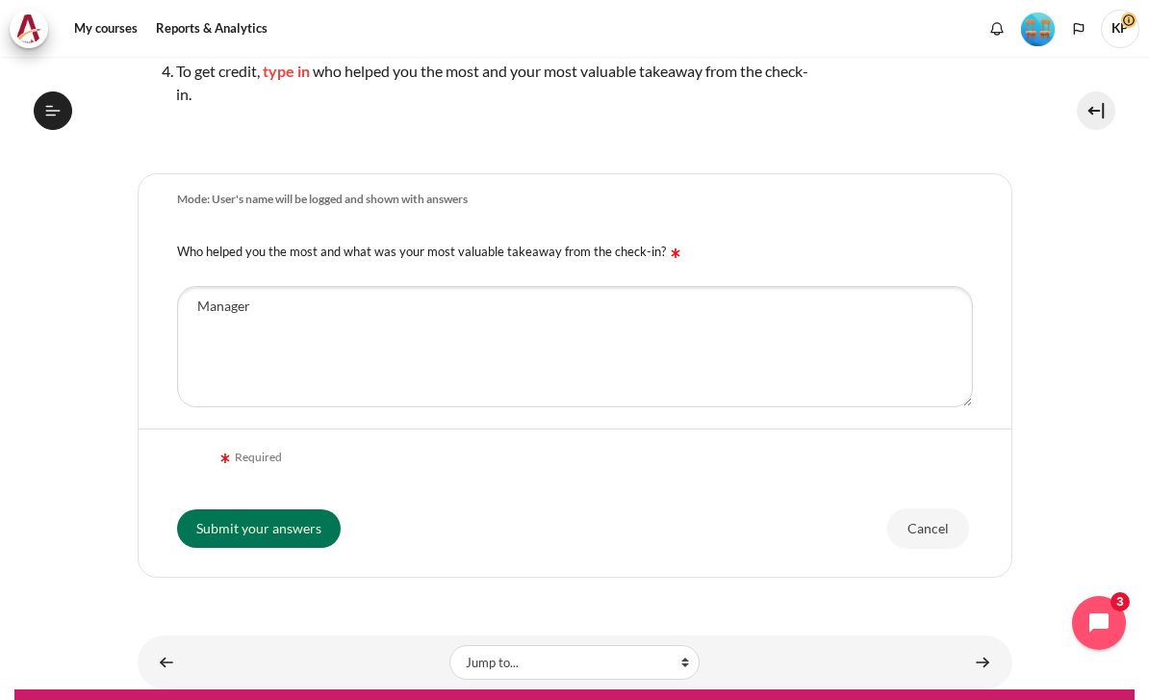
click at [254, 509] on input "Submit your answers" at bounding box center [259, 528] width 164 height 38
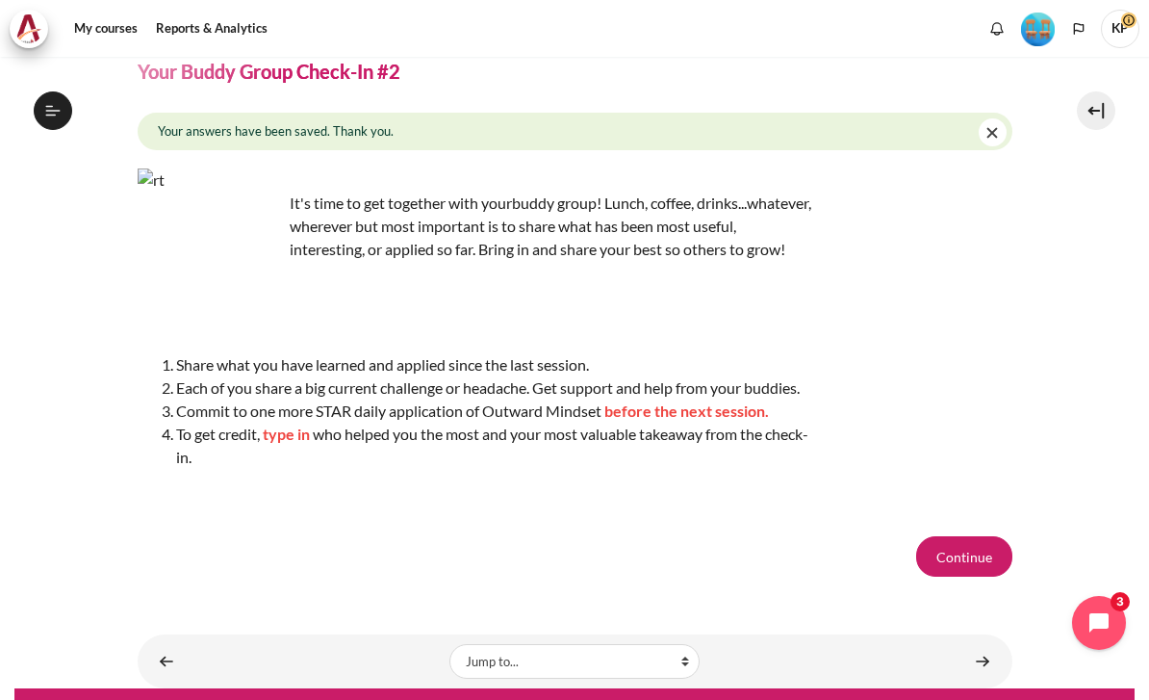
scroll to position [76, 0]
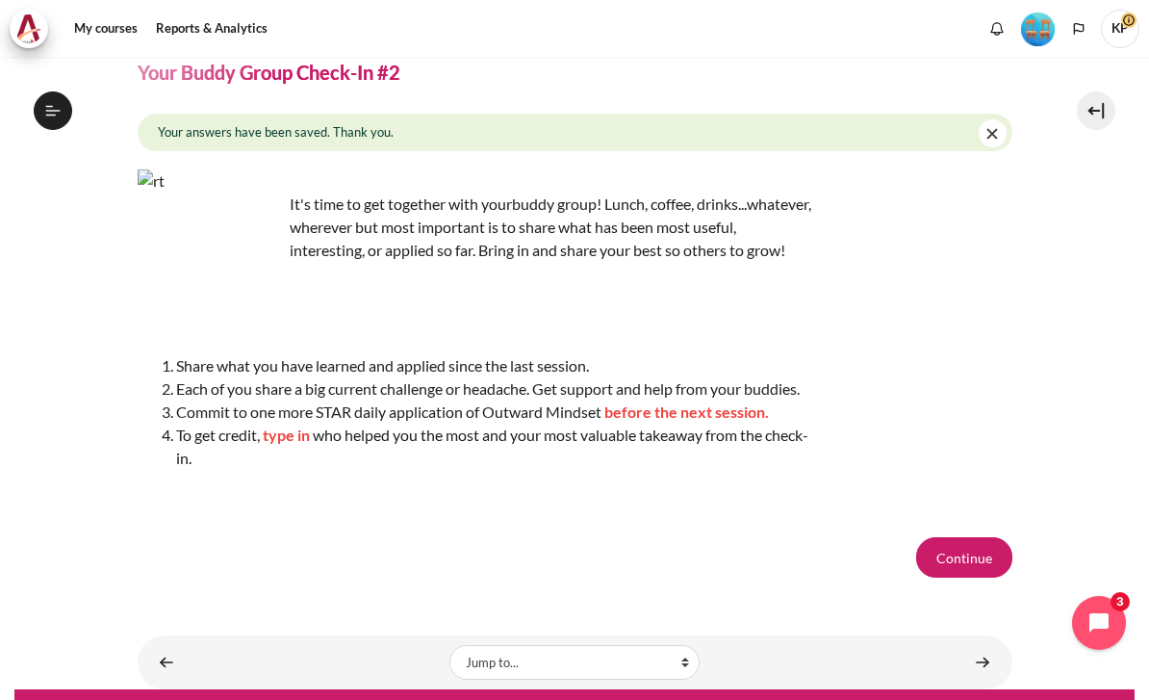
click at [960, 563] on button "Continue" at bounding box center [964, 557] width 96 height 40
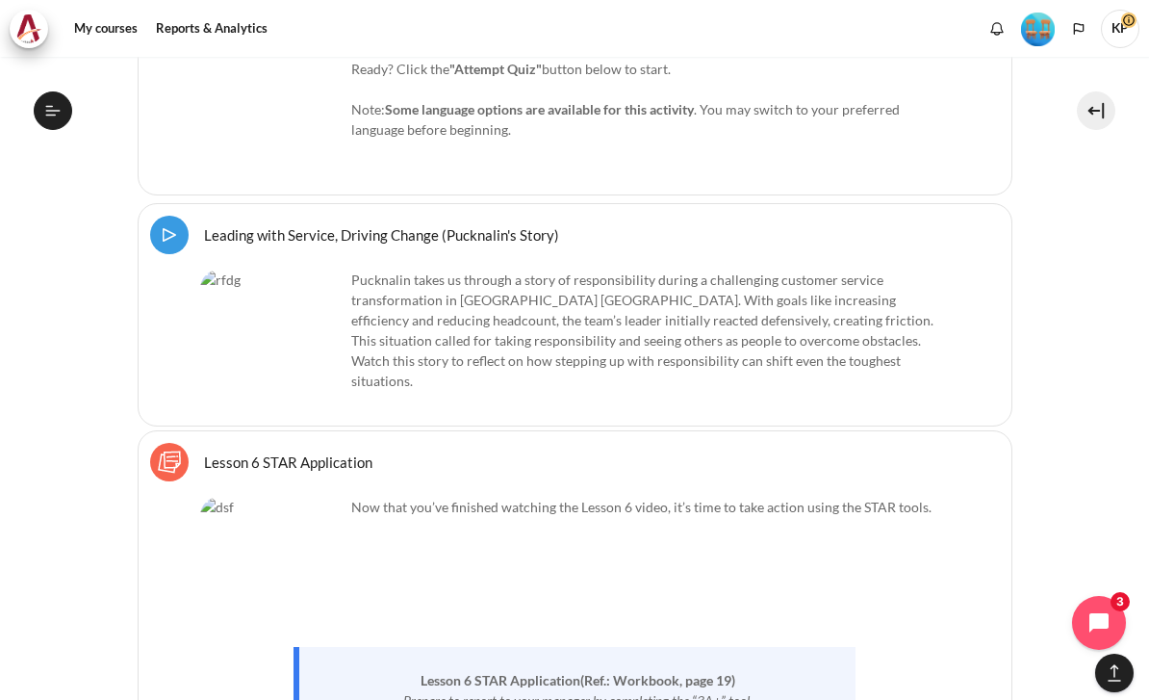
scroll to position [12516, 0]
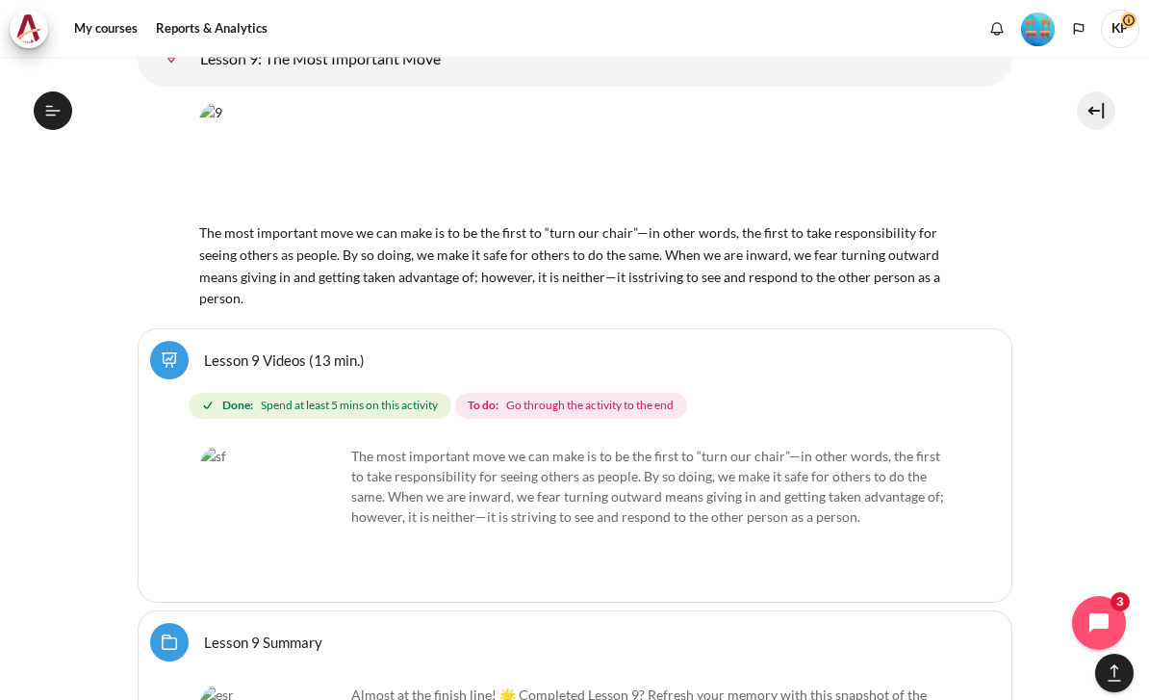
click at [213, 350] on link "Lesson 9 Videos (13 min.)" at bounding box center [284, 359] width 161 height 18
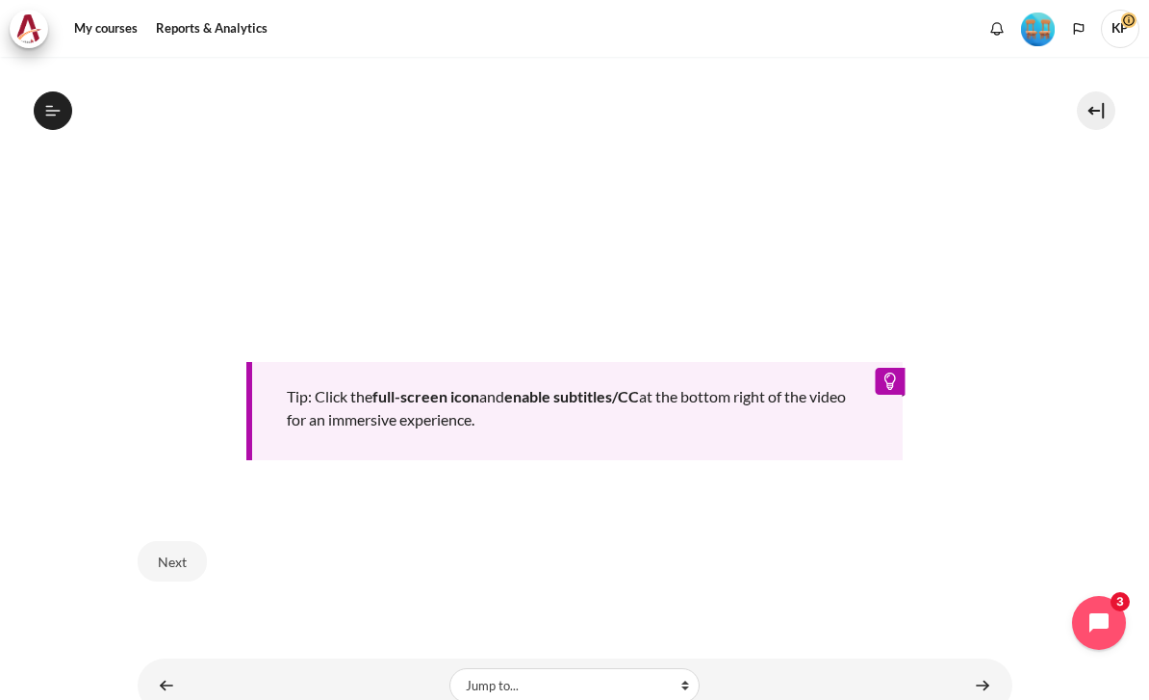
scroll to position [803, 0]
click at [992, 667] on link "Content" at bounding box center [982, 686] width 38 height 38
click at [164, 545] on button "Next" at bounding box center [172, 562] width 69 height 40
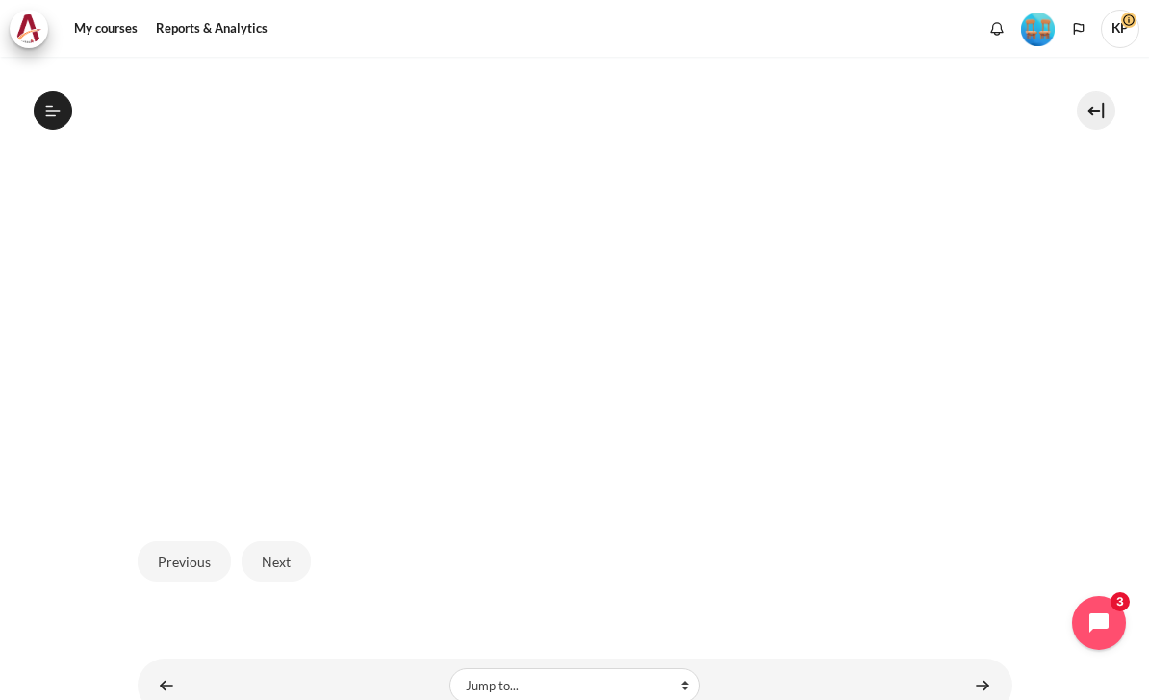
scroll to position [546, 0]
click at [283, 542] on button "Next" at bounding box center [276, 562] width 69 height 40
click at [287, 542] on button "Next" at bounding box center [276, 562] width 69 height 40
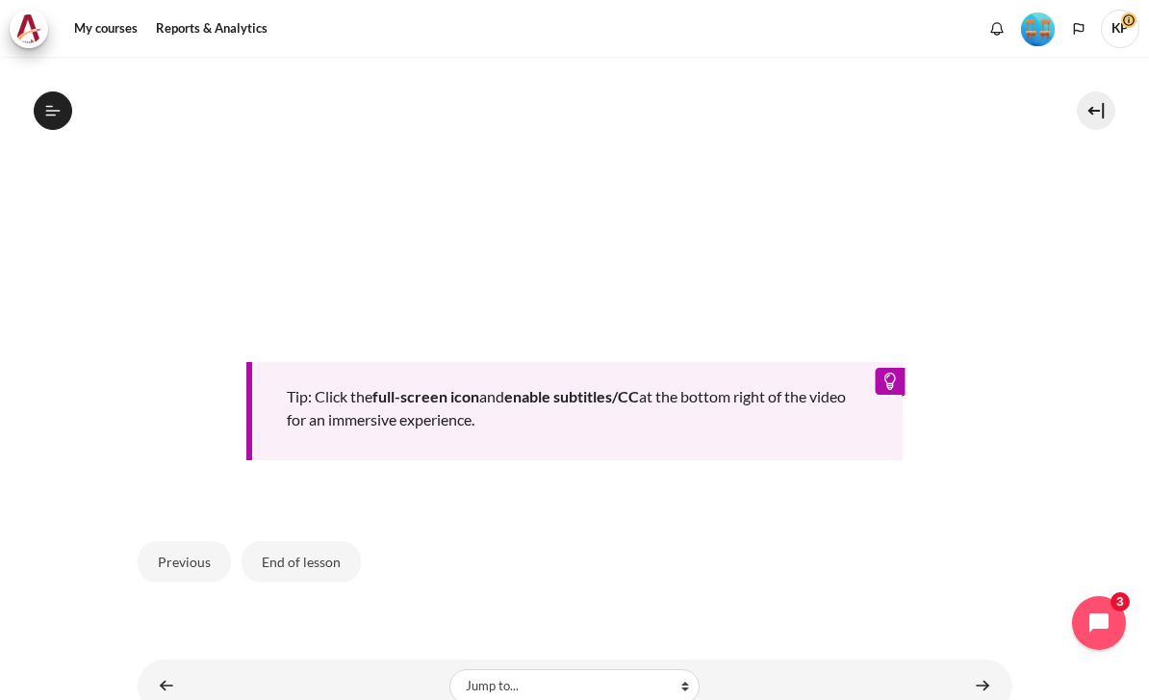
scroll to position [838, 0]
click at [327, 546] on button "End of lesson" at bounding box center [301, 562] width 119 height 40
click at [322, 547] on button "End of lesson" at bounding box center [301, 562] width 119 height 40
click at [308, 549] on button "End of lesson" at bounding box center [301, 562] width 119 height 40
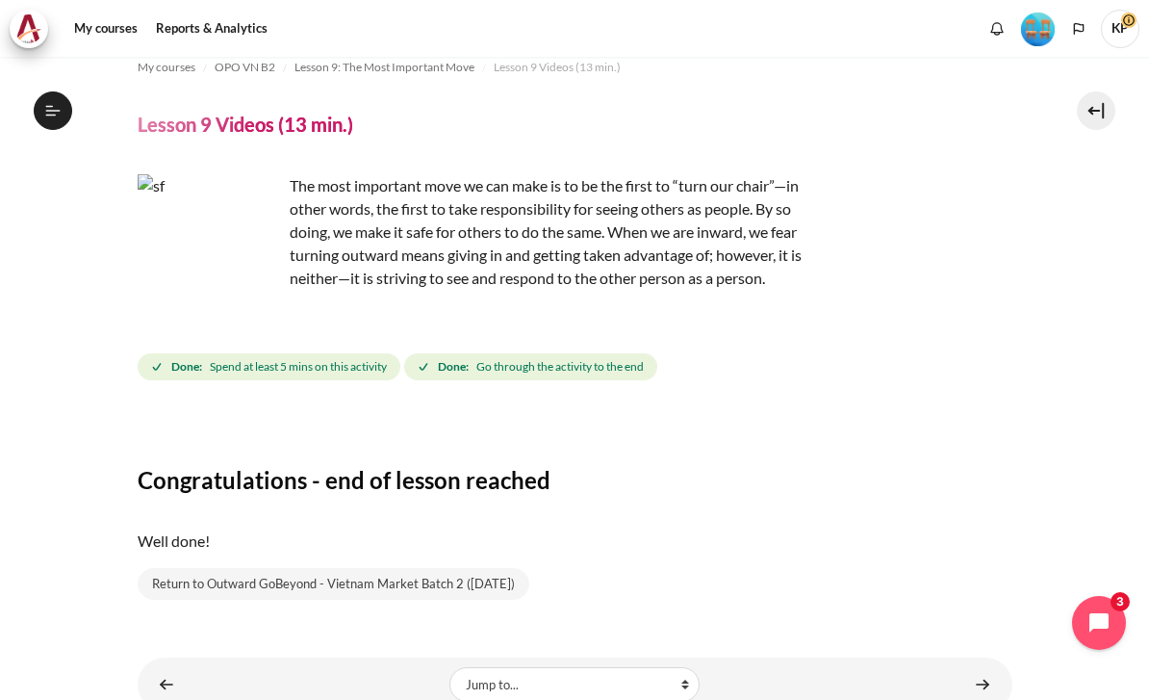
scroll to position [23, 0]
click at [988, 666] on link "Content" at bounding box center [982, 685] width 38 height 38
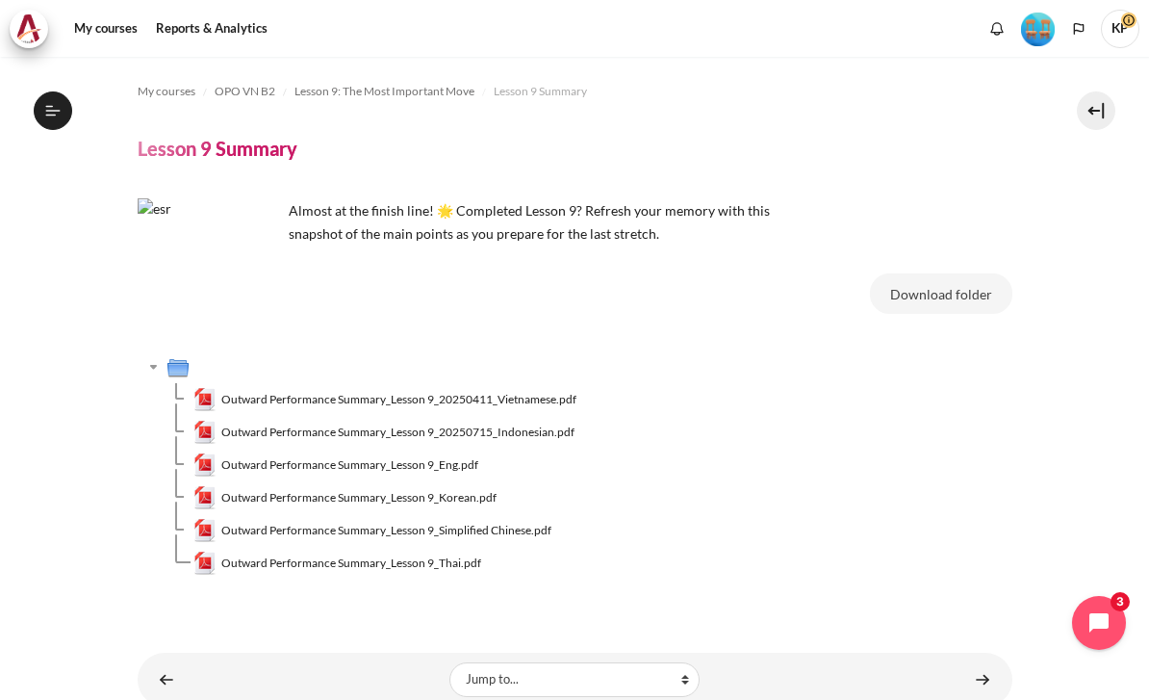
click at [243, 83] on span "OPO VN B2" at bounding box center [245, 91] width 61 height 17
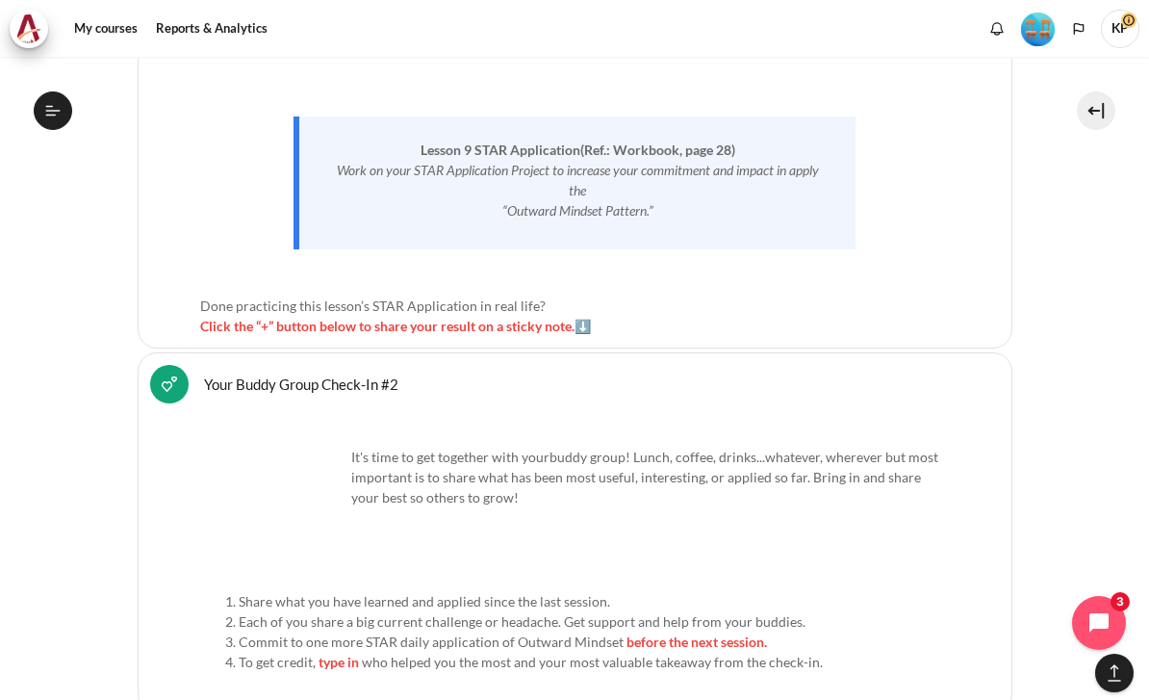
scroll to position [18936, 0]
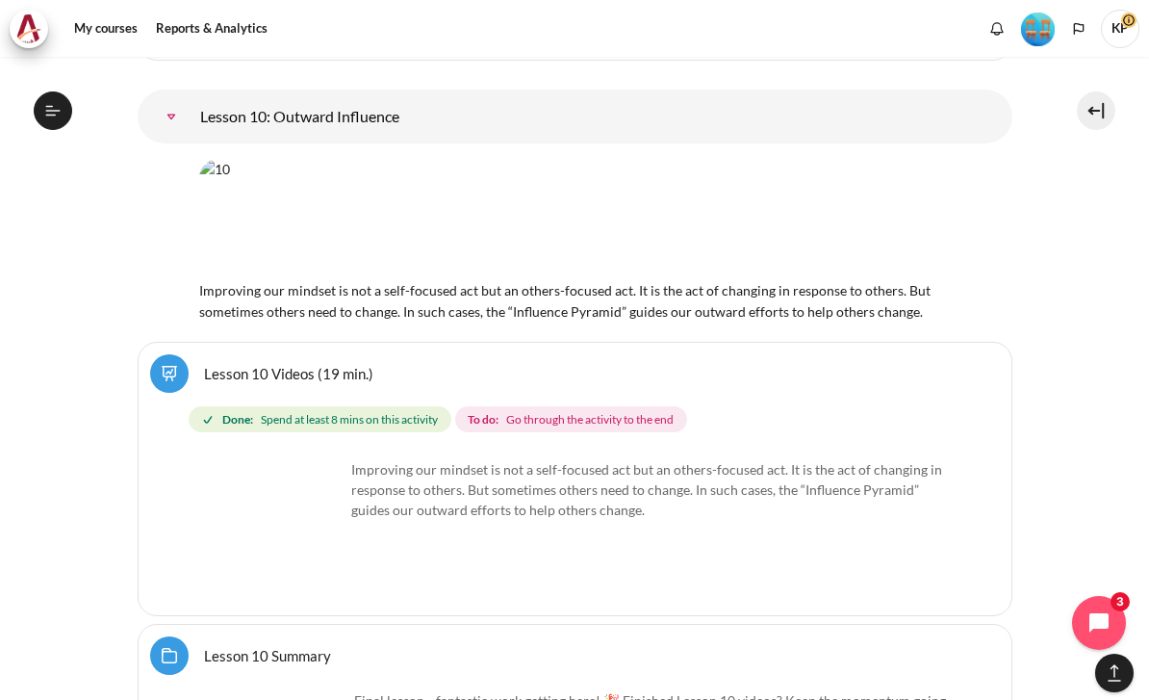
click at [662, 411] on span "Go through the activity to the end" at bounding box center [589, 419] width 167 height 17
click at [235, 411] on strong "Done:" at bounding box center [237, 419] width 31 height 17
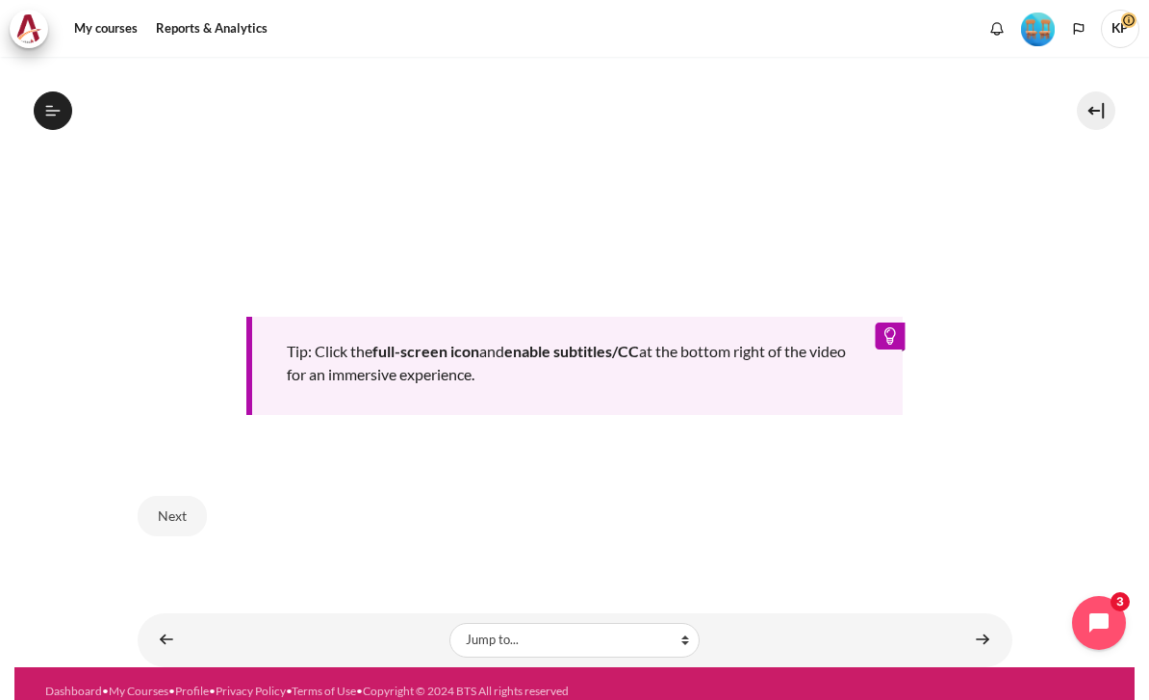
scroll to position [746, 0]
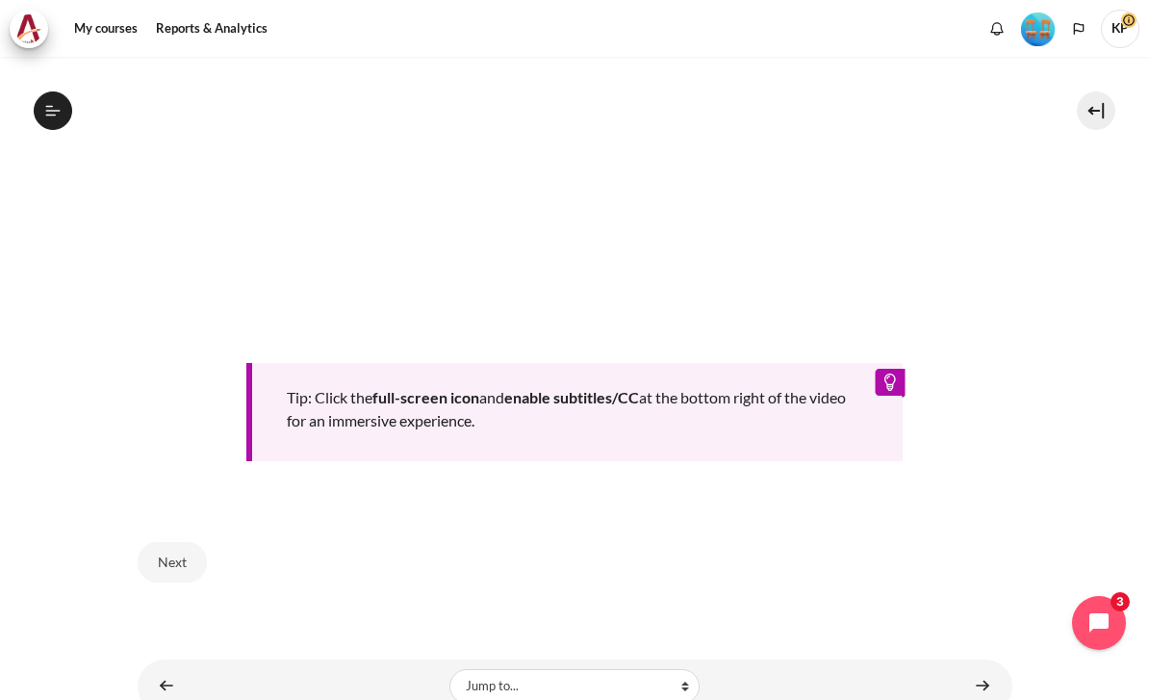
click at [181, 542] on button "Next" at bounding box center [172, 562] width 69 height 40
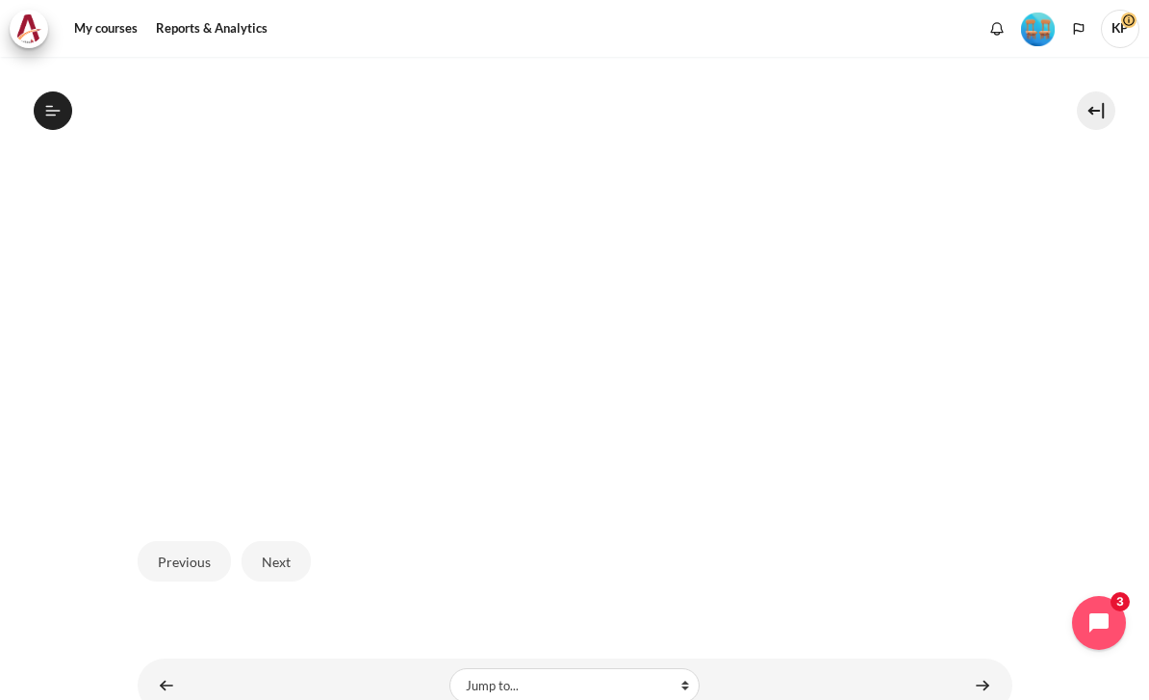
scroll to position [522, 0]
click at [296, 542] on button "Next" at bounding box center [276, 562] width 69 height 40
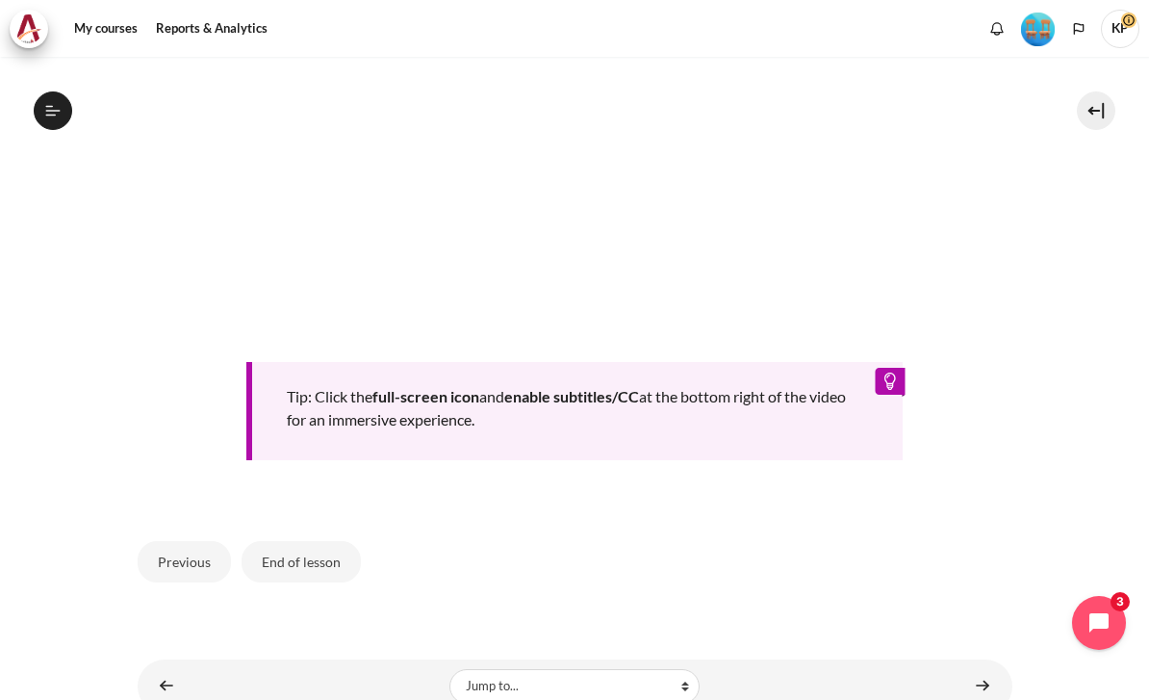
scroll to position [815, 0]
click at [334, 543] on button "End of lesson" at bounding box center [301, 562] width 119 height 40
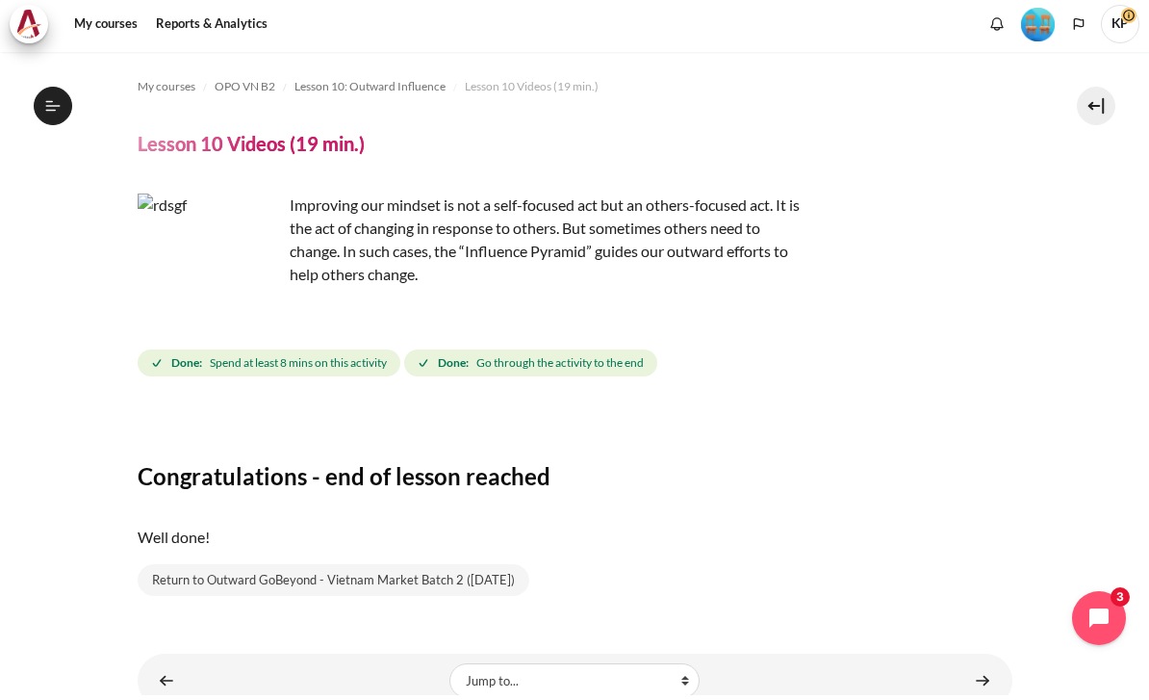
scroll to position [1596, 0]
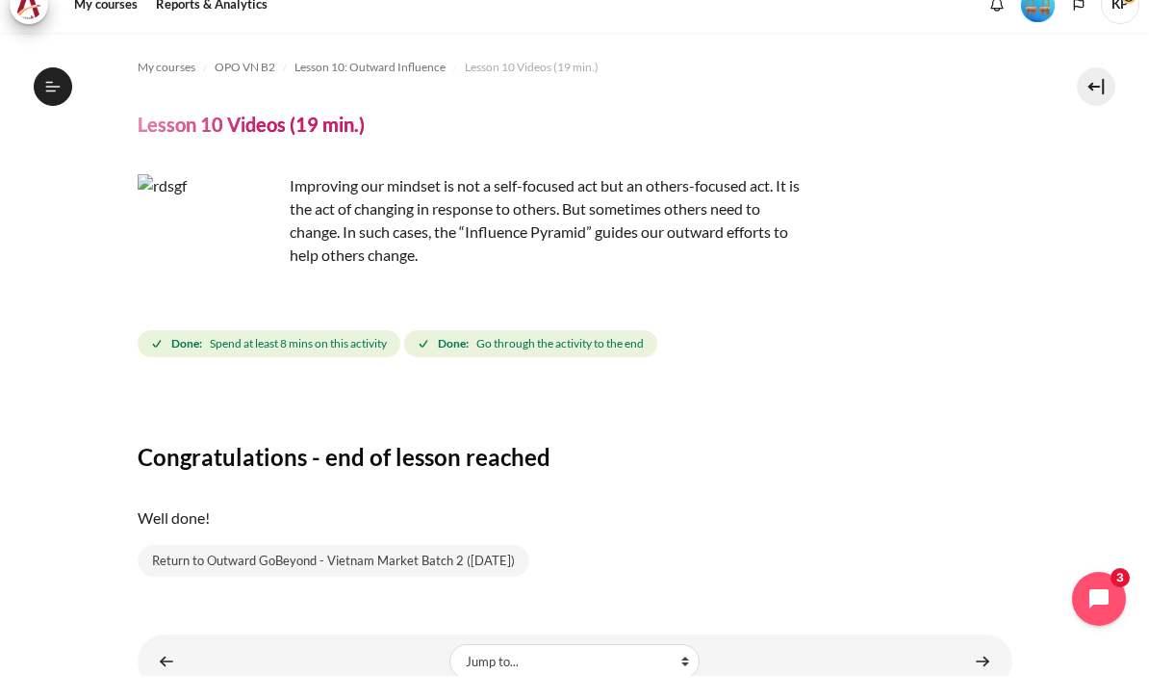
click at [981, 666] on link "Content" at bounding box center [982, 685] width 38 height 38
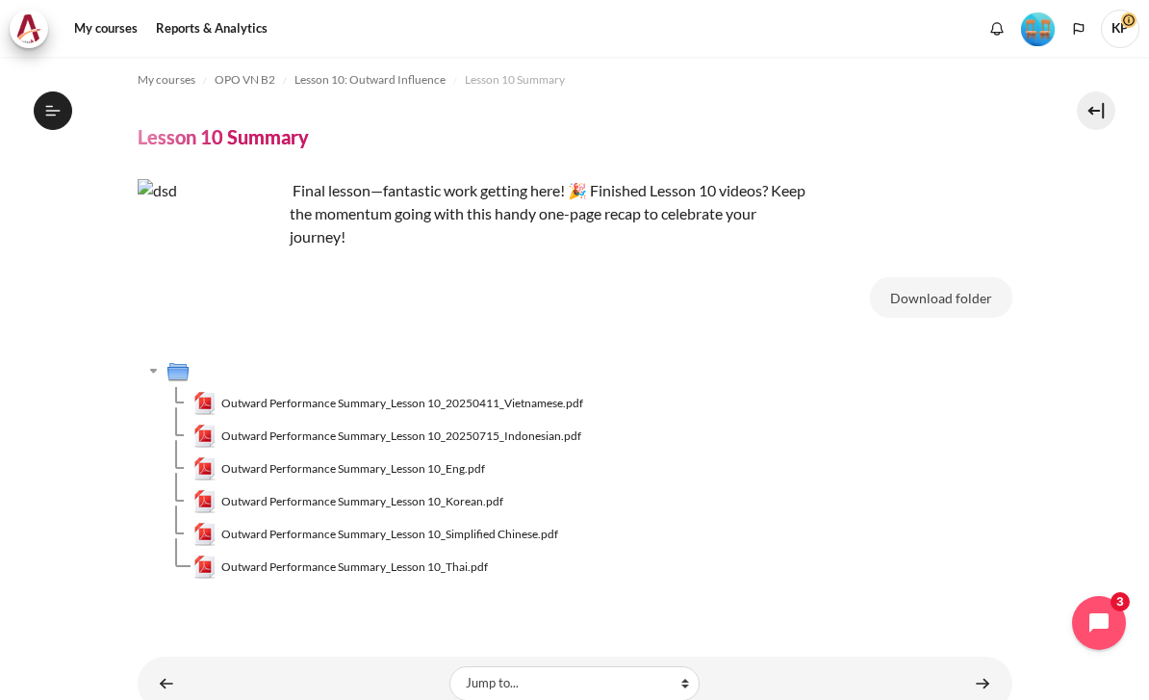
scroll to position [10, 0]
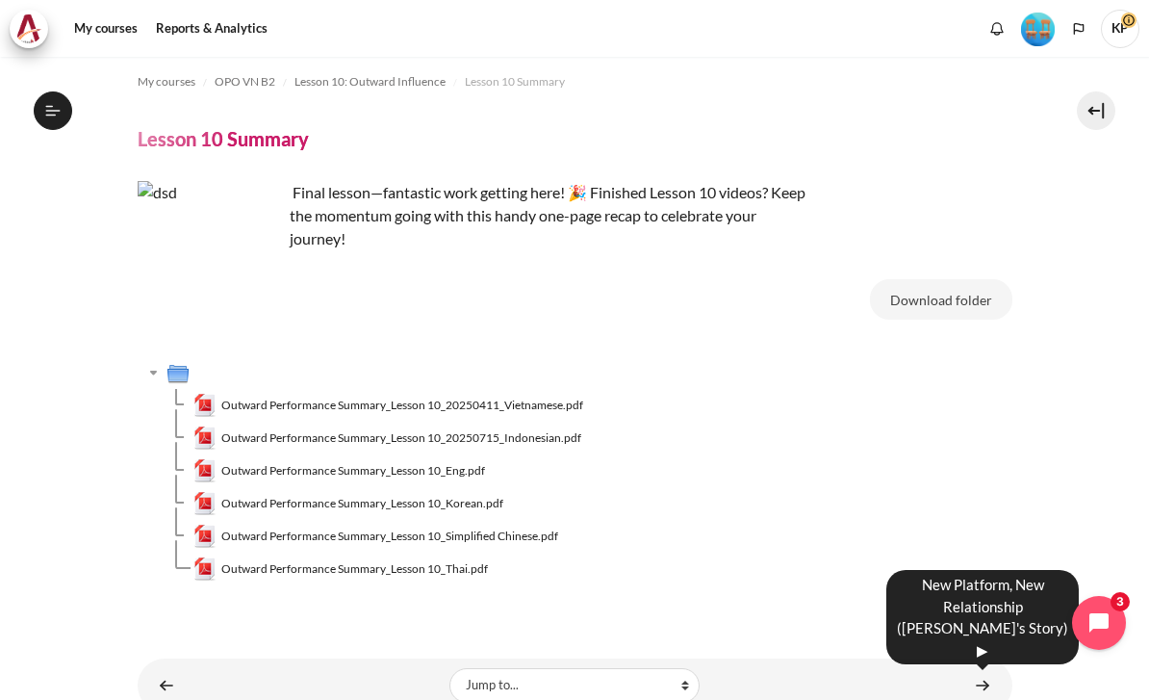
click at [985, 666] on link "Content" at bounding box center [982, 685] width 38 height 38
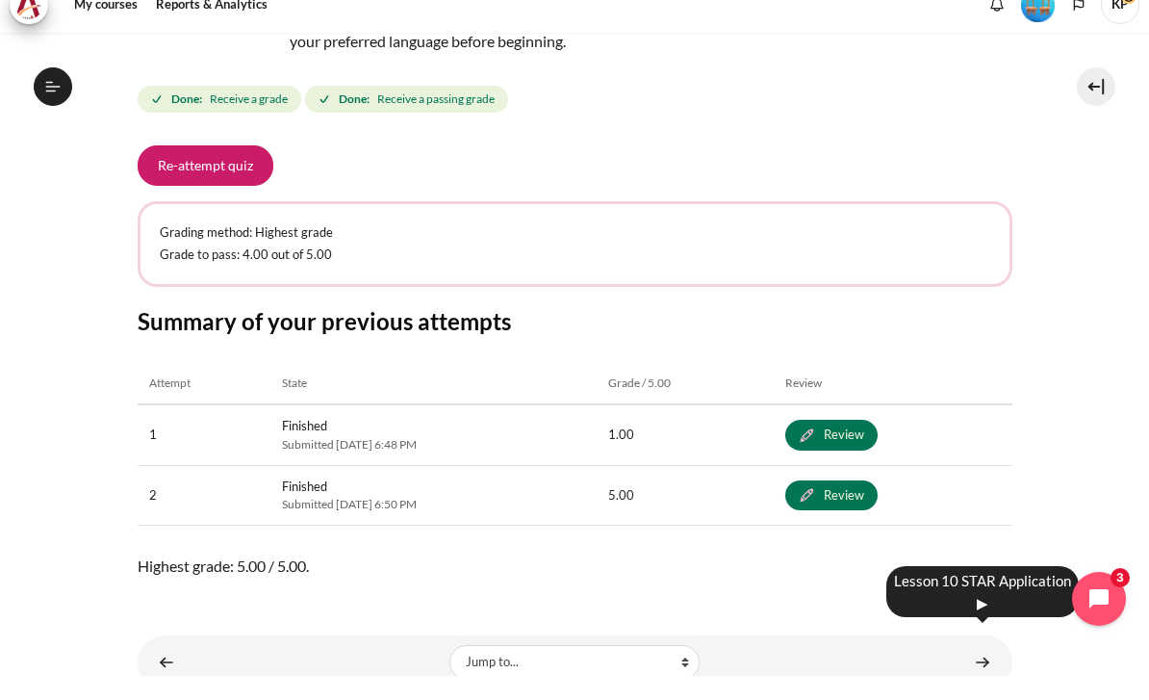
scroll to position [251, 0]
click at [978, 668] on link "Content" at bounding box center [982, 687] width 38 height 38
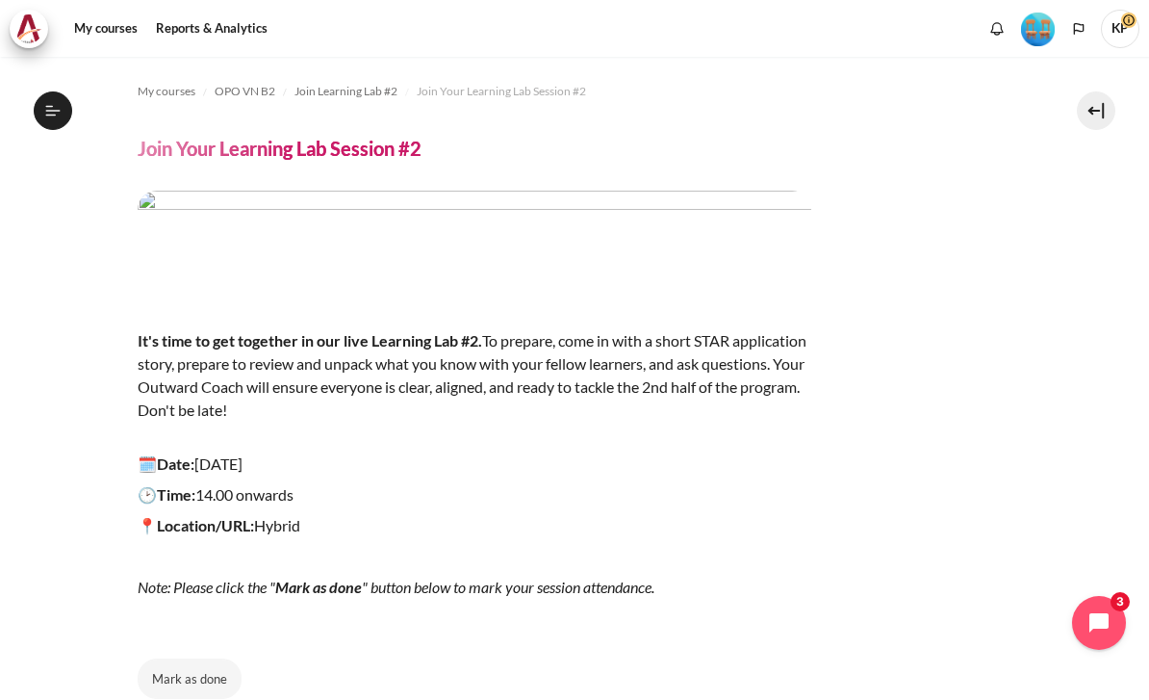
click at [239, 83] on span "OPO VN B2" at bounding box center [245, 91] width 61 height 17
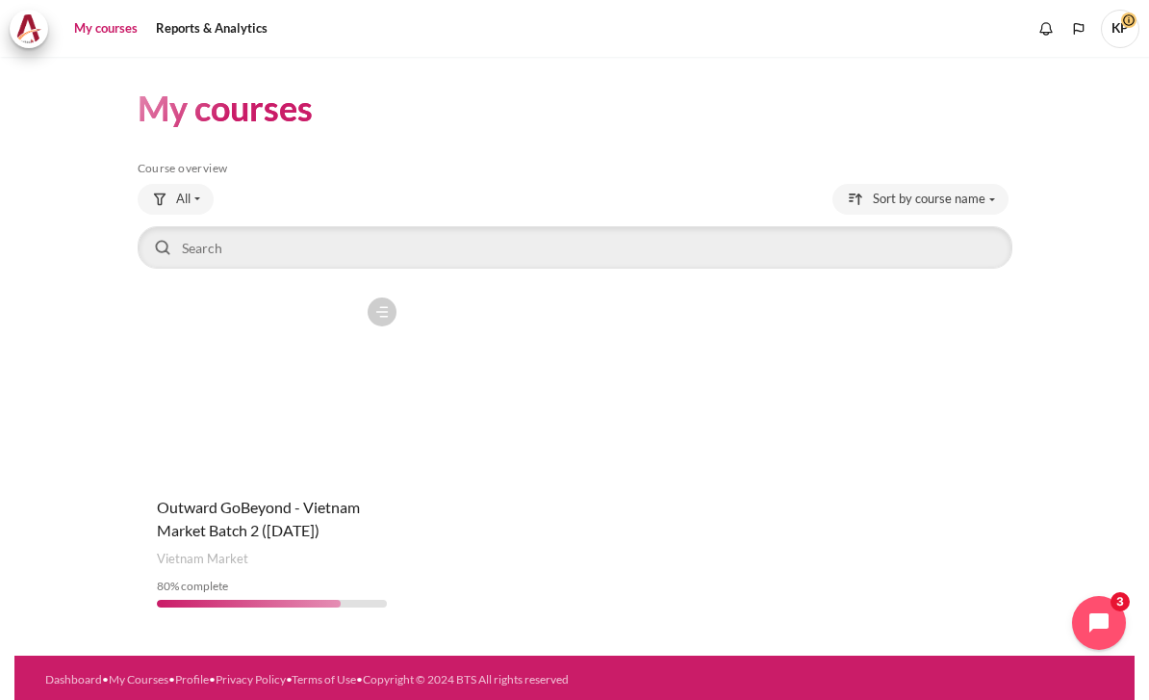
scroll to position [42, 0]
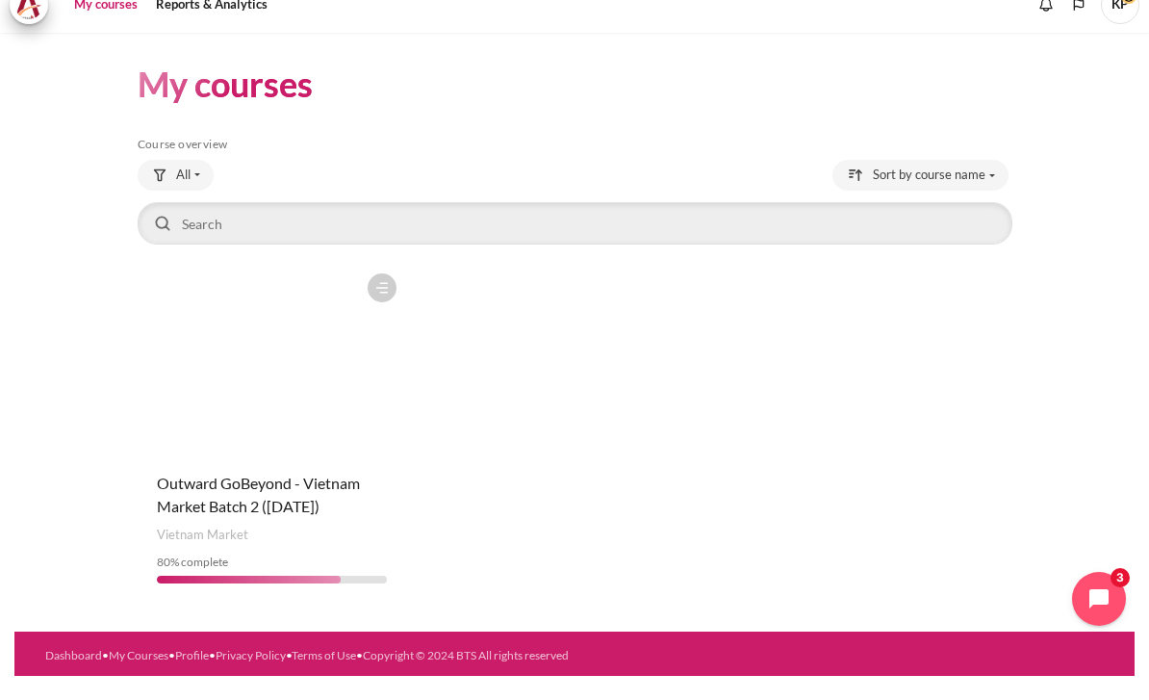
click at [219, 497] on span "Outward GoBeyond - Vietnam Market Batch 2 ([DATE])" at bounding box center [258, 517] width 203 height 41
